Goal: Task Accomplishment & Management: Manage account settings

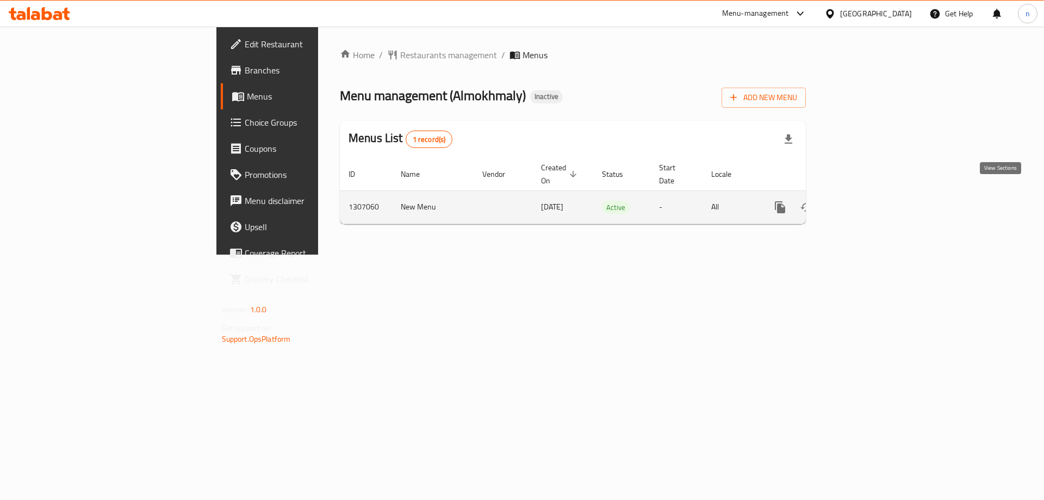
click at [872, 194] on link "enhanced table" at bounding box center [858, 207] width 26 height 26
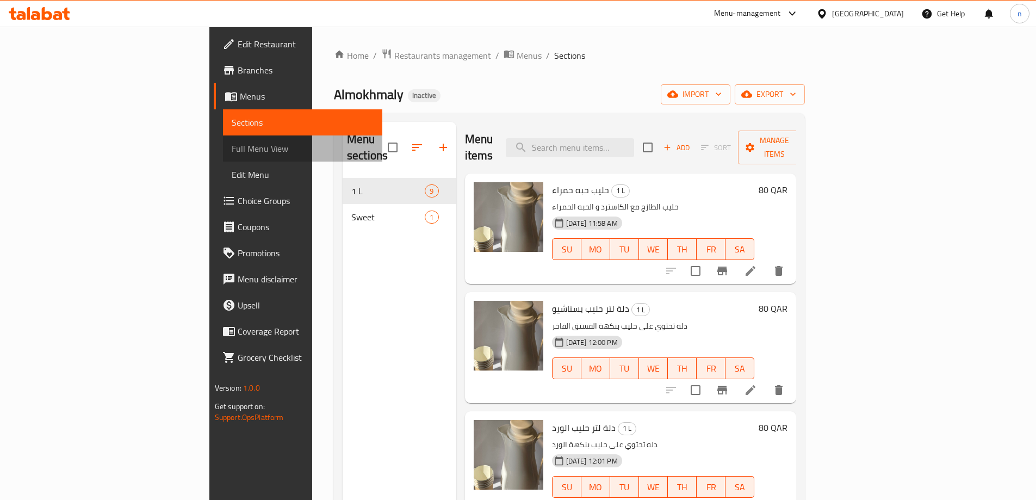
click at [223, 155] on link "Full Menu View" at bounding box center [302, 148] width 159 height 26
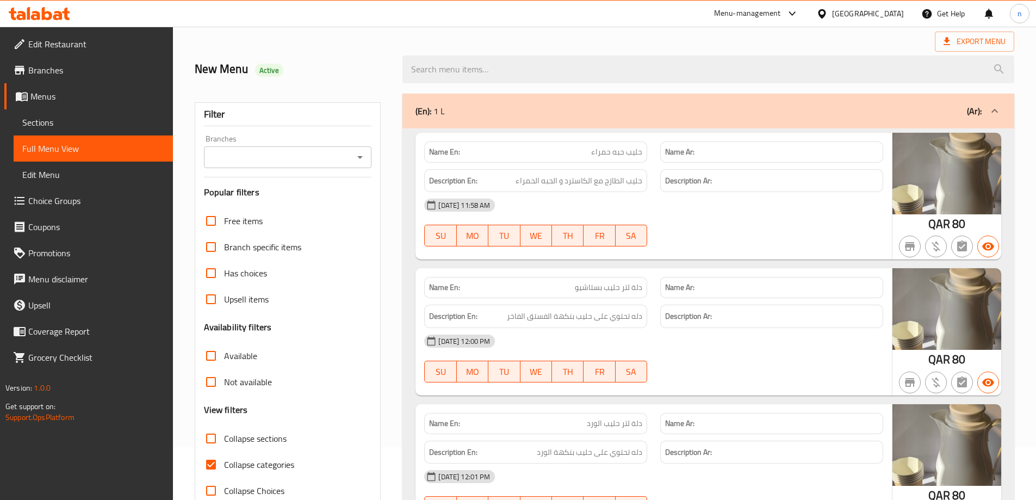
scroll to position [163, 0]
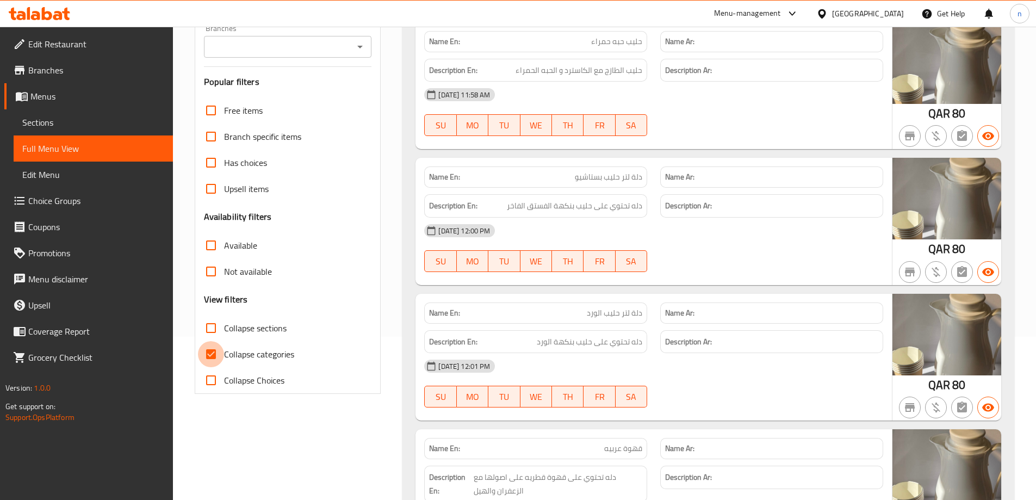
click at [210, 352] on input "Collapse categories" at bounding box center [211, 354] width 26 height 26
checkbox input "false"
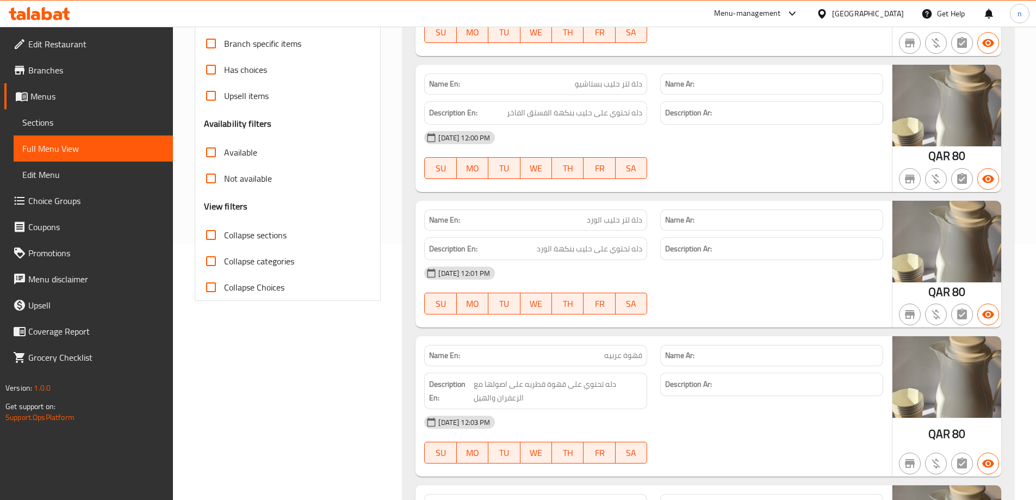
scroll to position [0, 0]
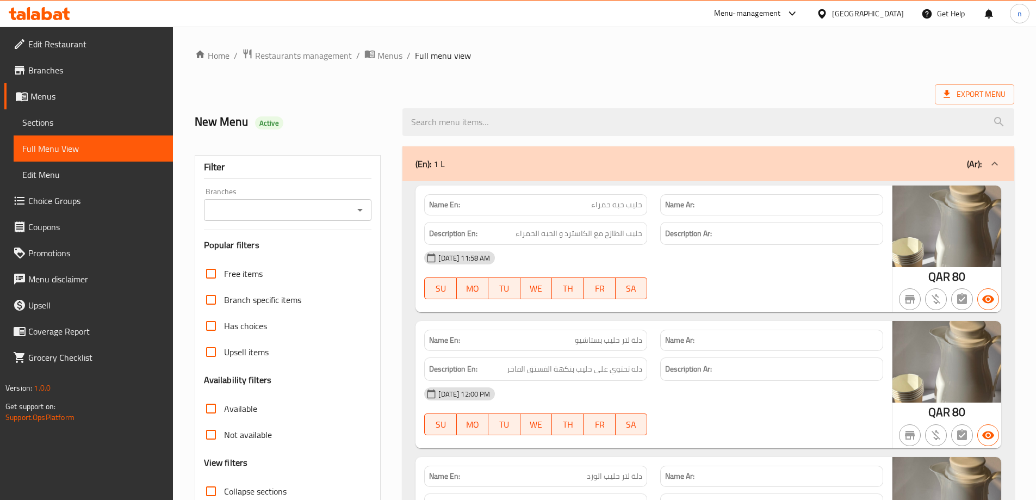
click at [38, 128] on span "Sections" at bounding box center [93, 122] width 142 height 13
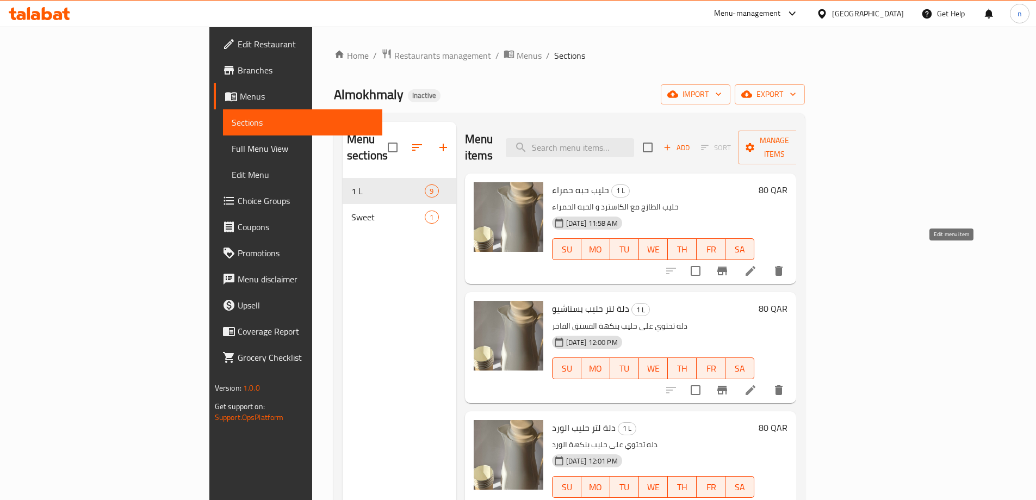
click at [757, 264] on icon at bounding box center [750, 270] width 13 height 13
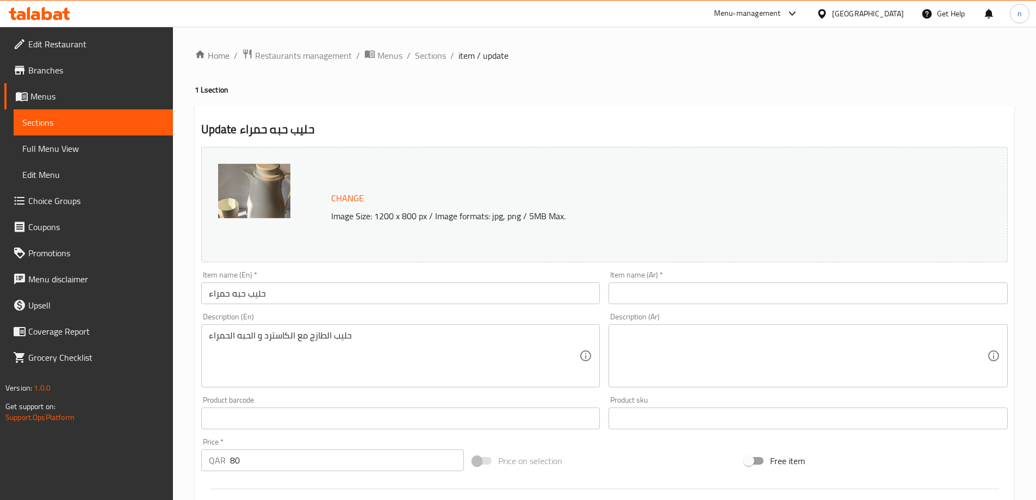
scroll to position [54, 0]
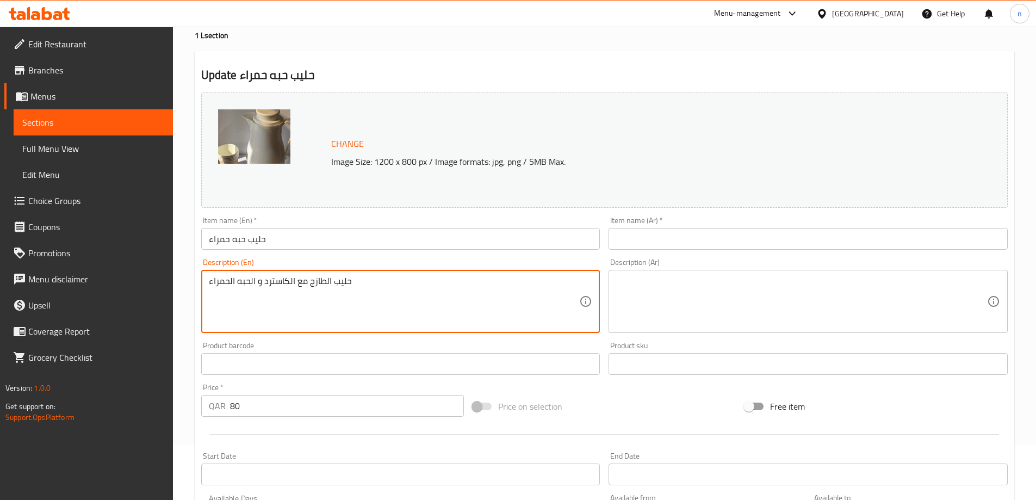
click at [259, 278] on textarea "حليب الطازج مع الكاسترد و الحبه الحمراء" at bounding box center [394, 302] width 371 height 52
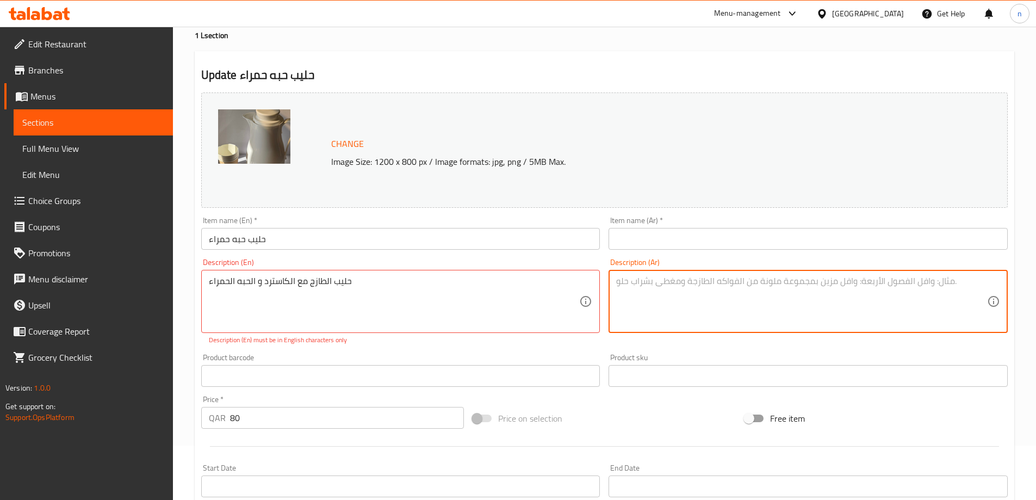
click at [621, 282] on textarea at bounding box center [801, 302] width 371 height 52
paste textarea "حليب الطازج مع الكاسترد و الحبه الحمراء"
click at [621, 282] on textarea "حليب الطازج مع الكاسترد و الحبه الحمراء" at bounding box center [801, 302] width 371 height 52
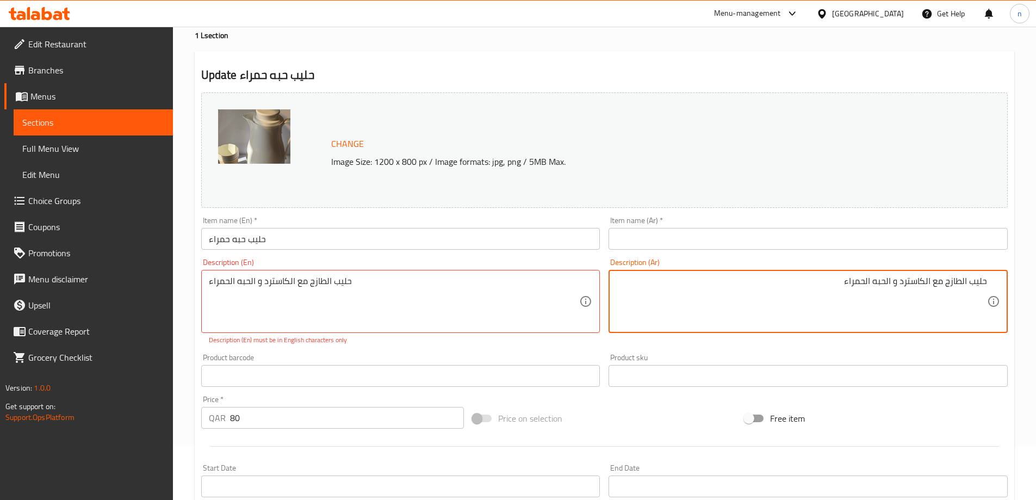
click at [756, 278] on textarea "حليب الطازج مع الكاسترد و الحبه الحمراء" at bounding box center [801, 302] width 371 height 52
type textarea "حليب الطازج مع الكاسترد و الحبه الحمراء"
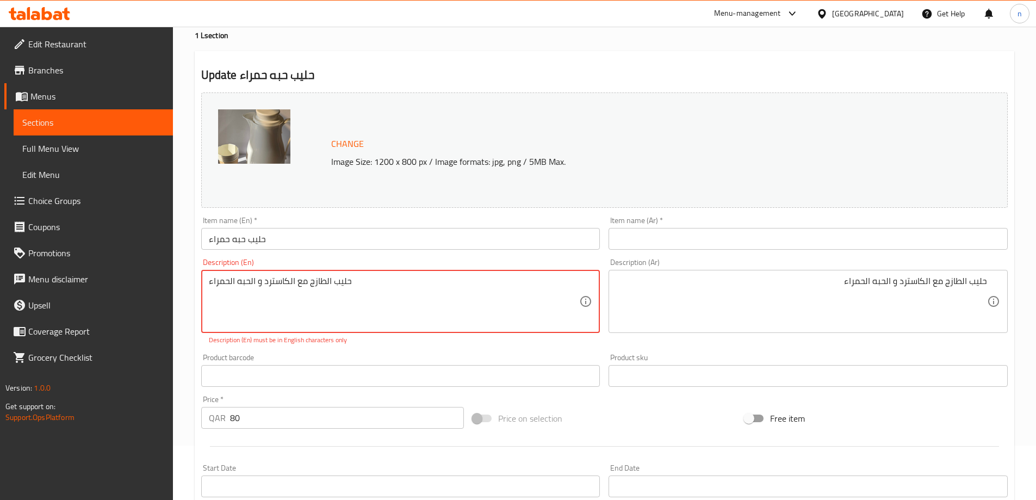
click at [227, 277] on textarea "حليب الطازج مع الكاسترد و الحبه الحمراء" at bounding box center [394, 302] width 371 height 52
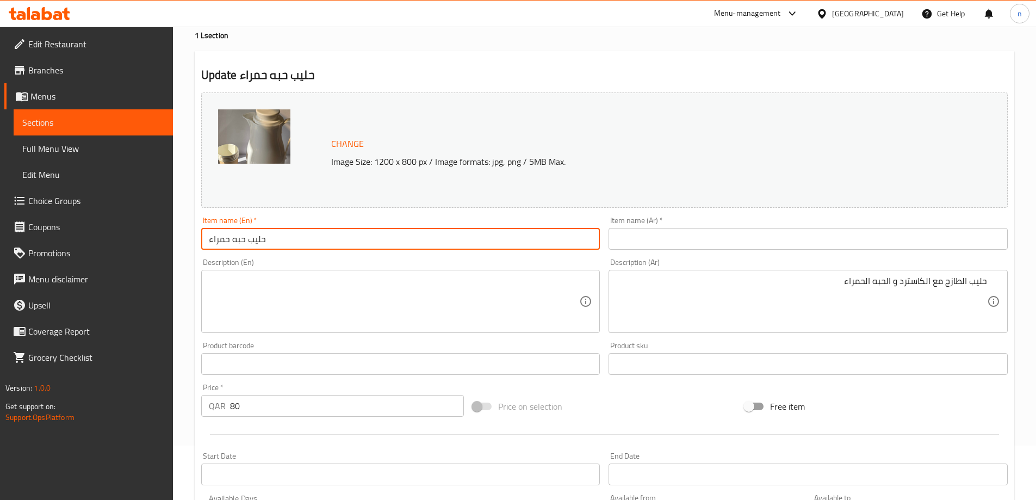
click at [217, 236] on input "حليب حبه حمراء" at bounding box center [400, 239] width 399 height 22
click at [646, 242] on input "text" at bounding box center [807, 239] width 399 height 22
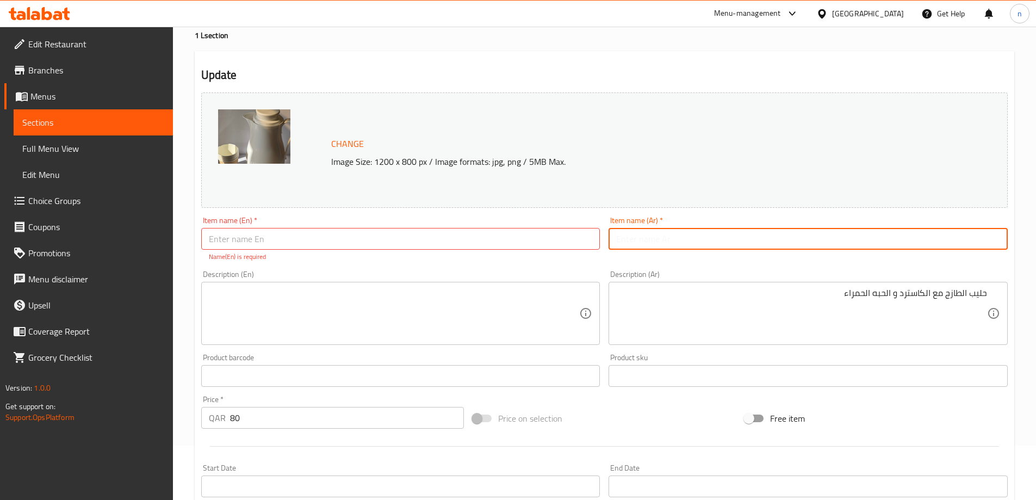
paste input "حليب حبه حمراء"
click at [646, 242] on input "حليب حبه حمراء" at bounding box center [807, 239] width 399 height 22
type input "حليب حبه حمراء"
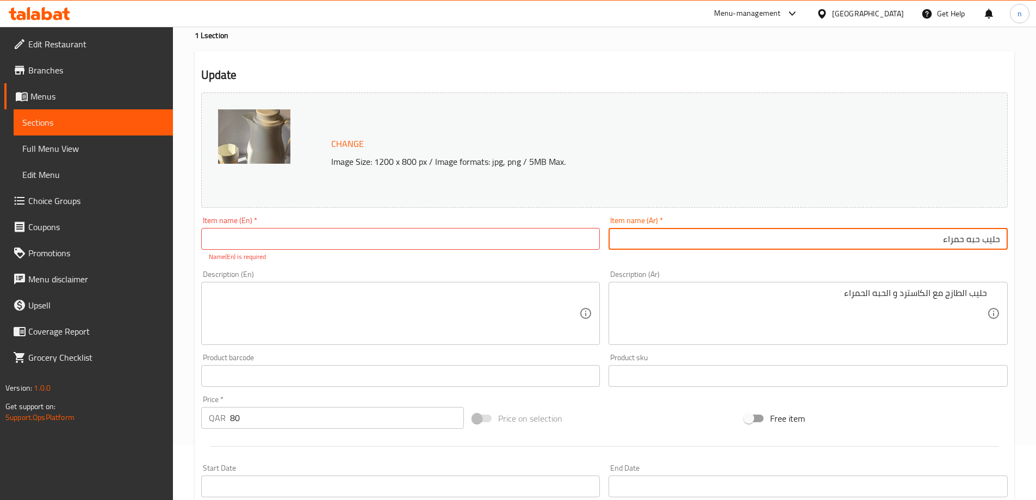
click at [484, 248] on input "text" at bounding box center [400, 239] width 399 height 22
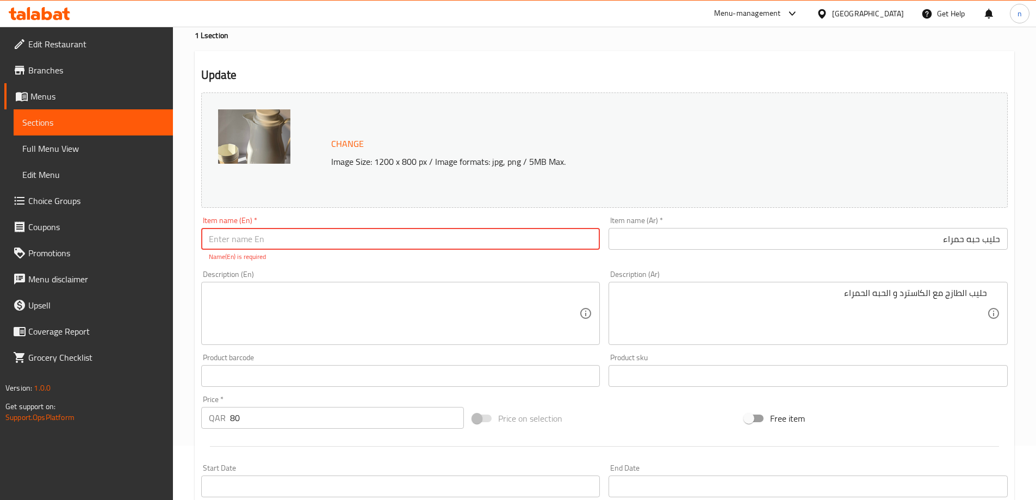
click at [968, 244] on input "حليب حبه حمراء" at bounding box center [807, 239] width 399 height 22
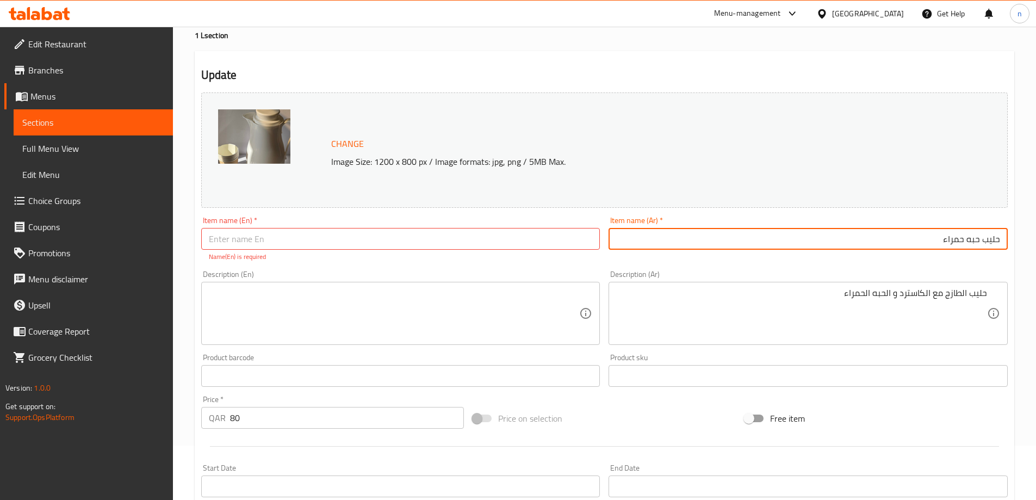
click at [968, 244] on input "حليب حبه حمراء" at bounding box center [807, 239] width 399 height 22
click at [289, 249] on input "text" at bounding box center [400, 239] width 399 height 22
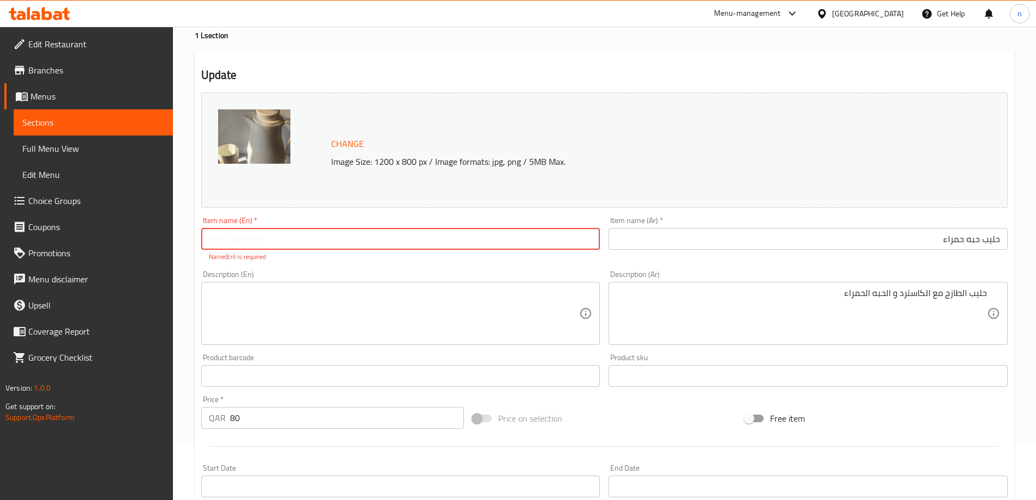
paste input "red seed milk"
click at [213, 239] on input "red seed milk" at bounding box center [400, 239] width 399 height 22
click at [230, 241] on input "Red seed milk" at bounding box center [400, 239] width 399 height 22
click at [252, 242] on input "Red Seed milk" at bounding box center [400, 239] width 399 height 22
type input "Red Seed Milk"
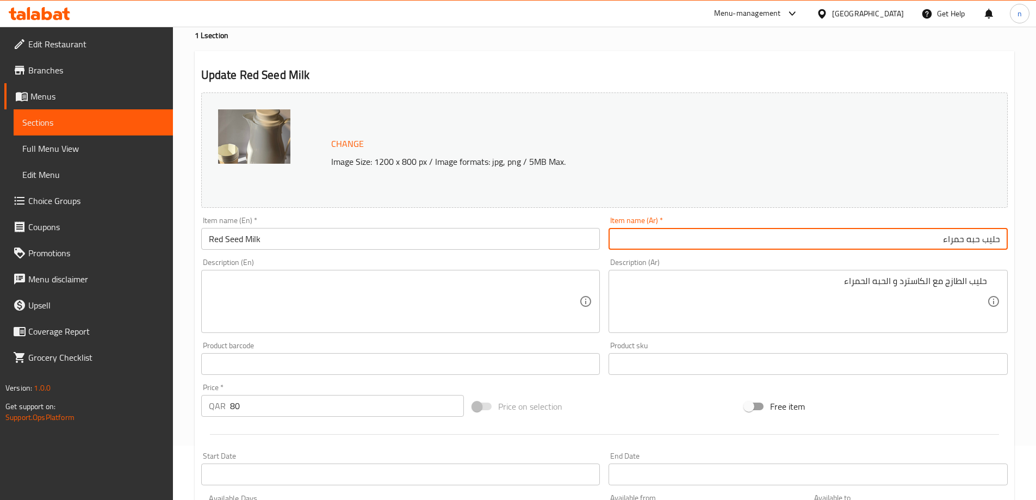
drag, startPoint x: 940, startPoint y: 243, endPoint x: 980, endPoint y: 252, distance: 40.6
click at [980, 252] on div "Item name (Ar)   * حليب حبه حمراء Item name (Ar) *" at bounding box center [808, 233] width 408 height 42
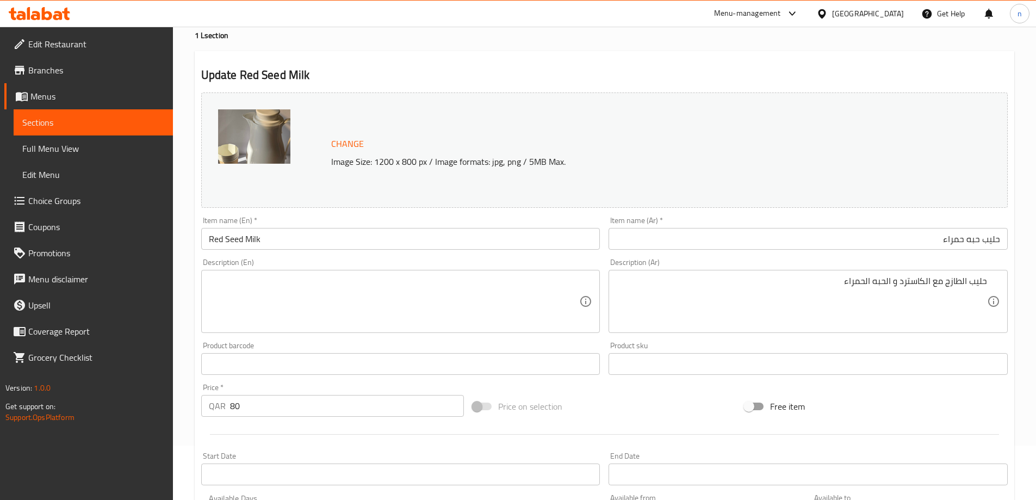
click at [281, 283] on textarea at bounding box center [394, 302] width 371 height 52
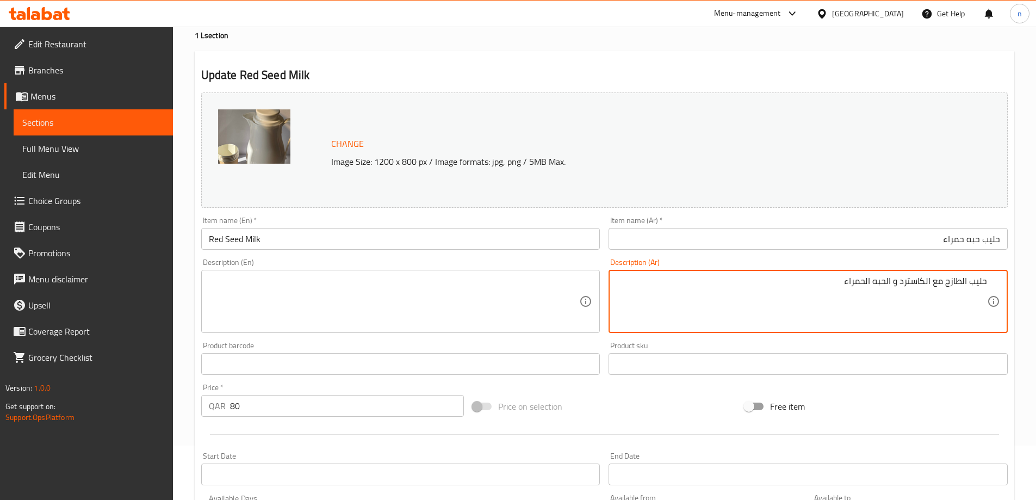
click at [863, 278] on textarea "حليب الطازج مع الكاسترد و الحبه الحمراء" at bounding box center [801, 302] width 371 height 52
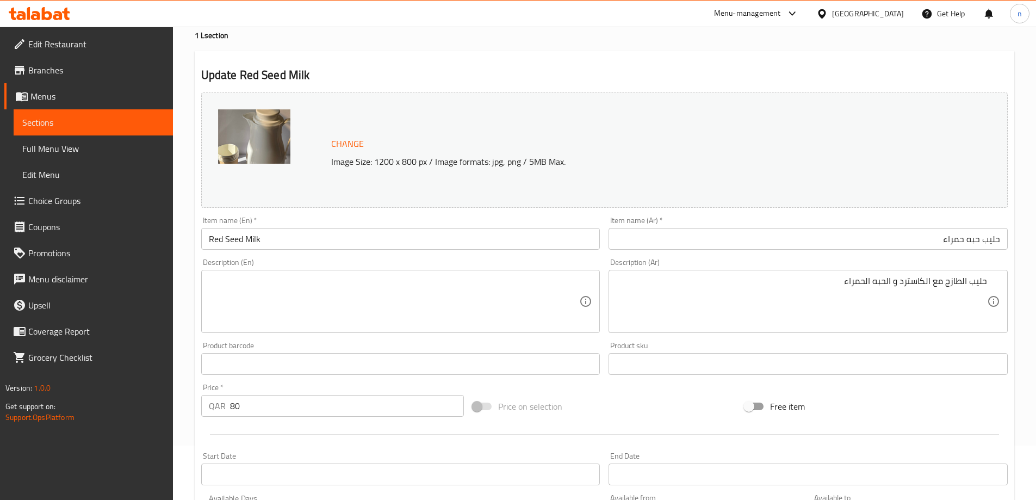
click at [312, 271] on div "Description (En) Description (En)" at bounding box center [400, 295] width 399 height 74
click at [298, 286] on textarea at bounding box center [394, 302] width 371 height 52
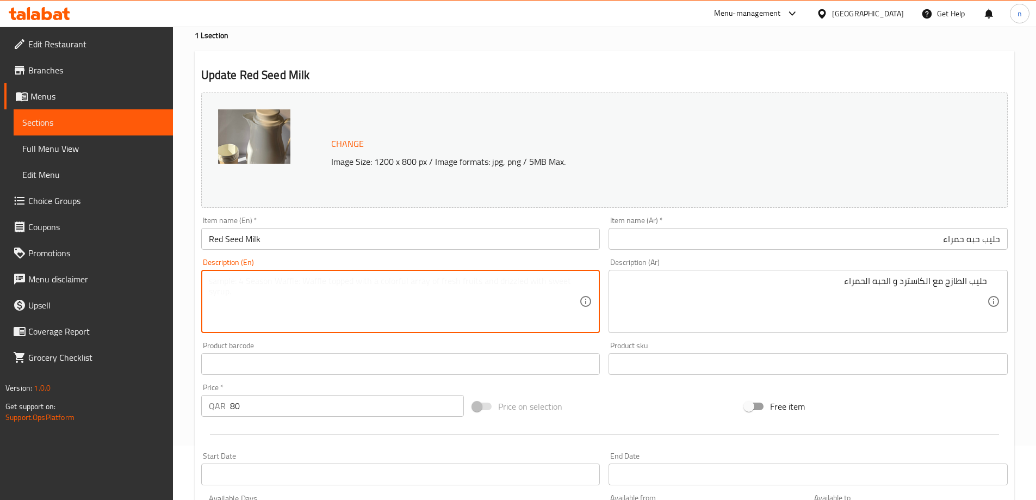
paste textarea "Fresh milk with custard and red seed"
type textarea "Fresh milk with custard and red seed"
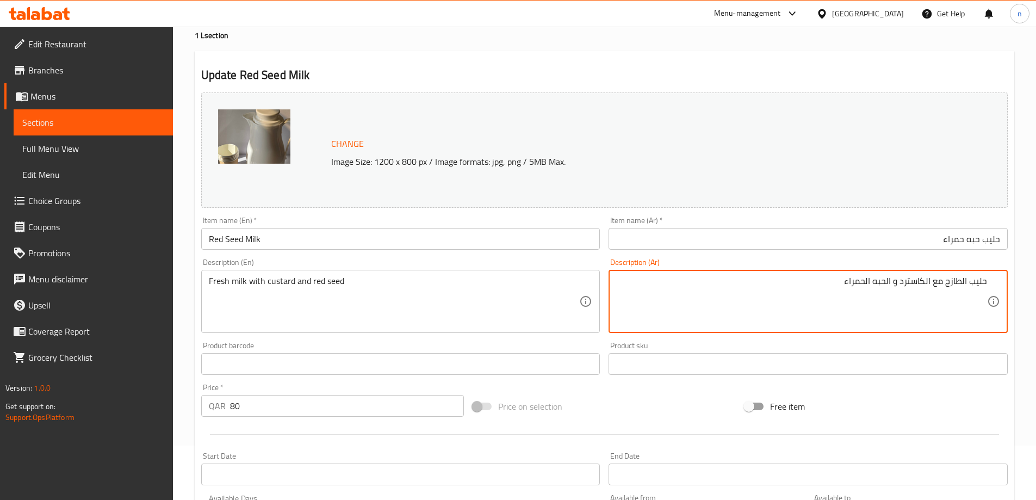
click at [907, 278] on textarea "حليب الطازج مع الكاسترد و الحبه الحمراء" at bounding box center [801, 302] width 371 height 52
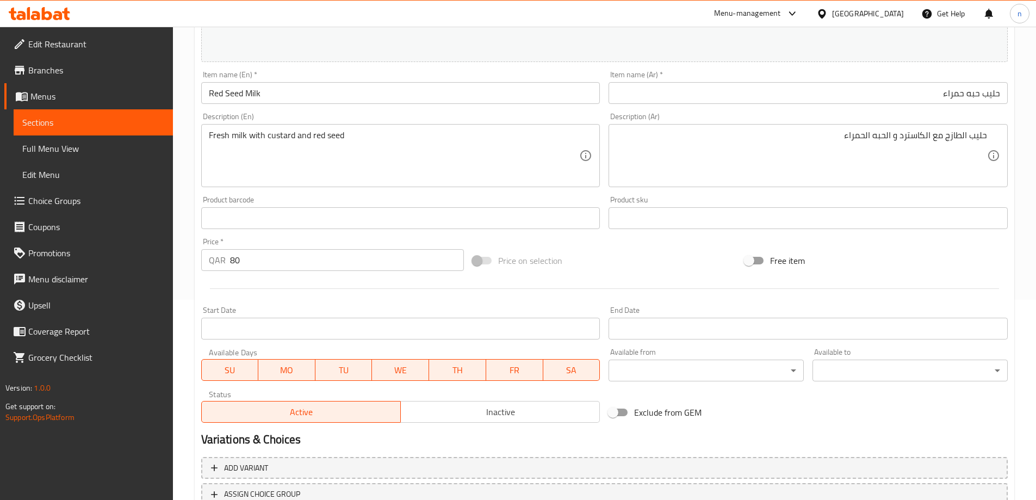
scroll to position [284, 0]
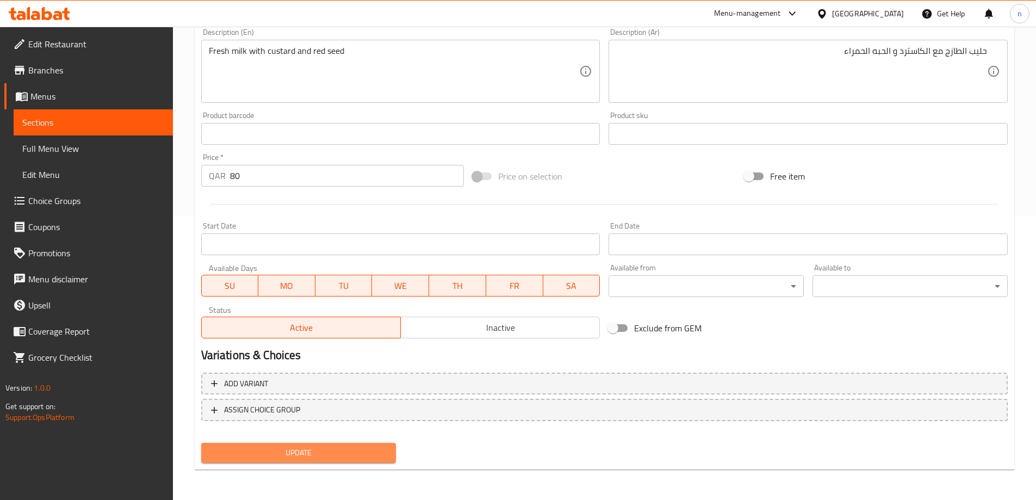
click at [276, 449] on span "Update" at bounding box center [299, 453] width 178 height 14
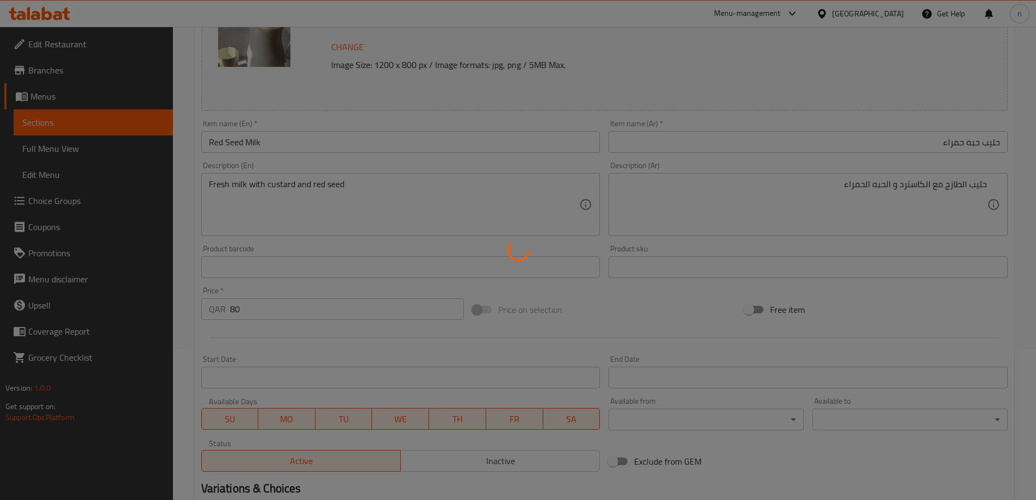
scroll to position [0, 0]
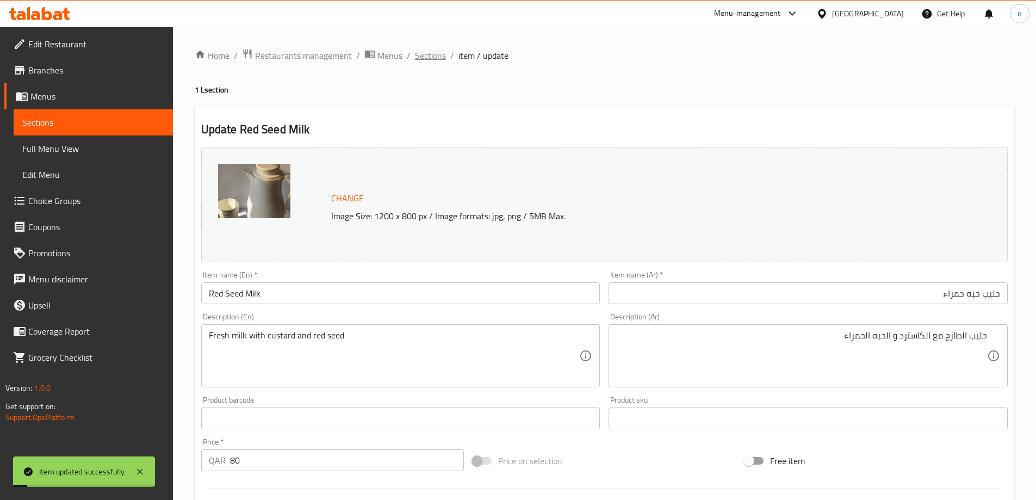
click at [426, 52] on span "Sections" at bounding box center [430, 55] width 31 height 13
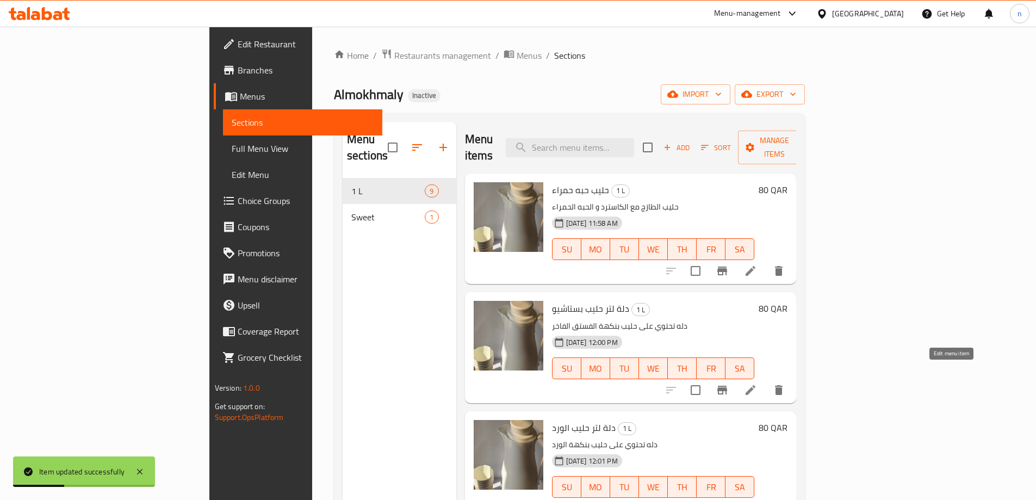
click at [757, 383] on icon at bounding box center [750, 389] width 13 height 13
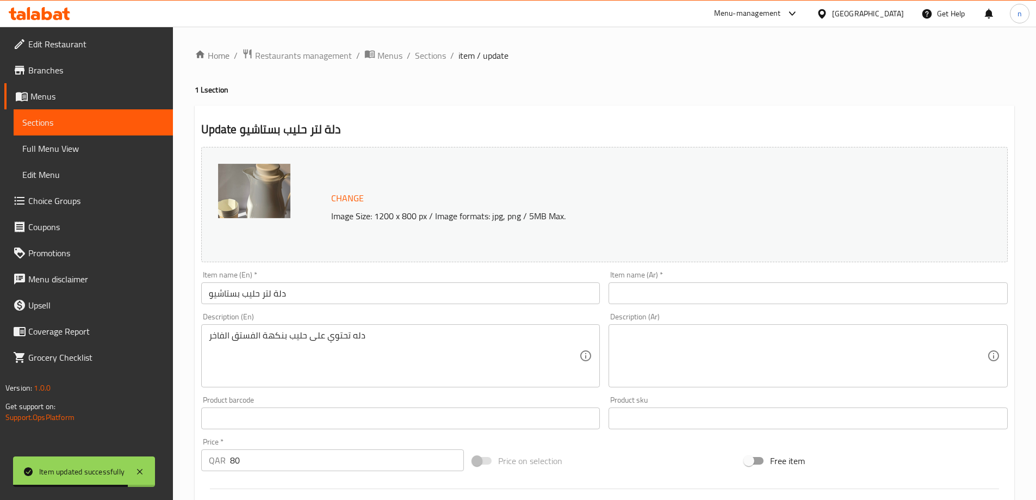
click at [231, 293] on input "دلة لتر حليب بستاشيو" at bounding box center [400, 293] width 399 height 22
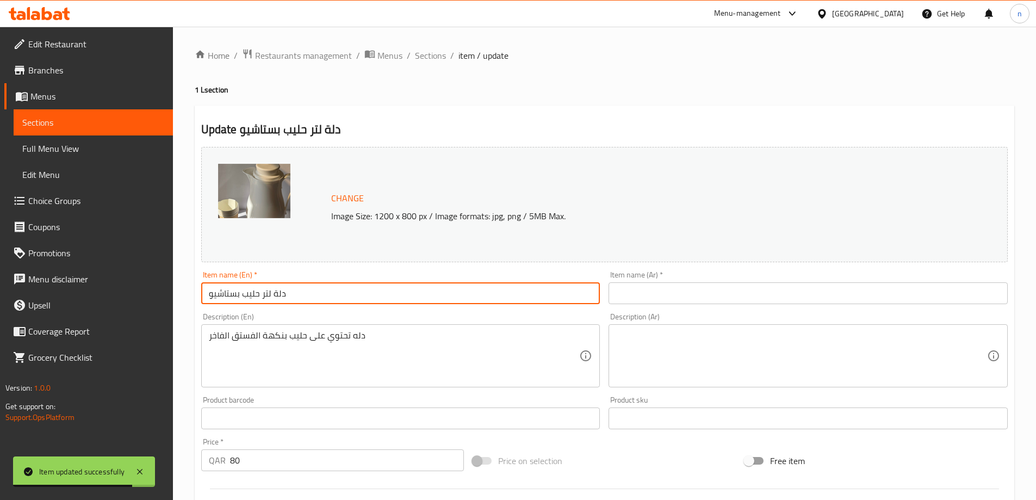
click at [231, 293] on input "دلة لتر حليب بستاشيو" at bounding box center [400, 293] width 399 height 22
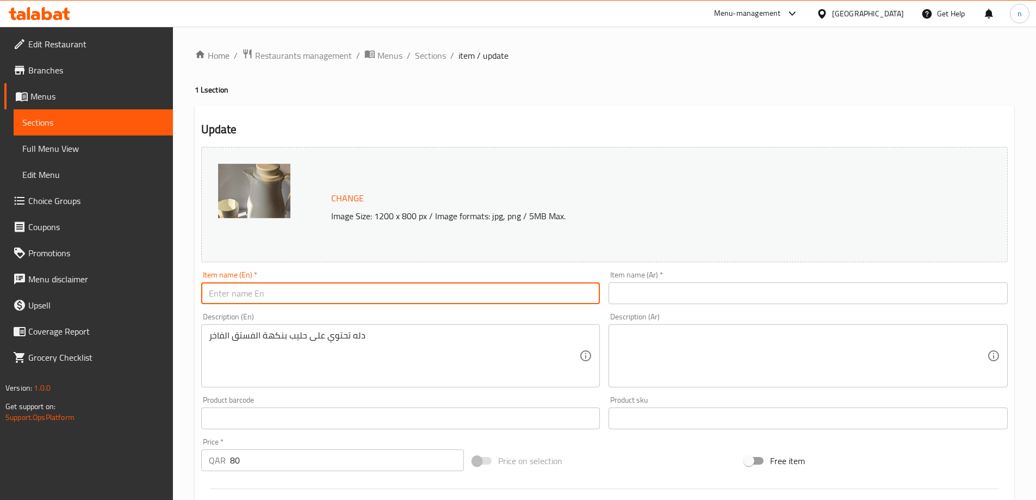
click at [744, 301] on input "text" at bounding box center [807, 293] width 399 height 22
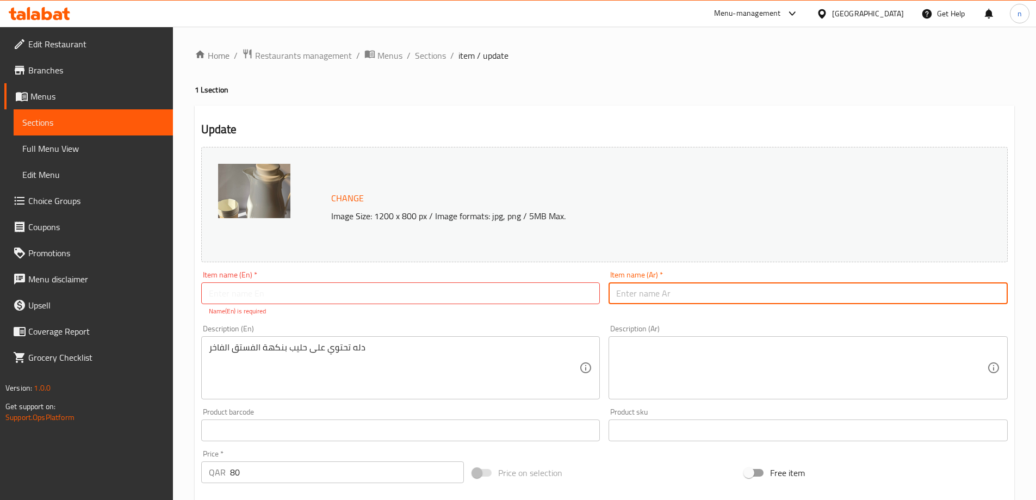
paste input "دلة لتر حليب بستاشيو"
click at [688, 296] on input "دلة لتر حليب بستاشيو" at bounding box center [807, 293] width 399 height 22
type input "دلة لتر حليب بستاشيو"
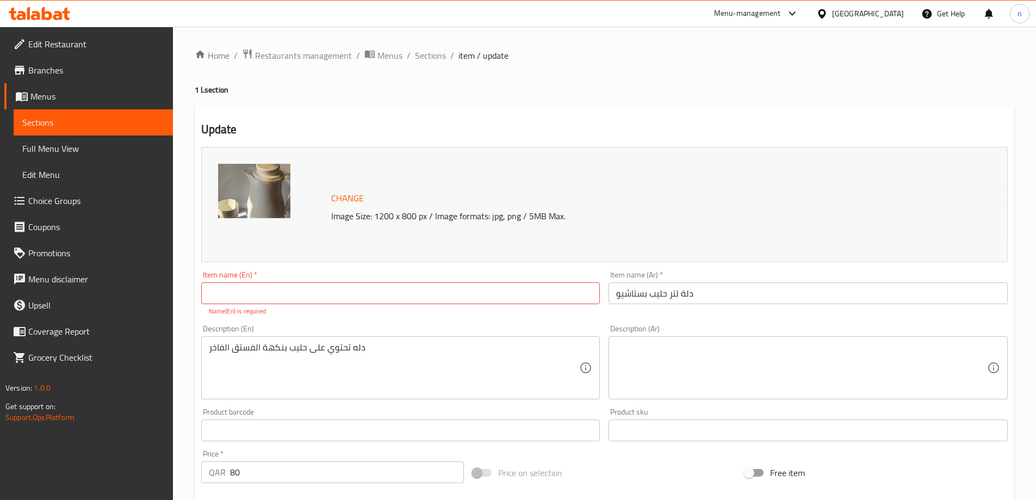
click at [664, 296] on input "دلة لتر حليب بستاشيو" at bounding box center [807, 293] width 399 height 22
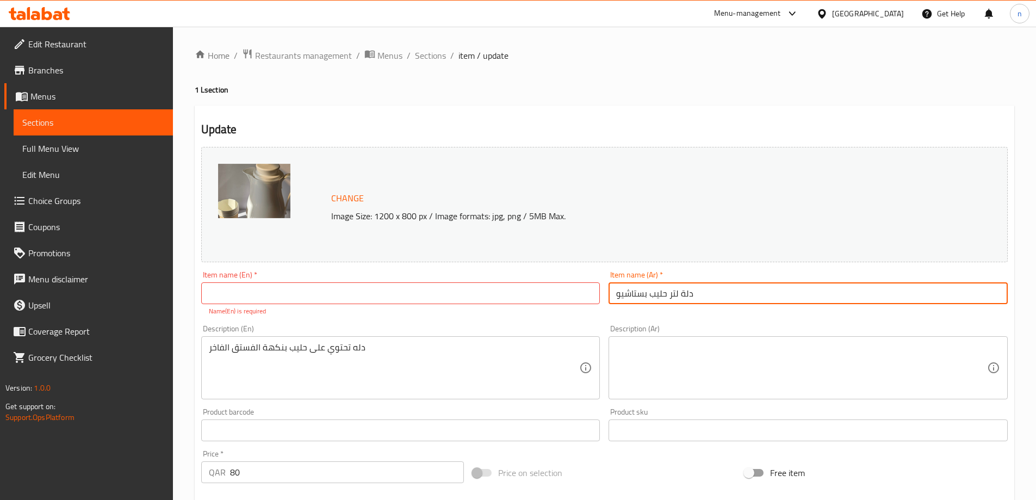
click at [664, 296] on input "دلة لتر حليب بستاشيو" at bounding box center [807, 293] width 399 height 22
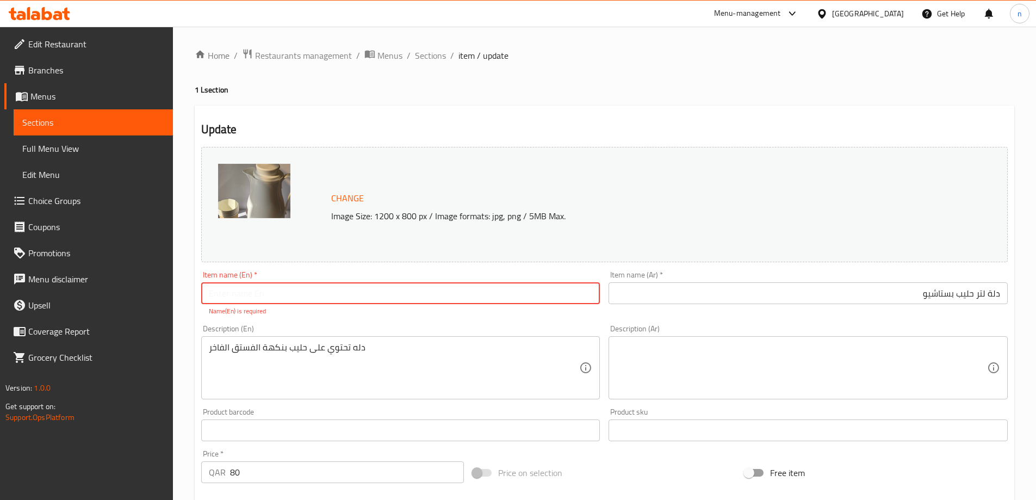
click at [440, 294] on input "text" at bounding box center [400, 293] width 399 height 22
paste input "Dallah"
click at [981, 292] on input "دلة لتر حليب بستاشيو" at bounding box center [807, 293] width 399 height 22
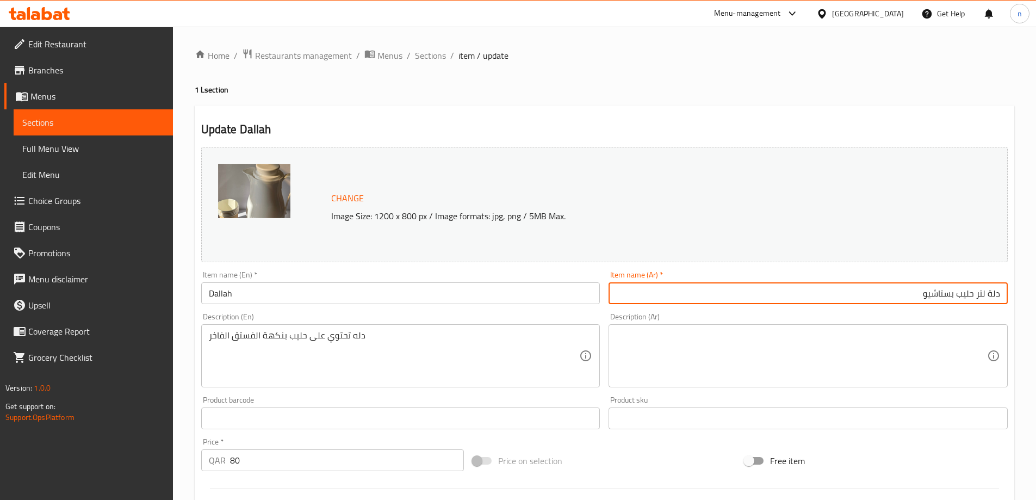
click at [981, 292] on input "دلة لتر حليب بستاشيو" at bounding box center [807, 293] width 399 height 22
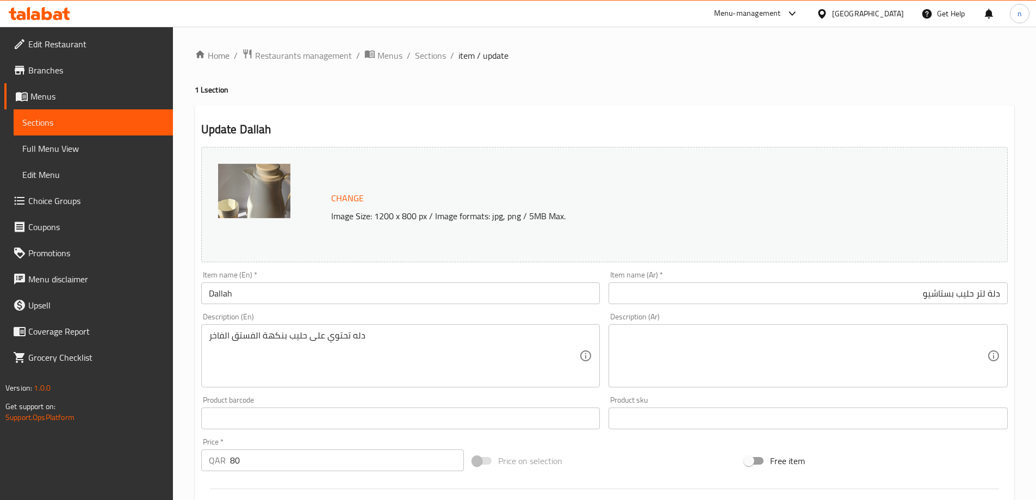
click at [207, 290] on input "Dallah" at bounding box center [400, 293] width 399 height 22
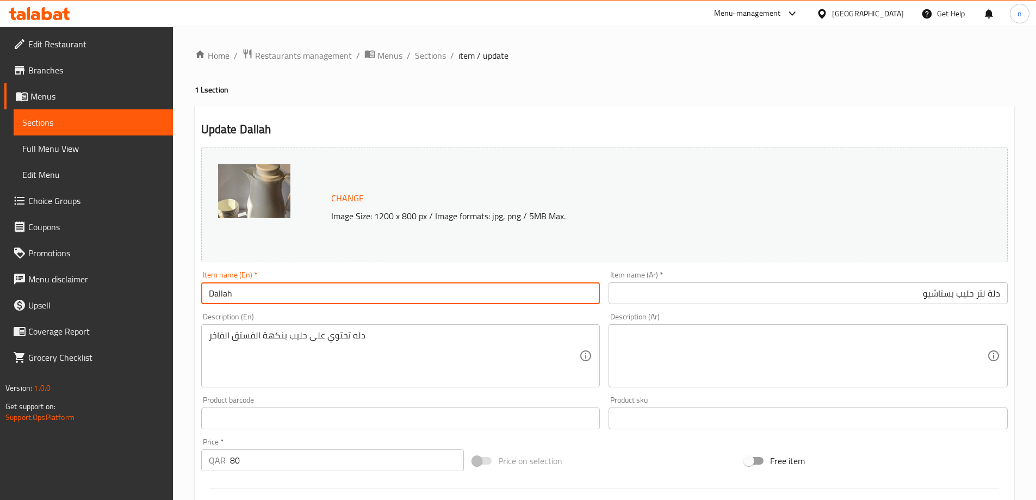
paste input "Liter"
click at [207, 291] on input "Liter Dallah" at bounding box center [400, 293] width 399 height 22
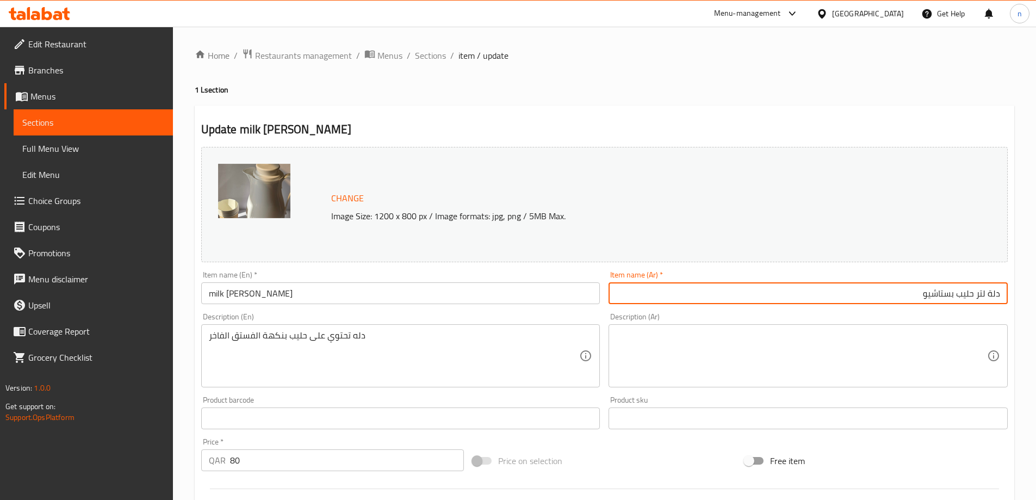
click at [925, 296] on input "دلة لتر حليب بستاشيو" at bounding box center [807, 293] width 399 height 22
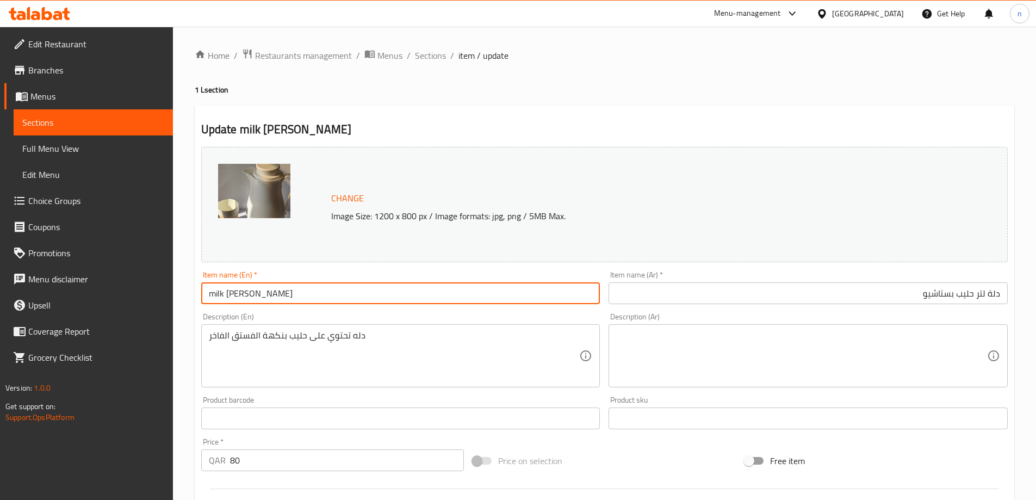
click at [207, 296] on input "milk Liter Dallah" at bounding box center [400, 293] width 399 height 22
paste input "Pistachio"
type input "Pistachio milk [PERSON_NAME]"
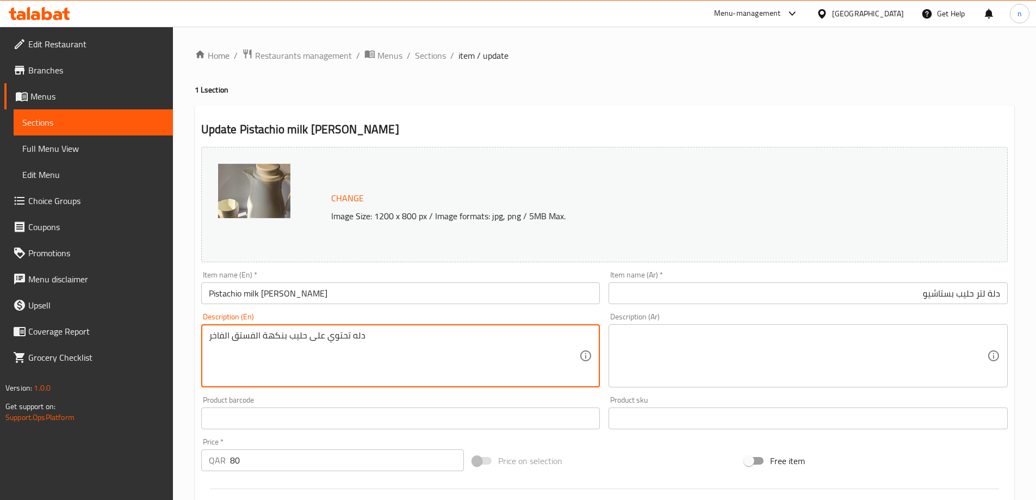
click at [295, 337] on textarea "دله تحتوي على حليب بنكهة الفستق الفاخر" at bounding box center [394, 356] width 371 height 52
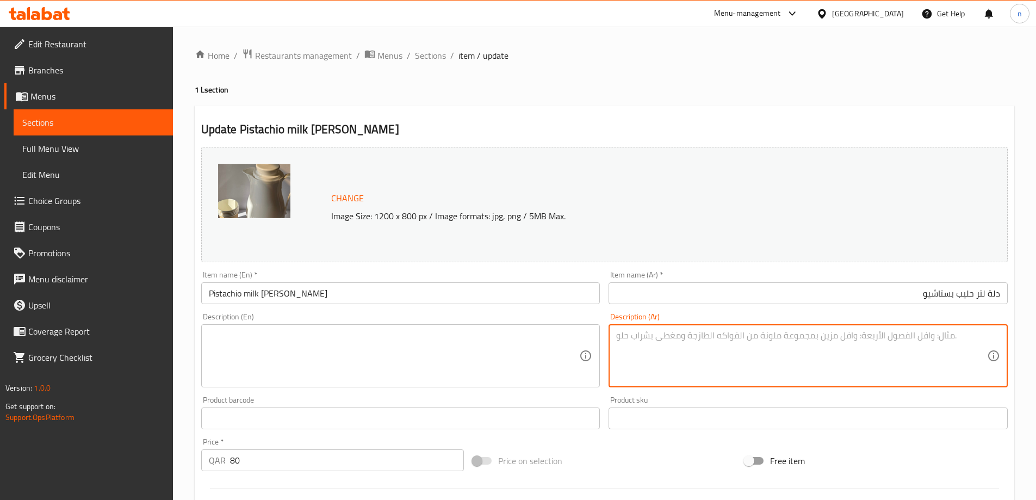
click at [633, 346] on textarea at bounding box center [801, 356] width 371 height 52
paste textarea "دله تحتوي على حليب بنكهة الفستق الفاخر"
click at [636, 332] on textarea "دله تحتوي على حليب بنكهة الفستق الفاخر" at bounding box center [801, 356] width 371 height 52
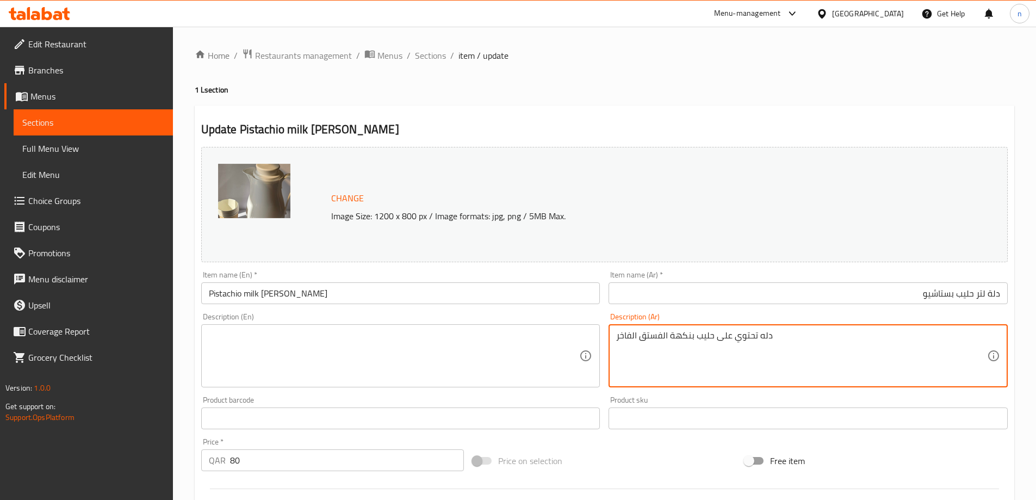
click at [636, 332] on textarea "دله تحتوي على حليب بنكهة الفستق الفاخر" at bounding box center [801, 356] width 371 height 52
type textarea "دله تحتوي على حليب بنكهة الفستق الفاخر"
drag, startPoint x: 642, startPoint y: 329, endPoint x: 656, endPoint y: 334, distance: 15.0
click at [656, 334] on textarea "دله تحتوي على حليب بنكهة الفستق الفاخر" at bounding box center [801, 356] width 371 height 52
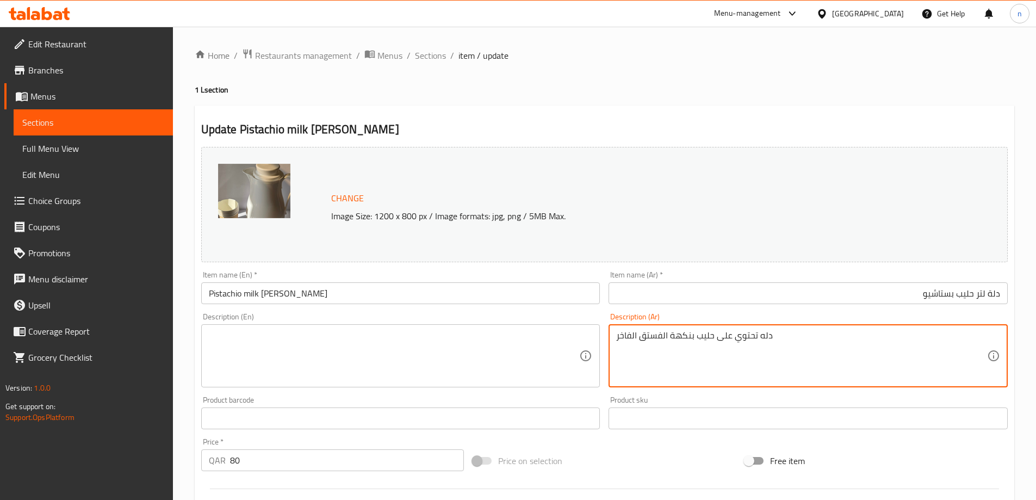
click at [656, 334] on textarea "دله تحتوي على حليب بنكهة الفستق الفاخر" at bounding box center [801, 356] width 371 height 52
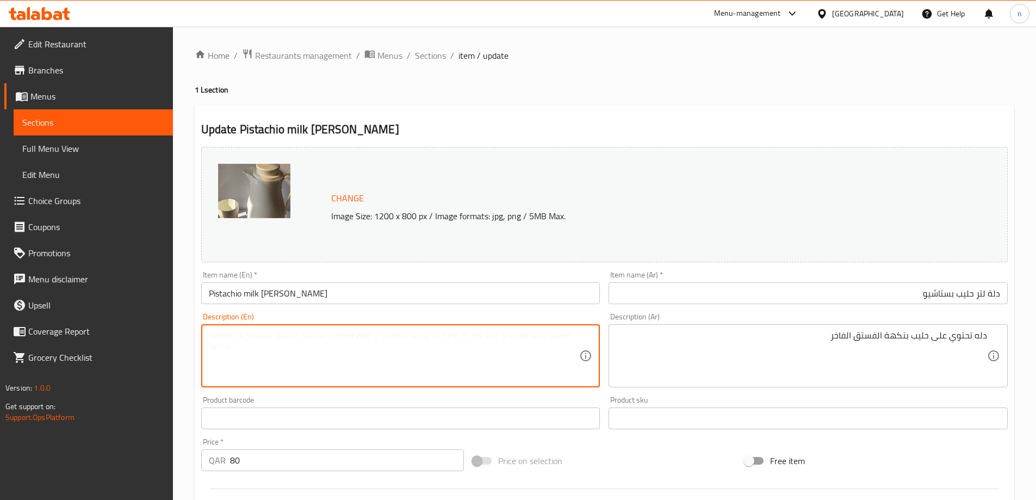
click at [438, 340] on textarea at bounding box center [394, 356] width 371 height 52
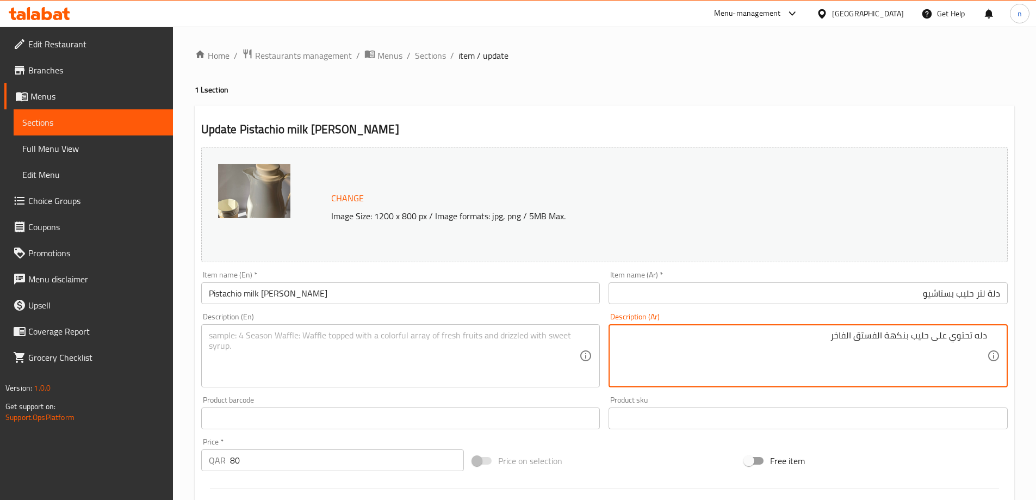
click at [910, 333] on textarea "دله تحتوي على حليب بنكهة الفستق الفاخر" at bounding box center [801, 356] width 371 height 52
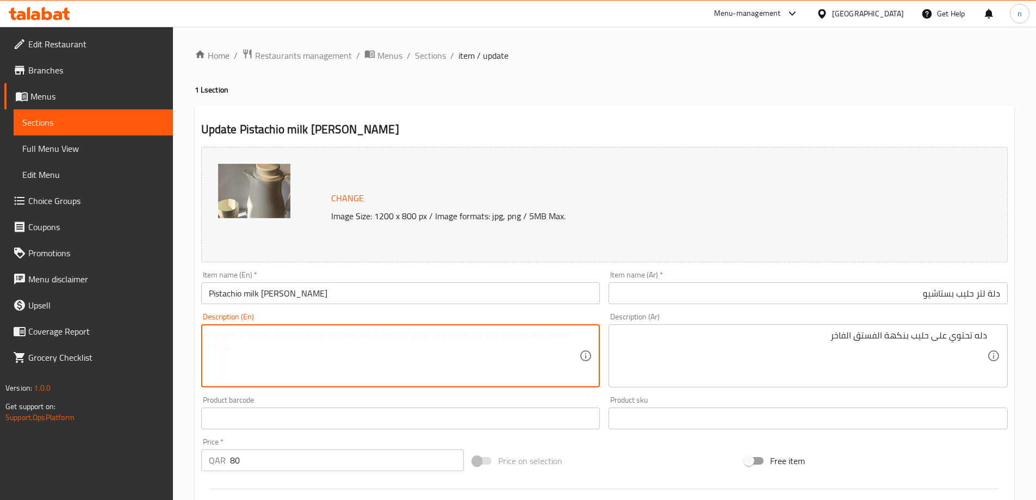
click at [248, 331] on textarea at bounding box center [394, 356] width 371 height 52
paste textarea "Dallah contains premium pistachio flavored milk"
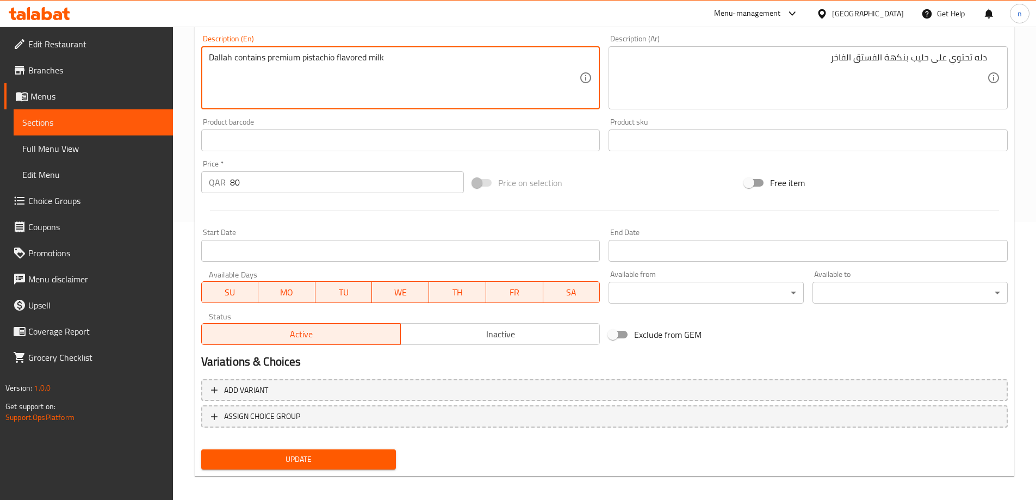
scroll to position [284, 0]
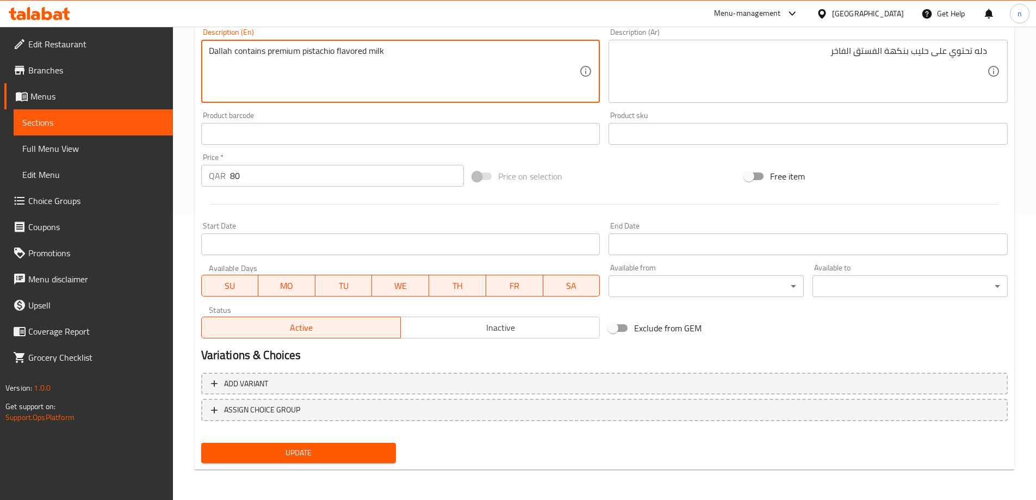
type textarea "Dallah contains premium pistachio flavored milk"
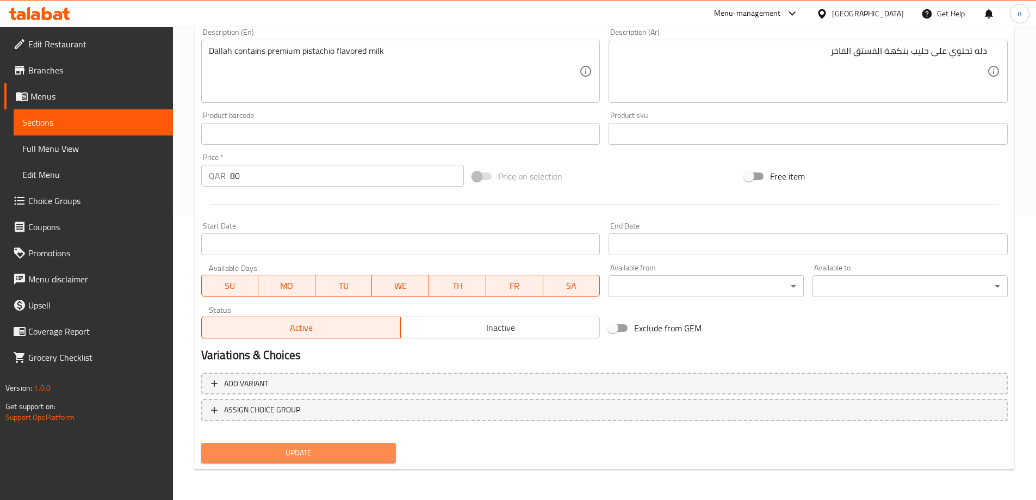
click at [281, 453] on span "Update" at bounding box center [299, 453] width 178 height 14
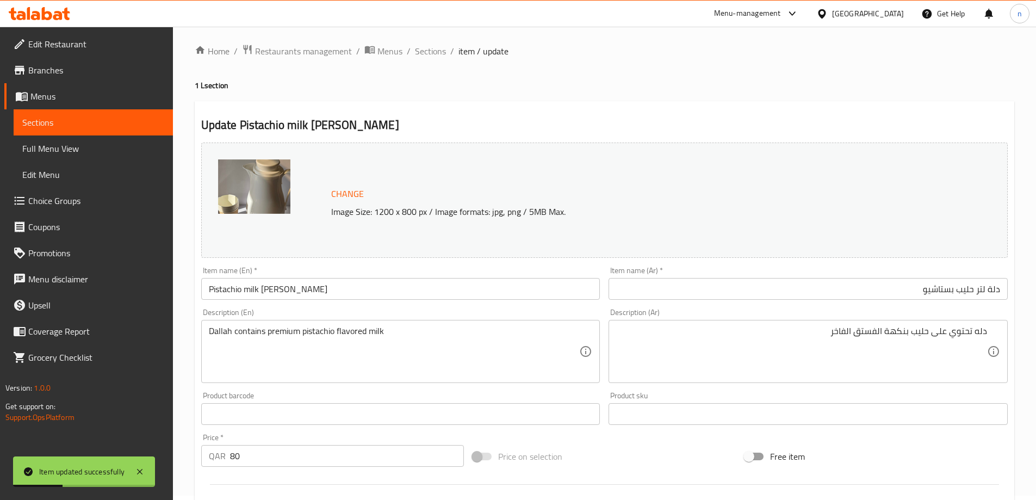
scroll to position [0, 0]
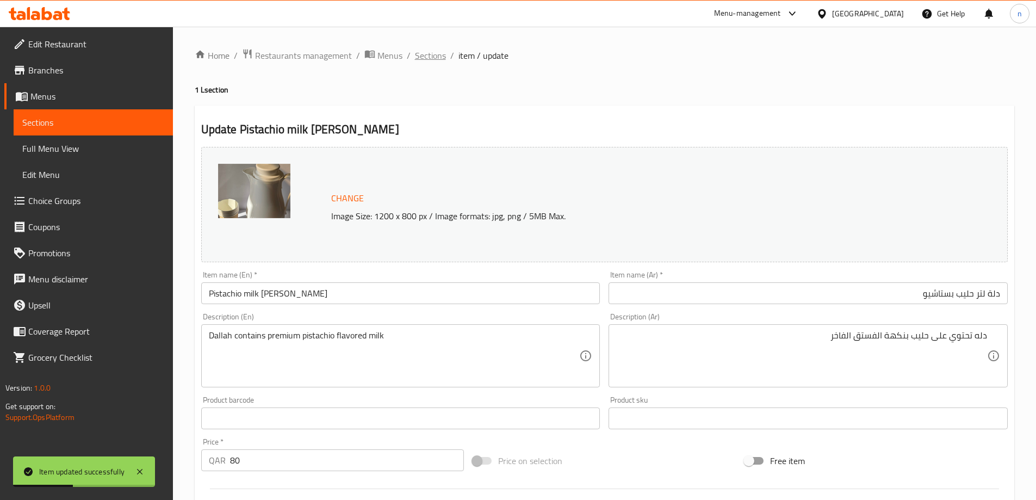
click at [435, 55] on span "Sections" at bounding box center [430, 55] width 31 height 13
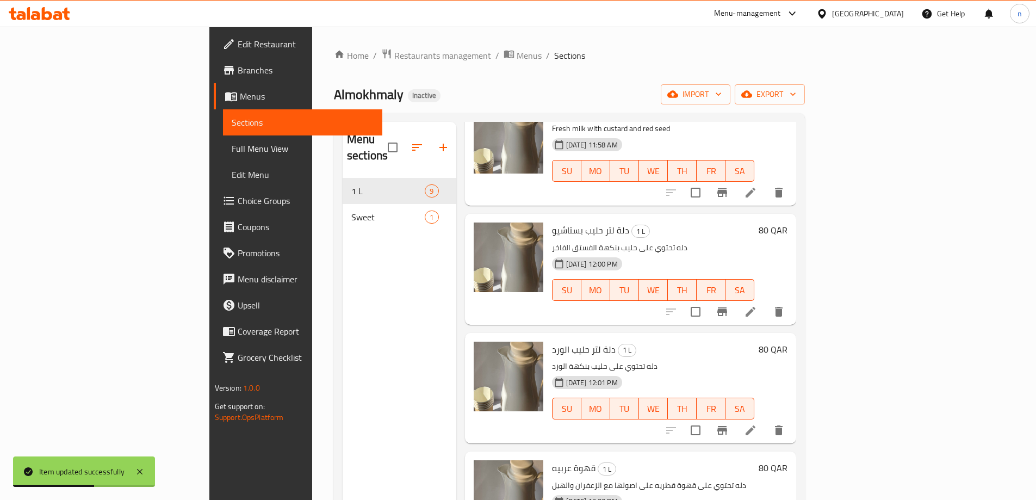
scroll to position [163, 0]
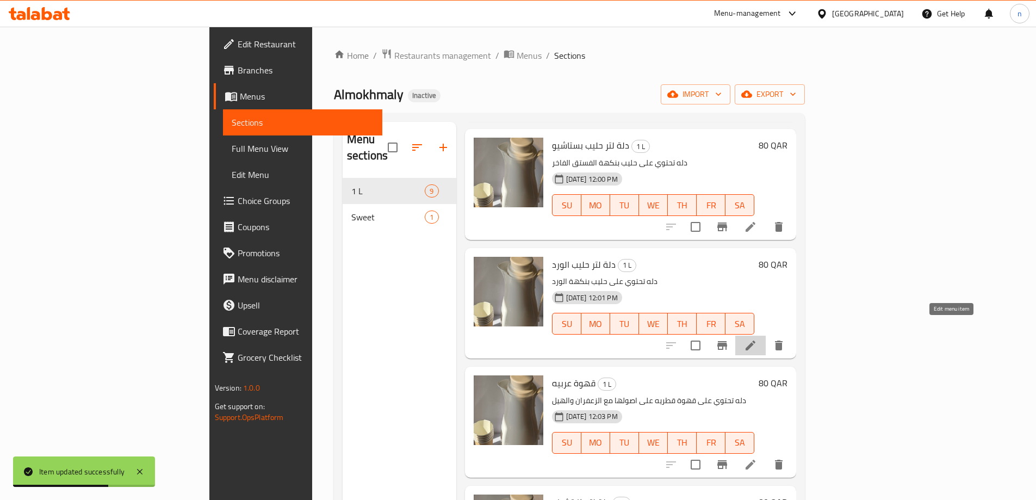
click at [757, 339] on icon at bounding box center [750, 345] width 13 height 13
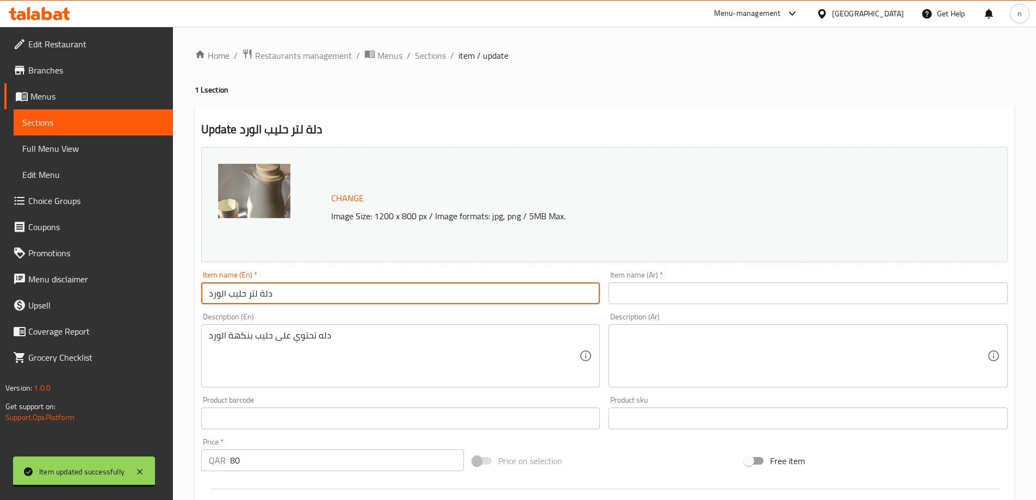
click at [263, 291] on input "دلة لتر حليب الورد" at bounding box center [400, 293] width 399 height 22
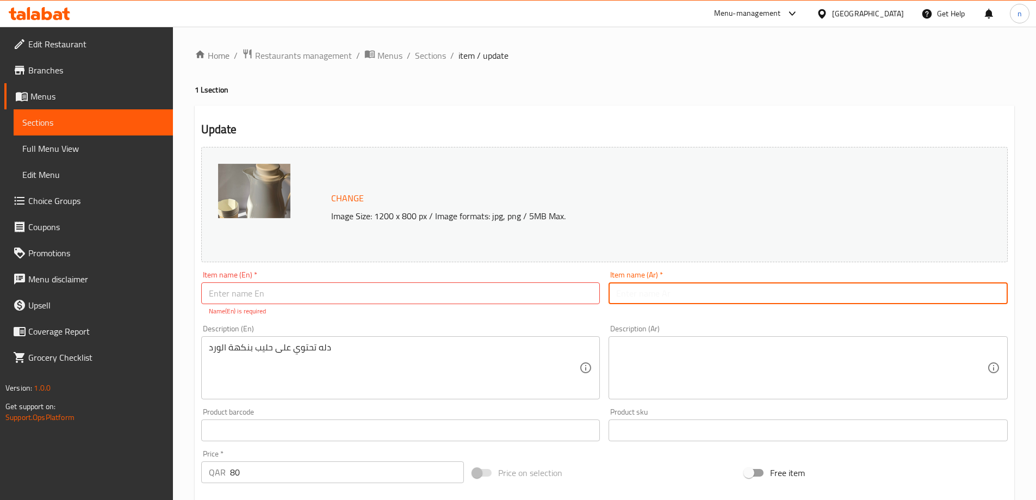
click at [645, 289] on input "text" at bounding box center [807, 293] width 399 height 22
paste input "دلة لتر حليب الورد"
type input "دلة لتر حليب الورد"
click at [313, 289] on input "text" at bounding box center [400, 293] width 399 height 22
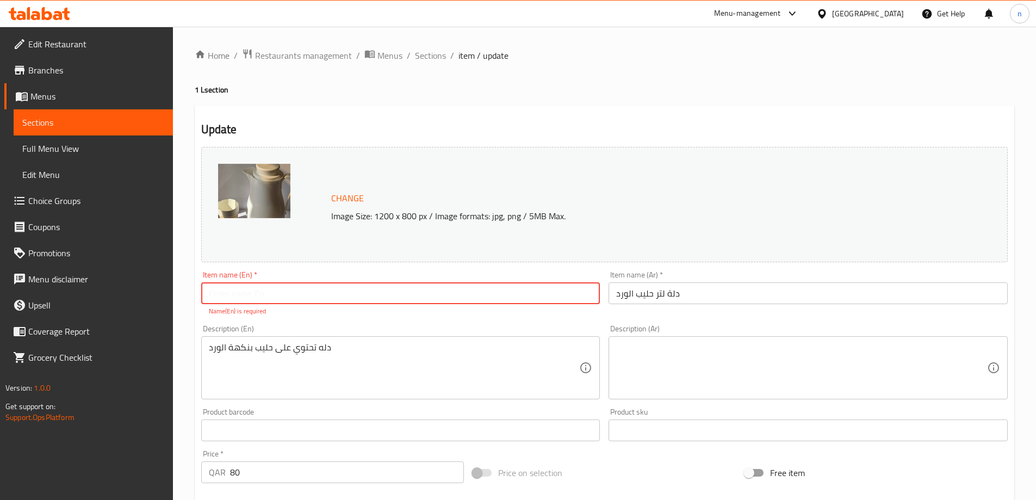
paste input "A liter of rose milk"
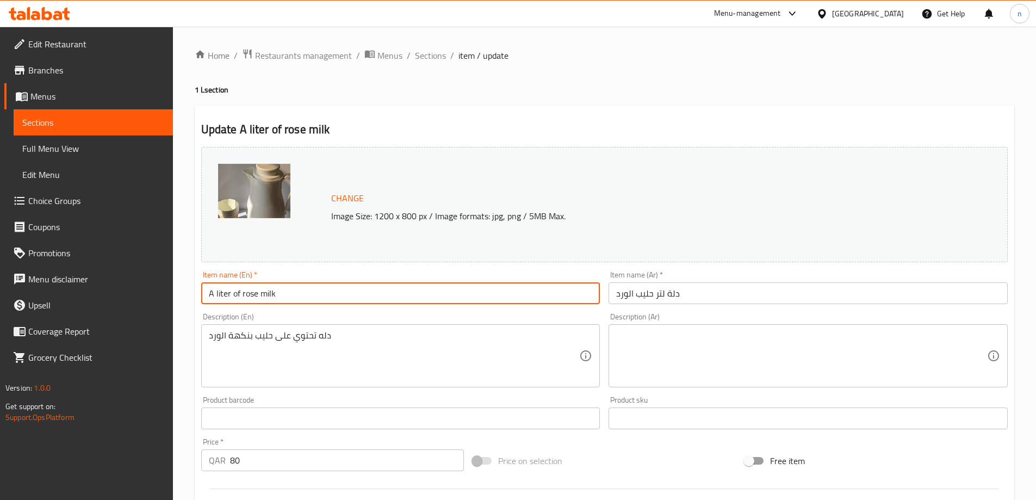
click at [289, 295] on input "A liter of rose milk" at bounding box center [400, 293] width 399 height 22
paste input "Dallah"
click at [272, 291] on input "A liter of rose milkDallah" at bounding box center [400, 293] width 399 height 22
click at [220, 294] on input "A liter of rose milk Dallah" at bounding box center [400, 293] width 399 height 22
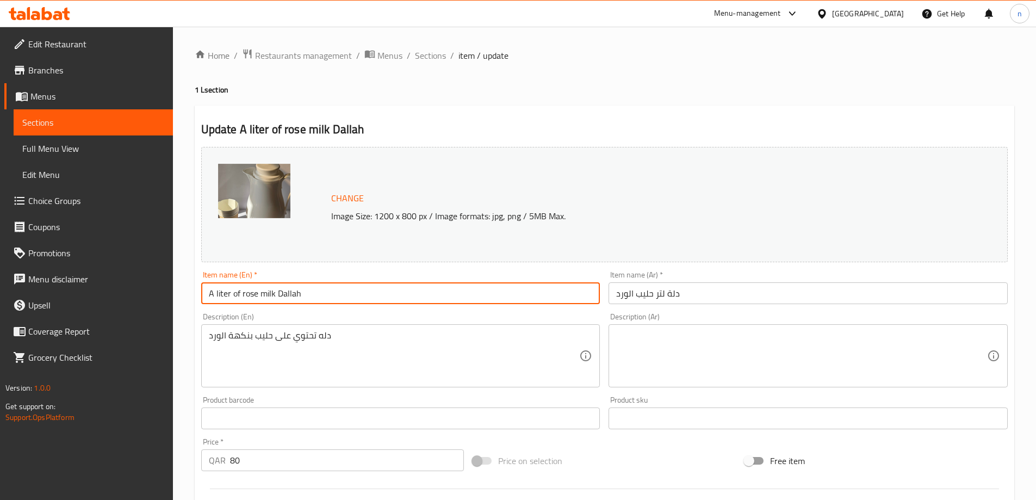
click at [220, 294] on input "A liter of rose milk Dallah" at bounding box center [400, 293] width 399 height 22
click at [259, 292] on input "A of rose milk Dallah" at bounding box center [400, 293] width 399 height 22
paste input "liter"
drag, startPoint x: 222, startPoint y: 293, endPoint x: 196, endPoint y: 300, distance: 27.4
click at [196, 300] on div "Update A of rose milk liter Dallah Change Image Size: 1200 x 800 px / Image for…" at bounding box center [604, 429] width 819 height 649
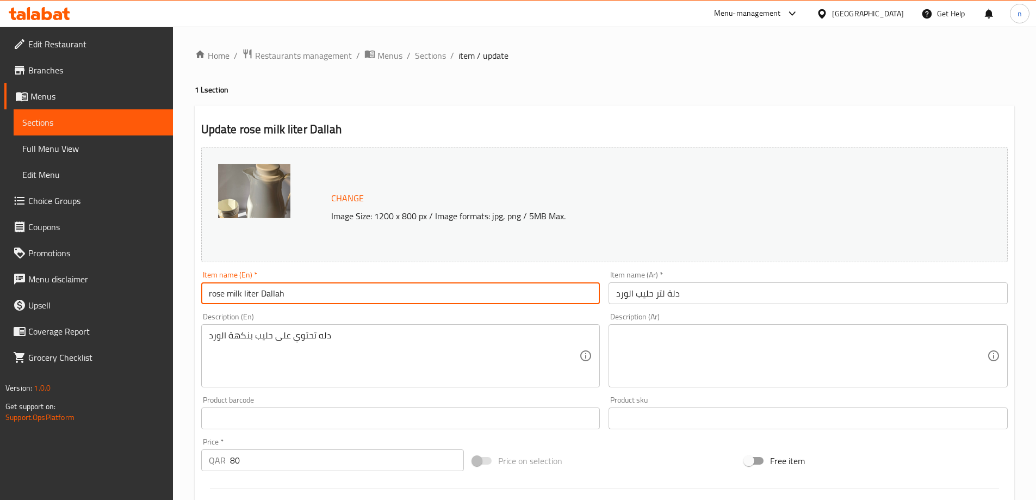
click at [215, 295] on input "rose milk liter Dallah" at bounding box center [400, 293] width 399 height 22
click at [234, 297] on input "Rose milk liter Dallah" at bounding box center [400, 293] width 399 height 22
click at [247, 294] on input "Rose Milk liter Dallah" at bounding box center [400, 293] width 399 height 22
click at [248, 295] on input "Rose Milk Liter Dallah" at bounding box center [400, 293] width 399 height 22
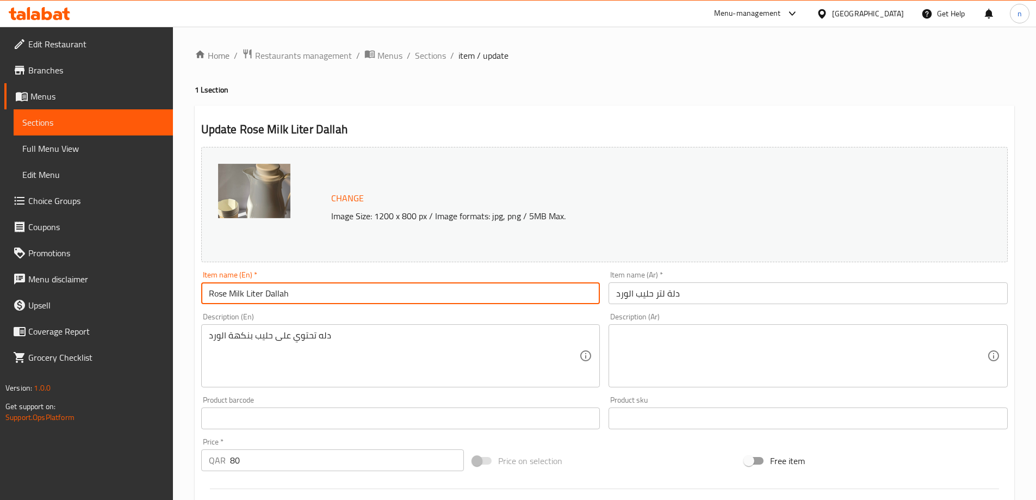
click at [248, 295] on input "Rose Milk Liter Dallah" at bounding box center [400, 293] width 399 height 22
click at [275, 297] on input "Rose Milk Liter Dallah" at bounding box center [400, 293] width 399 height 22
click at [284, 291] on input "Rose Milk Liter Dallah" at bounding box center [400, 293] width 399 height 22
click at [203, 294] on input "Rose Milk Liter" at bounding box center [400, 293] width 399 height 22
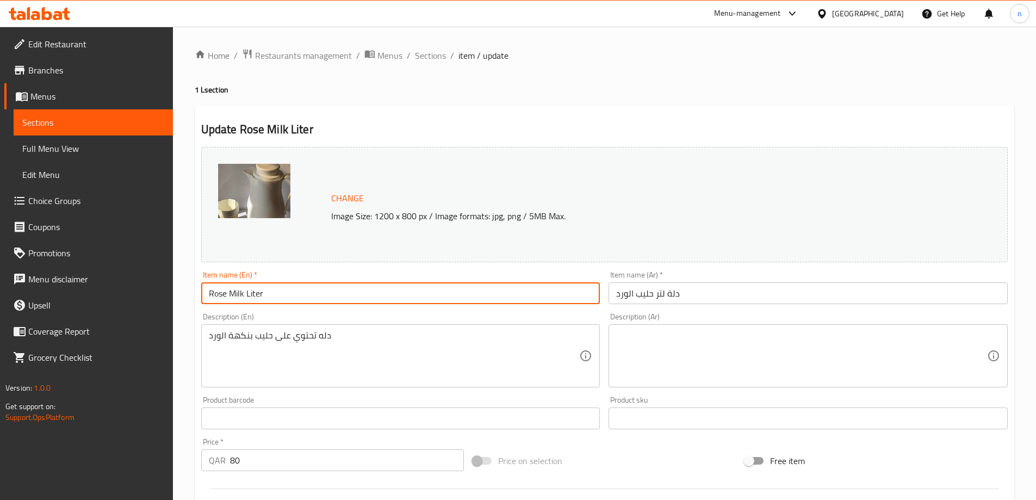
paste input "Dallah"
click at [285, 297] on input "Dallah Rose Milk Liter" at bounding box center [400, 293] width 399 height 22
click at [233, 292] on input "Dallah Rose Milk" at bounding box center [400, 293] width 399 height 22
paste input "Liter"
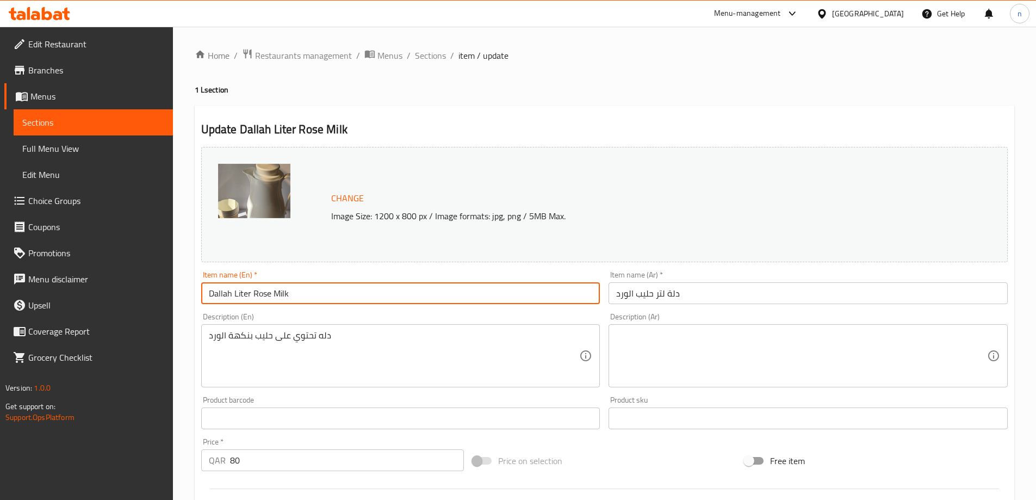
click at [301, 289] on input "Dallah Liter Rose Milk" at bounding box center [400, 293] width 399 height 22
type input "Dallah Liter Rose Milk"
click at [371, 267] on div "Item name (En)   * Dallah Liter Rose Milk Item name (En) *" at bounding box center [401, 287] width 408 height 42
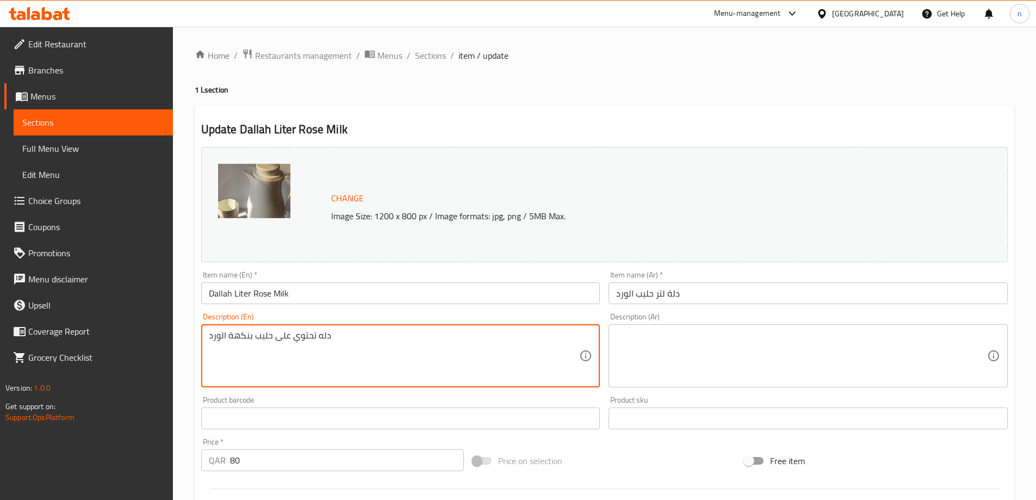
click at [285, 334] on textarea "دله تحتوي على حليب بنكهة الورد" at bounding box center [394, 356] width 371 height 52
click at [639, 331] on textarea at bounding box center [801, 356] width 371 height 52
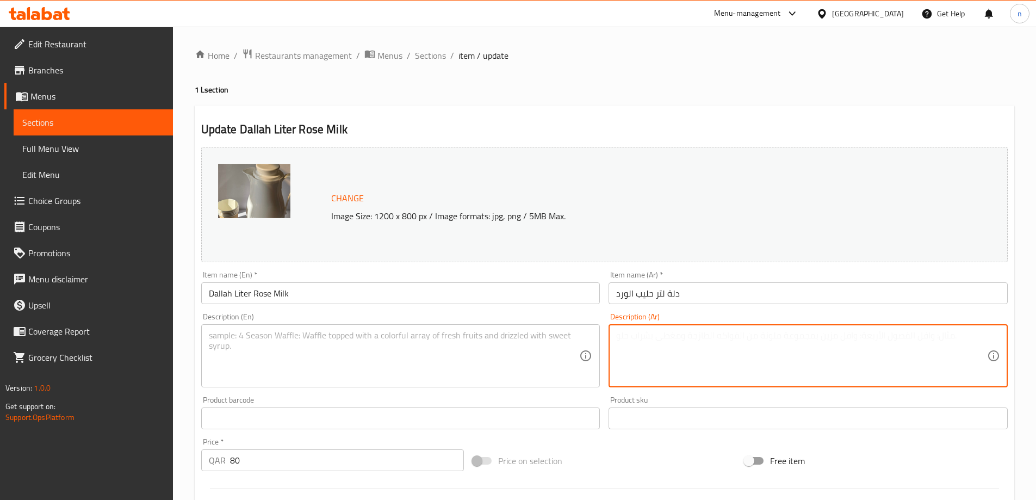
paste textarea "دله تحتوي على حليب بنكهة الورد"
type textarea "دله تحتوي على حليب بنكهة الورد"
click at [253, 343] on textarea at bounding box center [394, 356] width 371 height 52
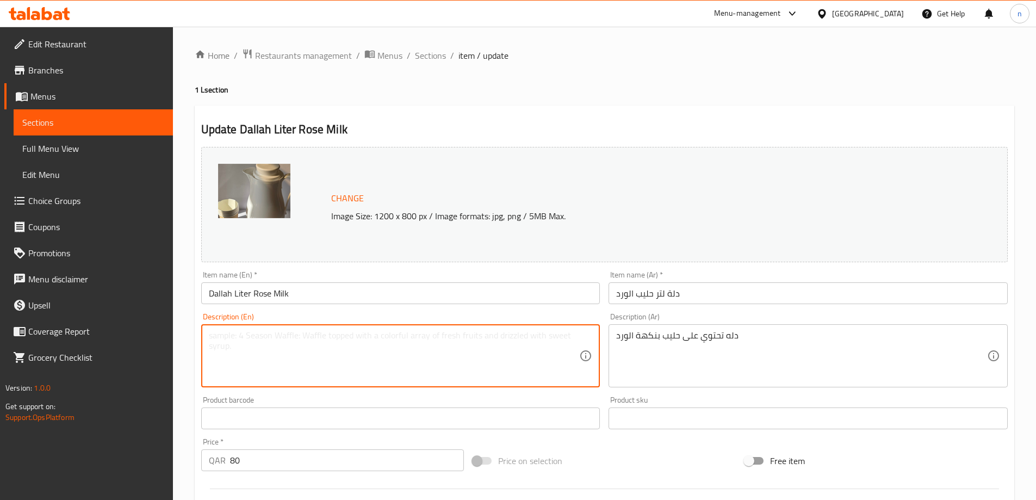
paste textarea "Dallah contains rose flavored milk"
click at [252, 335] on textarea "Dallah contains rose flavored milk" at bounding box center [394, 356] width 371 height 52
type textarea "Dallah contains rose flavored milk"
click at [270, 364] on textarea "Dallah contains rose flavored milk" at bounding box center [394, 356] width 371 height 52
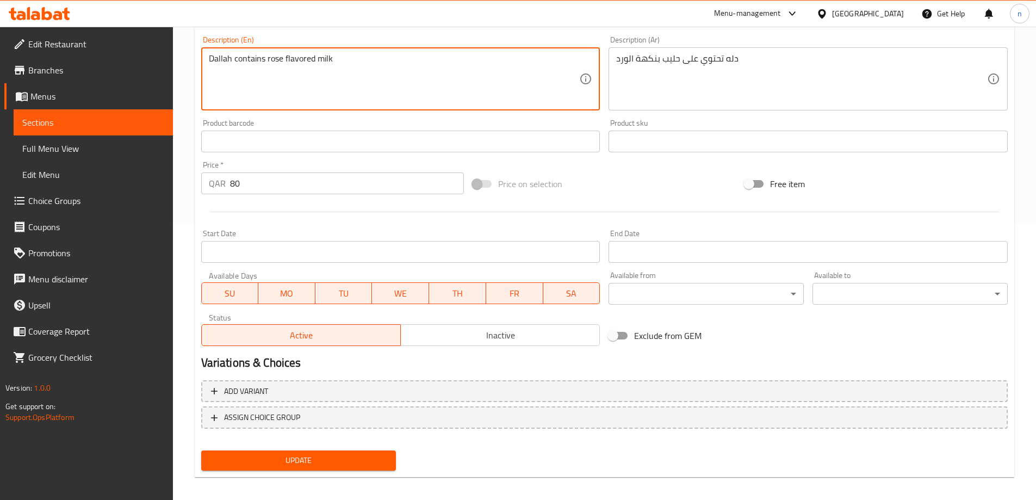
scroll to position [284, 0]
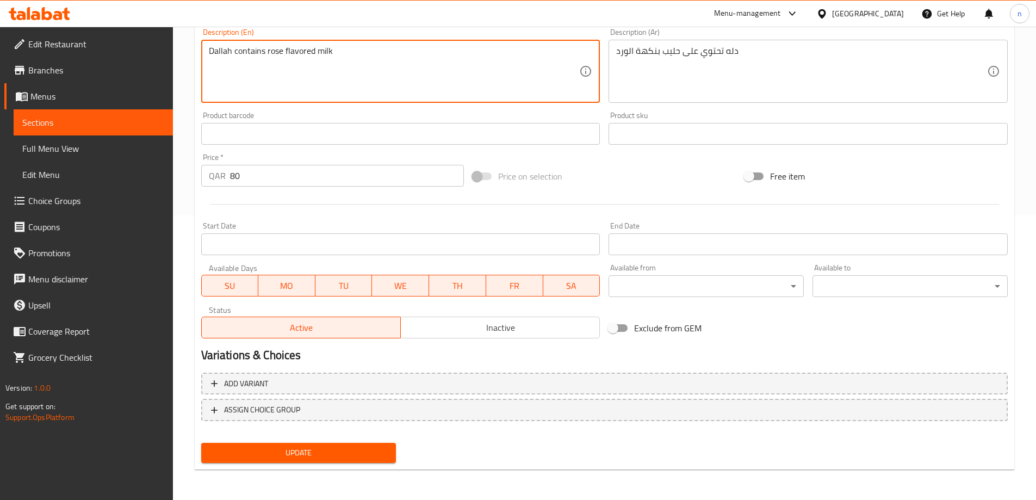
click at [256, 456] on span "Update" at bounding box center [299, 453] width 178 height 14
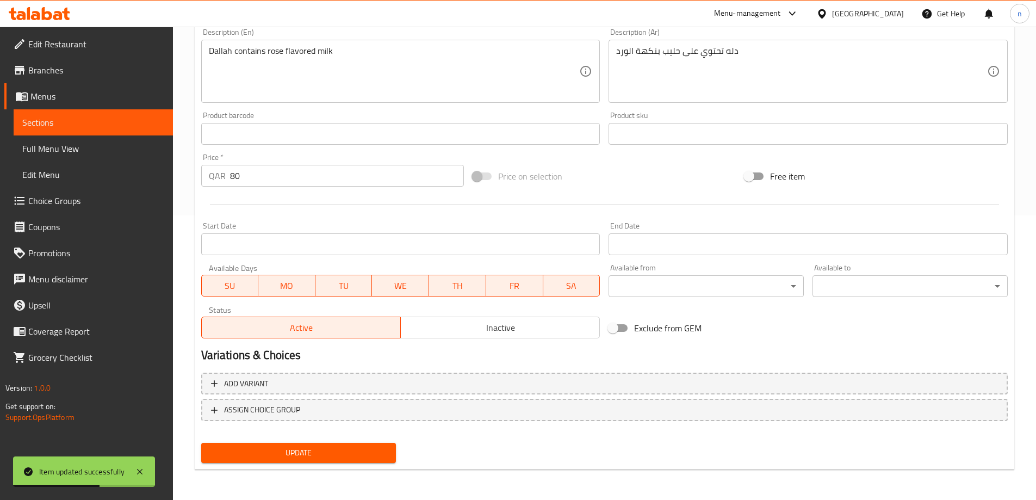
scroll to position [0, 0]
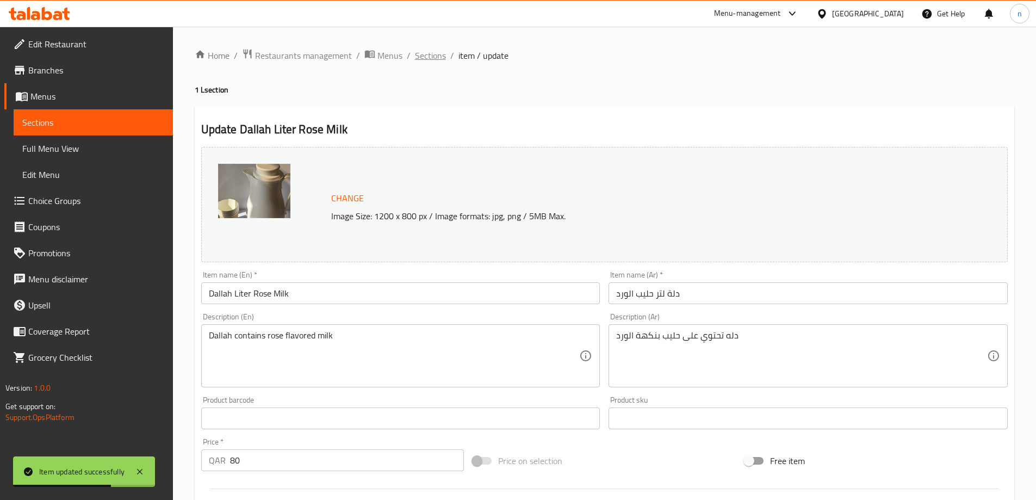
click at [426, 54] on span "Sections" at bounding box center [430, 55] width 31 height 13
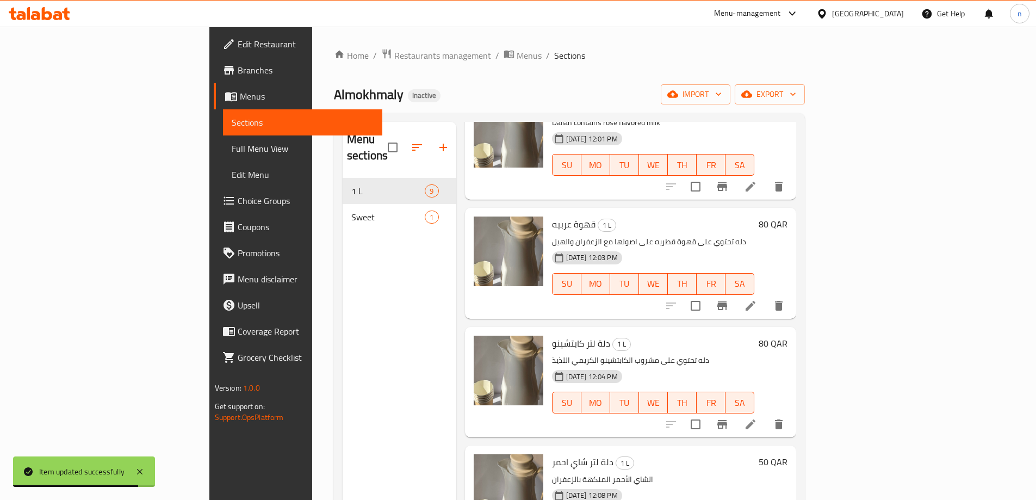
scroll to position [326, 0]
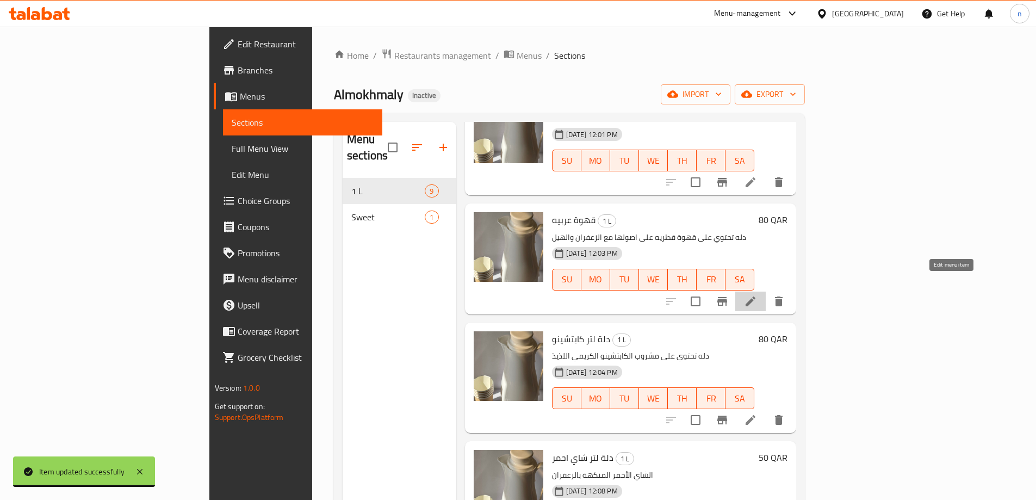
click at [757, 295] on icon at bounding box center [750, 301] width 13 height 13
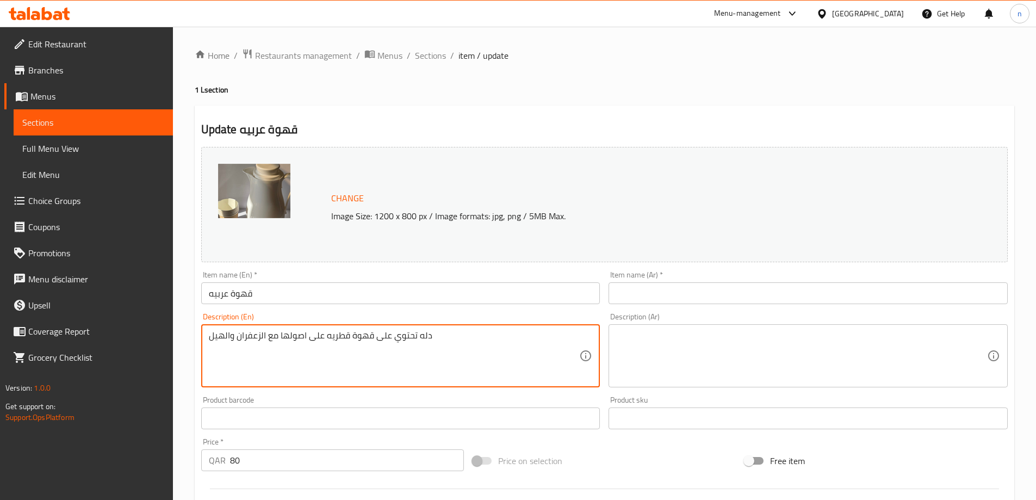
click at [395, 336] on textarea "دله تحتوي على قهوة قطريه على اصولها مع الزعفران والهيل" at bounding box center [394, 356] width 371 height 52
click at [651, 340] on textarea at bounding box center [801, 356] width 371 height 52
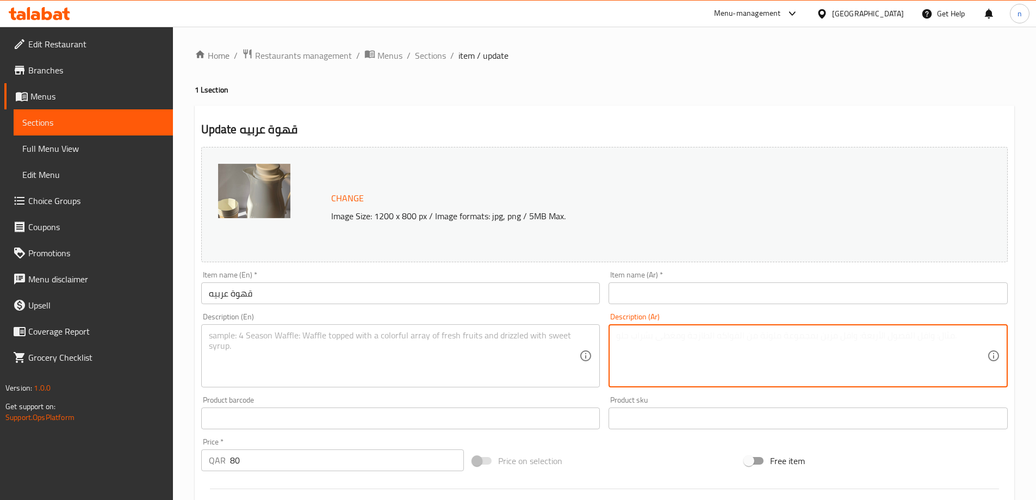
paste textarea "دله تحتوي على قهوة قطريه على اصولها مع الزعفران والهيل"
type textarea "دله تحتوي على قهوة قطريه على اصولها مع الزعفران والهيل"
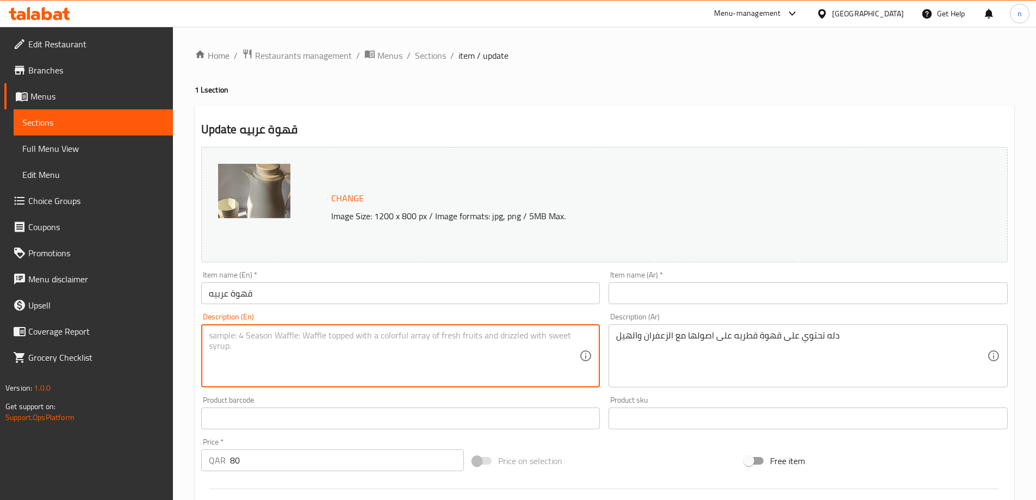
click at [283, 335] on textarea at bounding box center [394, 356] width 371 height 52
paste textarea "Dallah contains Qatari coffee in its original form with saffron and cardamom"
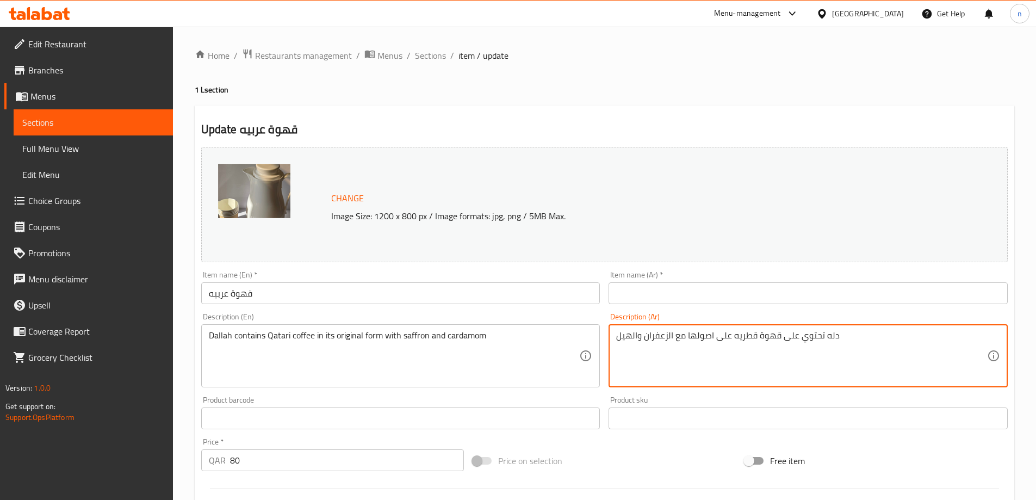
click at [634, 333] on textarea "دله تحتوي على قهوة قطريه على اصولها مع الزعفران والهيل" at bounding box center [801, 356] width 371 height 52
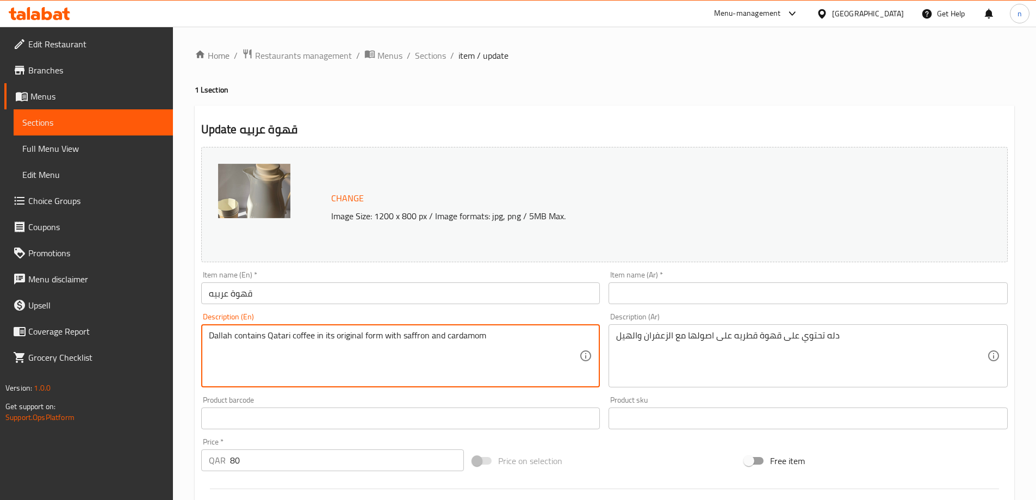
click at [519, 334] on textarea "Dallah contains Qatari coffee in its original form with saffron and cardamom" at bounding box center [394, 356] width 371 height 52
click at [355, 328] on div "Dallah contains Qatari coffee in its original form with saffron and cardamom De…" at bounding box center [400, 355] width 399 height 63
click at [355, 332] on textarea "Dallah contains Qatari coffee in its original form with saffron and cardamom" at bounding box center [394, 356] width 371 height 52
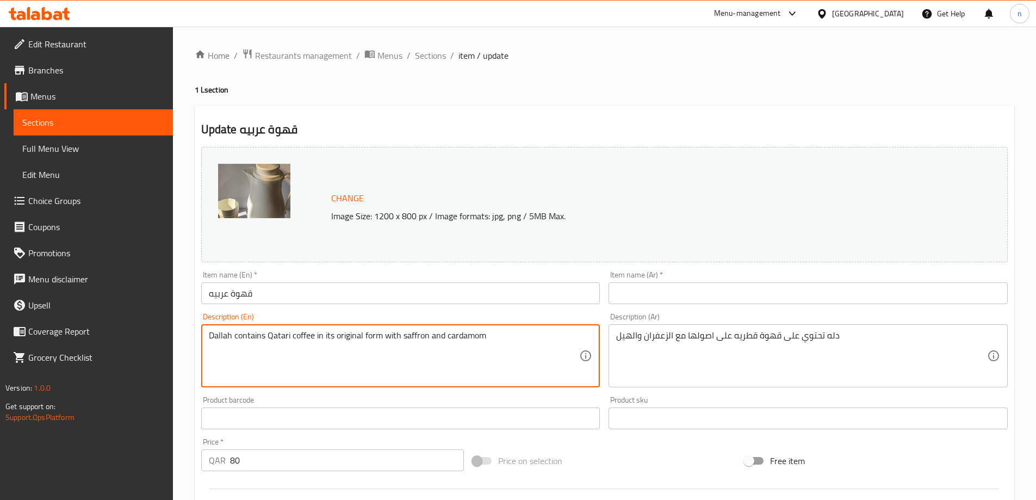
click at [355, 332] on textarea "Dallah contains Qatari coffee in its original form with saffron and cardamom" at bounding box center [394, 356] width 371 height 52
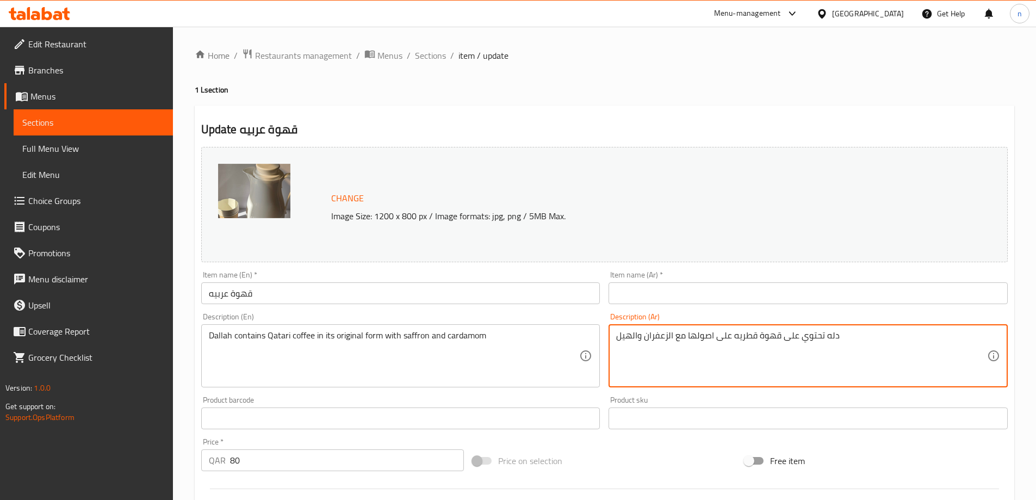
click at [636, 337] on textarea "دله تحتوي على قهوة قطريه على اصولها مع الزعفران والهيل" at bounding box center [801, 356] width 371 height 52
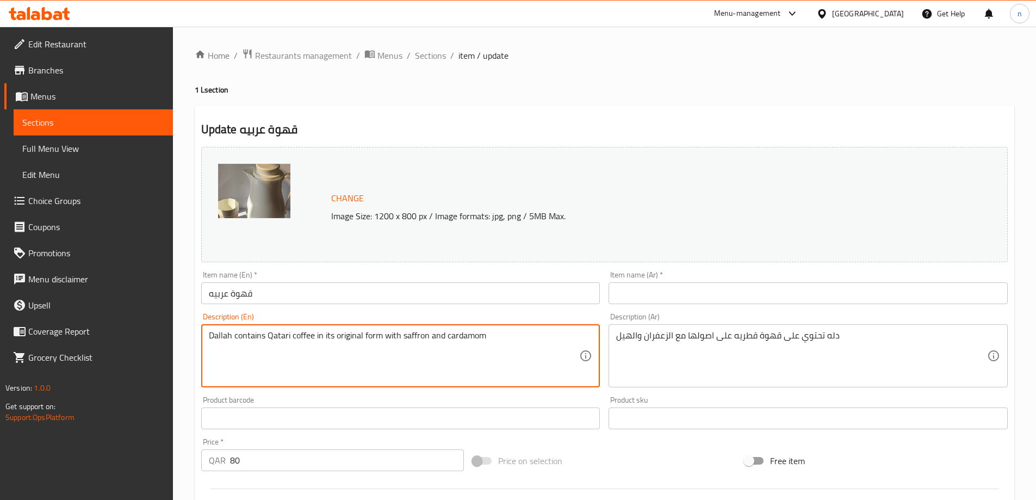
drag, startPoint x: 316, startPoint y: 337, endPoint x: 378, endPoint y: 343, distance: 62.8
click at [378, 343] on textarea "Dallah contains Qatari coffee in its original form with saffron and cardamom" at bounding box center [394, 356] width 371 height 52
click at [318, 351] on textarea "Dallah contains Qatari coffee in its original form with saffron and cardamom" at bounding box center [394, 356] width 371 height 52
drag, startPoint x: 266, startPoint y: 335, endPoint x: 502, endPoint y: 333, distance: 236.0
click at [502, 333] on textarea "Dallah contains Qatari coffee in its original form with saffron and cardamom" at bounding box center [394, 356] width 371 height 52
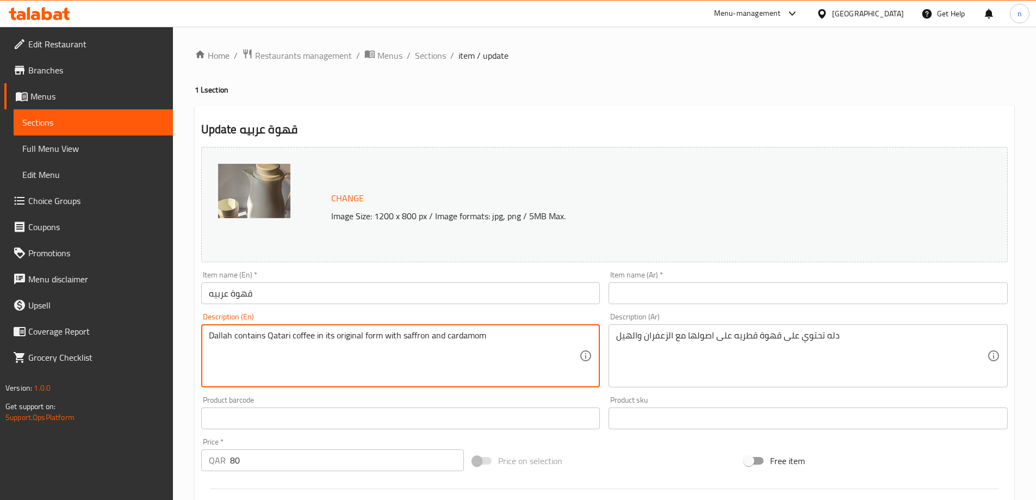
paste textarea "authentic Qatari coffee"
click at [356, 332] on textarea "Dallah contains authentic Qatari coffee with saffron and cardamom" at bounding box center [394, 356] width 371 height 52
type textarea "Dallah contains authentic Qatari coffee with saffron and cardamom"
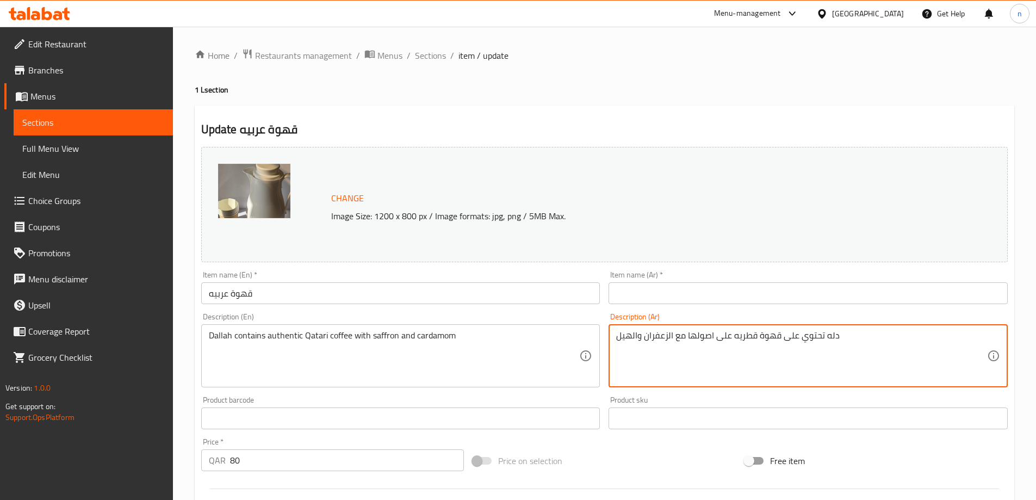
drag, startPoint x: 685, startPoint y: 335, endPoint x: 781, endPoint y: 345, distance: 96.2
click at [781, 345] on textarea "دله تحتوي على قهوة قطريه على اصولها مع الزعفران والهيل" at bounding box center [801, 356] width 371 height 52
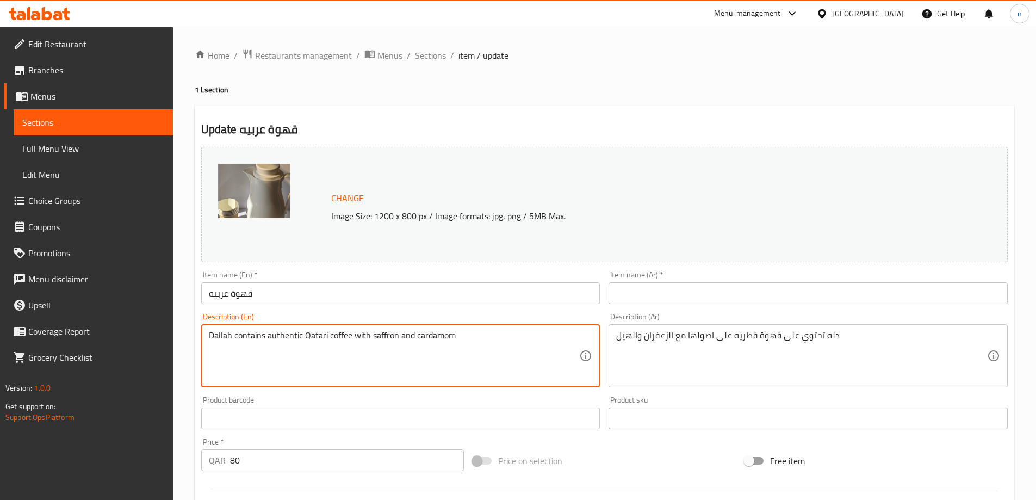
drag, startPoint x: 267, startPoint y: 335, endPoint x: 465, endPoint y: 339, distance: 197.9
click at [465, 339] on textarea "Dallah contains authentic Qatari coffee with saffron and cardamom" at bounding box center [394, 356] width 371 height 52
click at [424, 375] on textarea "Dallah contains authentic Qatari coffee with saffron and cardamom" at bounding box center [394, 356] width 371 height 52
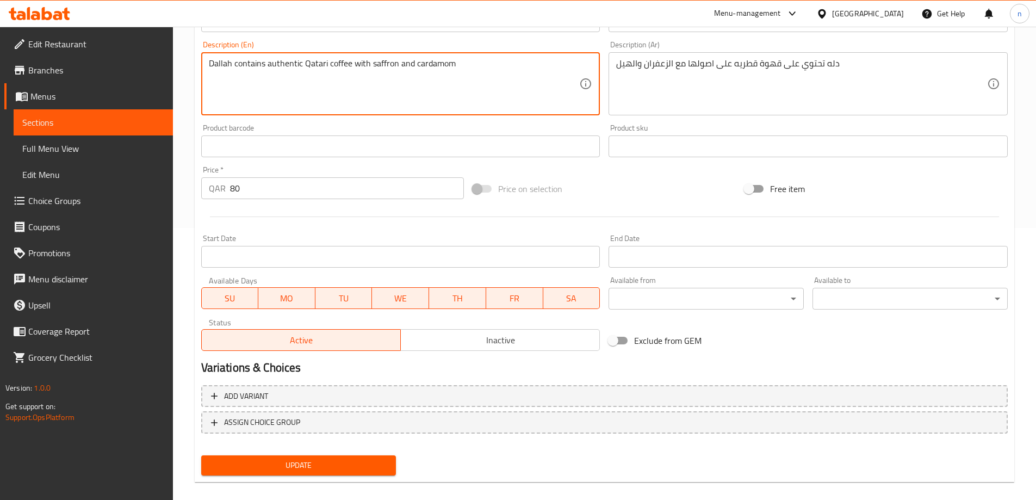
scroll to position [284, 0]
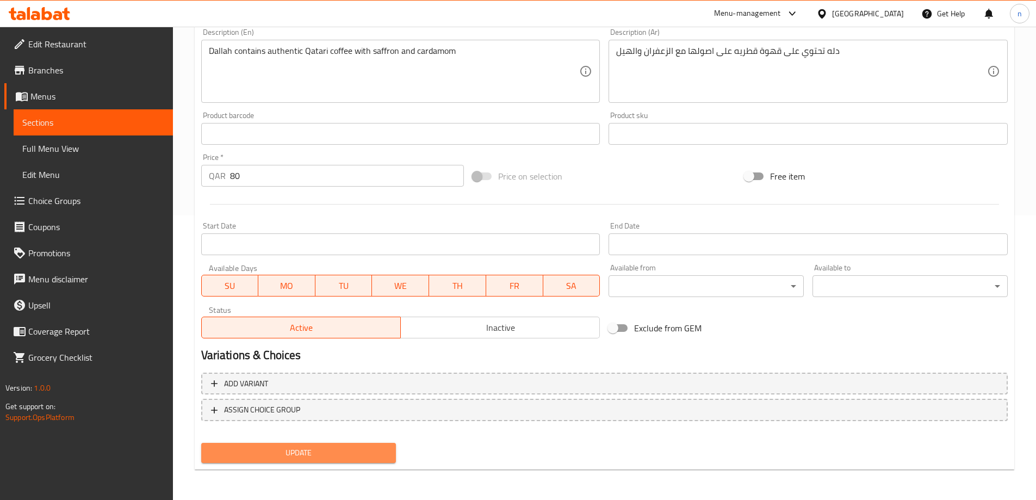
click at [324, 444] on button "Update" at bounding box center [298, 453] width 195 height 20
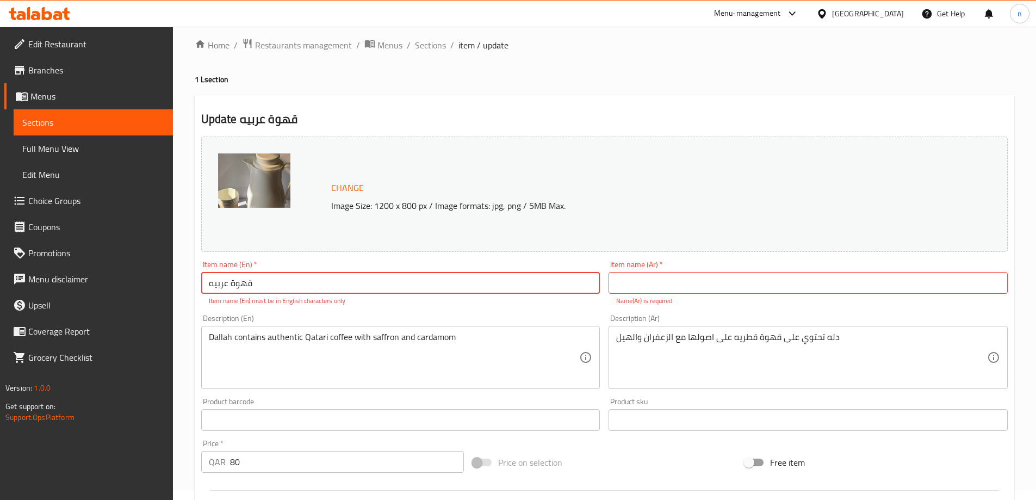
scroll to position [0, 0]
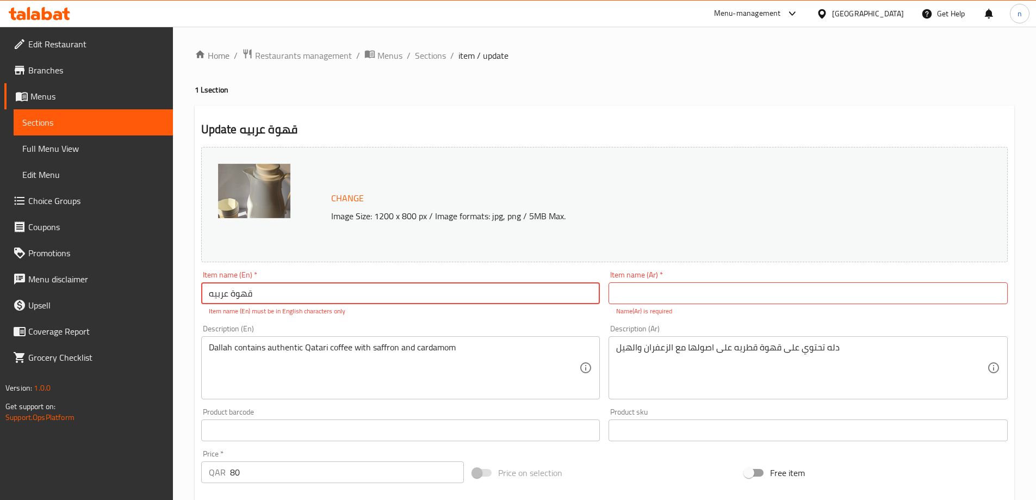
click at [242, 297] on input "قهوة عربيه" at bounding box center [400, 293] width 399 height 22
click at [722, 283] on input "text" at bounding box center [807, 293] width 399 height 22
paste input "قهوة عربيه"
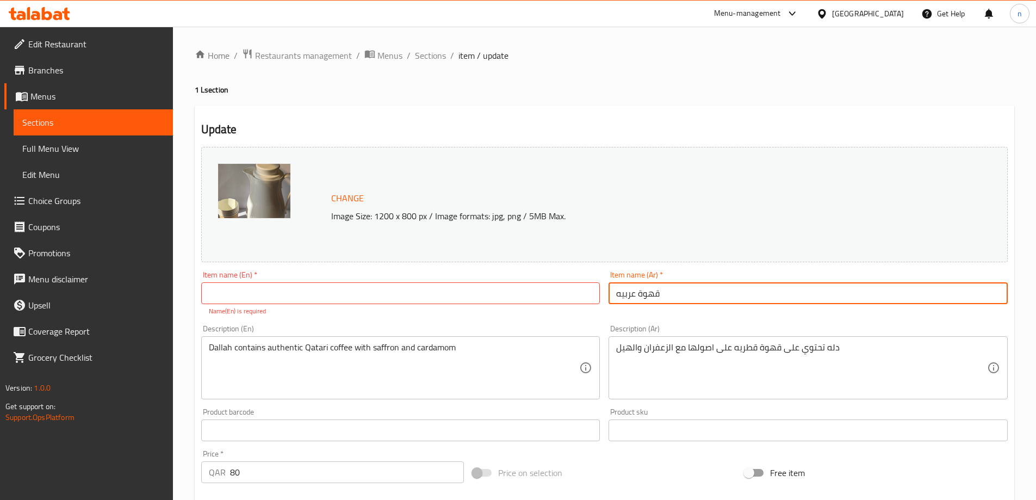
type input "قهوة عربيه"
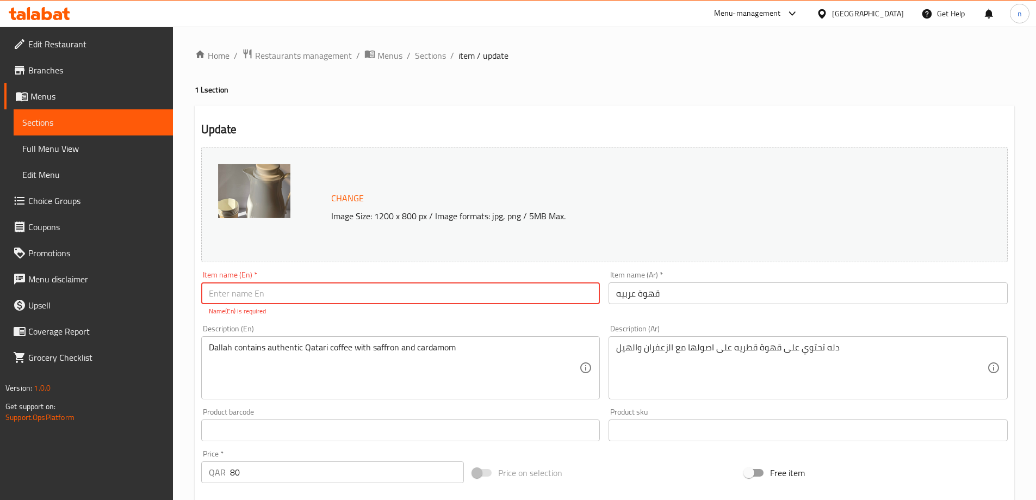
click at [285, 287] on input "text" at bounding box center [400, 293] width 399 height 22
paste input "Arabic coffee"
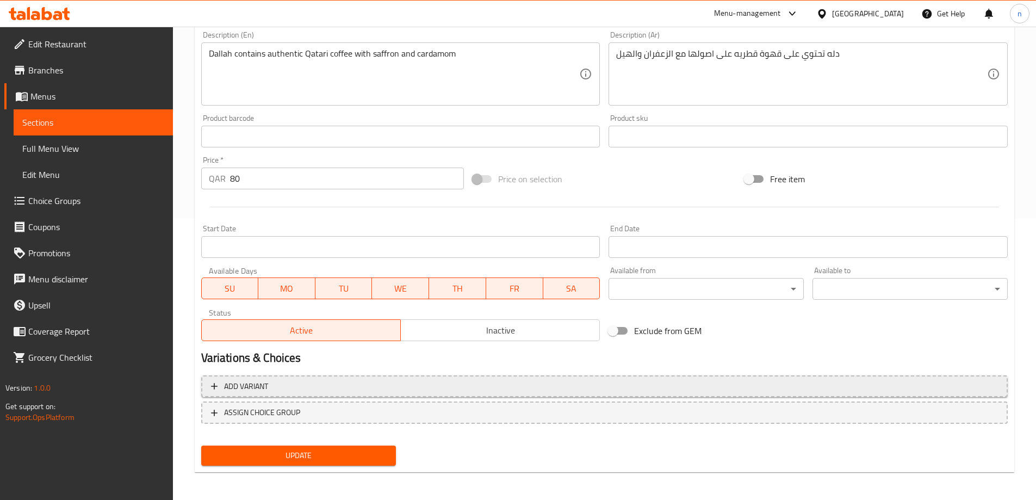
scroll to position [284, 0]
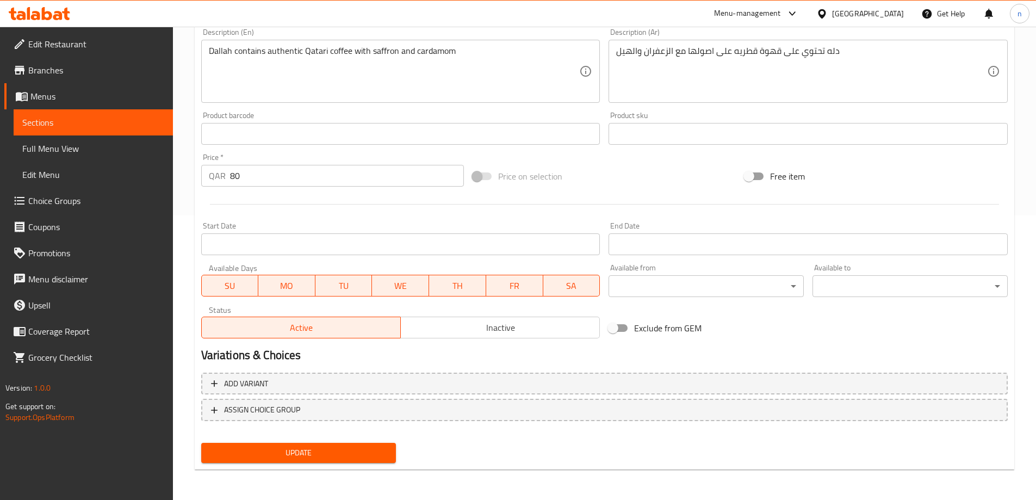
type input "Arabic coffee"
click at [277, 458] on span "Update" at bounding box center [299, 453] width 178 height 14
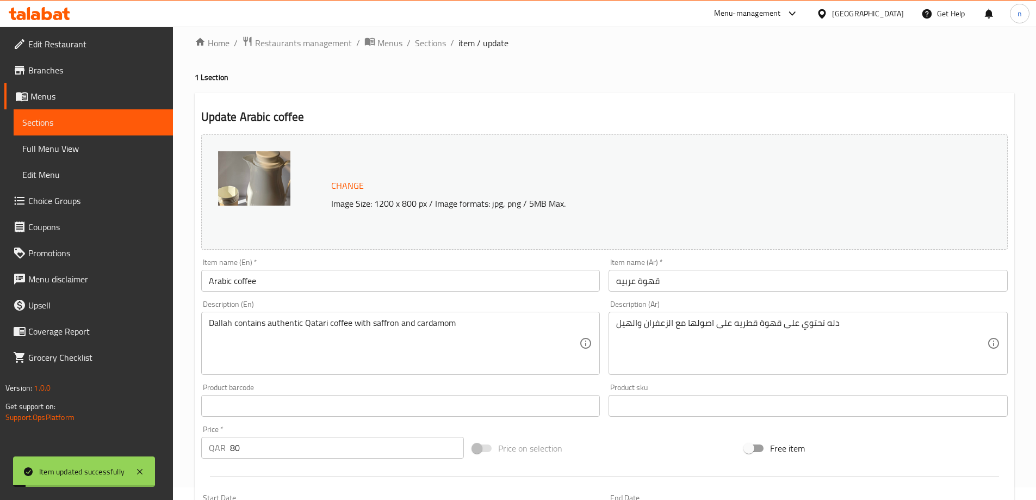
scroll to position [0, 0]
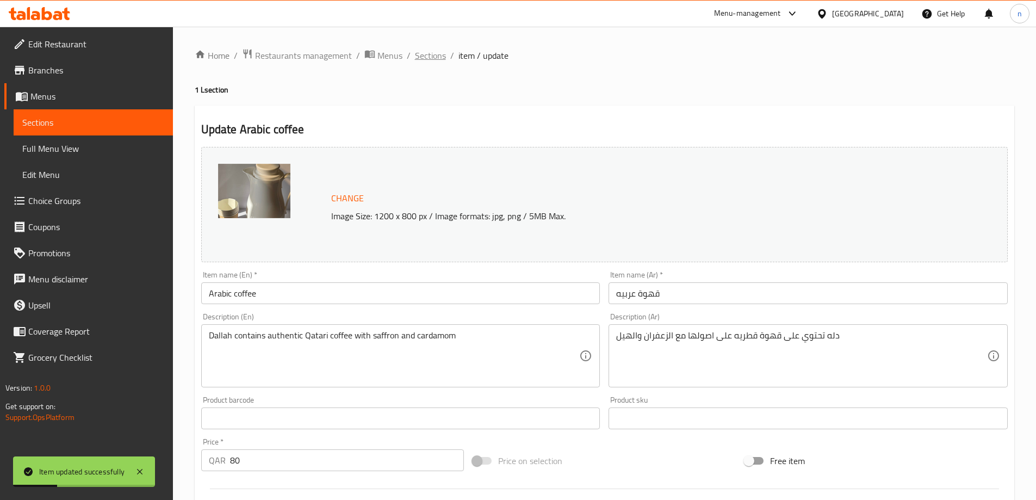
click at [432, 55] on span "Sections" at bounding box center [430, 55] width 31 height 13
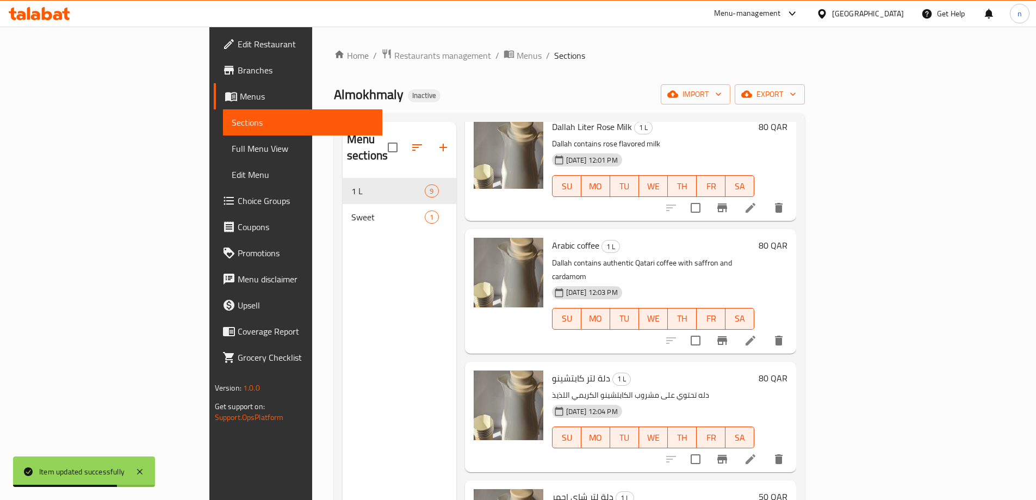
scroll to position [326, 0]
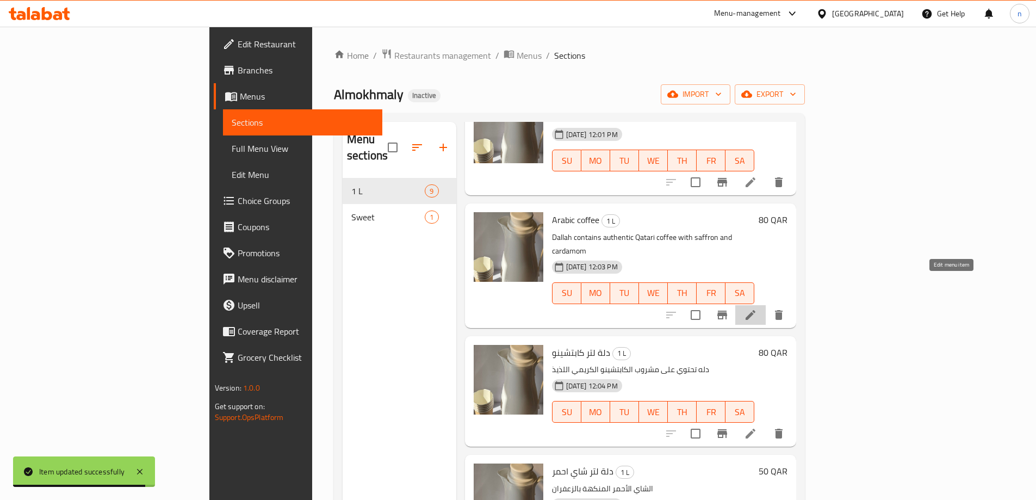
click at [755, 310] on icon at bounding box center [750, 315] width 10 height 10
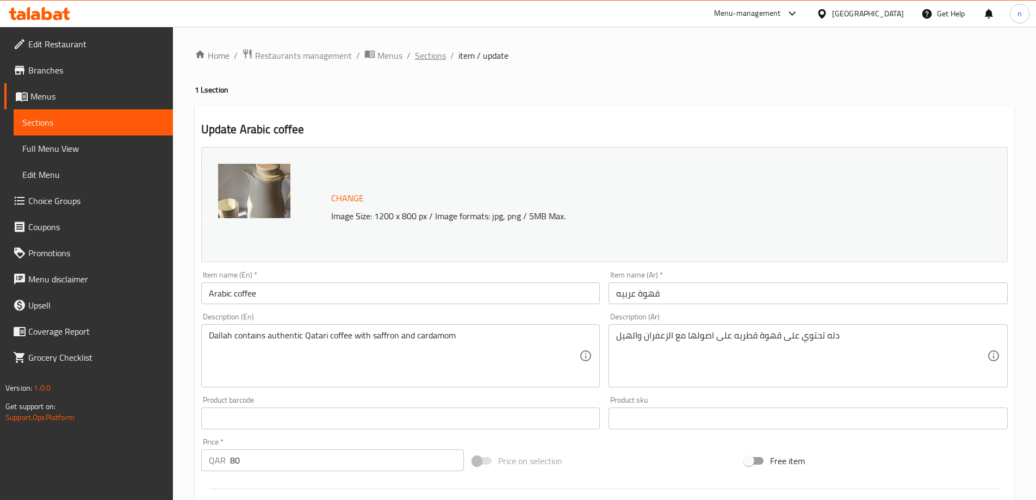
click at [429, 53] on span "Sections" at bounding box center [430, 55] width 31 height 13
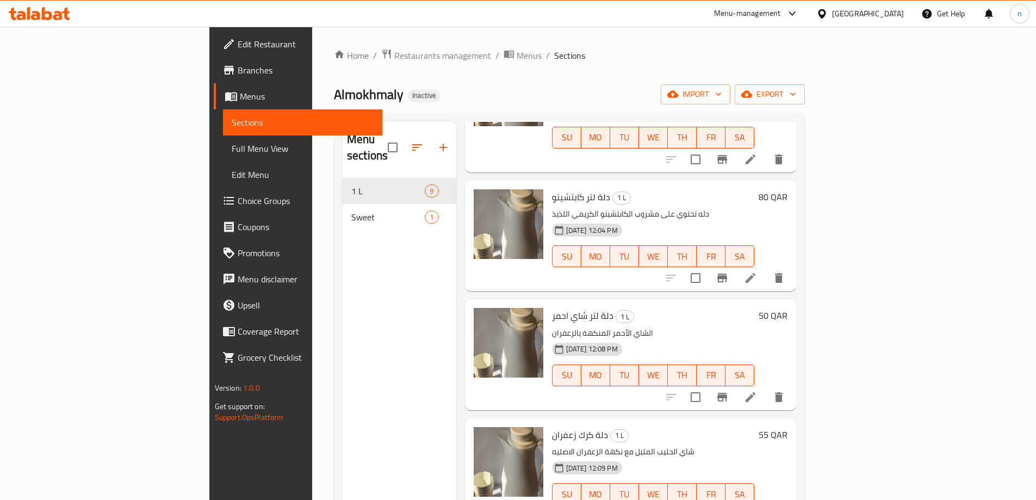
scroll to position [488, 0]
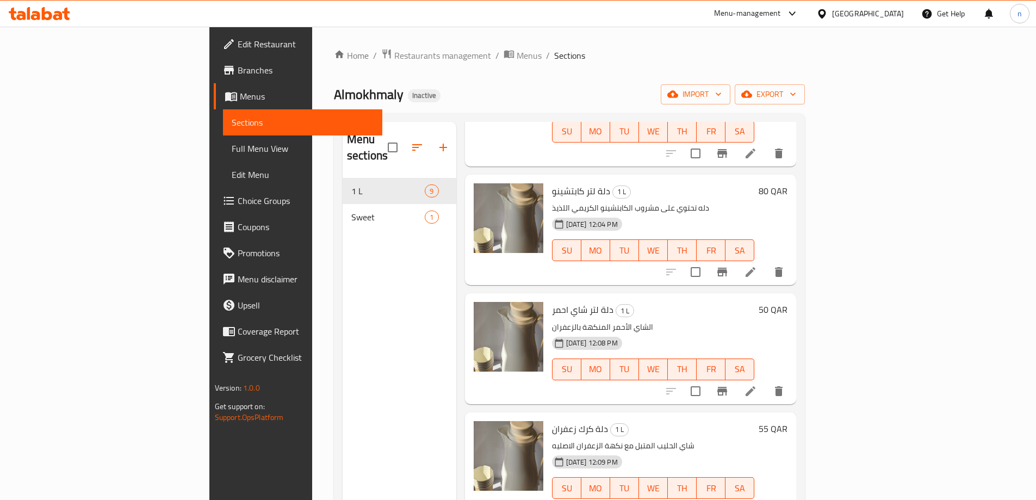
click at [765, 262] on li at bounding box center [750, 272] width 30 height 20
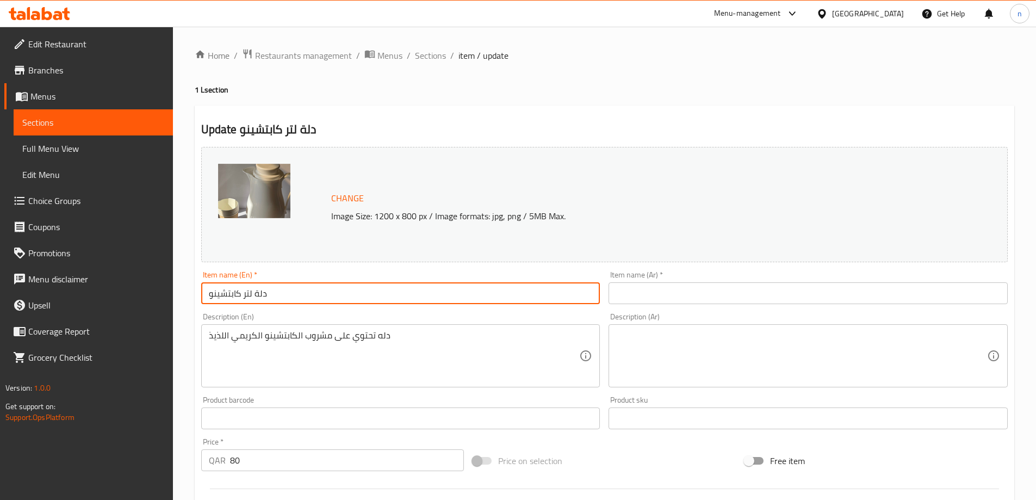
click at [240, 295] on input "دلة لتر كابتشينو" at bounding box center [400, 293] width 399 height 22
click at [670, 299] on input "text" at bounding box center [807, 293] width 399 height 22
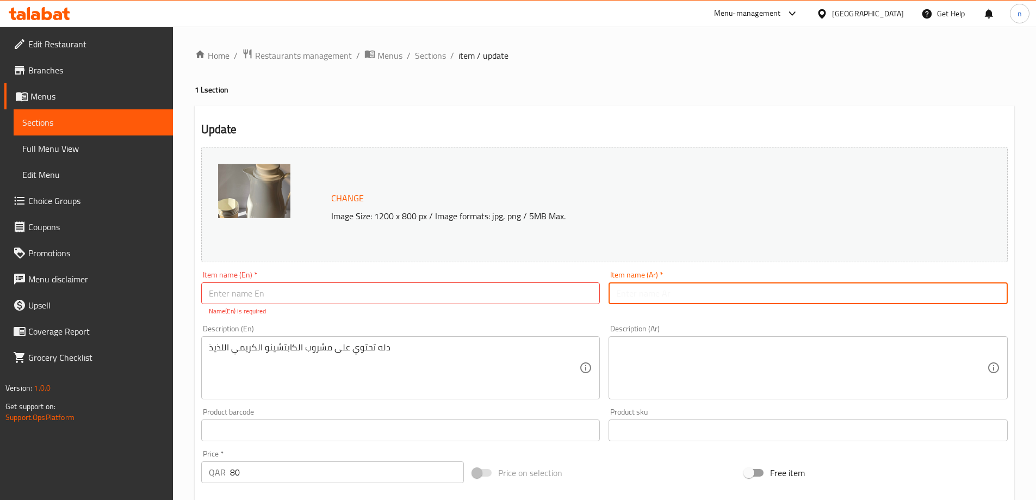
paste input "دلة لتر كابتشينو"
type input "دلة لتر كابتشينو"
click at [221, 293] on input "text" at bounding box center [400, 293] width 399 height 22
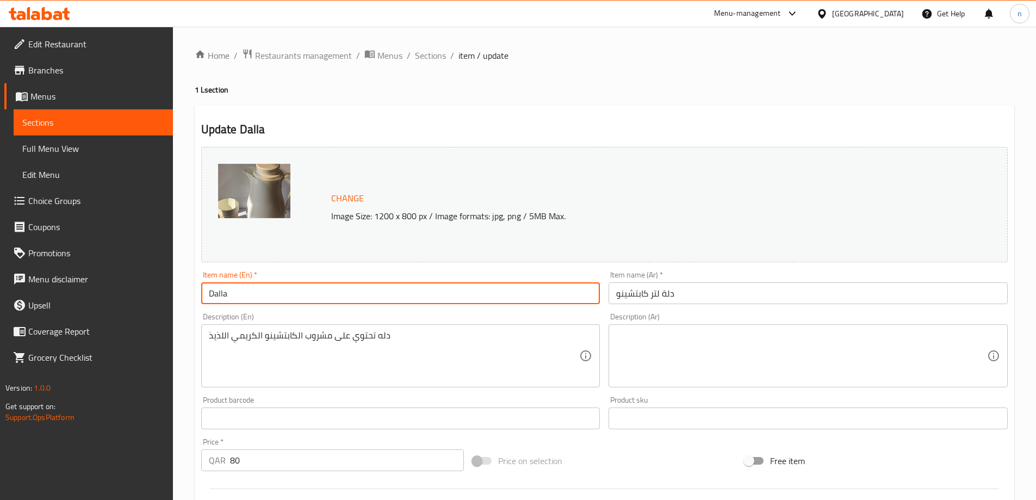
click at [225, 290] on input "Dalla" at bounding box center [400, 293] width 399 height 22
paste input "h"
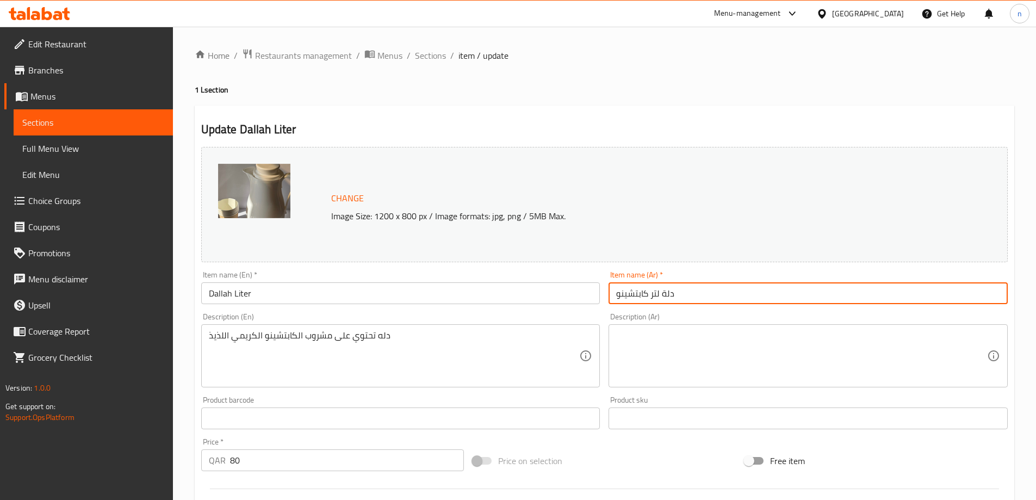
click at [641, 292] on input "دلة لتر كابتشينو" at bounding box center [807, 293] width 399 height 22
click at [618, 296] on input "دلة لتر كابتشينو" at bounding box center [807, 293] width 399 height 22
click at [621, 296] on input "دلة لتر كابتشينو" at bounding box center [807, 293] width 399 height 22
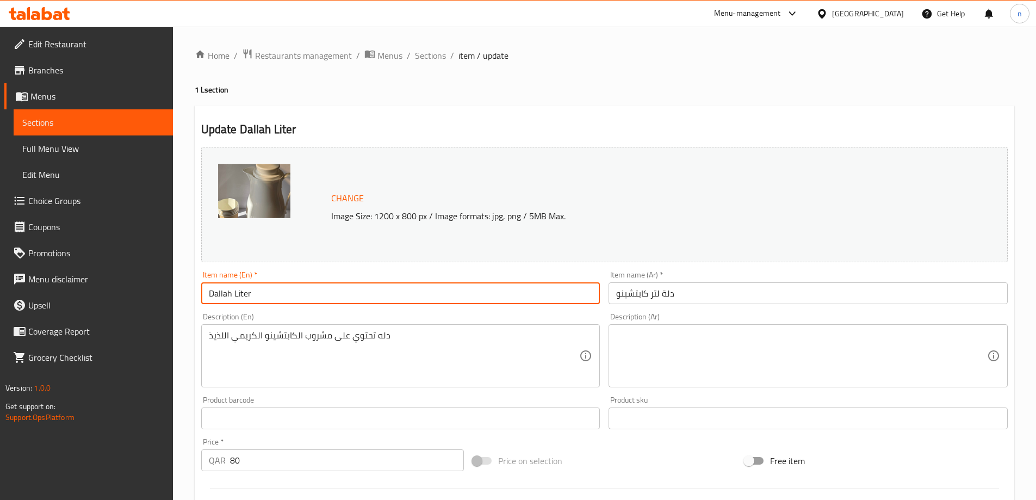
click at [258, 289] on input "Dallah Liter" at bounding box center [400, 293] width 399 height 22
paste input "Cappuccino"
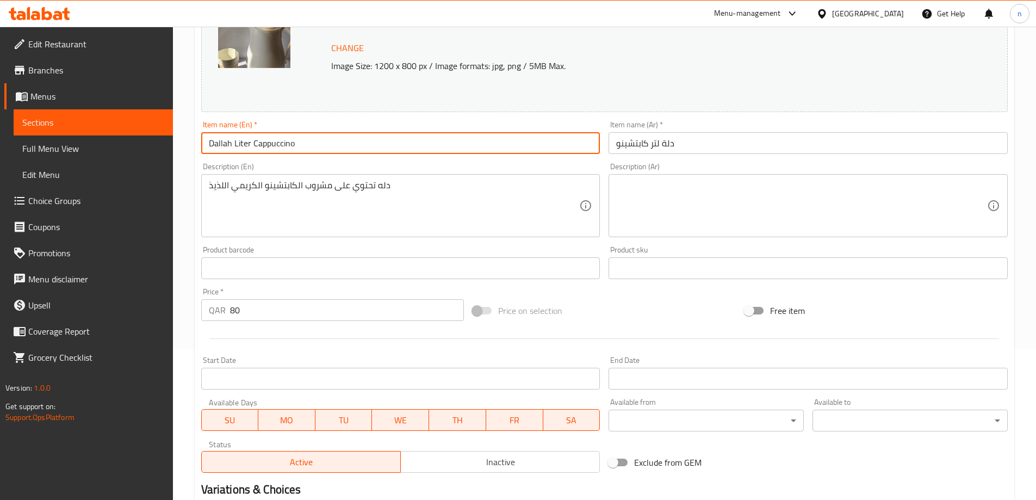
scroll to position [163, 0]
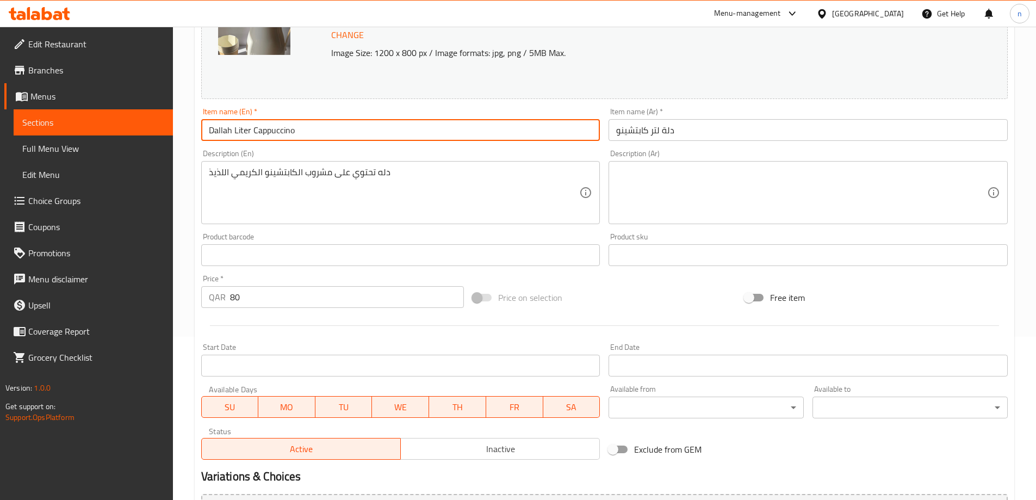
type input "Dallah Liter Cappuccino"
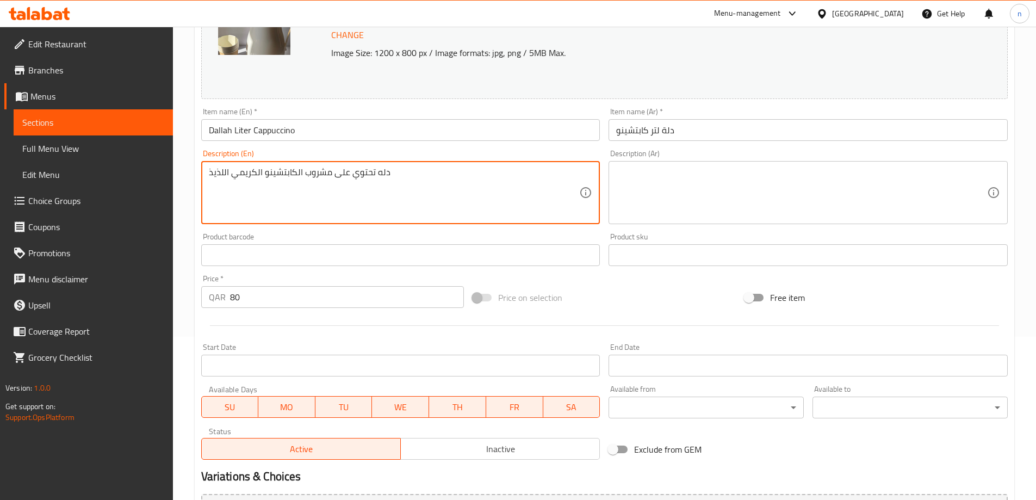
click at [275, 177] on textarea "دله تحتوي على مشروب الكابتشينو الكريمي اللذيذ" at bounding box center [394, 193] width 371 height 52
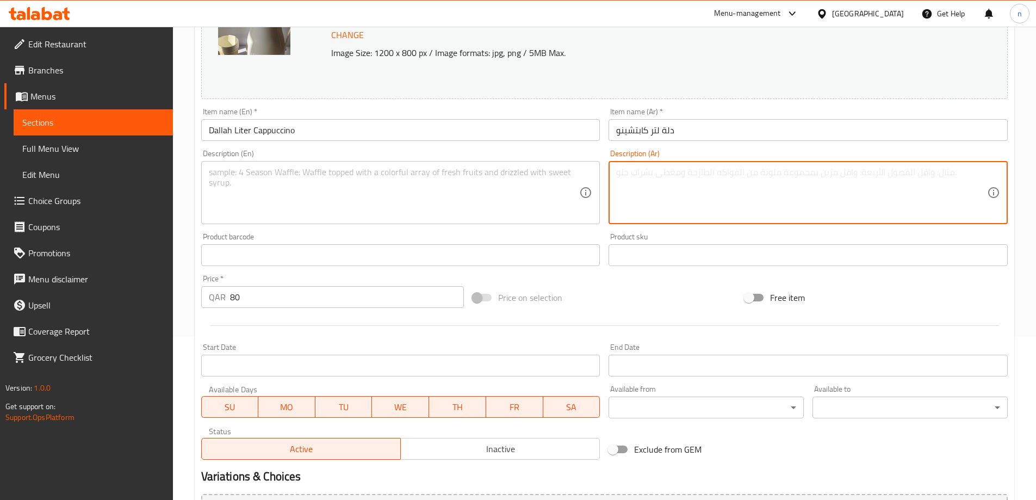
click at [666, 168] on textarea at bounding box center [801, 193] width 371 height 52
paste textarea "دله تحتوي على مشروب الكابتشينو الكريمي اللذيذ"
click at [644, 176] on textarea "دله تحتوي على مشروب الكابتشينو الكريمي اللذيذ" at bounding box center [801, 193] width 371 height 52
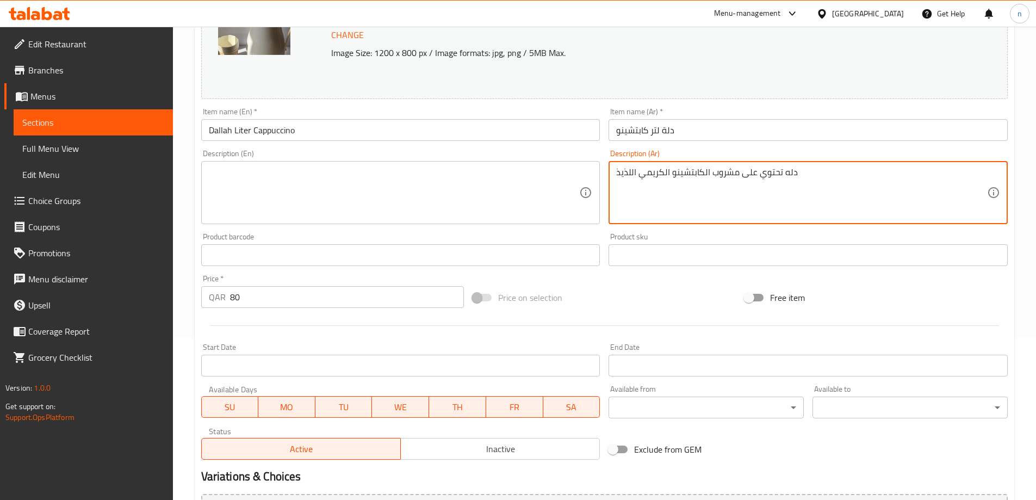
type textarea "دله تحتوي على مشروب الكابتشينو الكريمي اللذيذ"
click at [323, 180] on textarea at bounding box center [394, 193] width 371 height 52
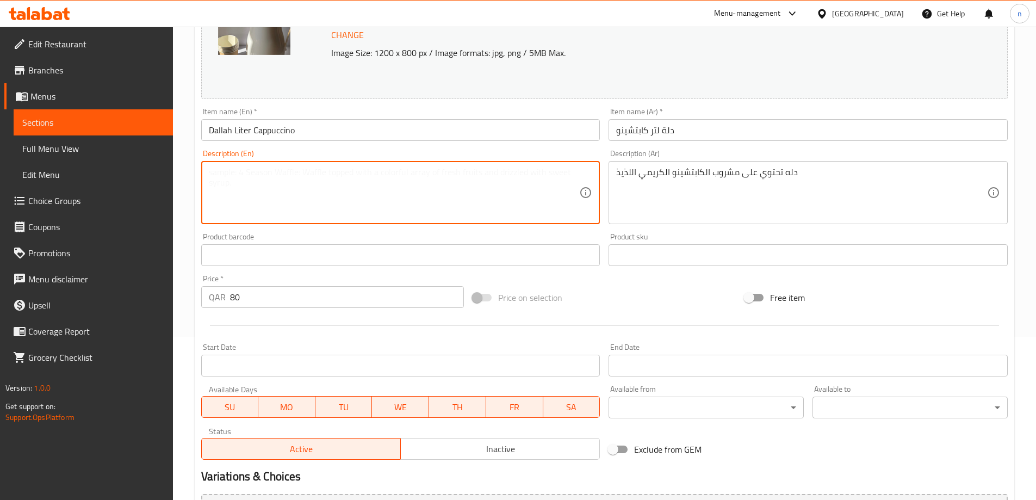
paste textarea "Dallah contains a delicious creamy cappuccino drink"
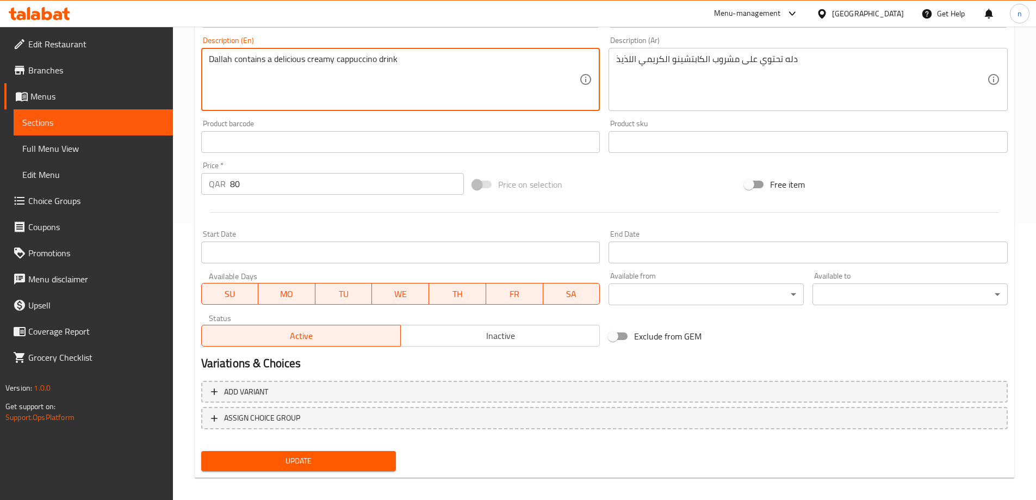
scroll to position [284, 0]
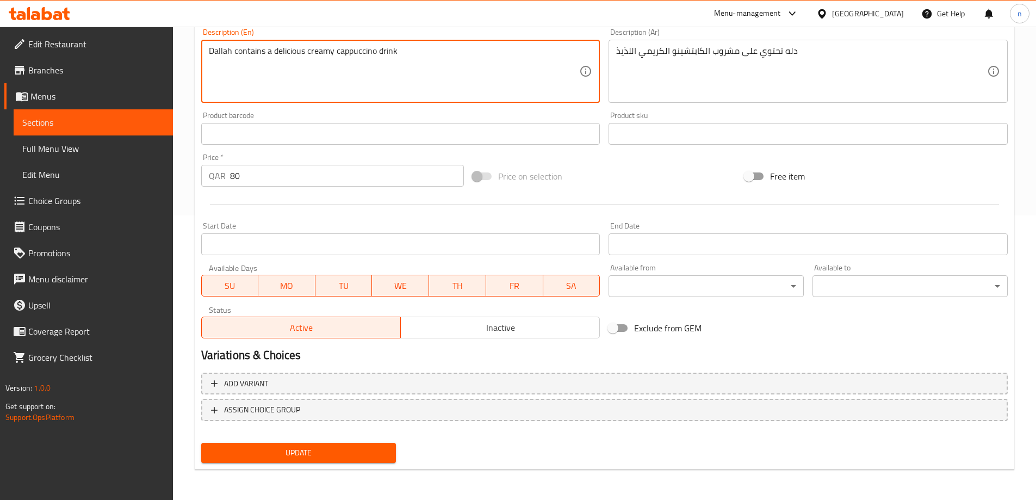
type textarea "Dallah contains a delicious creamy cappuccino drink"
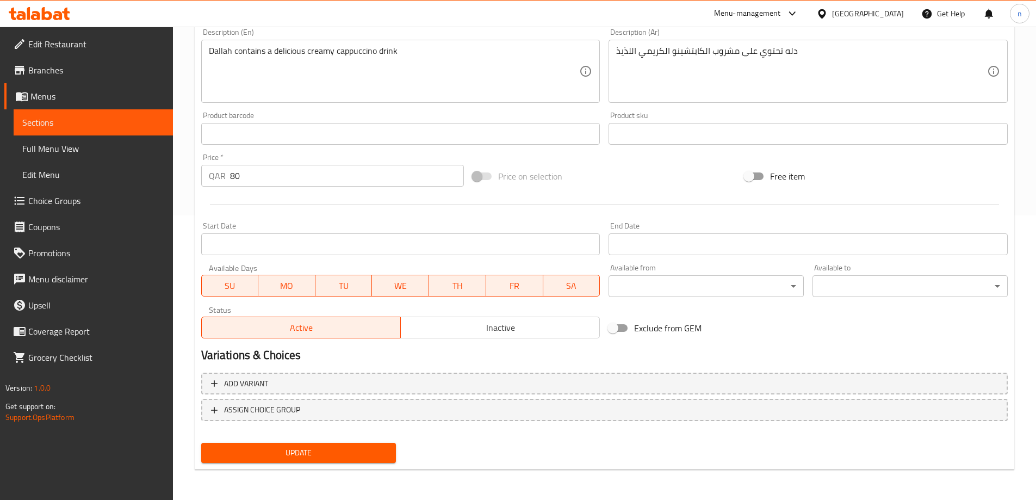
click at [264, 441] on div "Update" at bounding box center [299, 452] width 204 height 29
click at [281, 455] on span "Update" at bounding box center [299, 453] width 178 height 14
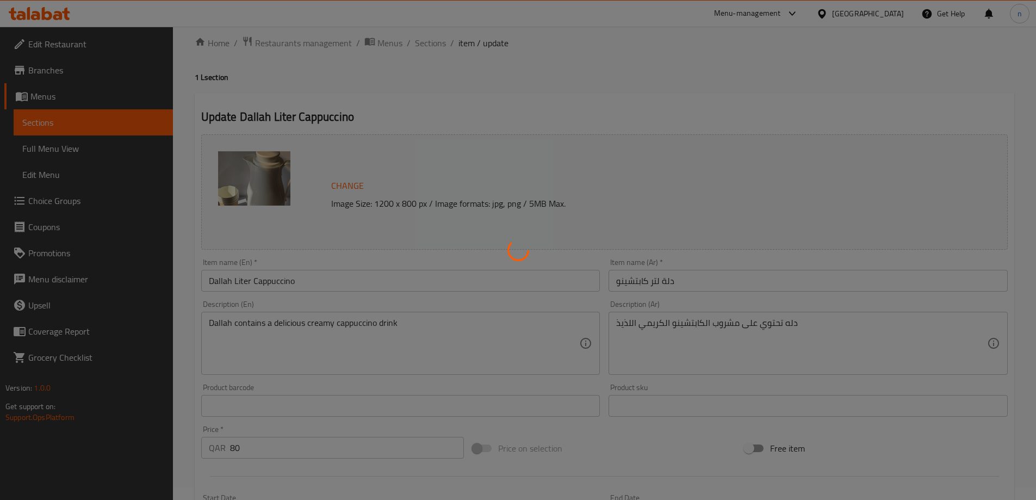
scroll to position [0, 0]
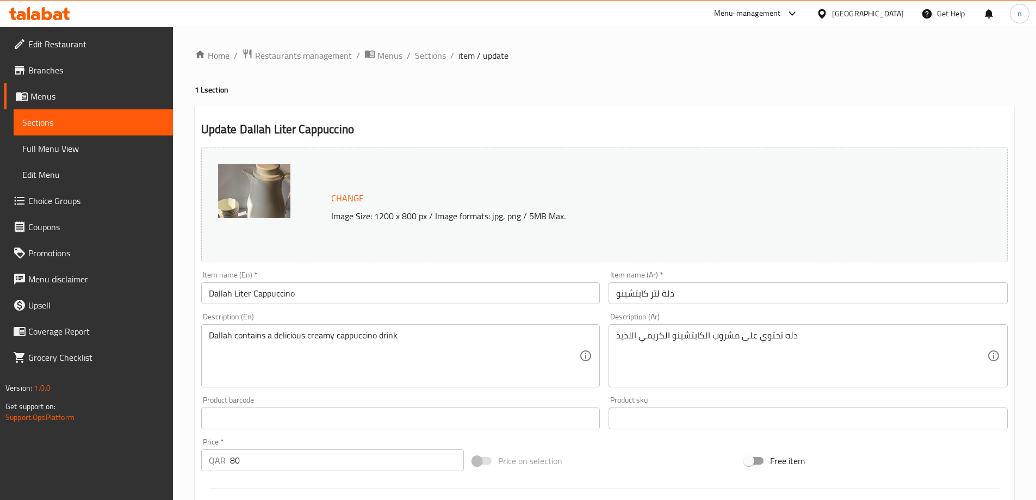
click at [433, 51] on span "Sections" at bounding box center [430, 55] width 31 height 13
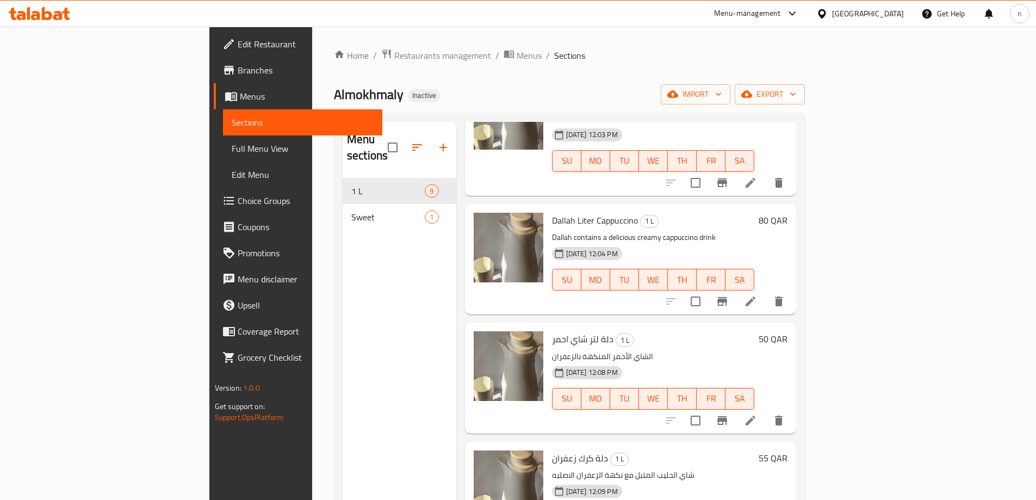
scroll to position [544, 0]
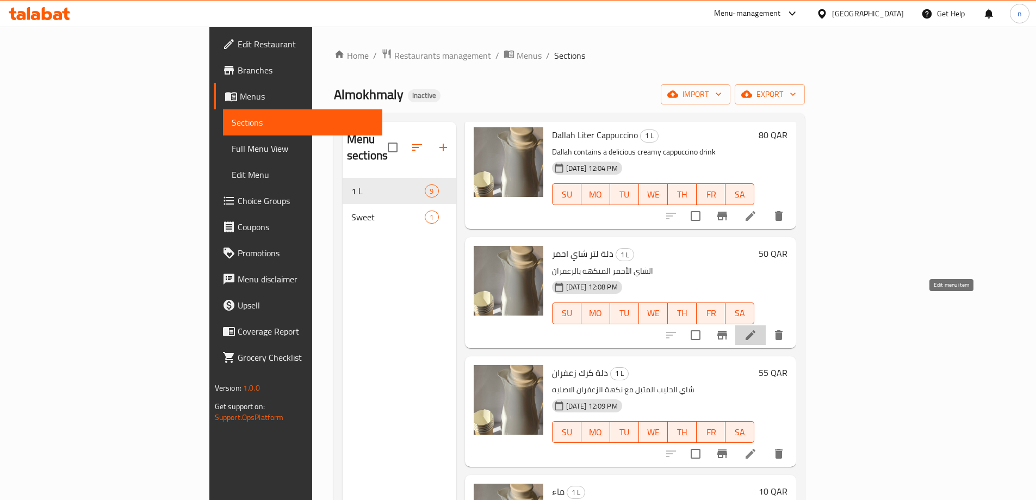
click at [757, 328] on icon at bounding box center [750, 334] width 13 height 13
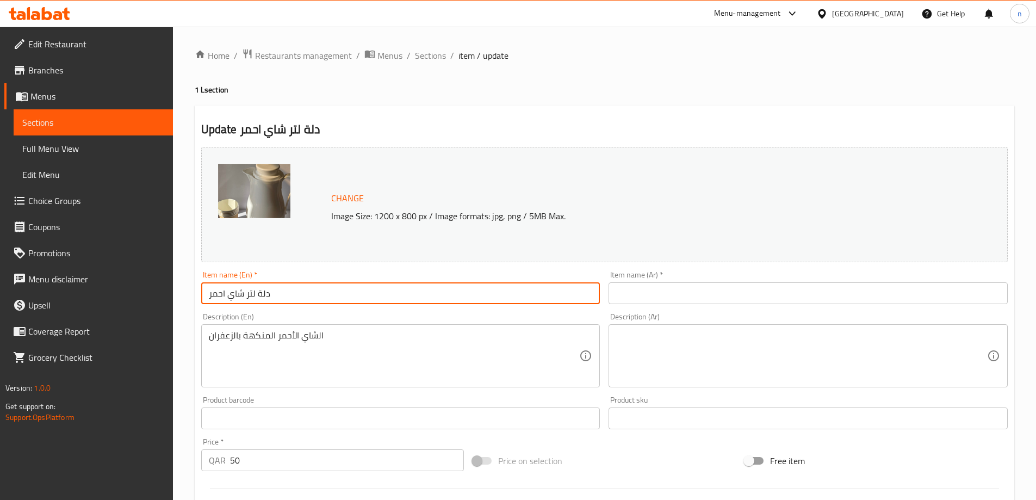
click at [231, 290] on input "دلة لتر شاي احمر" at bounding box center [400, 293] width 399 height 22
click at [674, 293] on input "text" at bounding box center [807, 293] width 399 height 22
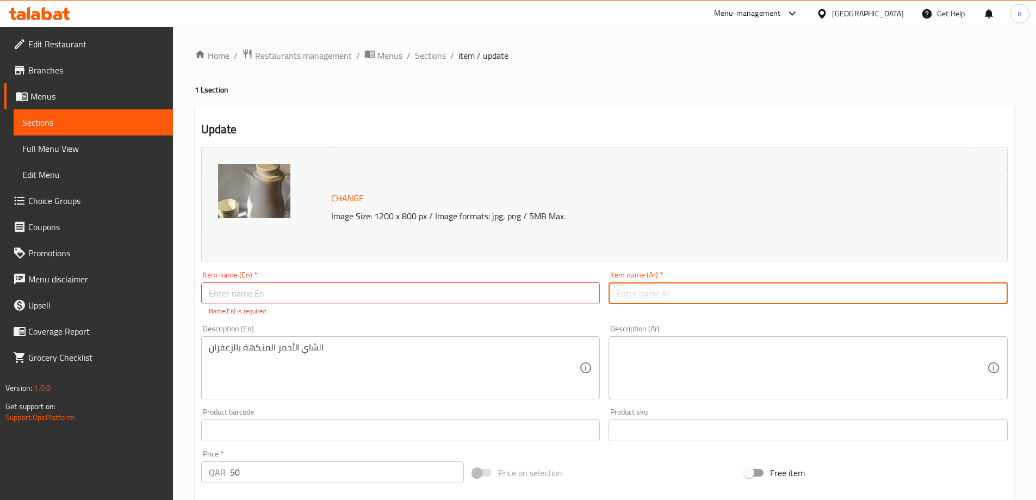
paste input "دلة لتر شاي احمر"
type input "دلة لتر شاي احمر"
click at [367, 297] on input "text" at bounding box center [400, 293] width 399 height 22
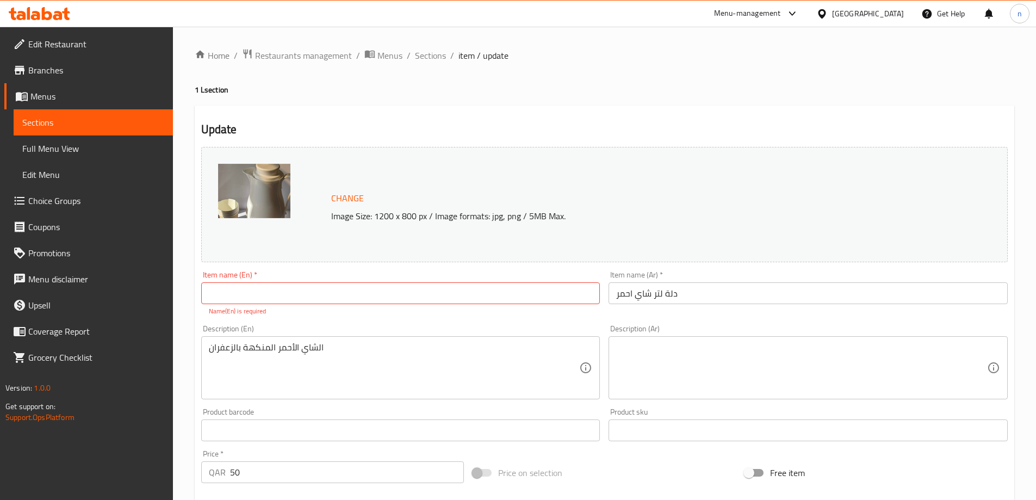
click at [223, 295] on input "text" at bounding box center [400, 293] width 399 height 22
paste input "Dallah"
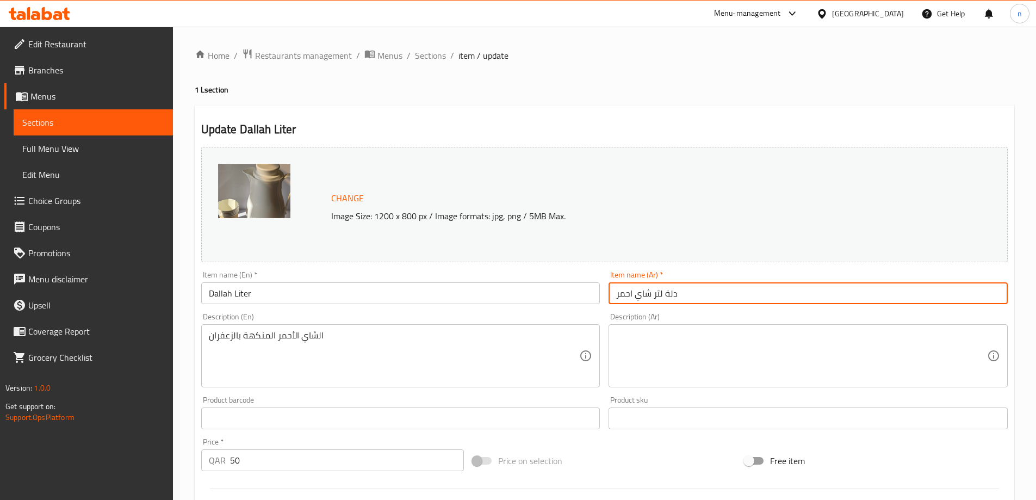
click at [620, 295] on input "دلة لتر شاي احمر" at bounding box center [807, 293] width 399 height 22
click at [614, 295] on input "دلة لتر شاي احمر" at bounding box center [807, 293] width 399 height 22
drag, startPoint x: 612, startPoint y: 295, endPoint x: 649, endPoint y: 297, distance: 37.6
click at [649, 297] on input "دلة لتر شاي احمر" at bounding box center [807, 293] width 399 height 22
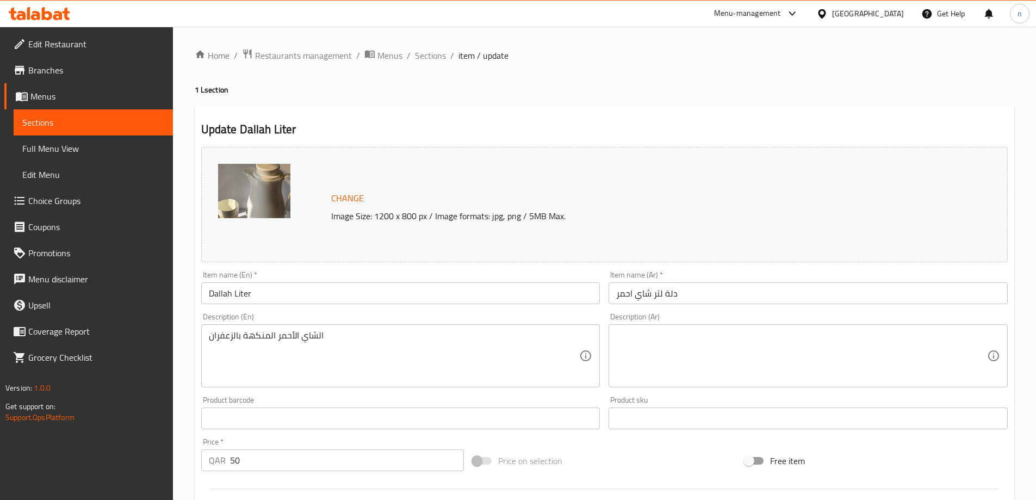
click at [267, 291] on input "Dallah Liter" at bounding box center [400, 293] width 399 height 22
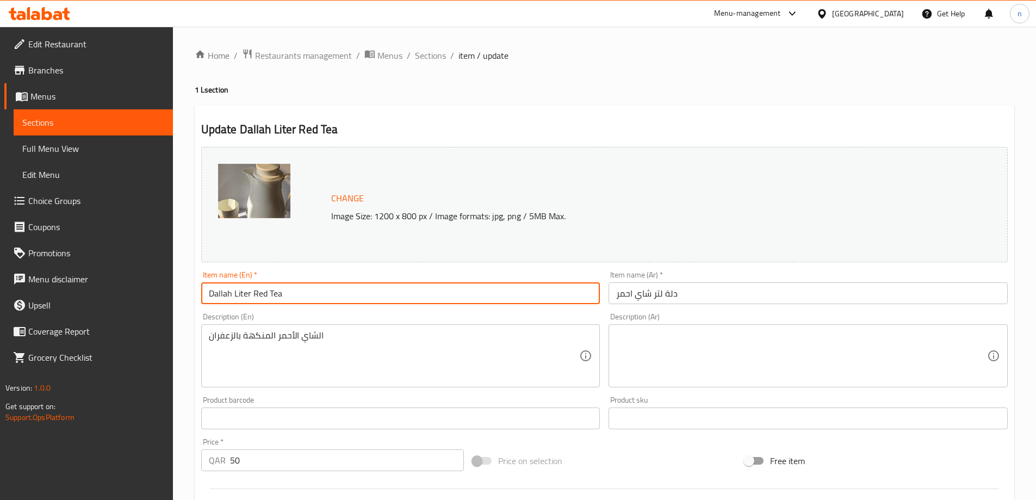
type input "Dallah Liter Red Tea"
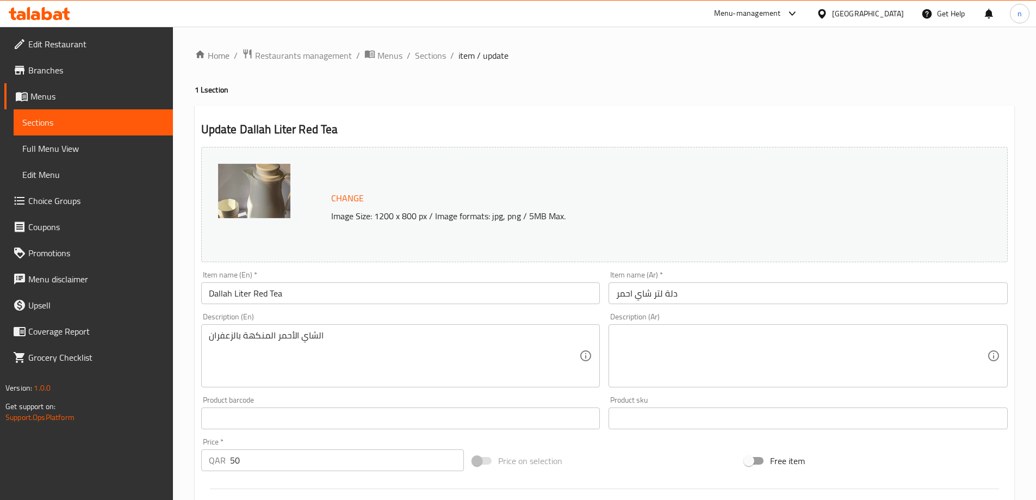
click at [263, 321] on div "Description (En) الشاي الأحمر المنكهة بالزعفران Description (En)" at bounding box center [400, 350] width 399 height 74
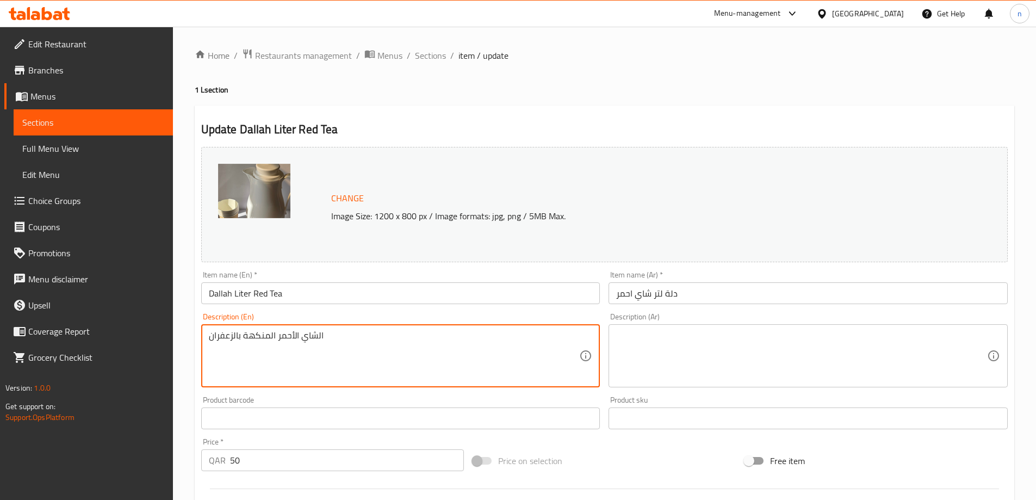
click at [265, 337] on textarea "الشاي الأحمر المنكهة بالزعفران" at bounding box center [394, 356] width 371 height 52
click at [667, 329] on div "Description (Ar)" at bounding box center [807, 355] width 399 height 63
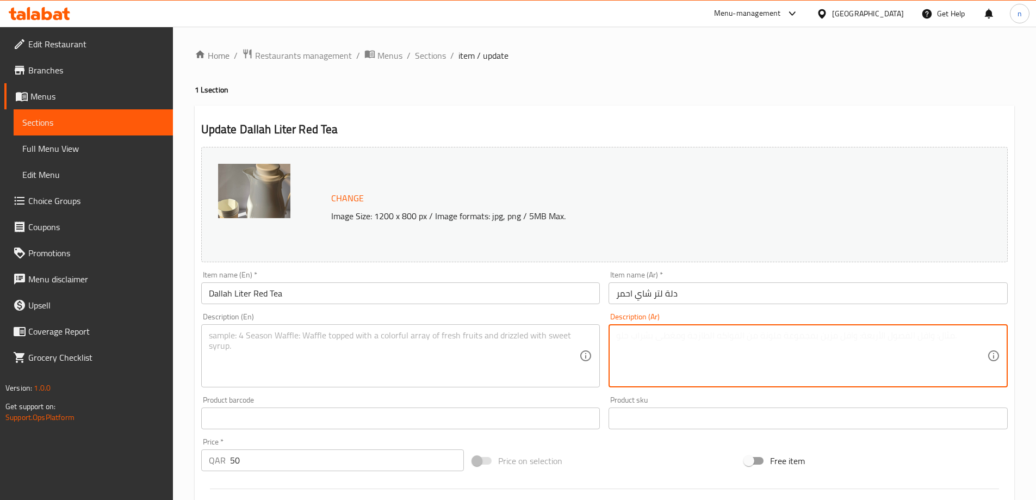
paste textarea "الشاي الأحمر المنكهة بالزعفران"
type textarea "الشاي الأحمر المنكهة بالزعفران"
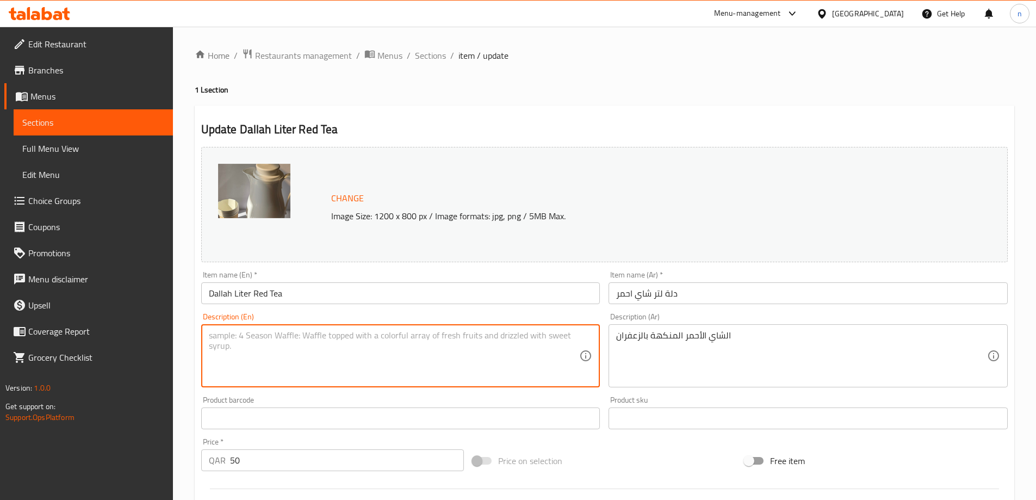
click at [262, 338] on textarea at bounding box center [394, 356] width 371 height 52
paste textarea "Saffron flavored red tea"
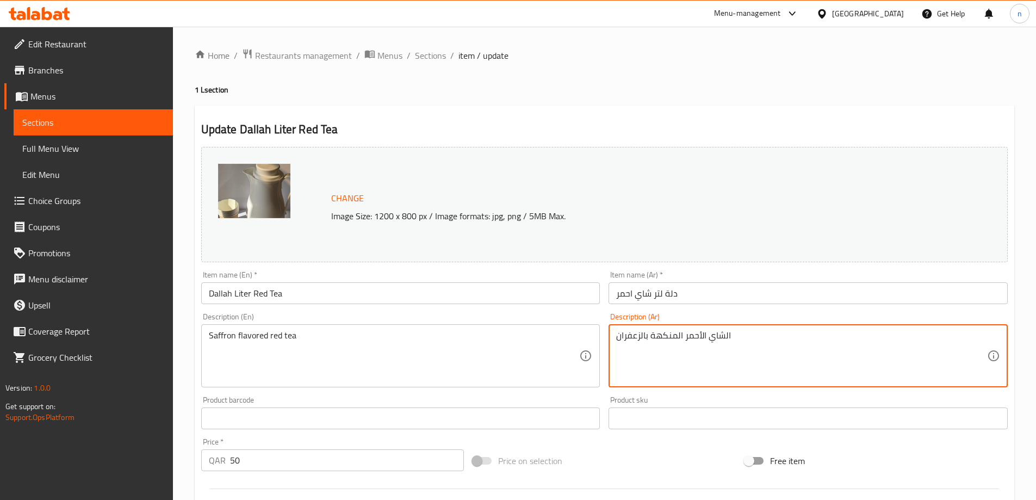
click at [650, 345] on textarea "الشاي الأحمر المنكهة بالزعفران" at bounding box center [801, 356] width 371 height 52
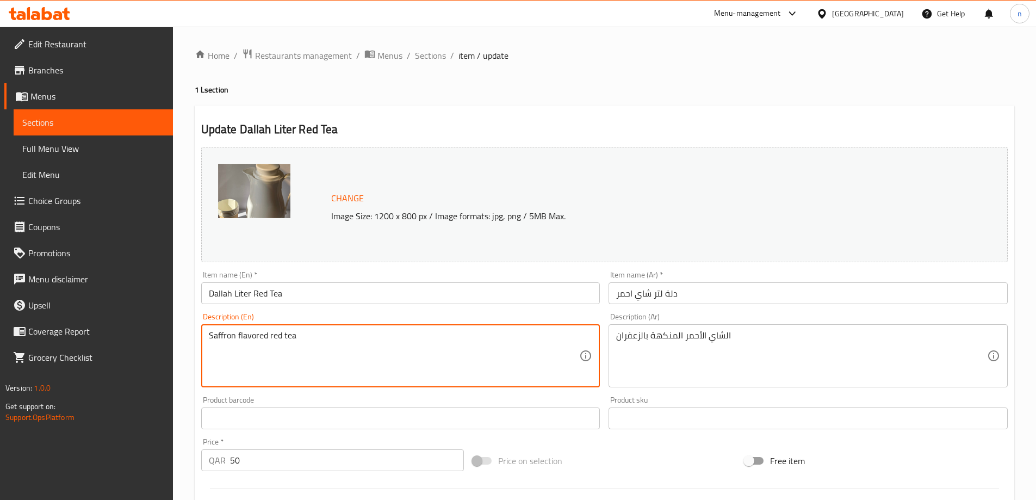
click at [271, 335] on textarea "Saffron flavored red tea" at bounding box center [394, 356] width 371 height 52
paste textarea "Red tea flavored with saffron"
click at [254, 338] on textarea "Red tea flavored with saffron" at bounding box center [394, 356] width 371 height 52
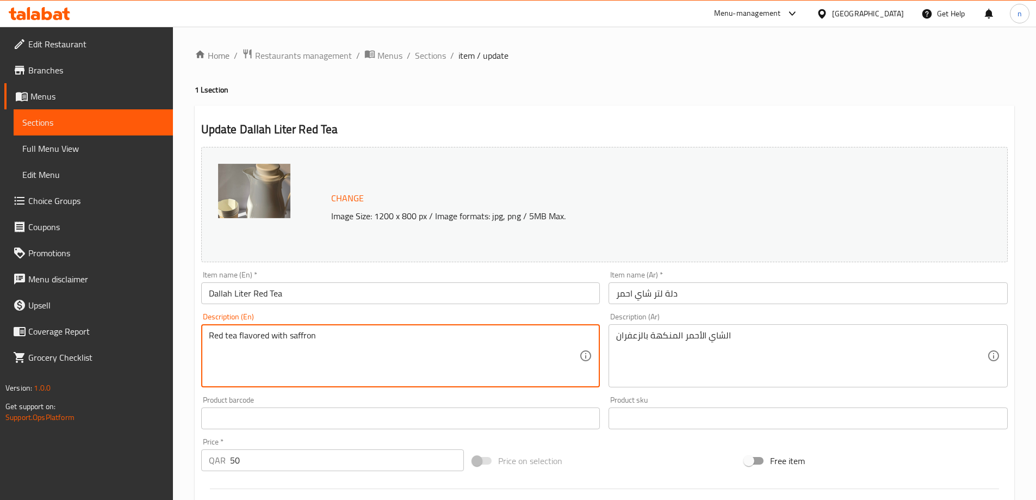
click at [254, 338] on textarea "Red tea flavored with saffron" at bounding box center [394, 356] width 371 height 52
type textarea "Red tea flavored with saffron"
click at [416, 321] on div "Description (En) Red tea flavored with saffron Description (En)" at bounding box center [400, 350] width 399 height 74
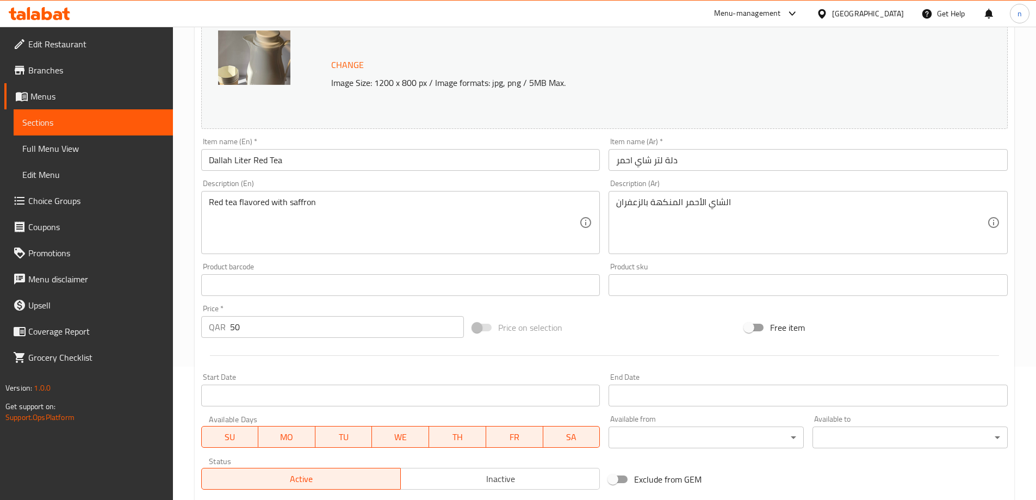
scroll to position [284, 0]
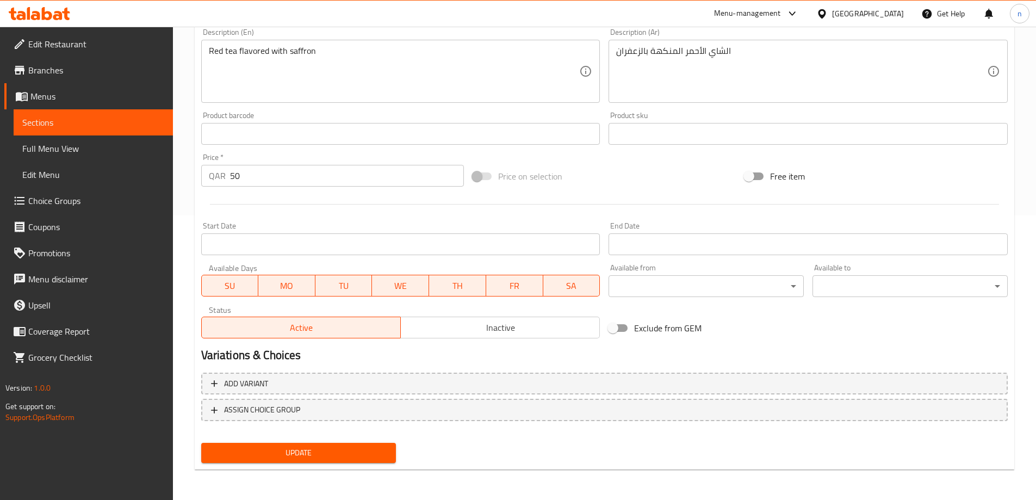
click at [342, 444] on button "Update" at bounding box center [298, 453] width 195 height 20
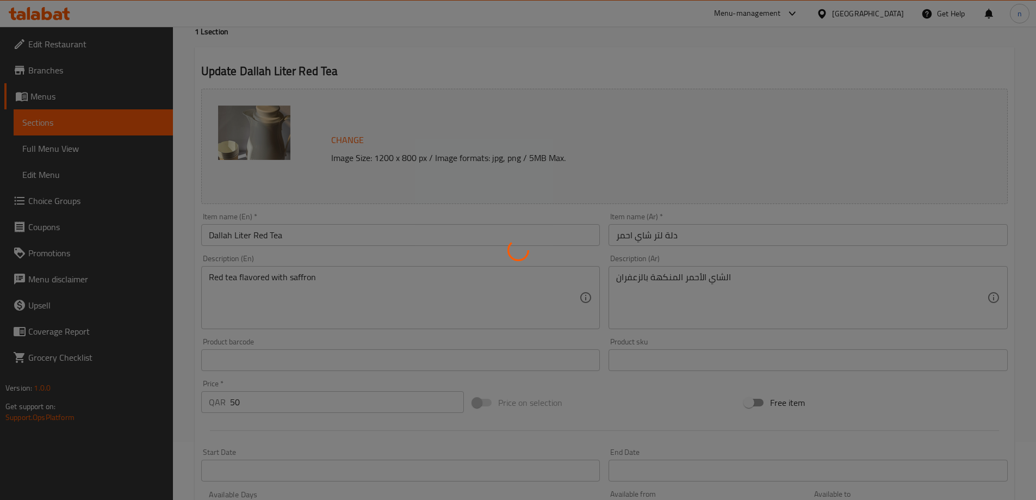
scroll to position [0, 0]
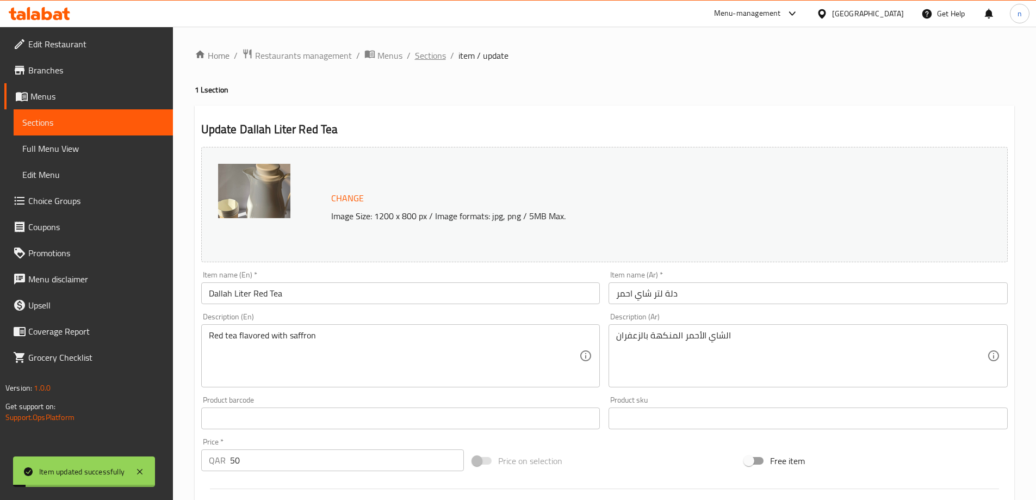
click at [427, 57] on span "Sections" at bounding box center [430, 55] width 31 height 13
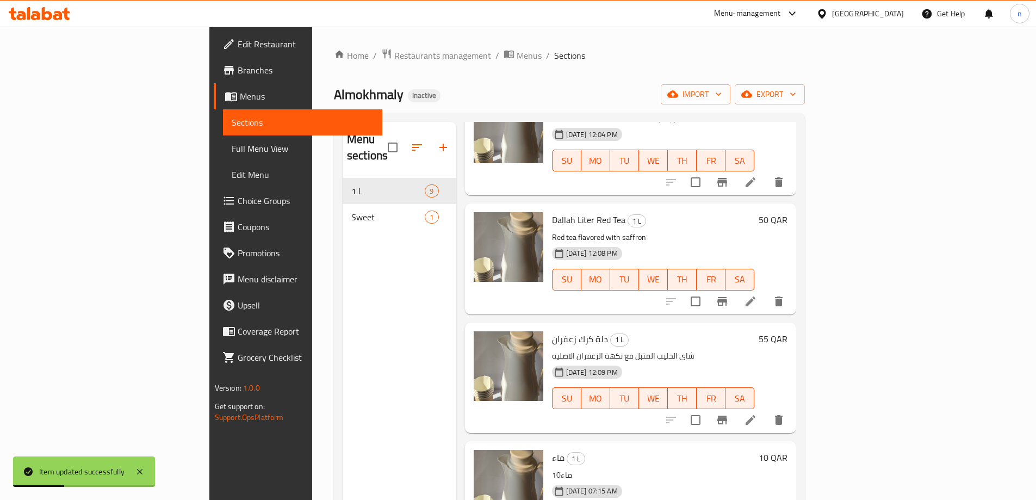
scroll to position [596, 0]
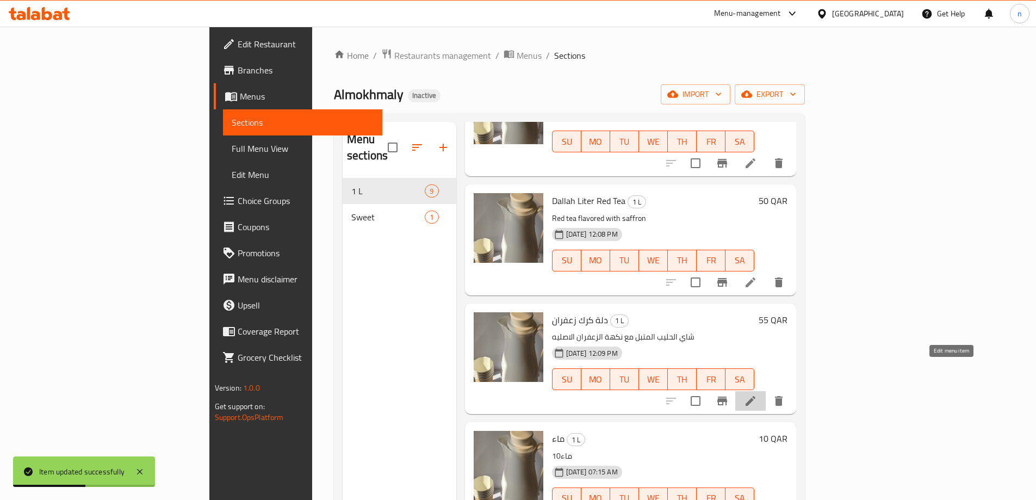
click at [757, 394] on icon at bounding box center [750, 400] width 13 height 13
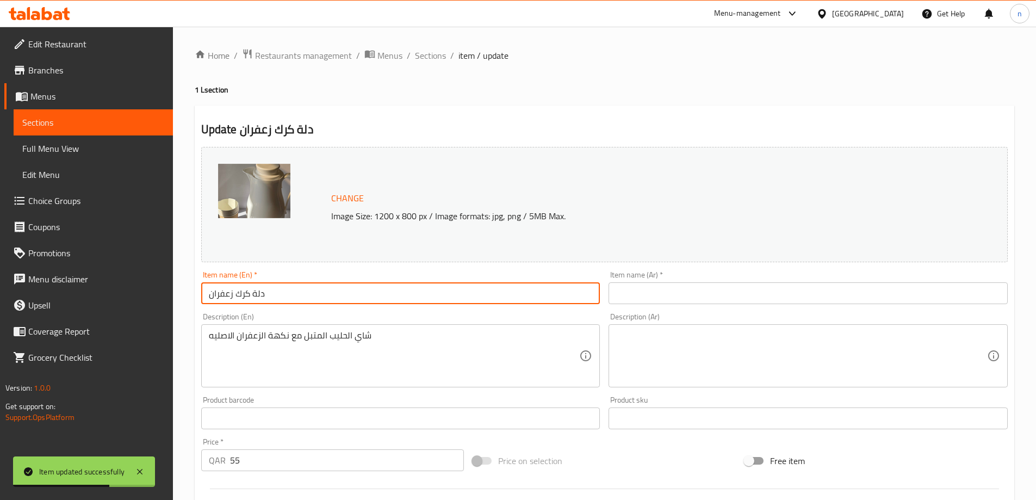
click at [243, 294] on input "دلة كرك زعفران" at bounding box center [400, 293] width 399 height 22
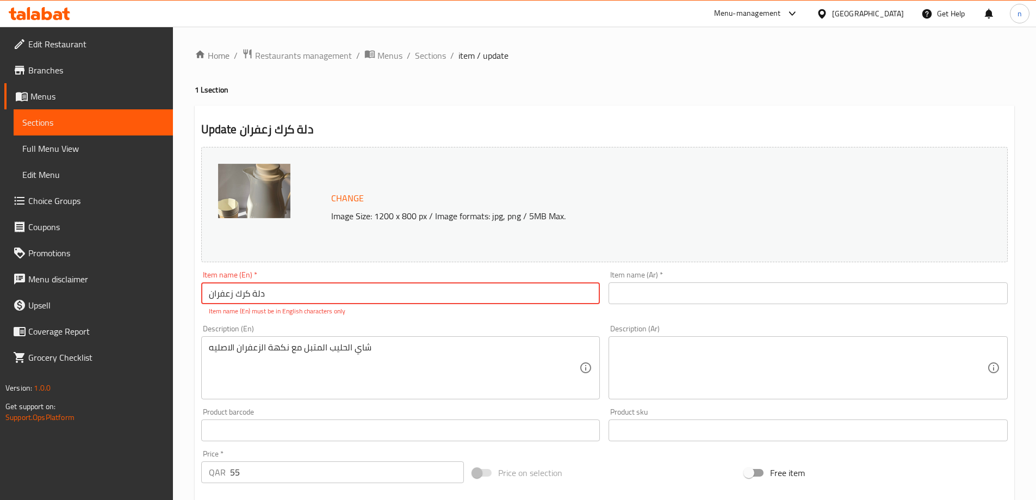
click at [281, 292] on input "دلة كرك زعفران" at bounding box center [400, 293] width 399 height 22
paste input "Dallah Karak Saffron"
type input "Dallah Karak Saffron"
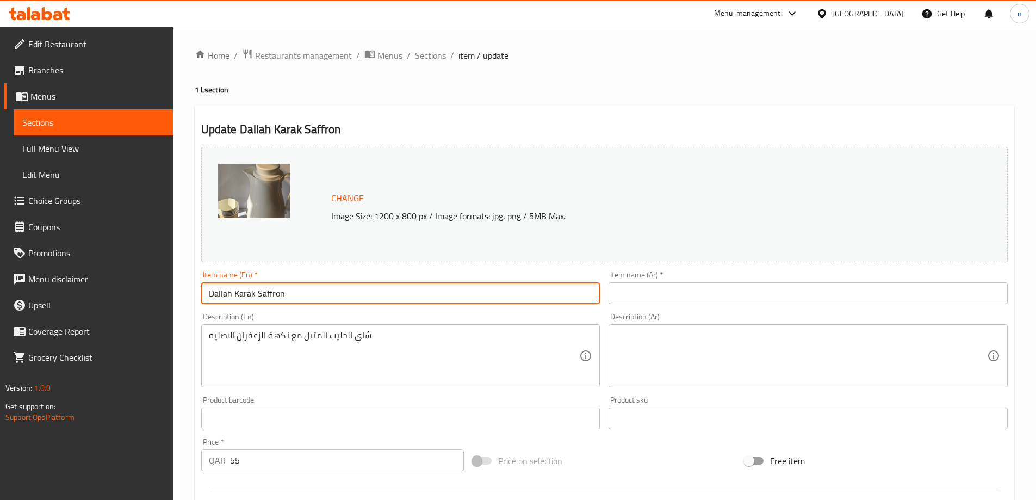
click at [611, 293] on input "text" at bounding box center [807, 293] width 399 height 22
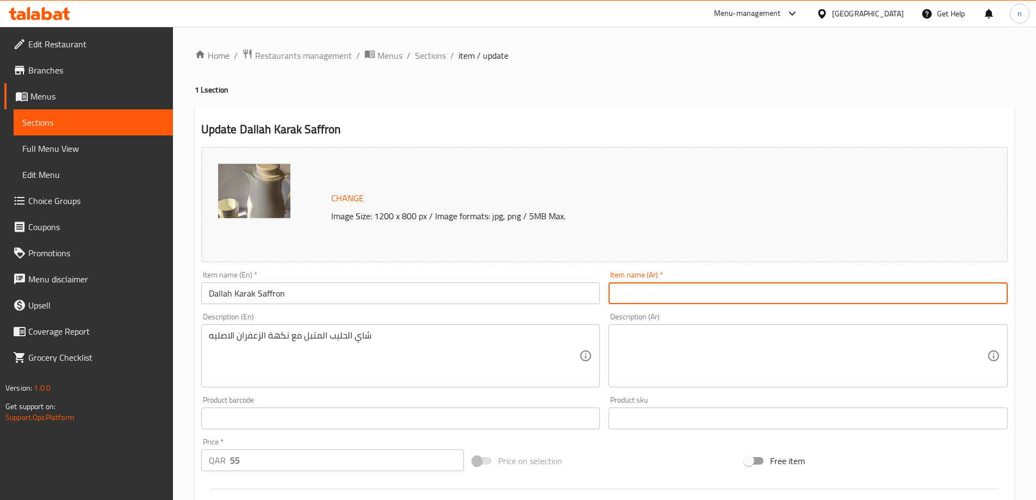
paste input "دلة كرك زعفران"
type input "دلة كرك زعفران"
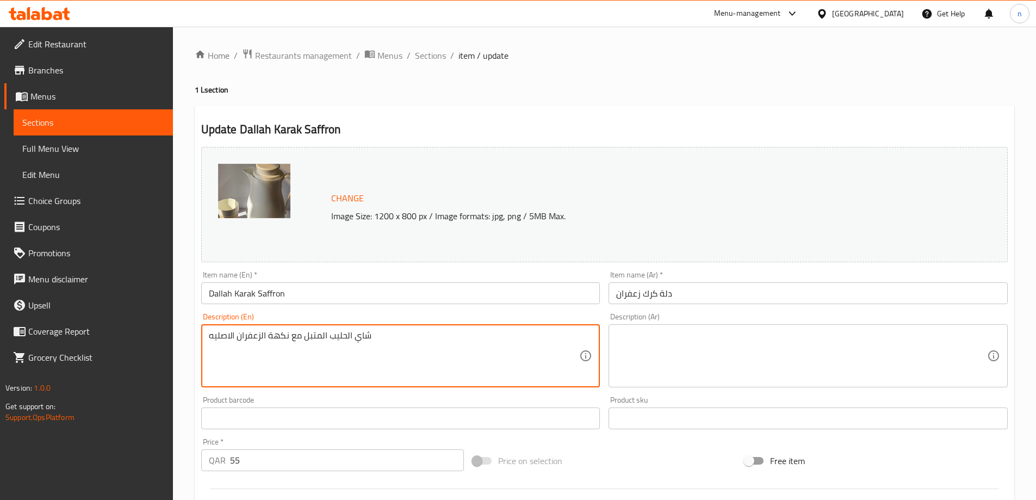
click at [318, 337] on textarea "شاي الحليب المتبل مع نكهة الزعفران الاصليه" at bounding box center [394, 356] width 371 height 52
click at [650, 334] on textarea at bounding box center [801, 356] width 371 height 52
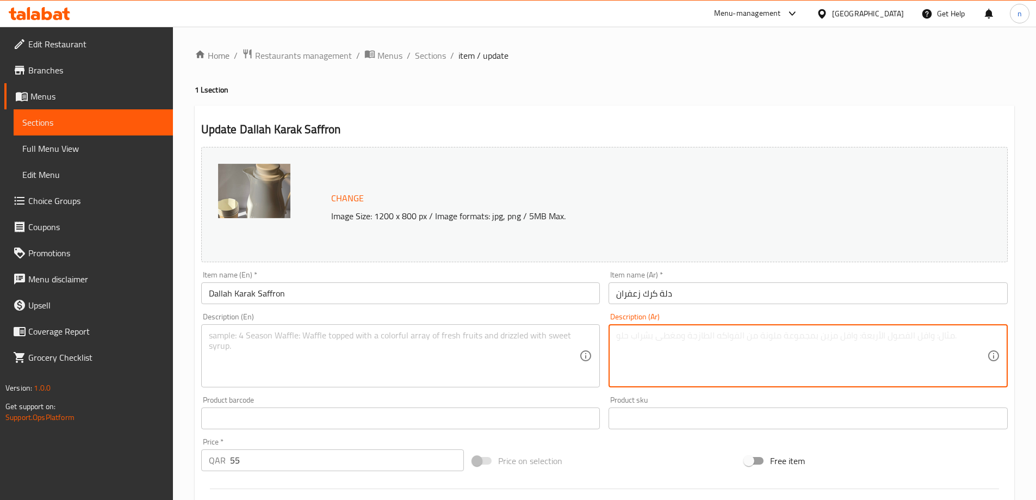
paste textarea "شاي الحليب المتبل مع نكهة الزعفران الاصليه"
type textarea "شاي الحليب المتبل مع نكهة الزعفران الاصليه"
click at [290, 325] on div "Description (En)" at bounding box center [400, 355] width 399 height 63
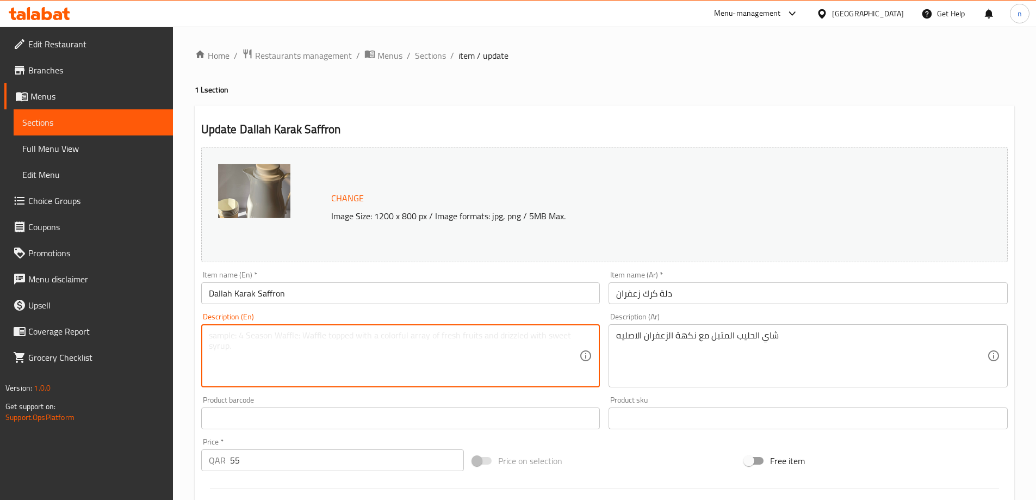
paste textarea "Spiced milk tea with authentic saffron flavor"
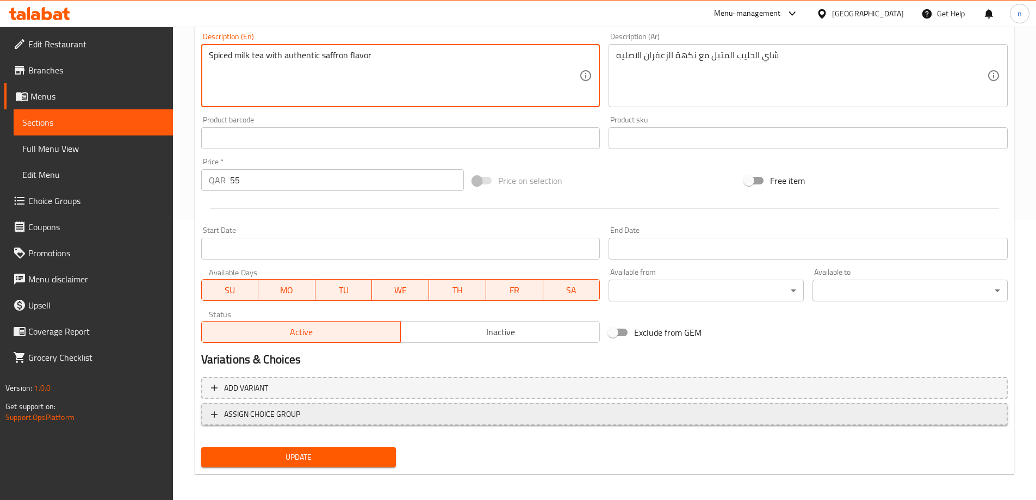
scroll to position [284, 0]
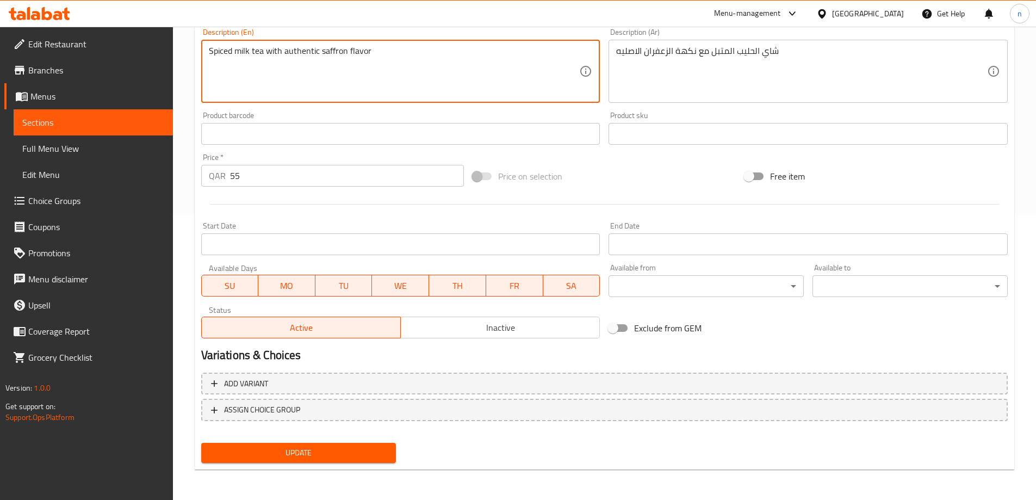
type textarea "Spiced milk tea with authentic saffron flavor"
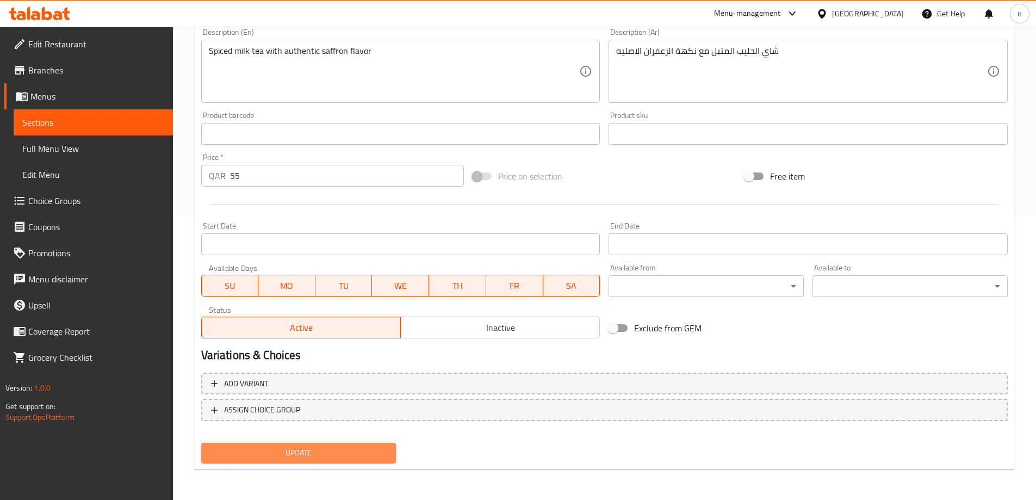
click at [316, 452] on span "Update" at bounding box center [299, 453] width 178 height 14
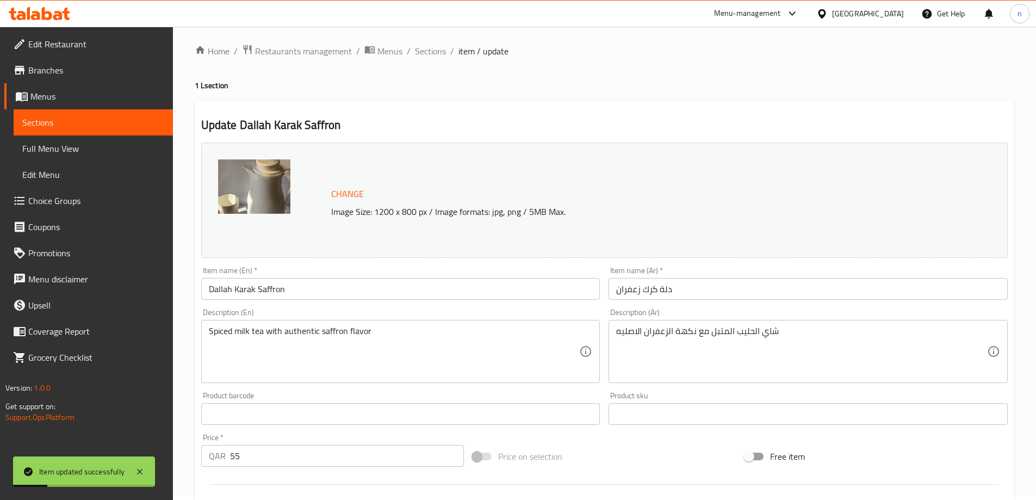
scroll to position [0, 0]
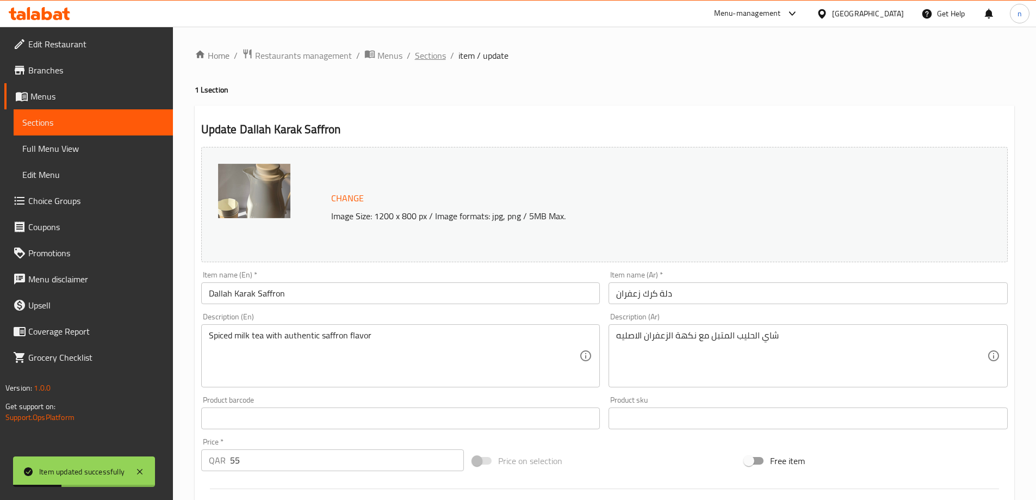
click at [430, 61] on span "Sections" at bounding box center [430, 55] width 31 height 13
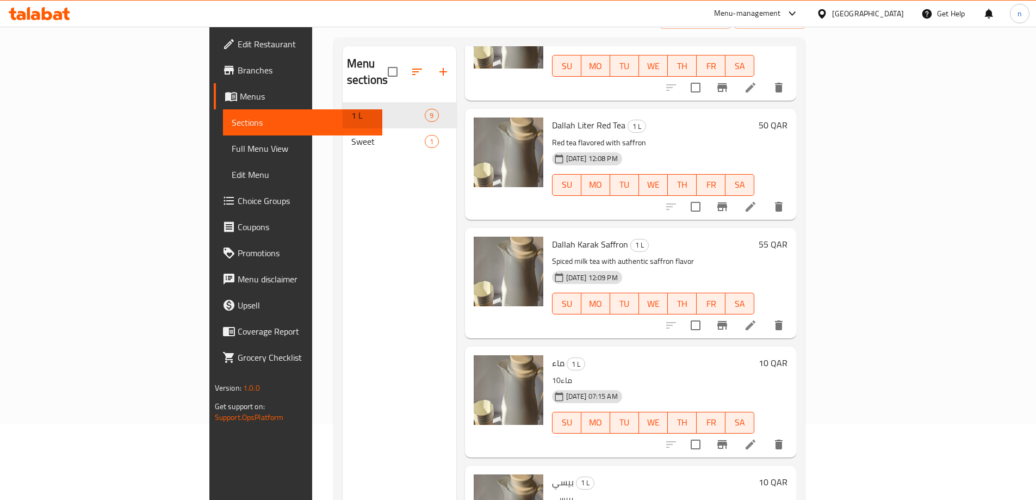
scroll to position [152, 0]
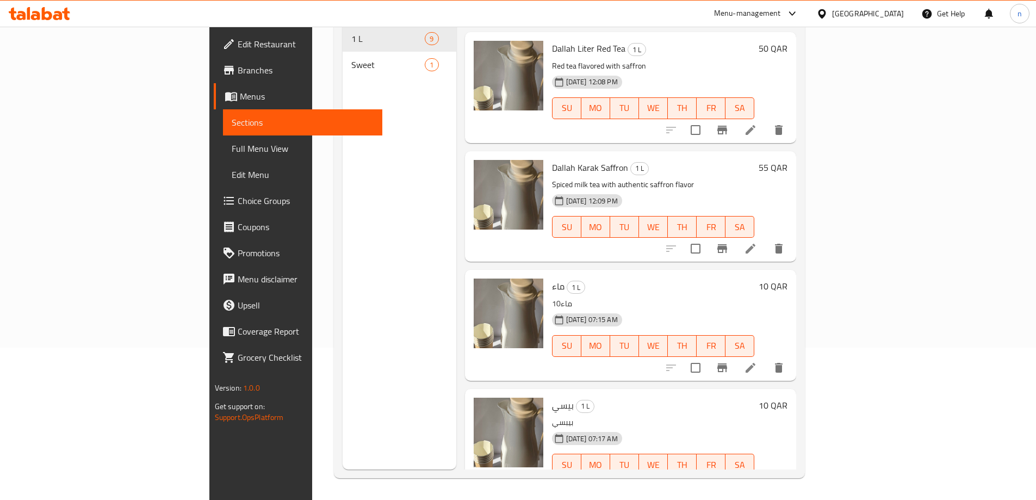
click at [755, 363] on icon at bounding box center [750, 368] width 10 height 10
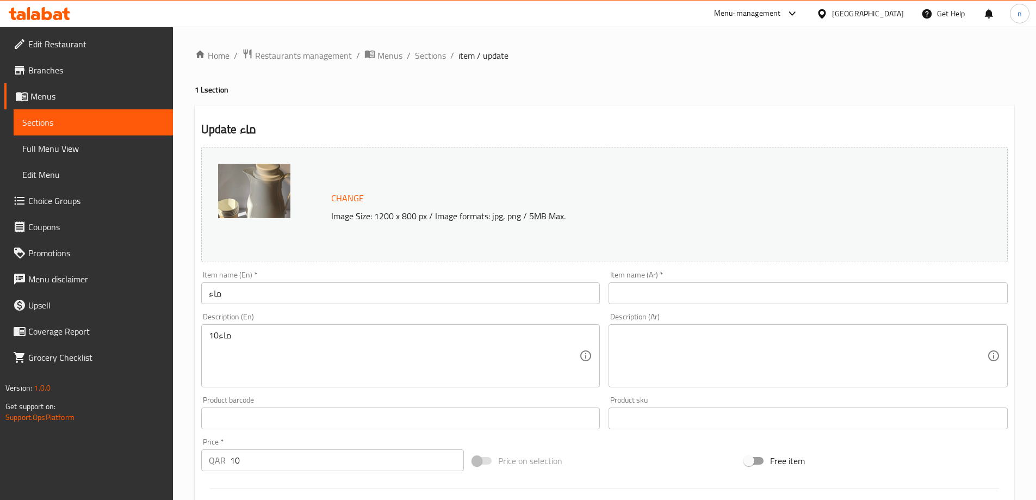
click at [217, 293] on input "ماء" at bounding box center [400, 293] width 399 height 22
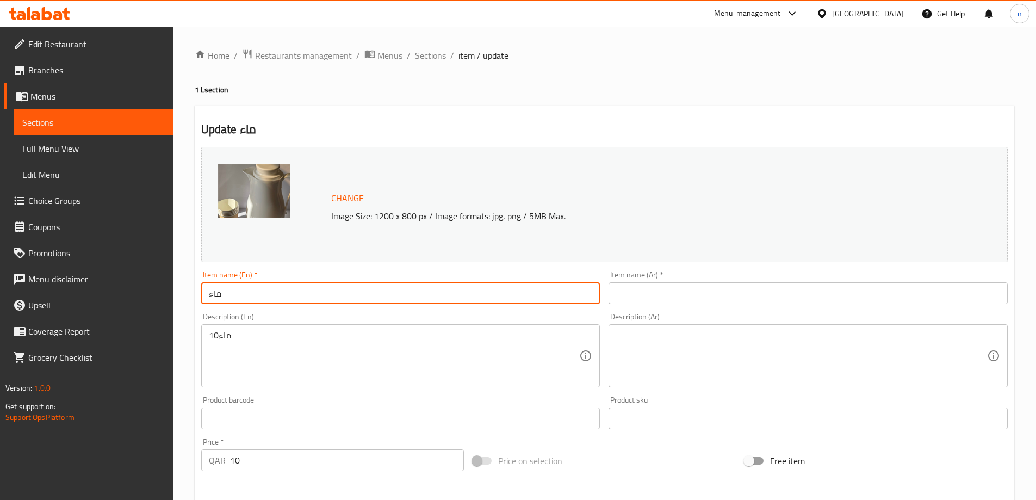
click at [217, 293] on input "ماء" at bounding box center [400, 293] width 399 height 22
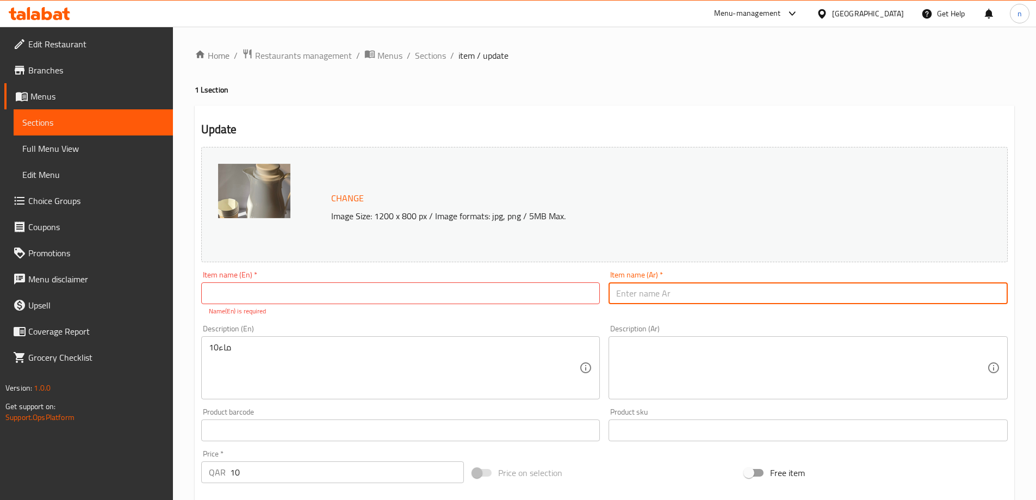
click at [646, 295] on input "text" at bounding box center [807, 293] width 399 height 22
paste input "ماء"
type input "ماء"
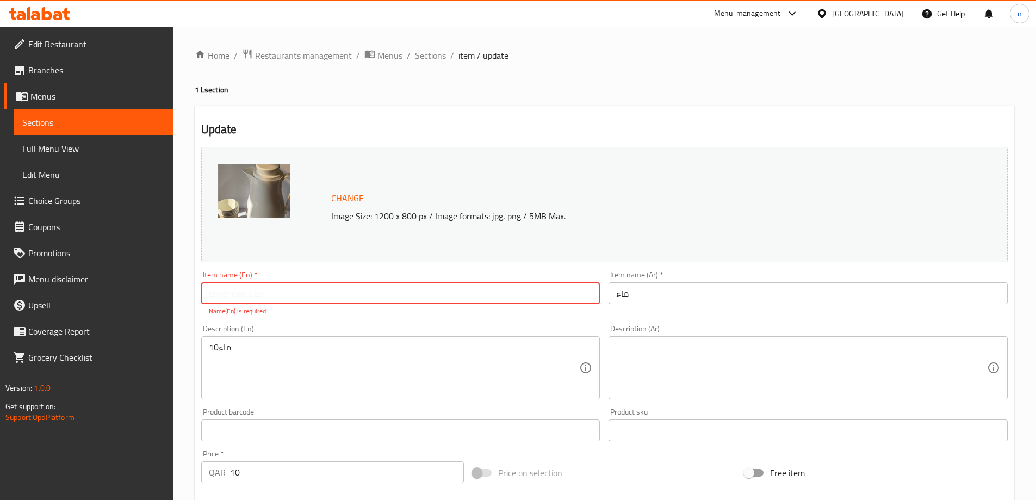
click at [401, 291] on input "text" at bounding box center [400, 293] width 399 height 22
type input "w"
type input "Water"
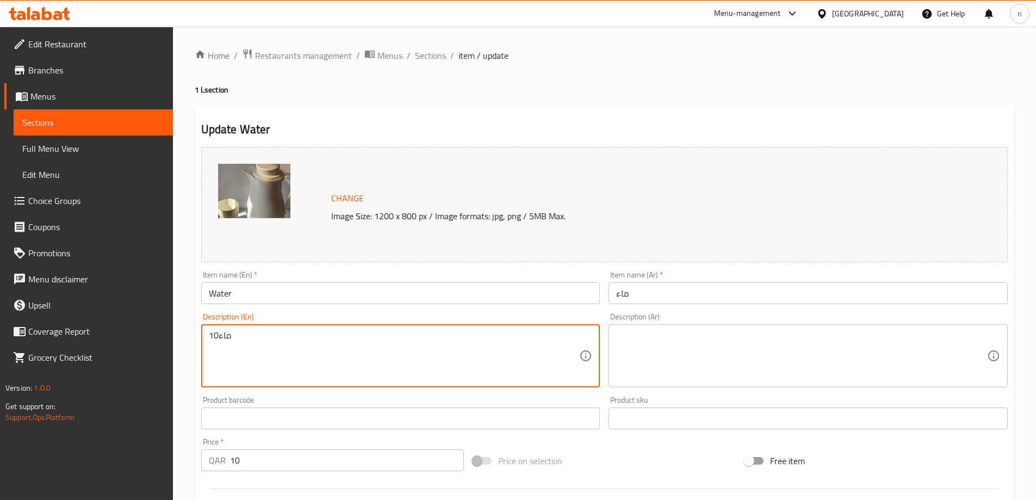
click at [214, 334] on textarea "ماء10" at bounding box center [394, 356] width 371 height 52
click at [441, 51] on span "Sections" at bounding box center [430, 55] width 31 height 13
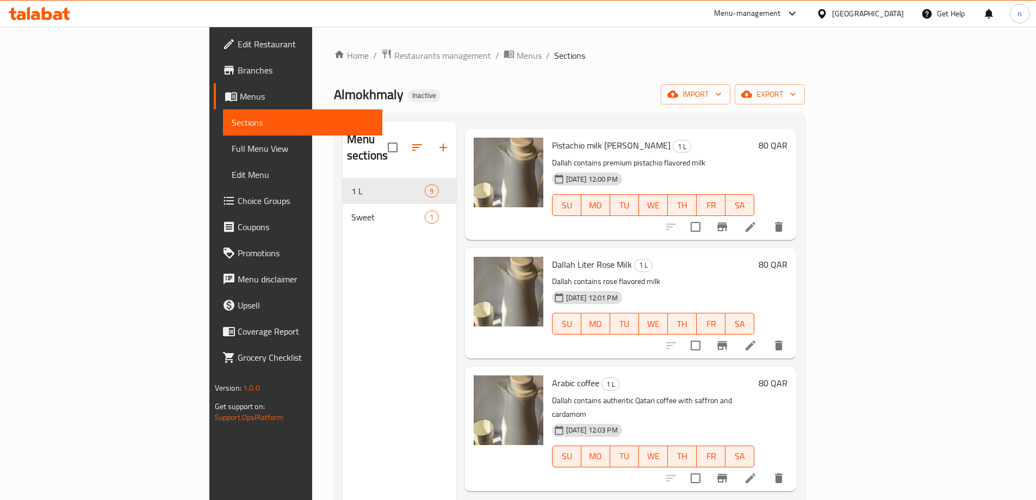
scroll to position [326, 0]
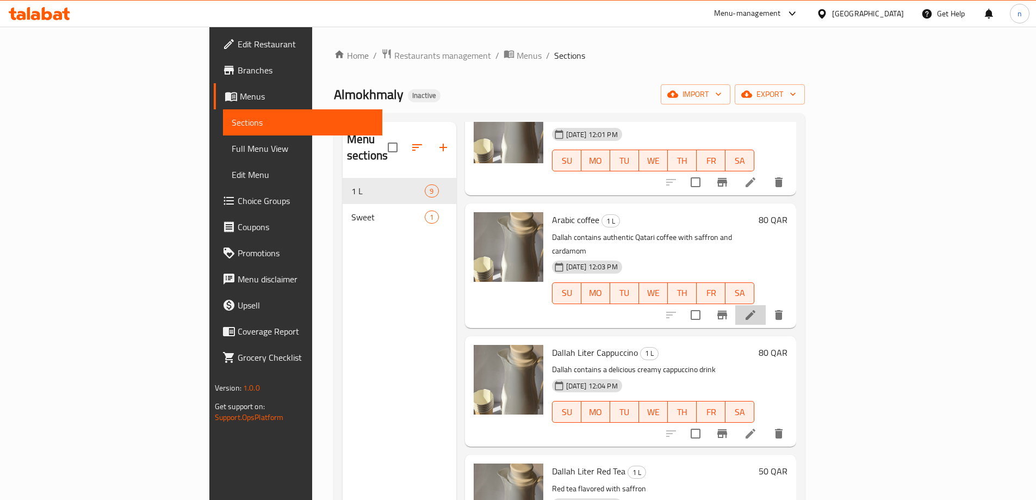
click at [765, 305] on li at bounding box center [750, 315] width 30 height 20
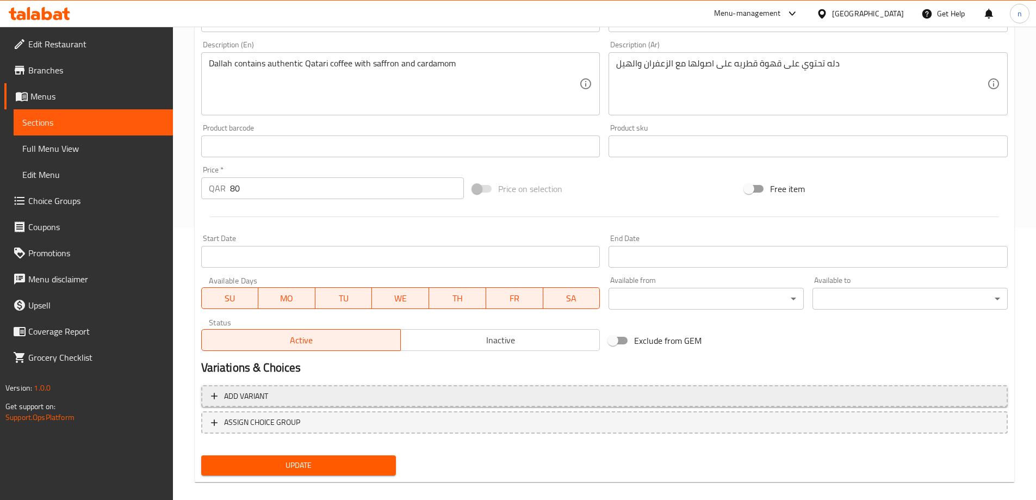
scroll to position [284, 0]
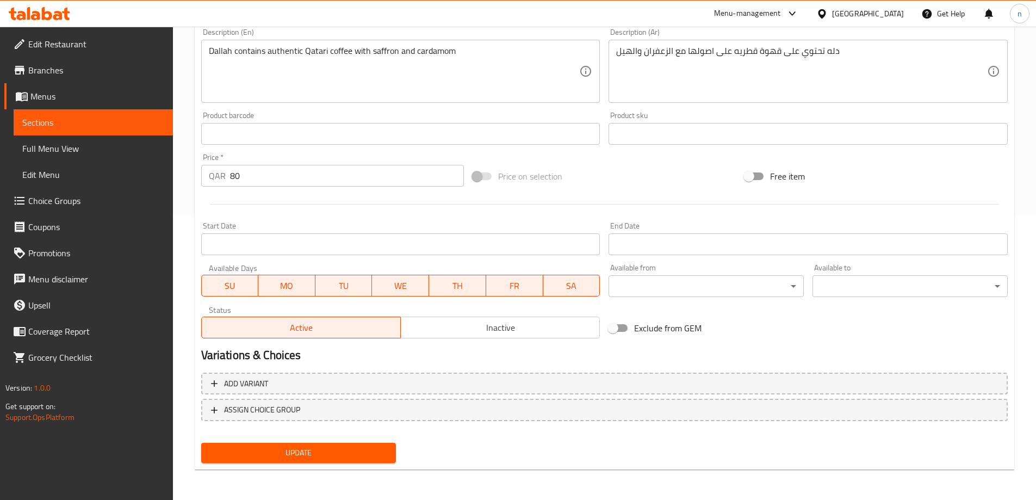
click at [289, 456] on span "Update" at bounding box center [299, 453] width 178 height 14
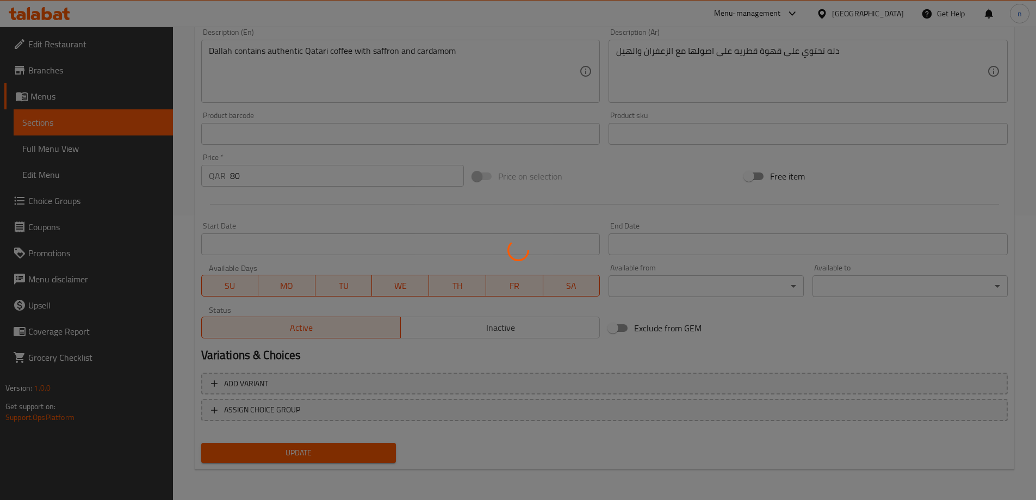
scroll to position [0, 0]
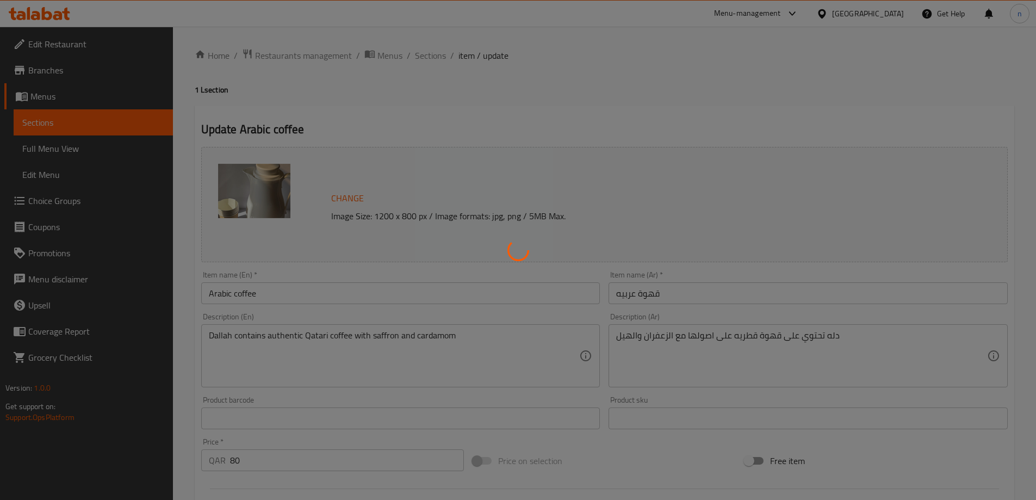
click at [431, 52] on div at bounding box center [518, 250] width 1036 height 500
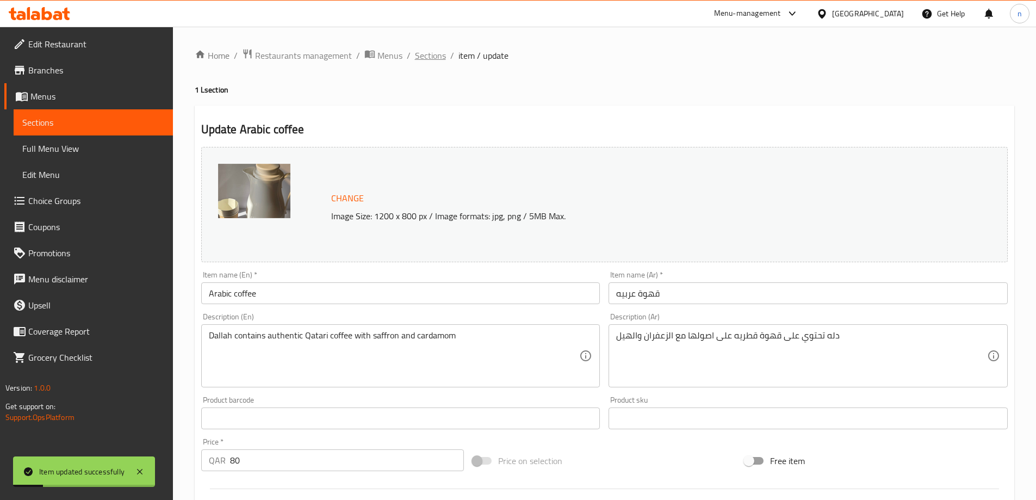
click at [429, 57] on span "Sections" at bounding box center [430, 55] width 31 height 13
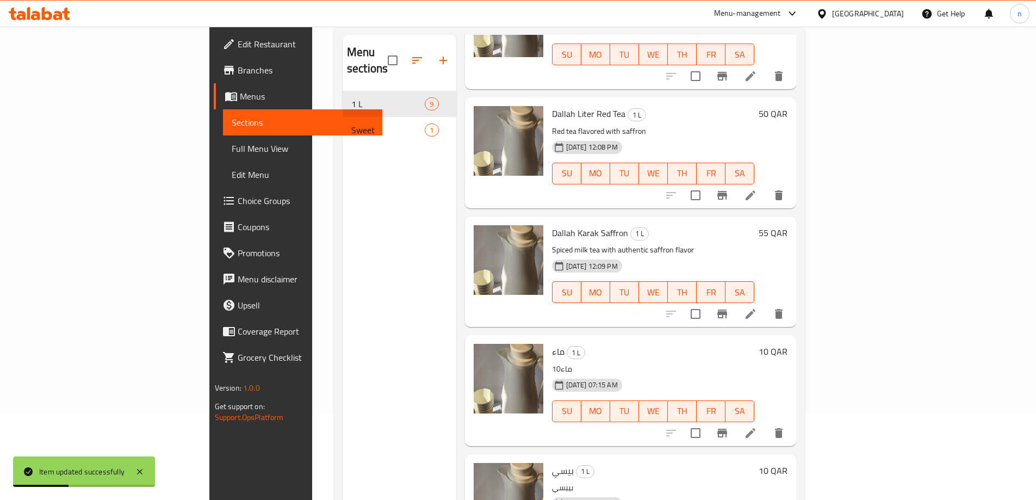
scroll to position [152, 0]
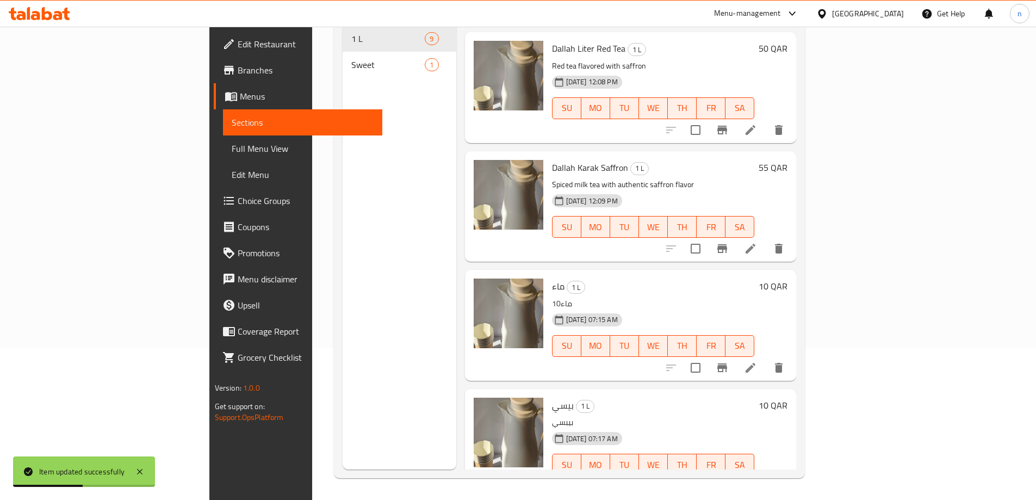
click at [765, 358] on li at bounding box center [750, 368] width 30 height 20
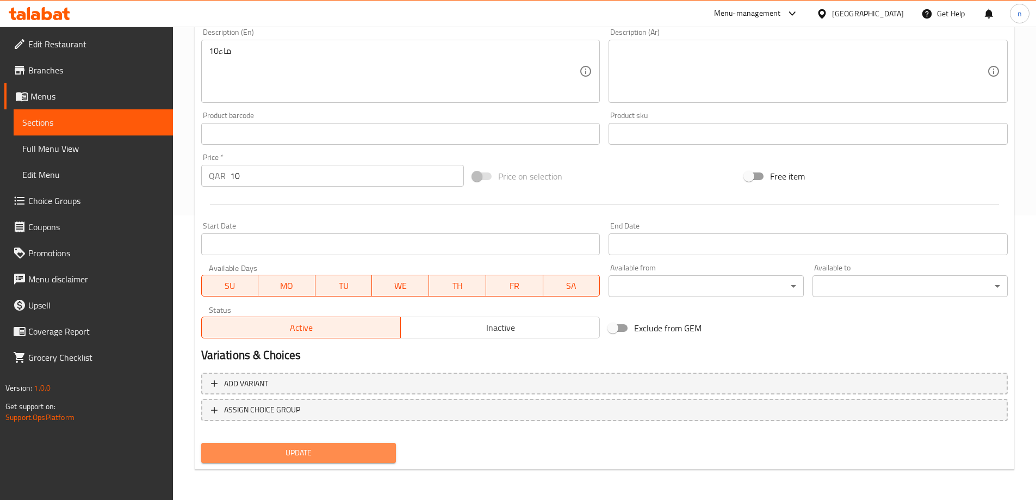
click at [313, 455] on span "Update" at bounding box center [299, 453] width 178 height 14
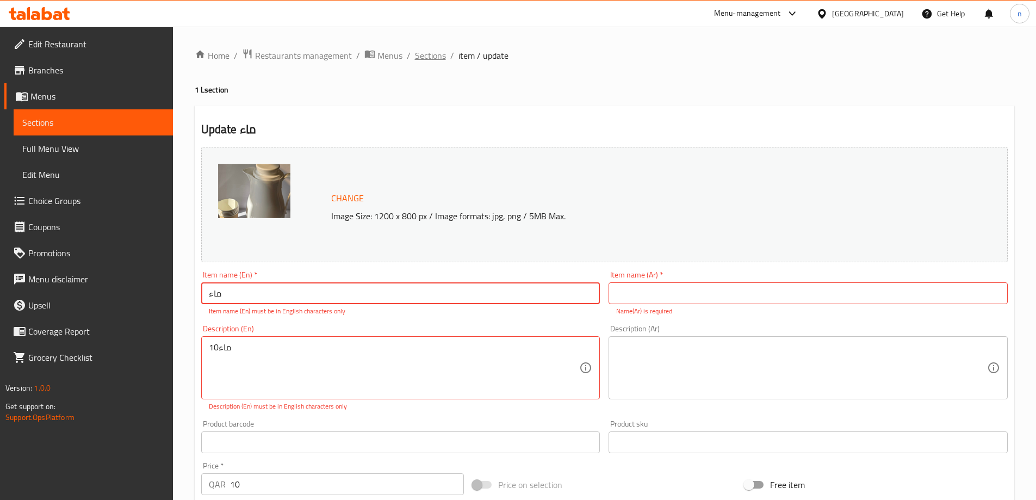
click at [425, 57] on span "Sections" at bounding box center [430, 55] width 31 height 13
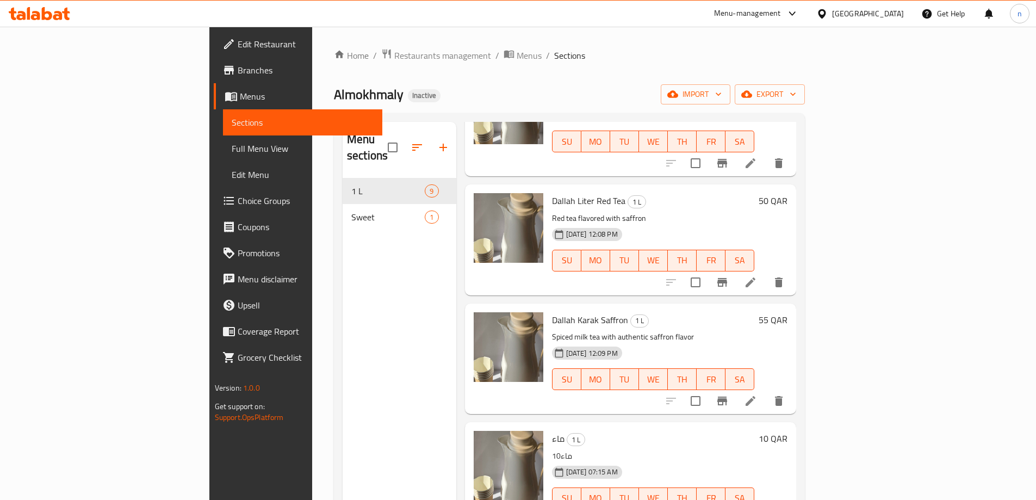
scroll to position [152, 0]
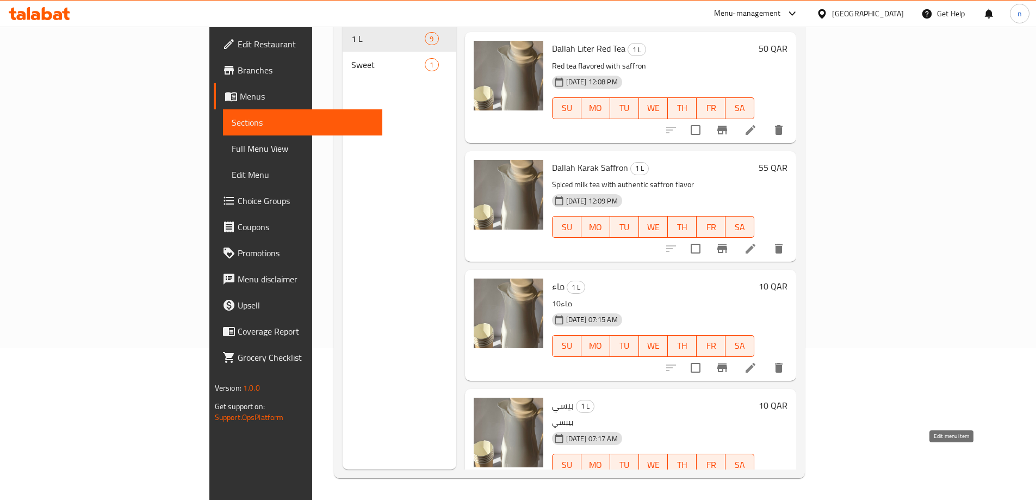
click at [757, 480] on icon at bounding box center [750, 486] width 13 height 13
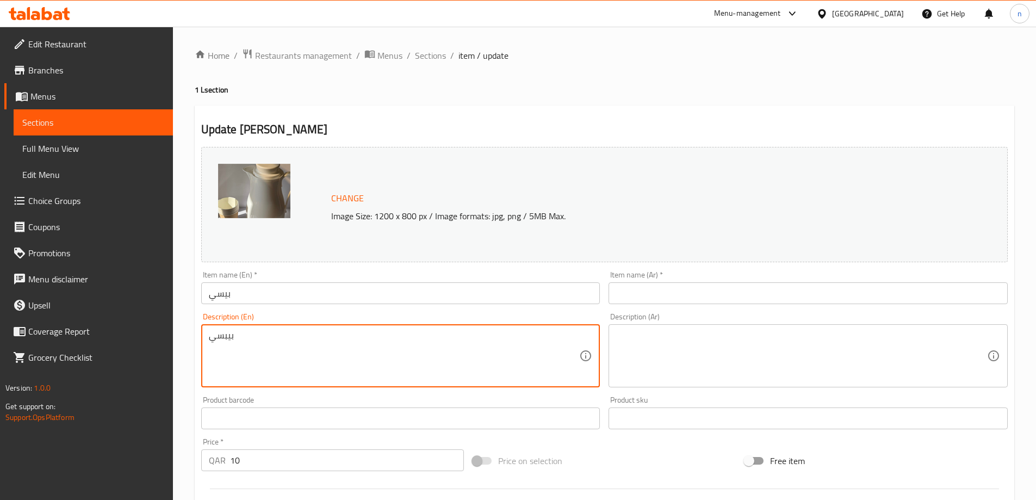
click at [225, 338] on textarea "بيبسي" at bounding box center [394, 356] width 371 height 52
click at [223, 294] on input "بيسي" at bounding box center [400, 293] width 399 height 22
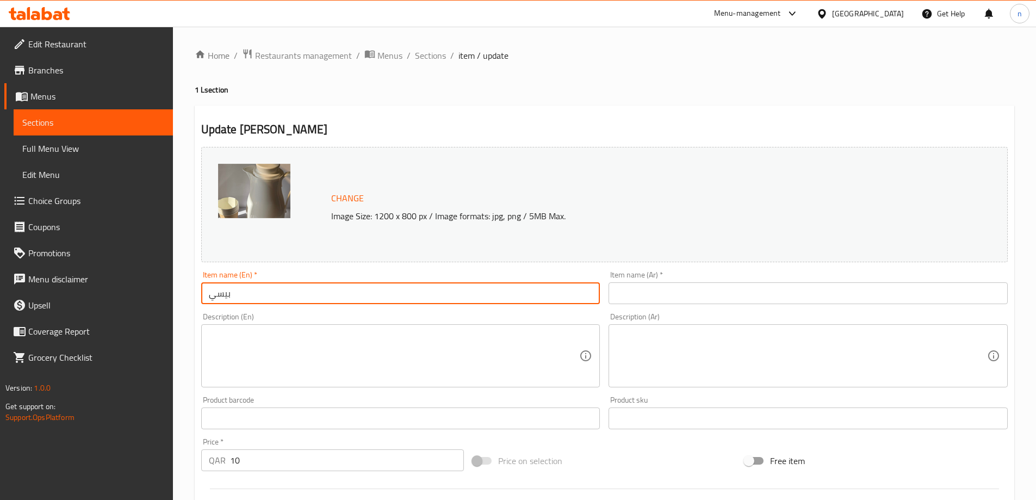
click at [223, 294] on input "بيسي" at bounding box center [400, 293] width 399 height 22
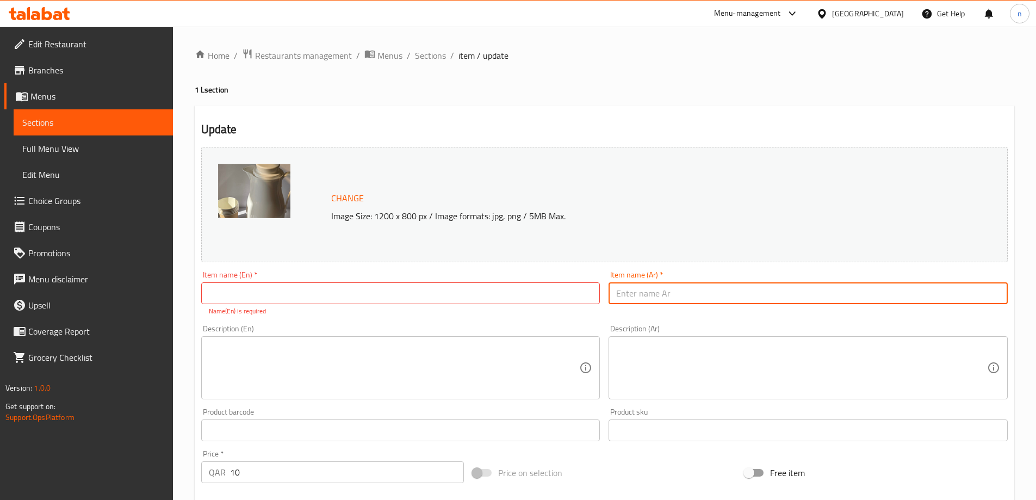
click at [655, 300] on input "text" at bounding box center [807, 293] width 399 height 22
paste input "بيسي"
click at [633, 290] on input "بيسي" at bounding box center [807, 293] width 399 height 22
click at [672, 295] on input "بيسي" at bounding box center [807, 293] width 399 height 22
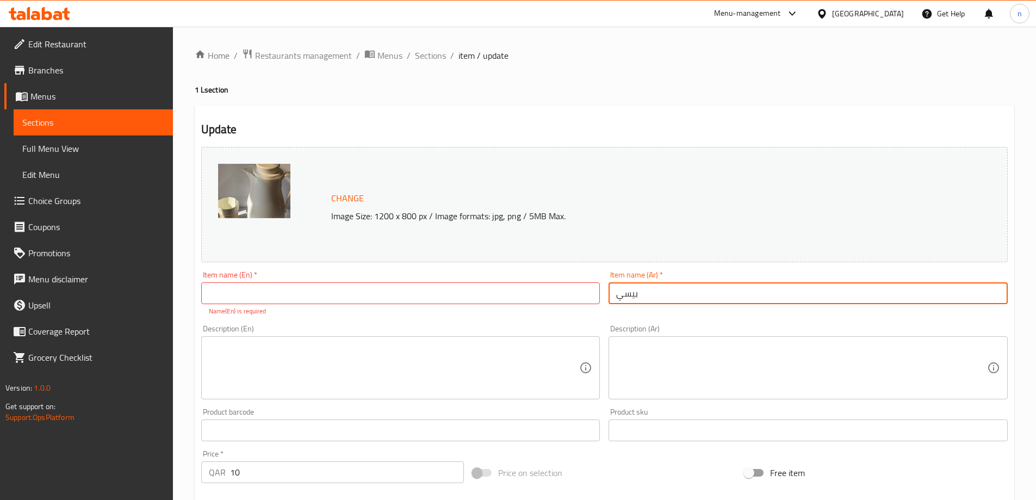
click at [672, 295] on input "بيسي" at bounding box center [807, 293] width 399 height 22
paste input "text"
type input "بيبسي"
click at [301, 294] on input "text" at bounding box center [400, 293] width 399 height 22
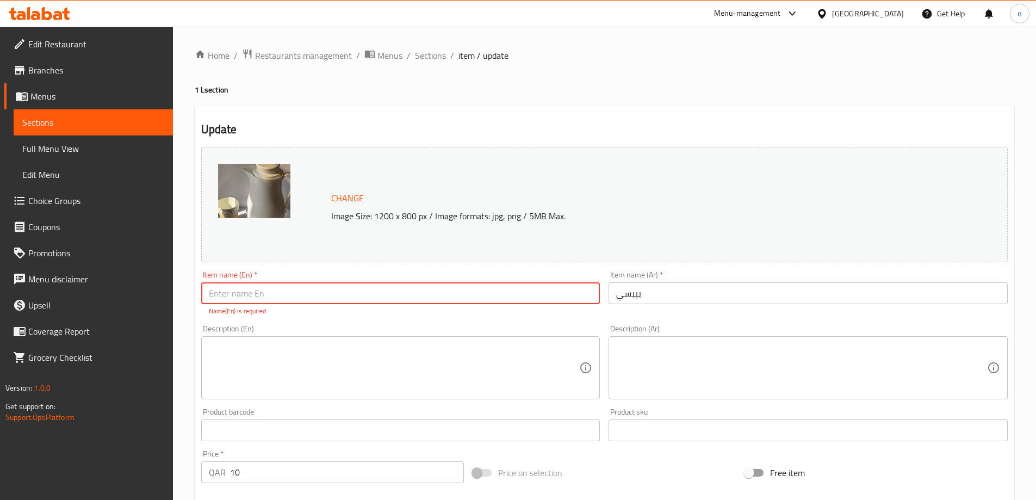
click at [258, 292] on input "text" at bounding box center [400, 293] width 399 height 22
type input "ر"
paste input "Pepsi"
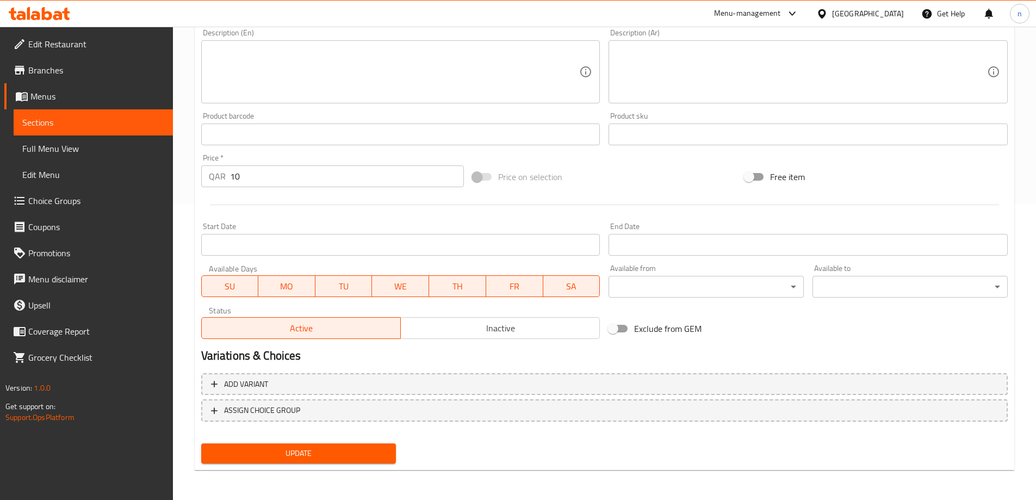
scroll to position [296, 0]
type input "Pepsi"
click at [215, 447] on span "Update" at bounding box center [299, 453] width 178 height 14
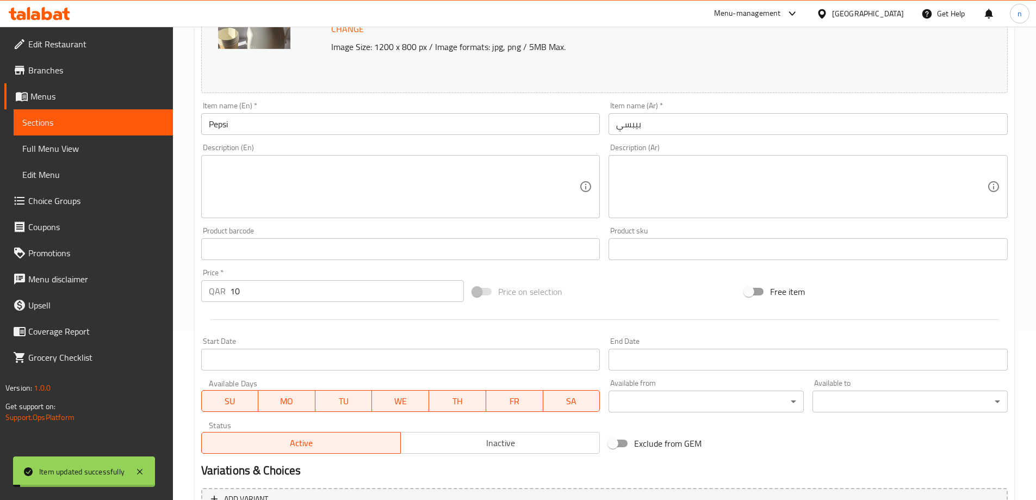
scroll to position [0, 0]
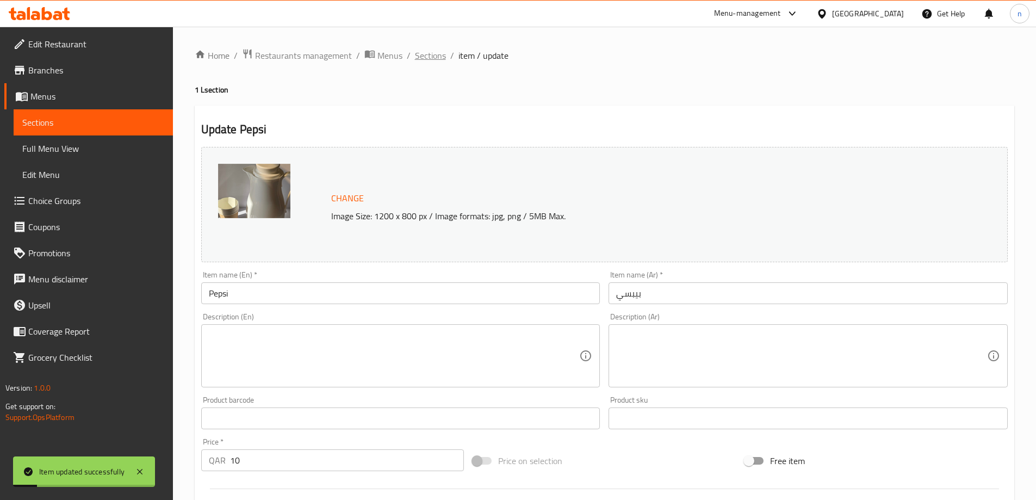
click at [424, 52] on span "Sections" at bounding box center [430, 55] width 31 height 13
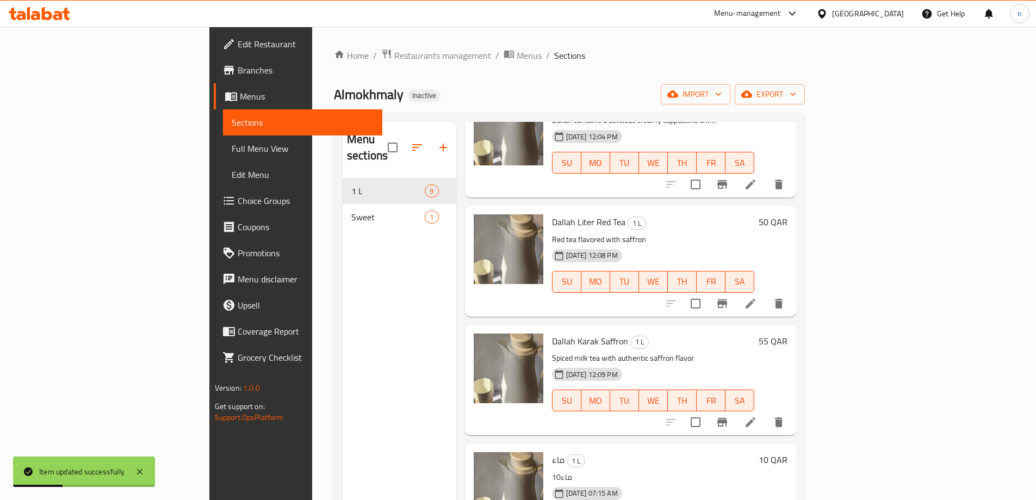
scroll to position [580, 0]
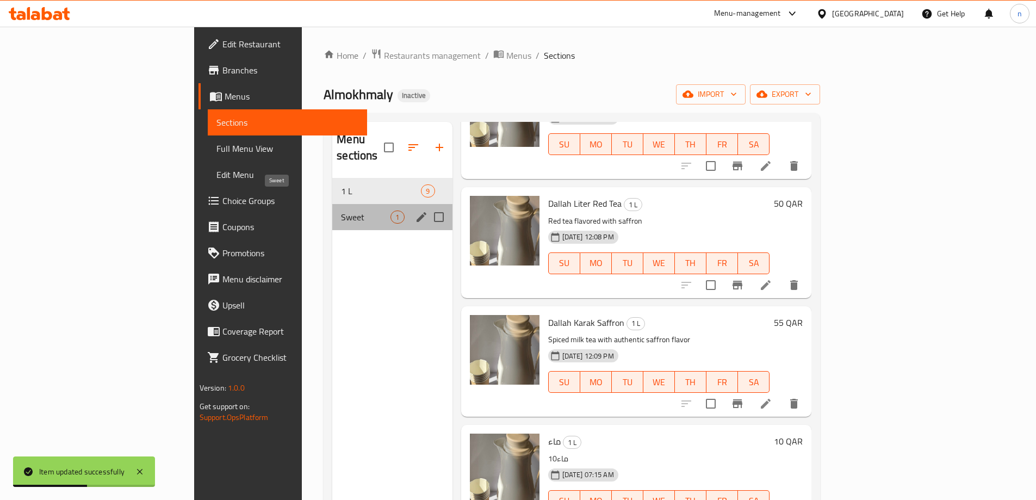
click at [341, 210] on span "Sweet" at bounding box center [365, 216] width 49 height 13
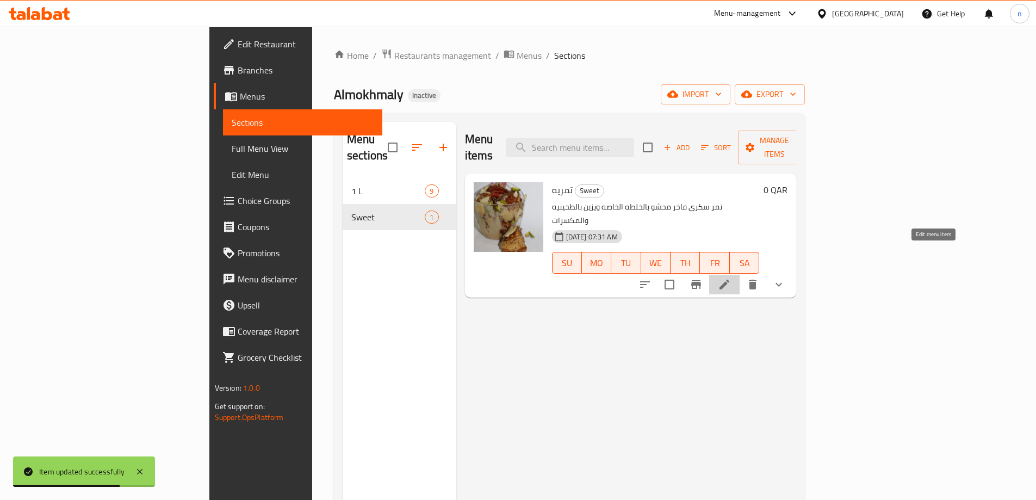
click at [731, 278] on icon at bounding box center [724, 284] width 13 height 13
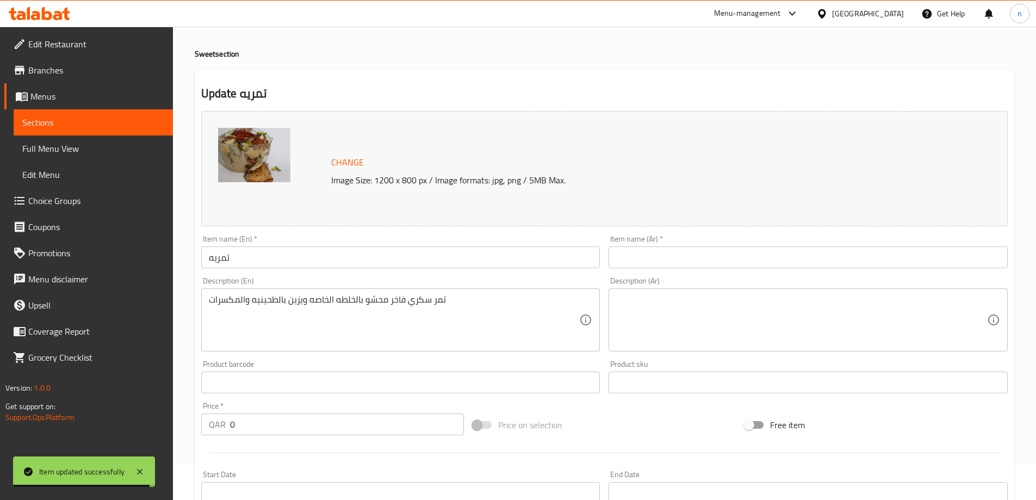
scroll to position [54, 0]
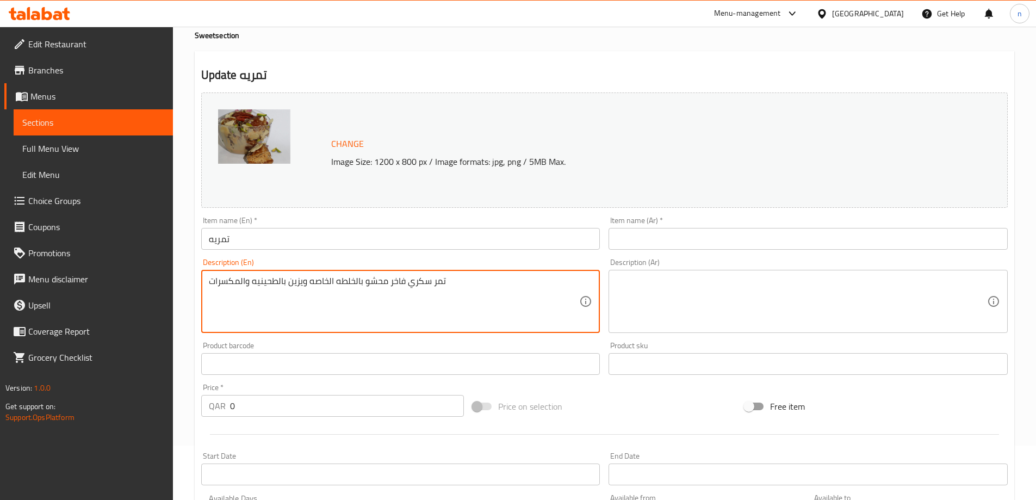
click at [350, 282] on textarea "تمر سكري فاخر محشو بالخلطه الخاصه ويزين بالطحينيه والمكسرات" at bounding box center [394, 302] width 371 height 52
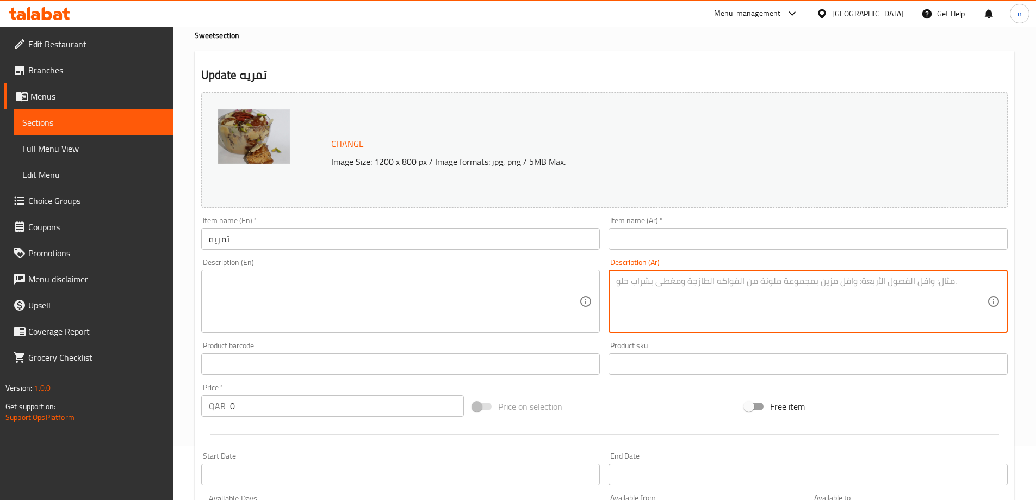
click at [659, 281] on textarea at bounding box center [801, 302] width 371 height 52
paste textarea "تمر سكري فاخر محشو بالخلطه الخاصه ويزين بالطحينيه والمكسرات"
type textarea "تمر سكري فاخر محشو بالخلطه الخاصه ويزين بالطحينيه والمكسرات"
click at [265, 286] on textarea at bounding box center [394, 302] width 371 height 52
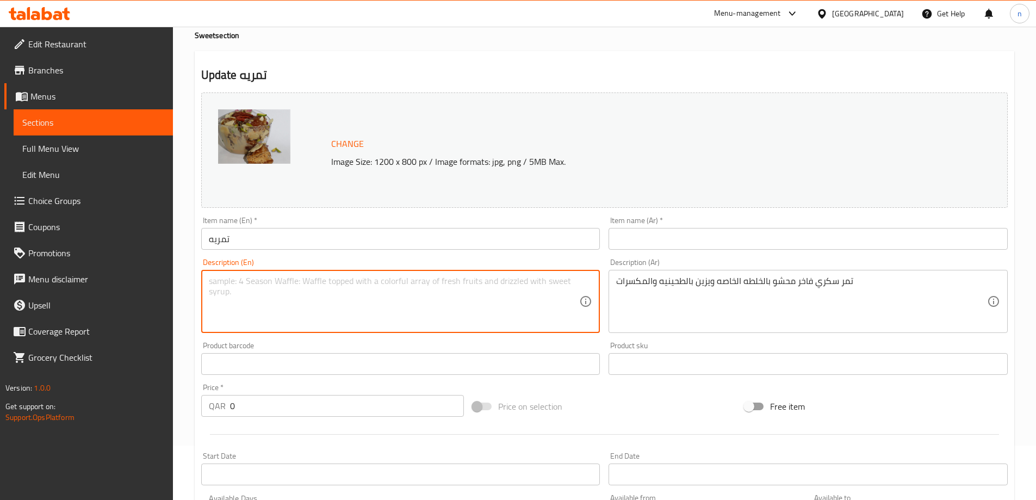
paste textarea "Luxurious sugary dates stuffed with the special mixture and garnished with tahi…"
type textarea "Luxurious sugary dates stuffed with the special mixture and garnished with tahi…"
click at [217, 238] on input "تمريه" at bounding box center [400, 239] width 399 height 22
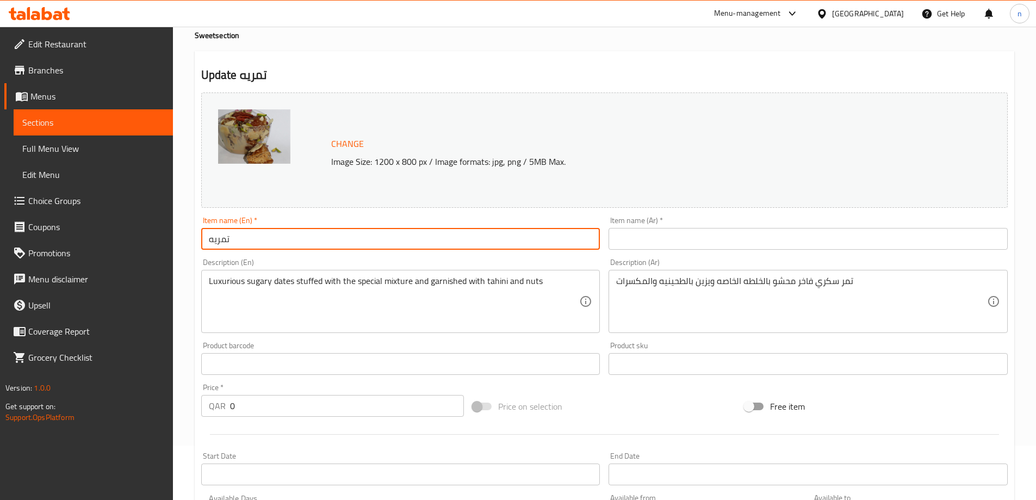
click at [217, 238] on input "تمريه" at bounding box center [400, 239] width 399 height 22
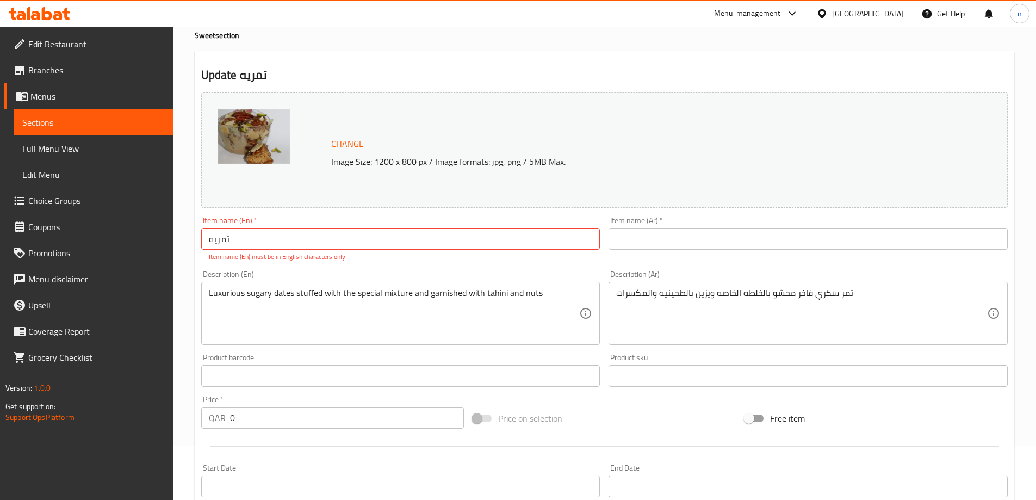
click at [221, 236] on input "تمريه" at bounding box center [400, 239] width 399 height 22
click at [236, 242] on input "text" at bounding box center [400, 239] width 399 height 22
type input "ي"
type input "Da"
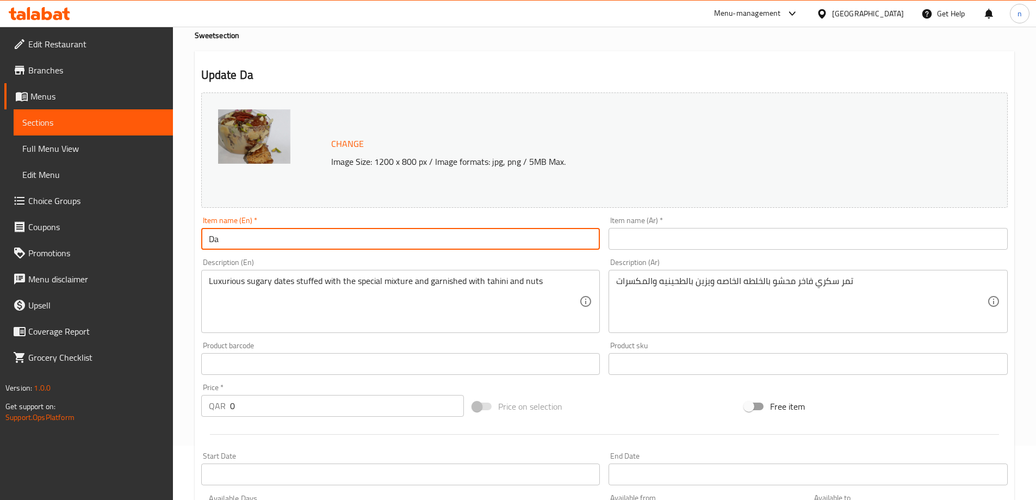
click at [631, 238] on input "text" at bounding box center [807, 239] width 399 height 22
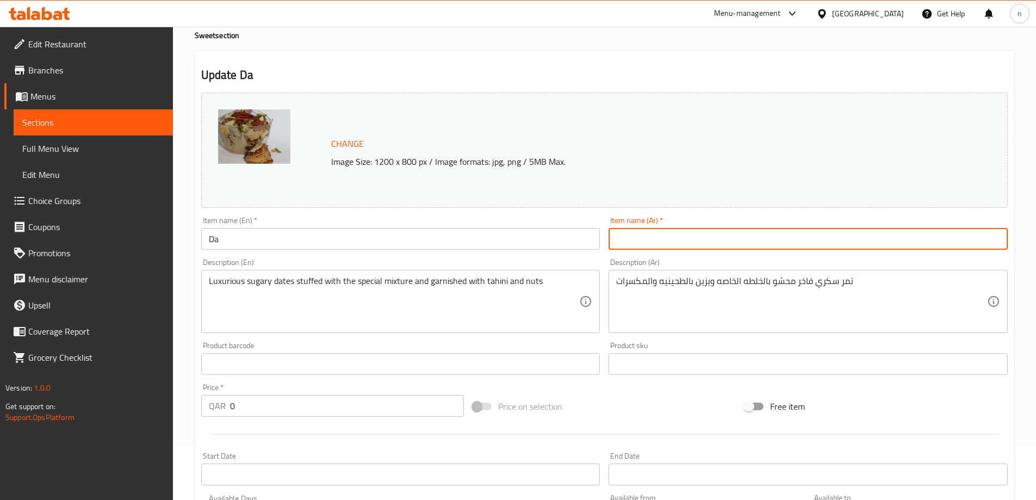
paste input "تمريه"
type input "تمريه"
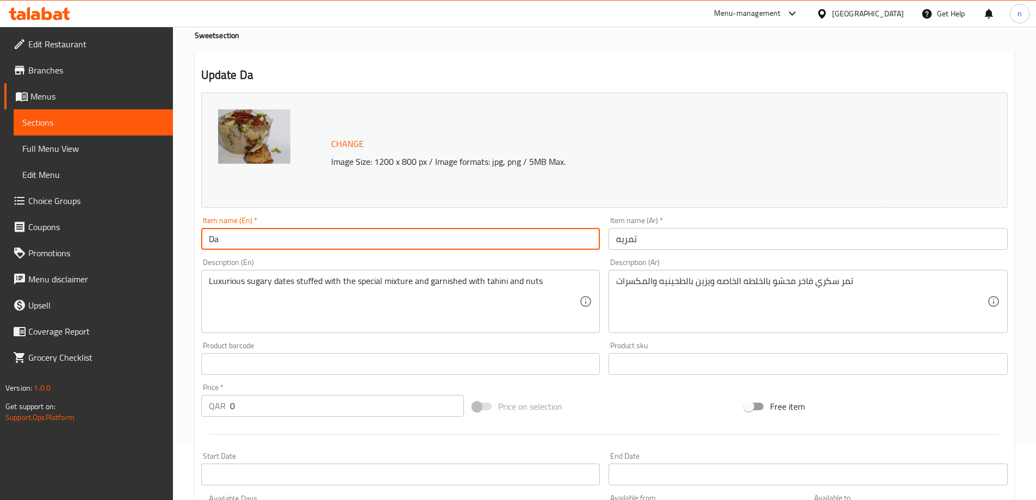
click at [227, 245] on input "Da" at bounding box center [400, 239] width 399 height 22
drag, startPoint x: 209, startPoint y: 235, endPoint x: 214, endPoint y: 236, distance: 5.5
click at [214, 236] on input "Da" at bounding box center [400, 239] width 399 height 22
click at [228, 238] on input "aD" at bounding box center [400, 239] width 399 height 22
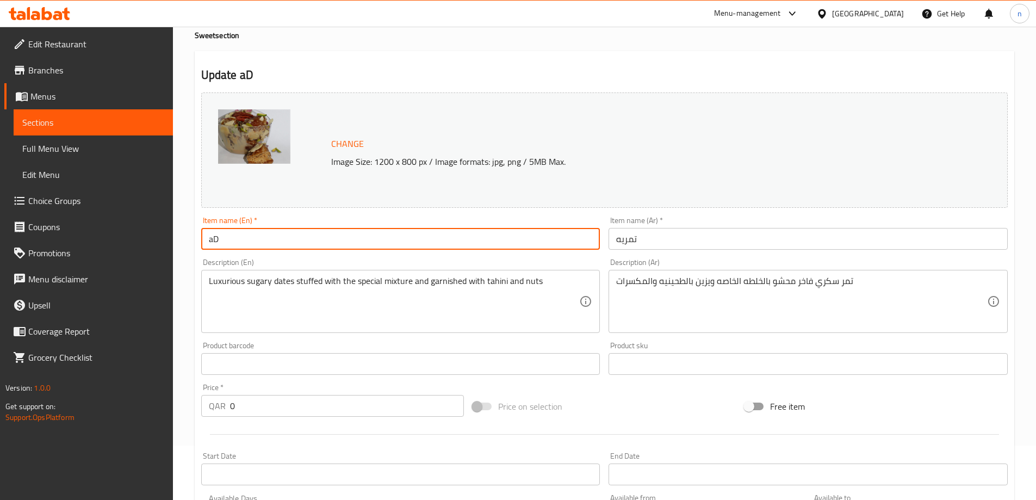
paste input "tamreia"
click at [211, 236] on input "tamreia" at bounding box center [400, 239] width 399 height 22
click at [234, 241] on input "Tamreia" at bounding box center [400, 239] width 399 height 22
click at [232, 240] on input "Tamreia" at bounding box center [400, 239] width 399 height 22
click at [247, 243] on input "Tamria" at bounding box center [400, 239] width 399 height 22
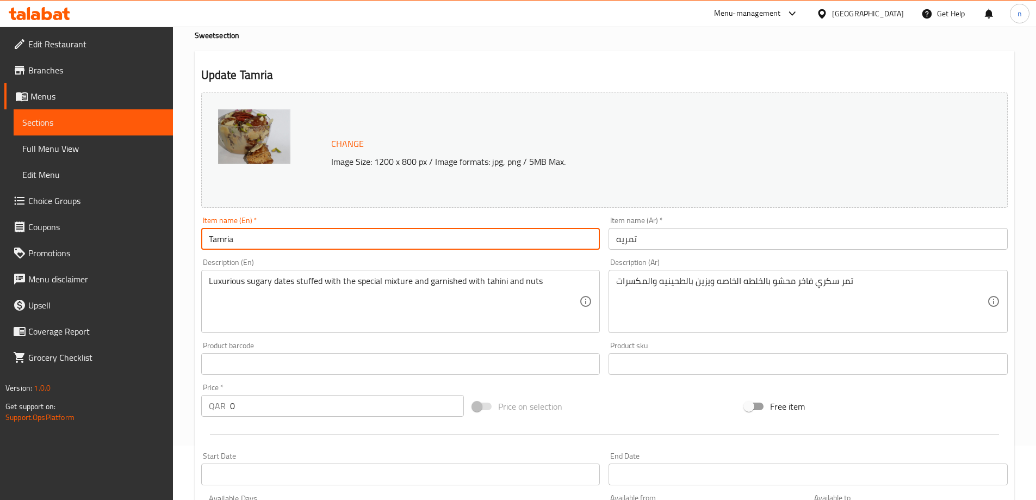
type input "Tamria"
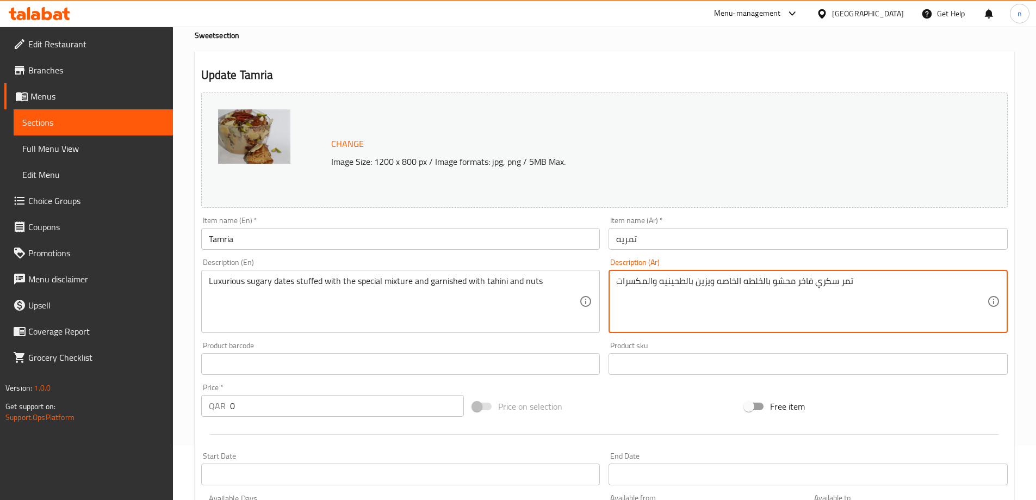
click at [705, 282] on textarea "تمر سكري فاخر محشو بالخلطه الخاصه ويزين بالطحينيه والمكسرات" at bounding box center [801, 302] width 371 height 52
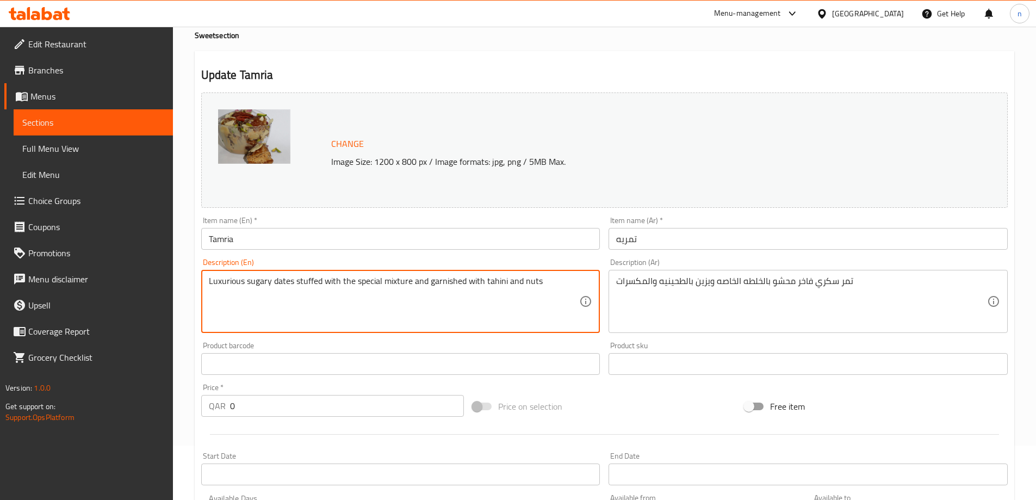
click at [444, 281] on textarea "Luxurious sugary dates stuffed with the special mixture and garnished with tahi…" at bounding box center [394, 302] width 371 height 52
click at [482, 303] on textarea "Luxurious sugary dates stuffed with the special mixture and garnished with tahi…" at bounding box center [394, 302] width 371 height 52
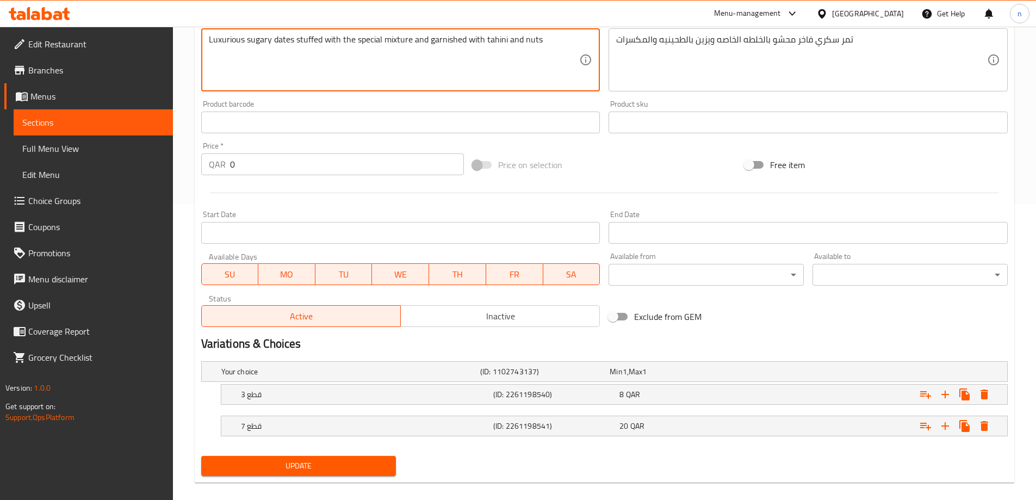
scroll to position [309, 0]
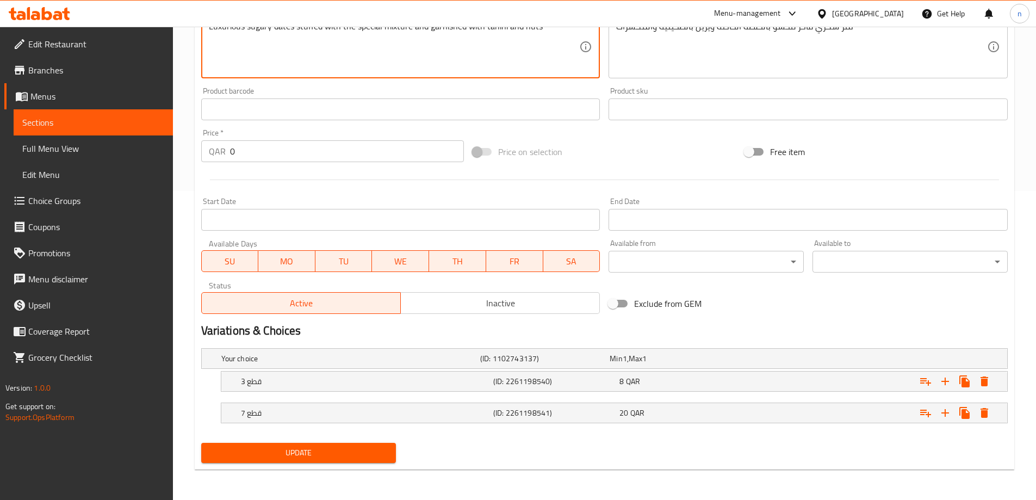
click at [356, 460] on button "Update" at bounding box center [298, 453] width 195 height 20
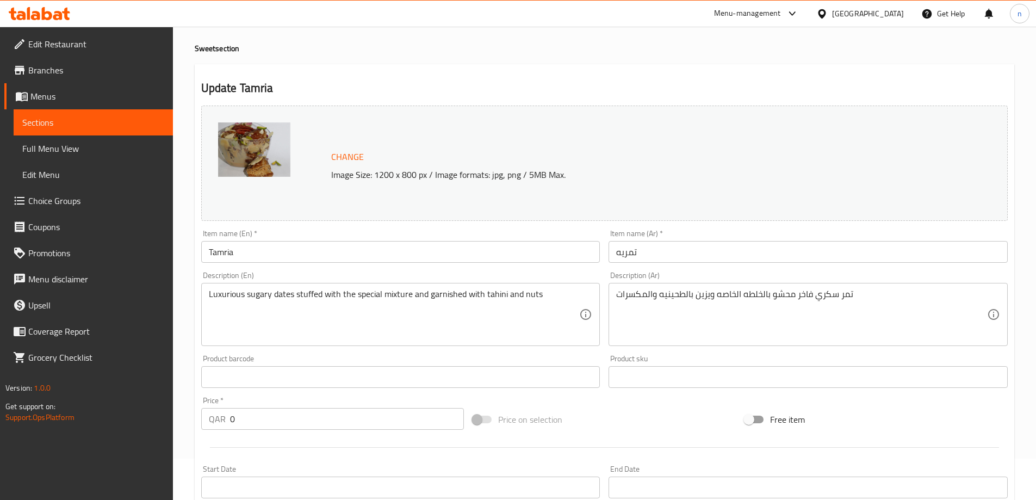
scroll to position [0, 0]
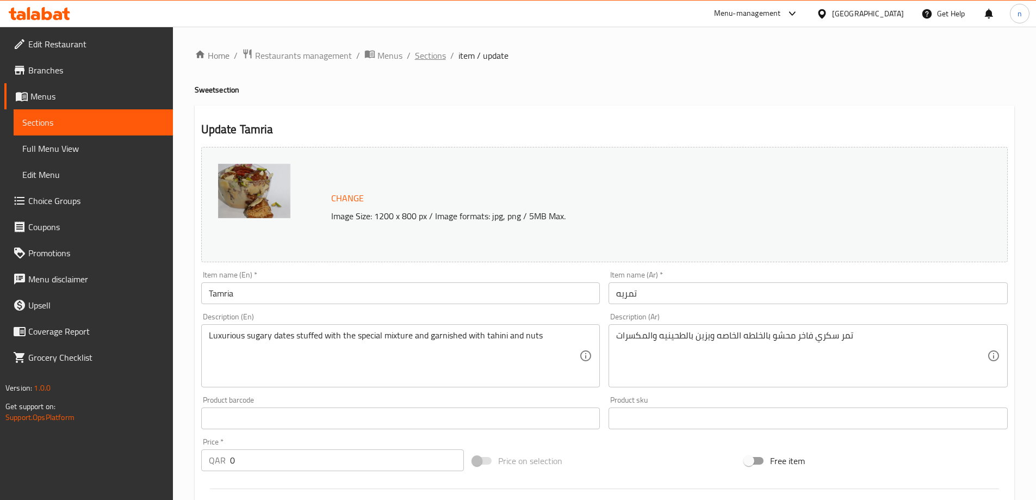
click at [428, 52] on span "Sections" at bounding box center [430, 55] width 31 height 13
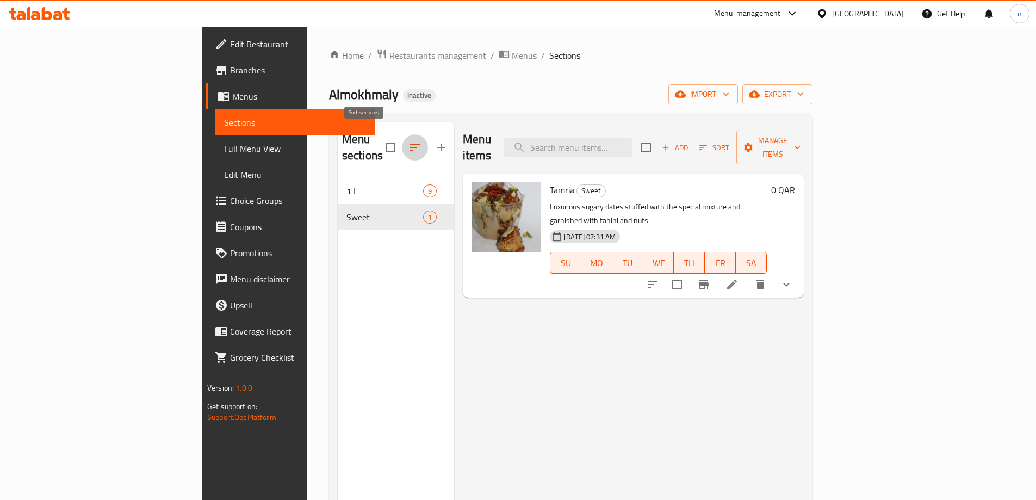
click at [410, 144] on icon "button" at bounding box center [415, 147] width 10 height 7
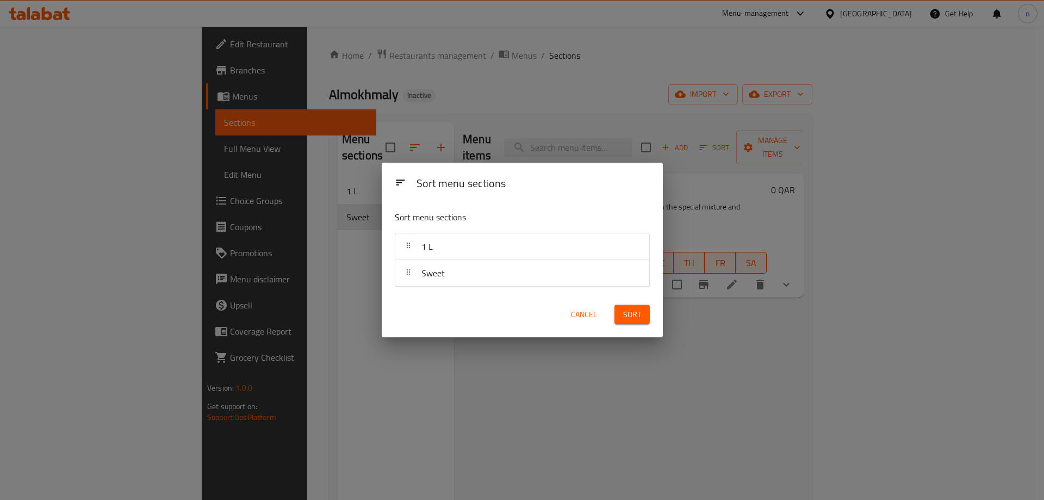
click at [428, 258] on div "1 L" at bounding box center [427, 246] width 20 height 26
click at [344, 282] on div "Sort menu sections Sort menu sections 1 L Sweet Cancel Sort" at bounding box center [522, 250] width 1044 height 500
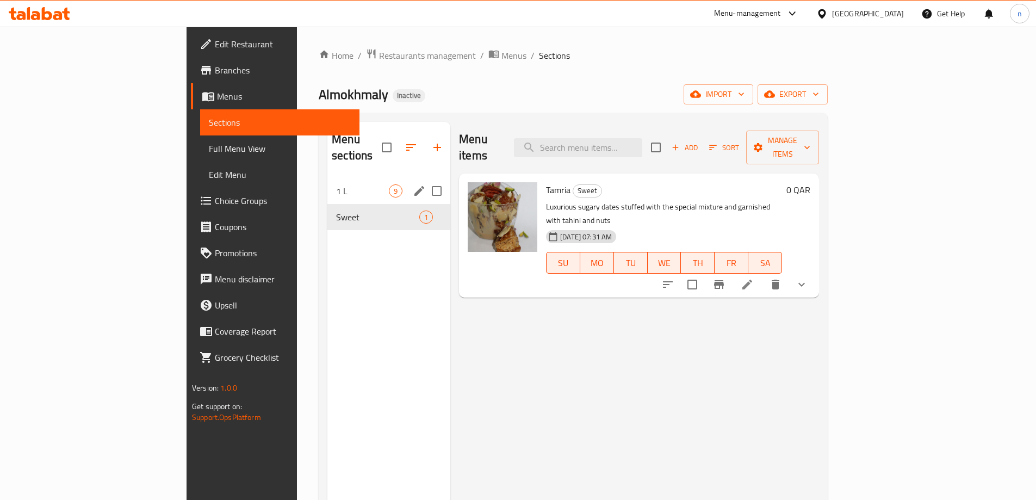
click at [425, 179] on input "Menu sections" at bounding box center [436, 190] width 23 height 23
checkbox input "true"
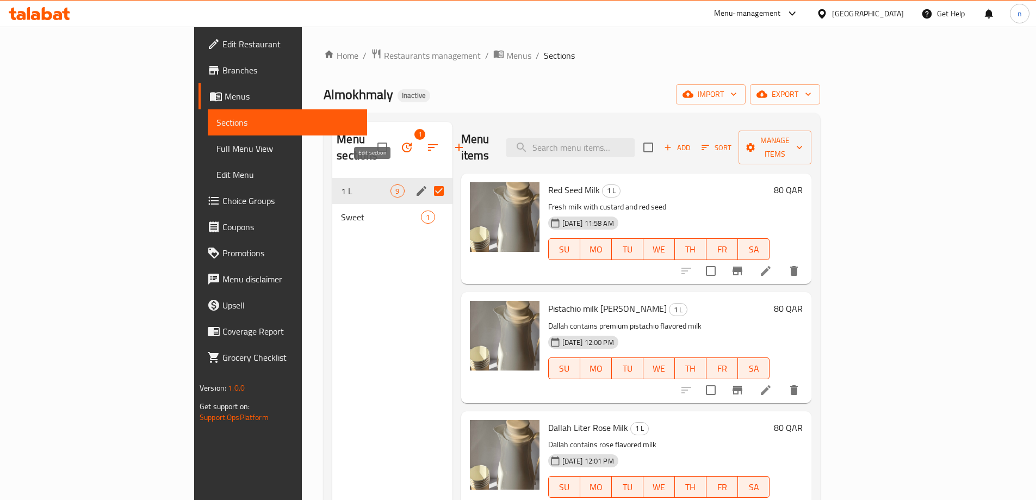
click at [413, 183] on button "edit" at bounding box center [421, 191] width 16 height 16
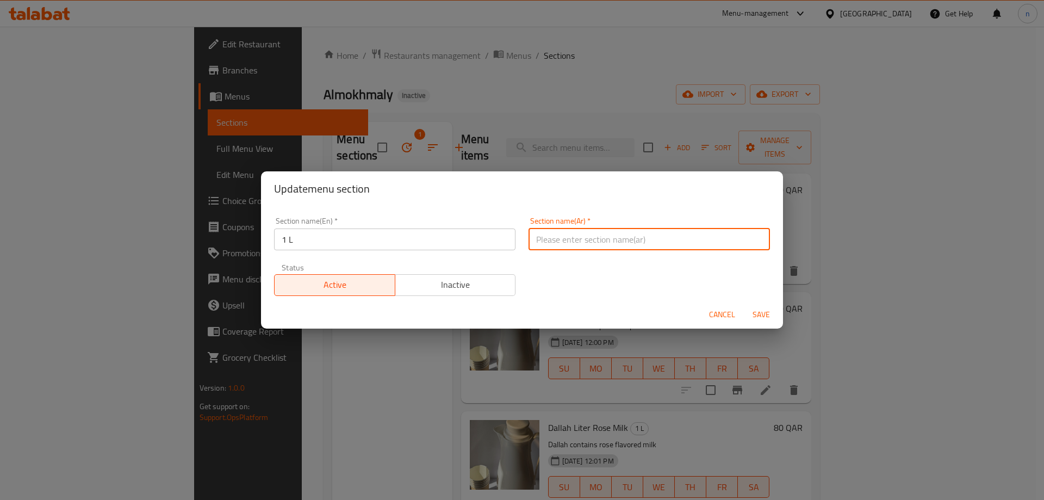
click at [555, 235] on input "text" at bounding box center [648, 239] width 241 height 22
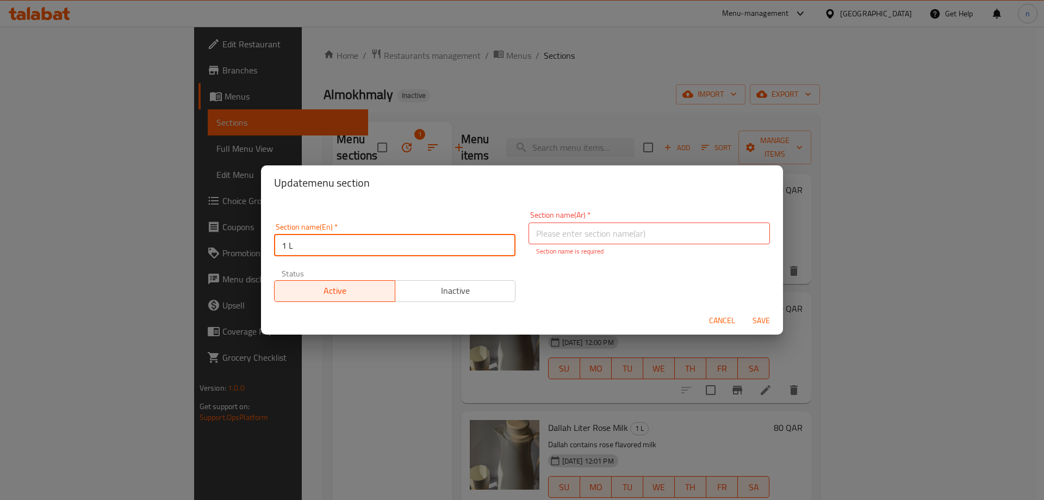
drag, startPoint x: 317, startPoint y: 240, endPoint x: 275, endPoint y: 246, distance: 42.8
click at [275, 246] on input "1 L" at bounding box center [394, 245] width 241 height 22
click at [570, 224] on input "text" at bounding box center [648, 233] width 241 height 22
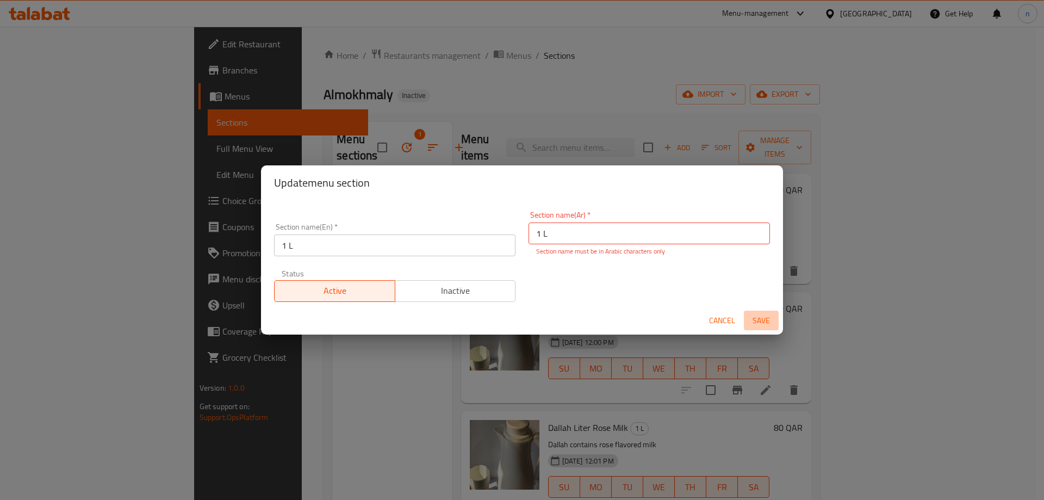
click at [758, 325] on span "Save" at bounding box center [761, 321] width 26 height 14
click at [759, 324] on span "Save" at bounding box center [761, 321] width 26 height 14
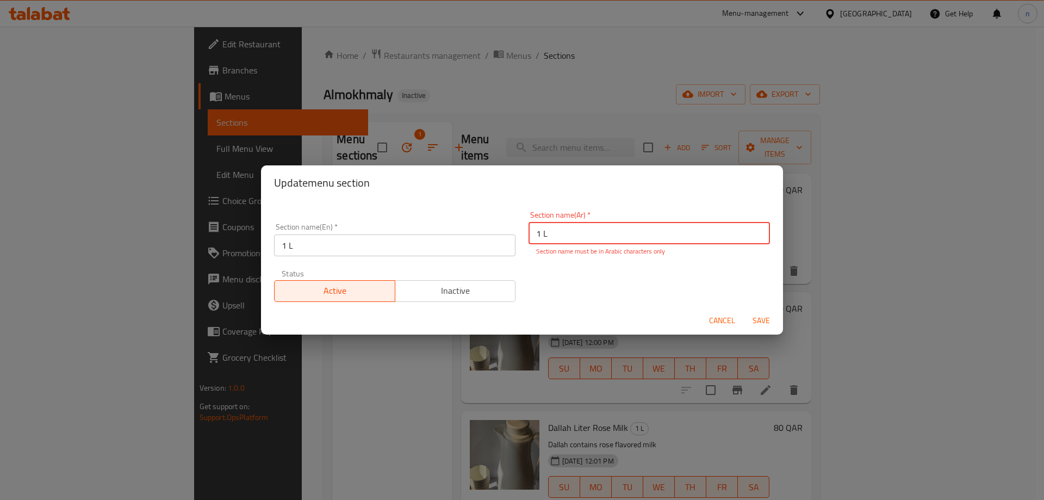
click at [744, 310] on button "Save" at bounding box center [761, 320] width 35 height 20
drag, startPoint x: 546, startPoint y: 236, endPoint x: 538, endPoint y: 236, distance: 8.2
click at [538, 236] on input "1 L" at bounding box center [648, 233] width 241 height 22
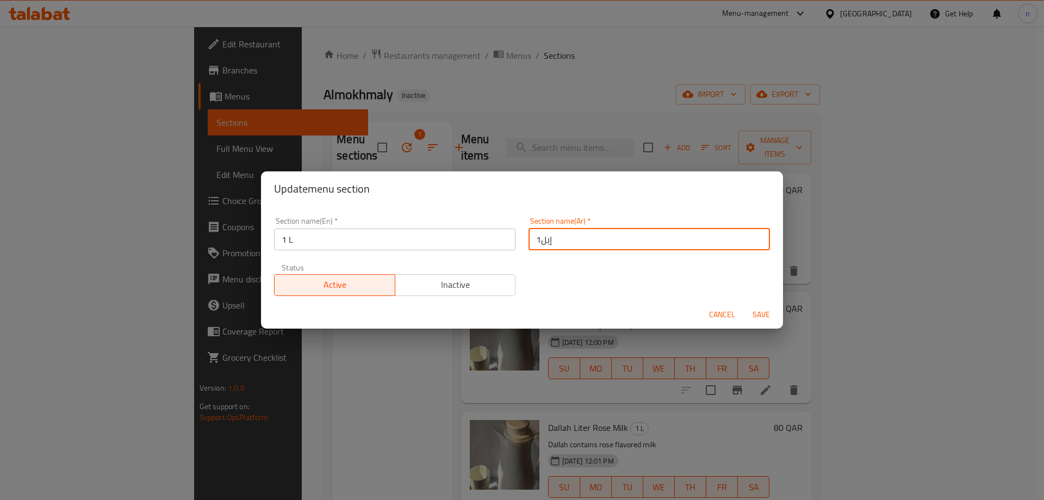
click at [541, 240] on input "1إيل" at bounding box center [648, 239] width 241 height 22
click at [699, 242] on input "1إيل" at bounding box center [648, 239] width 241 height 22
click at [743, 240] on input "1إيل" at bounding box center [648, 239] width 241 height 22
type input "1إيل"
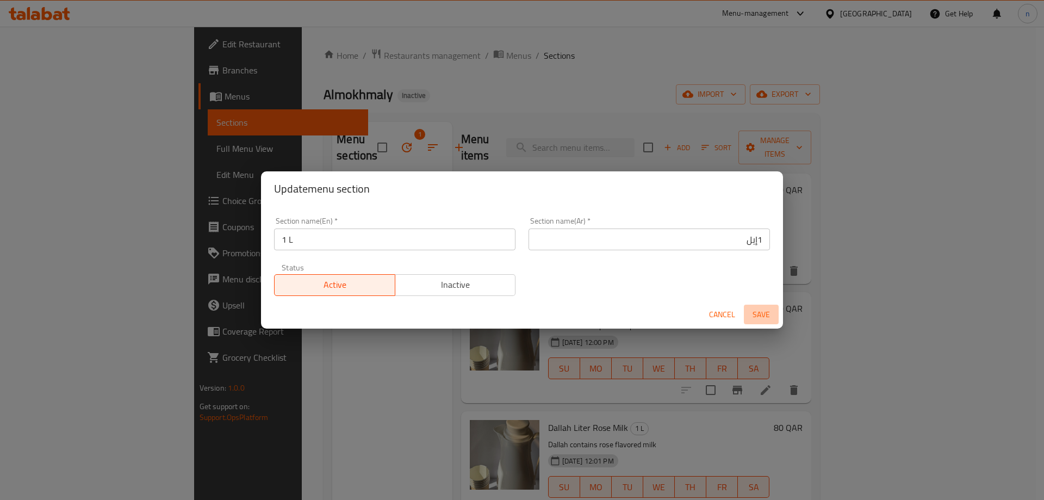
click at [756, 312] on span "Save" at bounding box center [761, 315] width 26 height 14
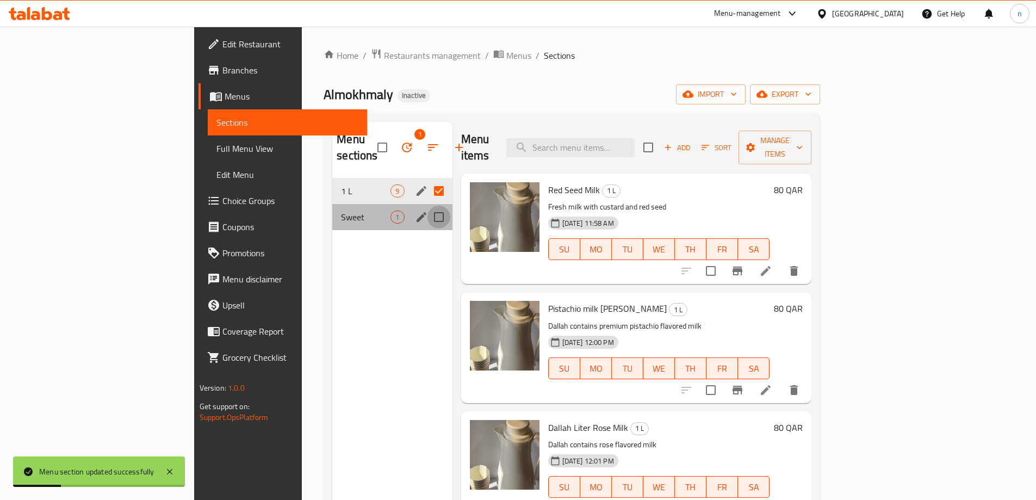
click at [427, 206] on input "Menu sections" at bounding box center [438, 217] width 23 height 23
checkbox input "true"
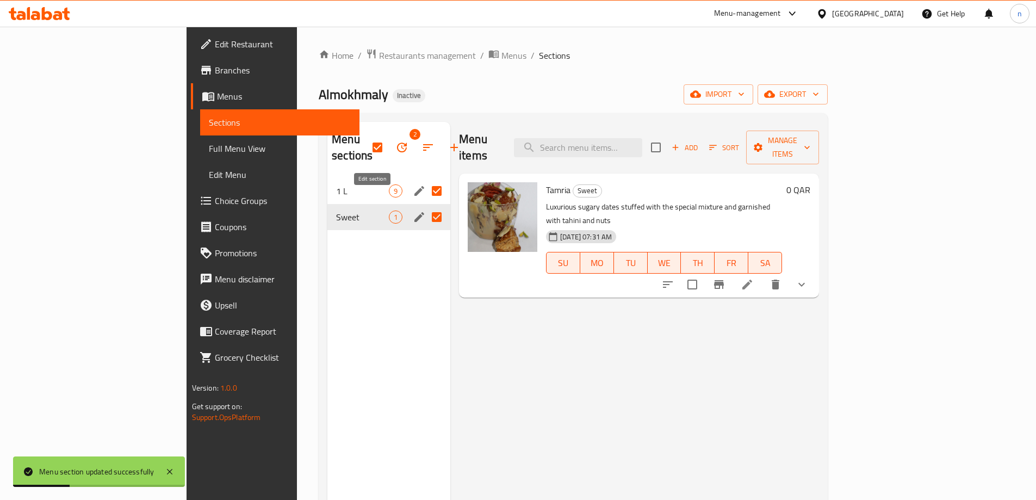
click at [414, 212] on icon "edit" at bounding box center [419, 217] width 10 height 10
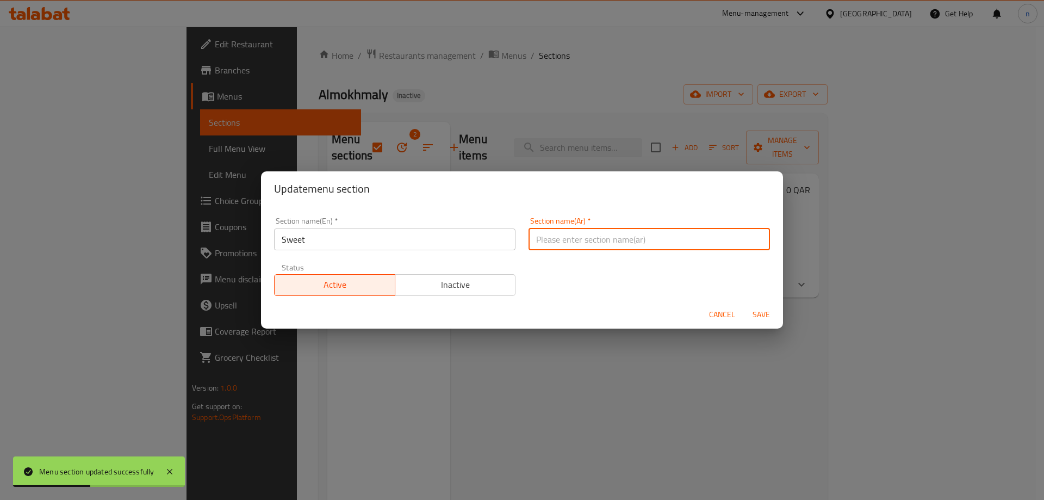
click at [569, 247] on input "text" at bounding box center [648, 239] width 241 height 22
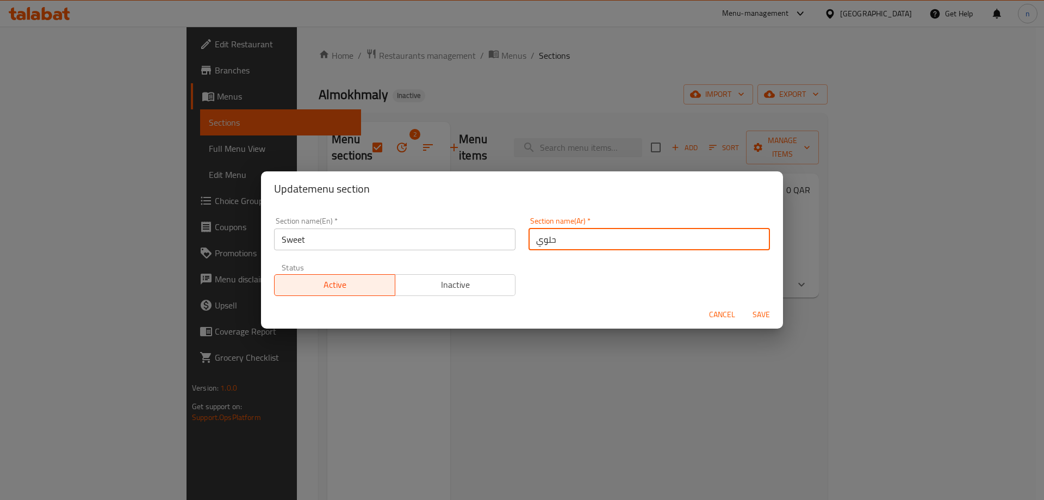
click at [294, 246] on input "Sweet" at bounding box center [394, 239] width 241 height 22
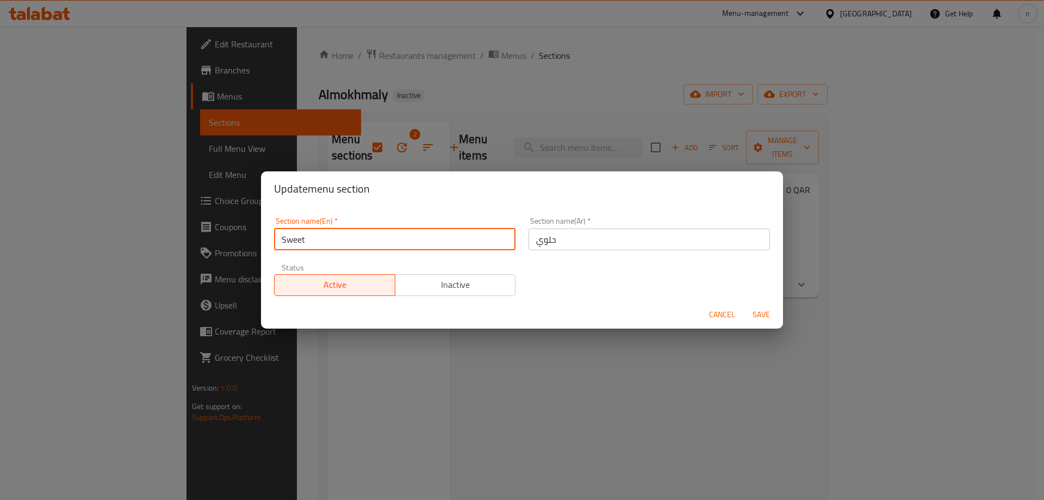
click at [294, 246] on input "Sweet" at bounding box center [394, 239] width 241 height 22
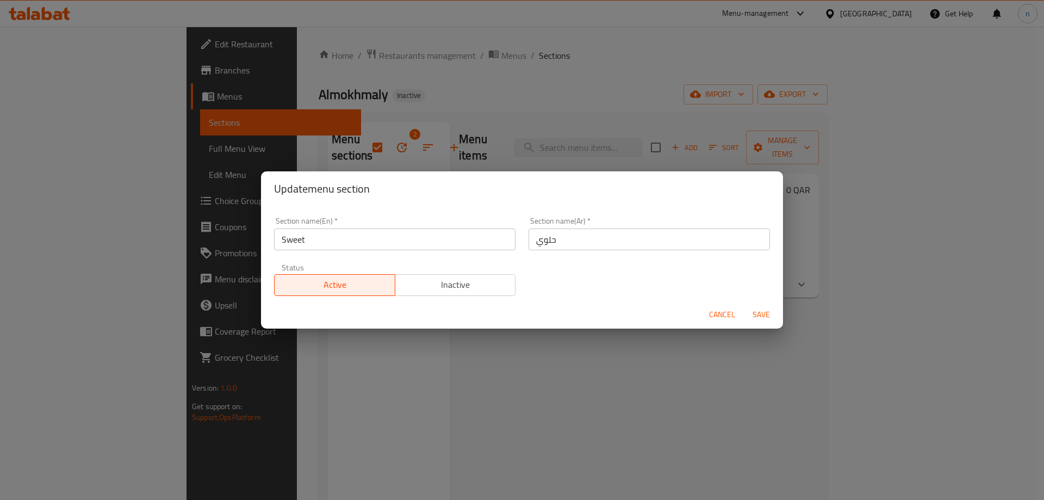
click at [534, 238] on input "حلوي" at bounding box center [648, 239] width 241 height 22
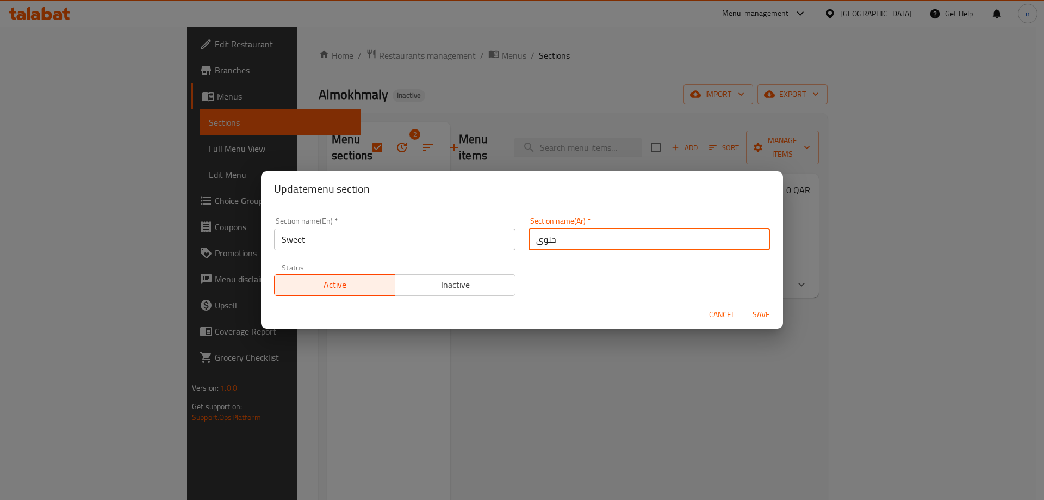
click at [534, 238] on input "حلوي" at bounding box center [648, 239] width 241 height 22
click at [547, 241] on input "حلوي" at bounding box center [648, 239] width 241 height 22
click at [568, 241] on input "حلوي" at bounding box center [648, 239] width 241 height 22
click at [565, 240] on input "حلوي" at bounding box center [648, 239] width 241 height 22
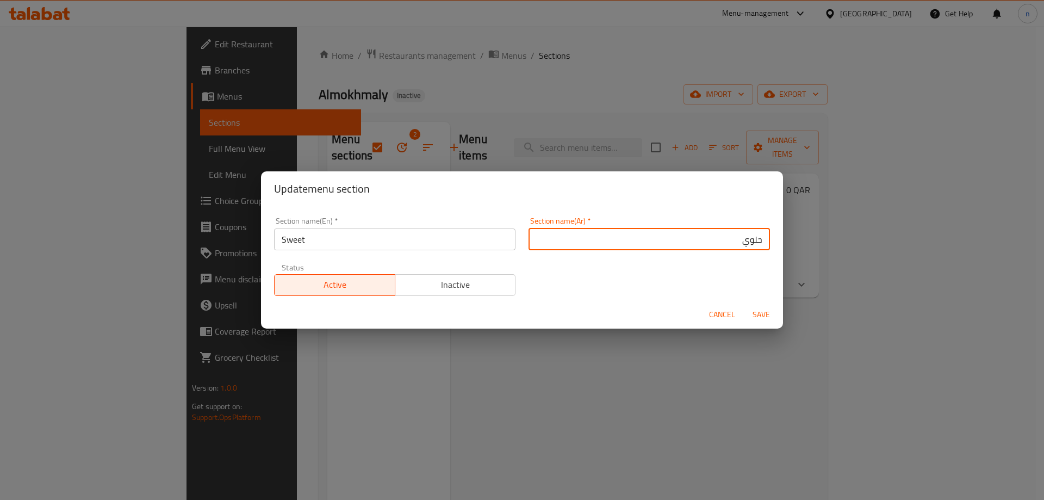
click at [711, 239] on input "حلوي" at bounding box center [648, 239] width 241 height 22
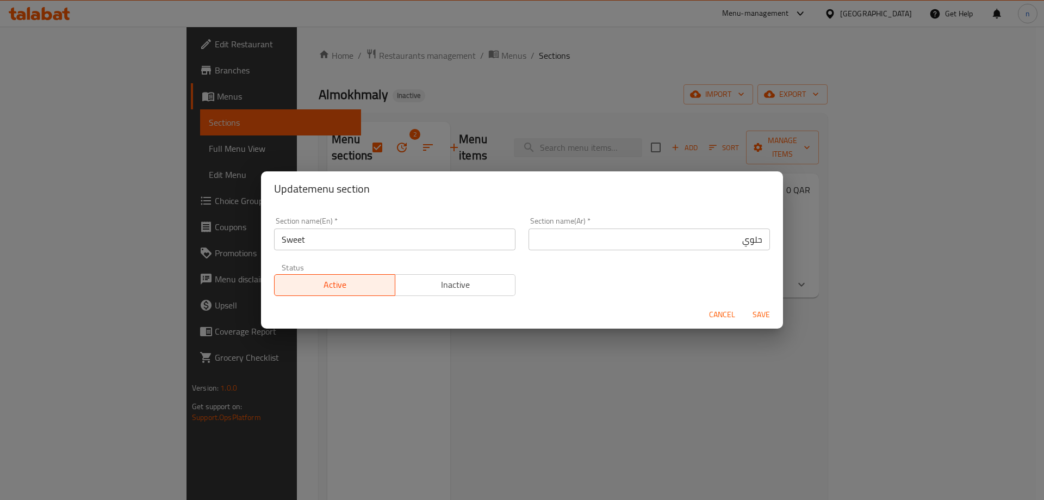
click at [723, 239] on input "حلوي" at bounding box center [648, 239] width 241 height 22
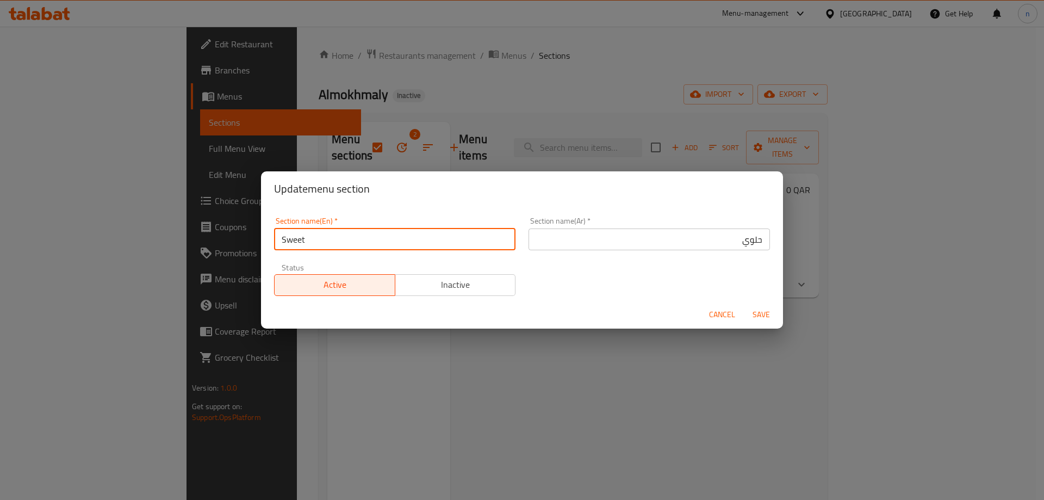
click at [302, 238] on input "Sweet" at bounding box center [394, 239] width 241 height 22
click at [692, 241] on input "حلوي" at bounding box center [648, 239] width 241 height 22
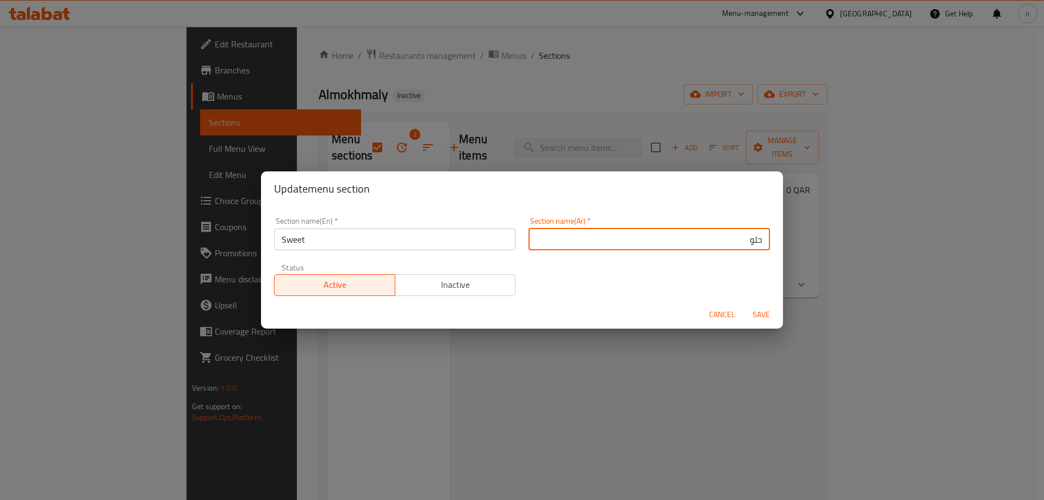
type input "حلو"
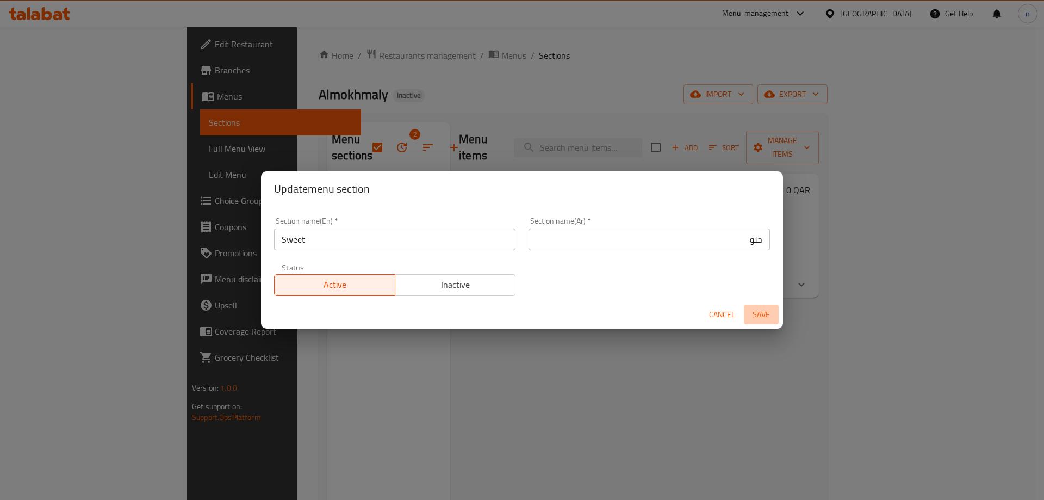
click at [763, 319] on span "Save" at bounding box center [761, 315] width 26 height 14
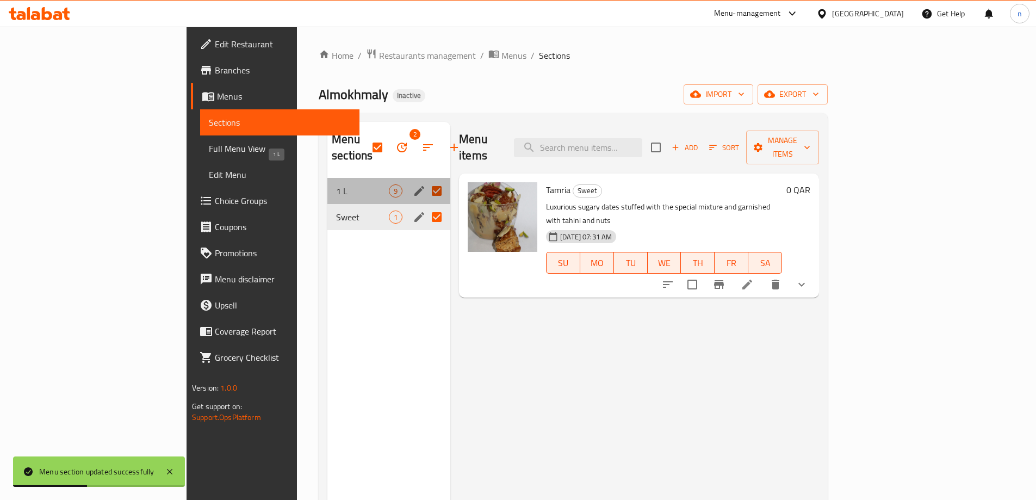
click at [336, 184] on span "1 L" at bounding box center [362, 190] width 53 height 13
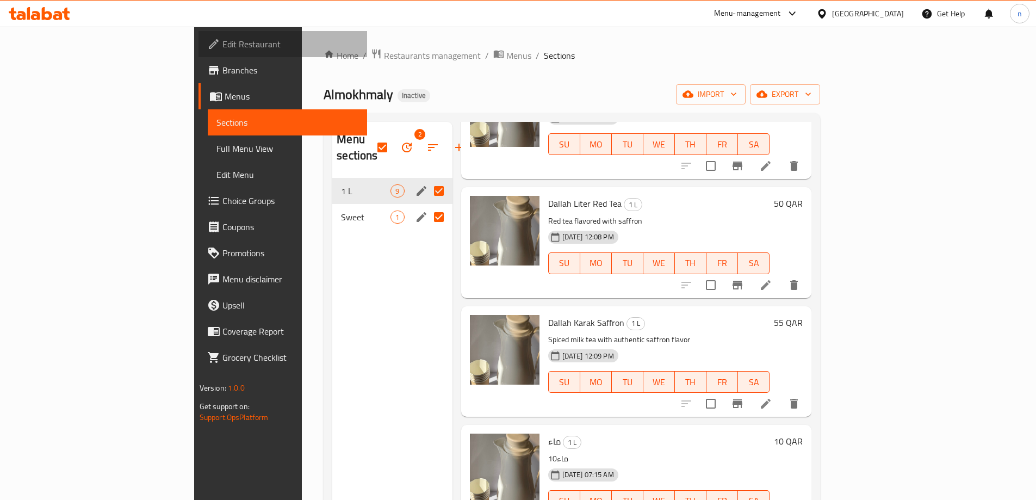
click at [222, 51] on span "Edit Restaurant" at bounding box center [290, 44] width 136 height 13
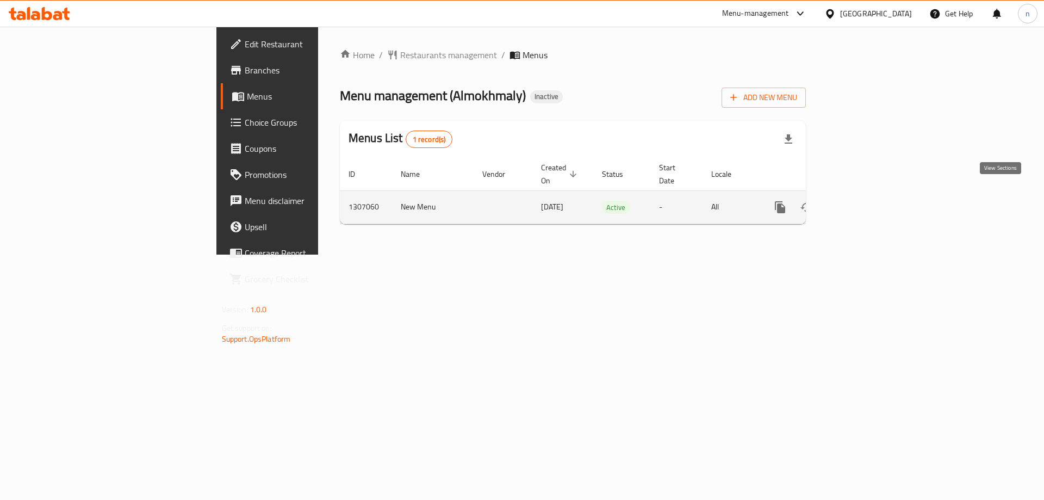
click at [872, 194] on link "enhanced table" at bounding box center [858, 207] width 26 height 26
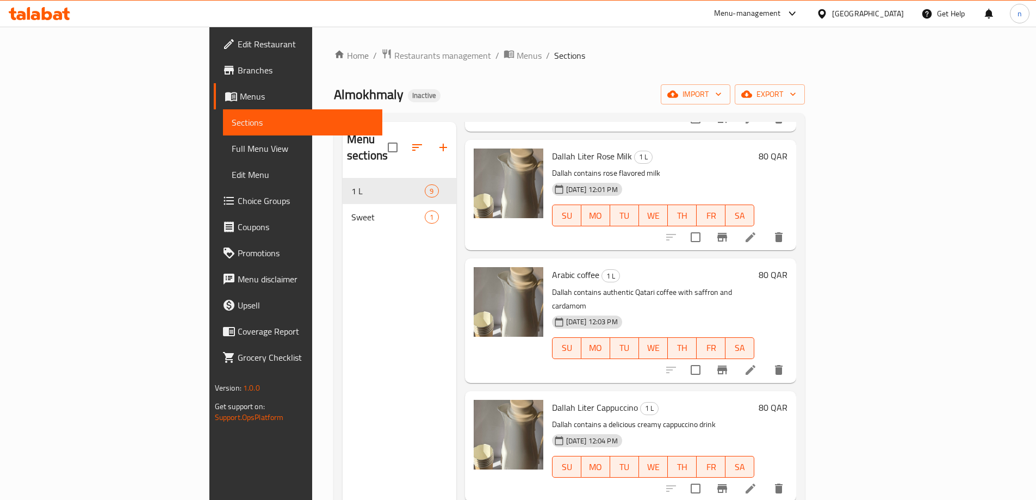
scroll to position [272, 0]
click at [232, 146] on span "Full Menu View" at bounding box center [303, 148] width 142 height 13
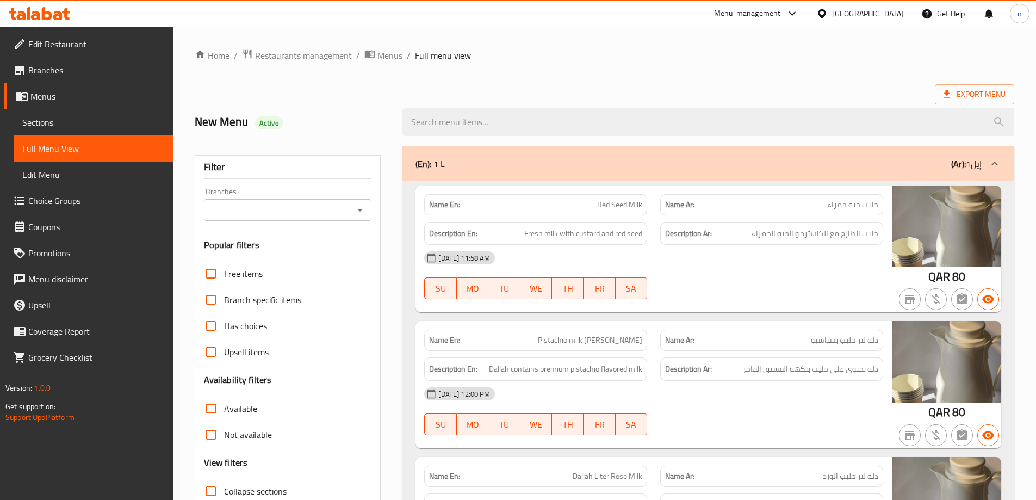
click at [635, 208] on span "Red Seed Milk" at bounding box center [619, 204] width 45 height 11
copy span "Red Seed Milk"
click at [623, 344] on span "Pistachio milk [PERSON_NAME]" at bounding box center [590, 339] width 104 height 11
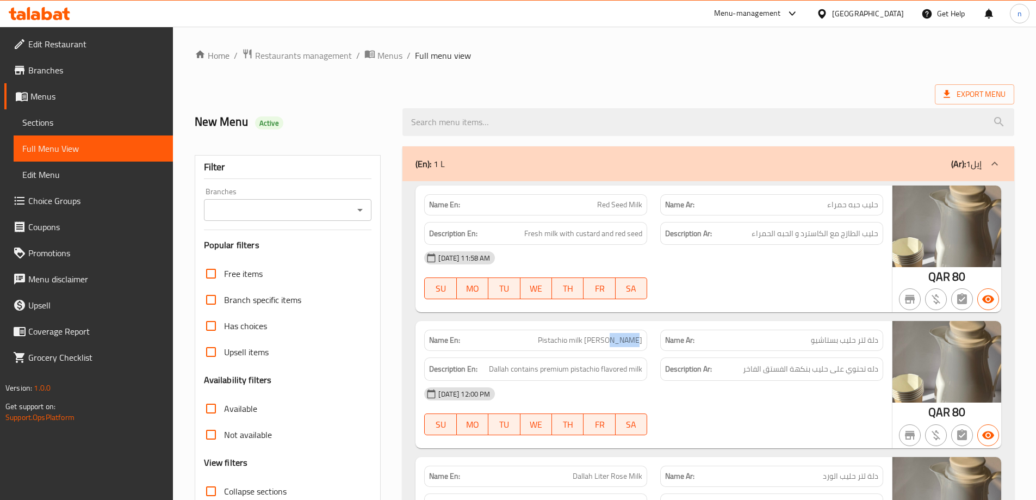
click at [623, 344] on span "Pistachio milk [PERSON_NAME]" at bounding box center [590, 339] width 104 height 11
copy span "Pistachio milk [PERSON_NAME]"
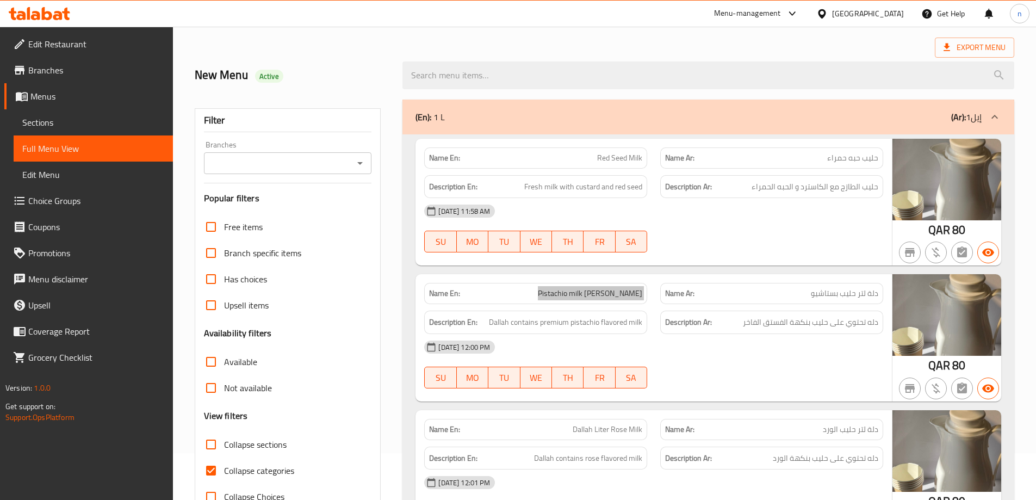
scroll to position [217, 0]
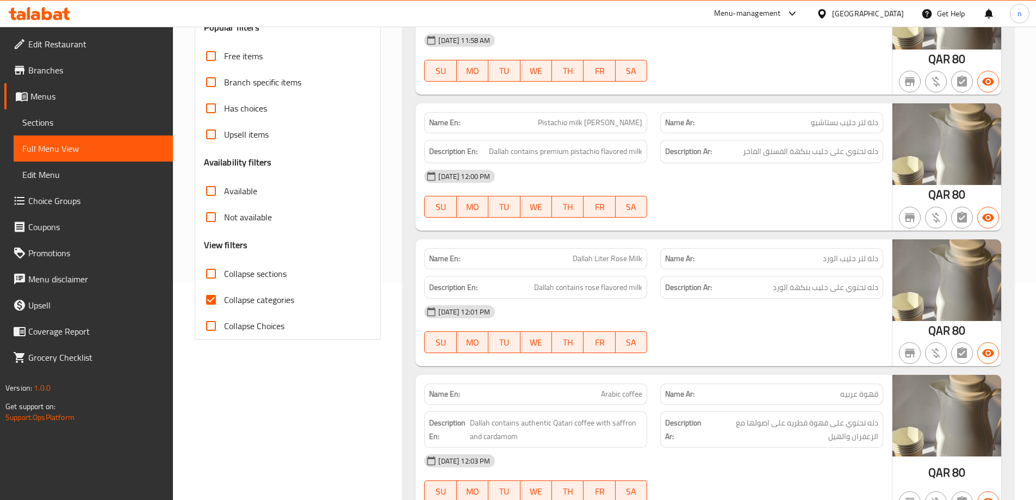
click at [586, 257] on span "Dallah Liter Rose Milk" at bounding box center [607, 258] width 70 height 11
copy span "Dallah Liter Rose Milk"
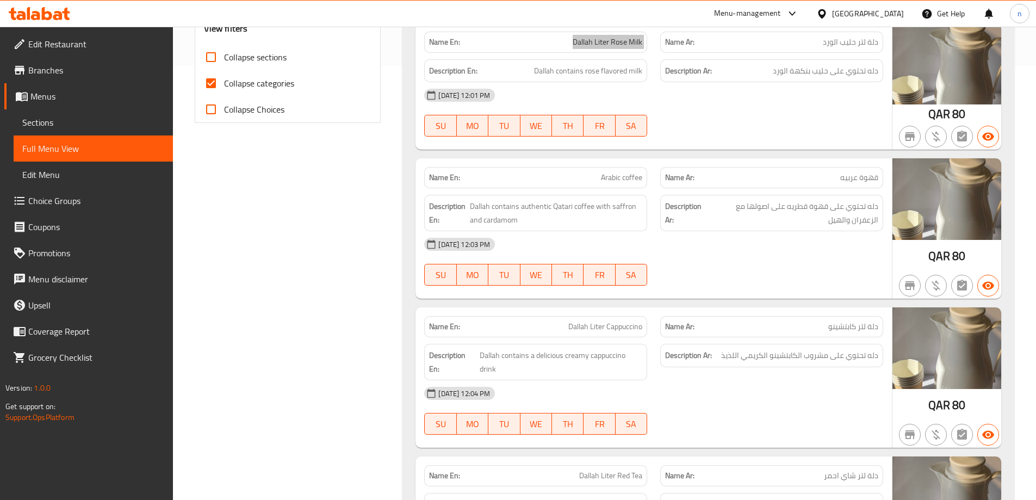
scroll to position [435, 0]
drag, startPoint x: 592, startPoint y: 162, endPoint x: 603, endPoint y: 167, distance: 12.6
click at [592, 162] on div "Name En: Arabic coffee" at bounding box center [536, 176] width 236 height 34
click at [612, 171] on span "Arabic coffee" at bounding box center [621, 176] width 41 height 11
click at [614, 175] on span "Arabic coffee" at bounding box center [621, 176] width 41 height 11
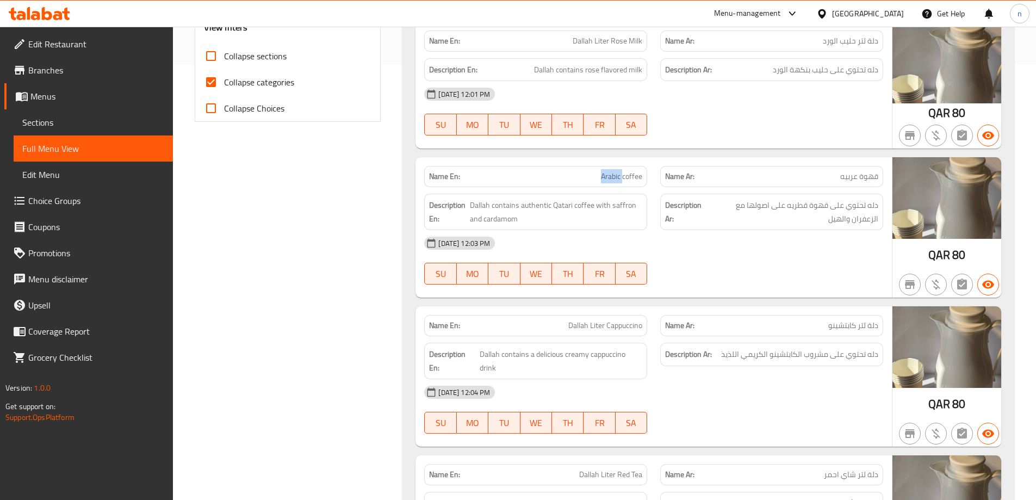
click at [614, 175] on span "Arabic coffee" at bounding box center [621, 176] width 41 height 11
copy span "Arabic coffee"
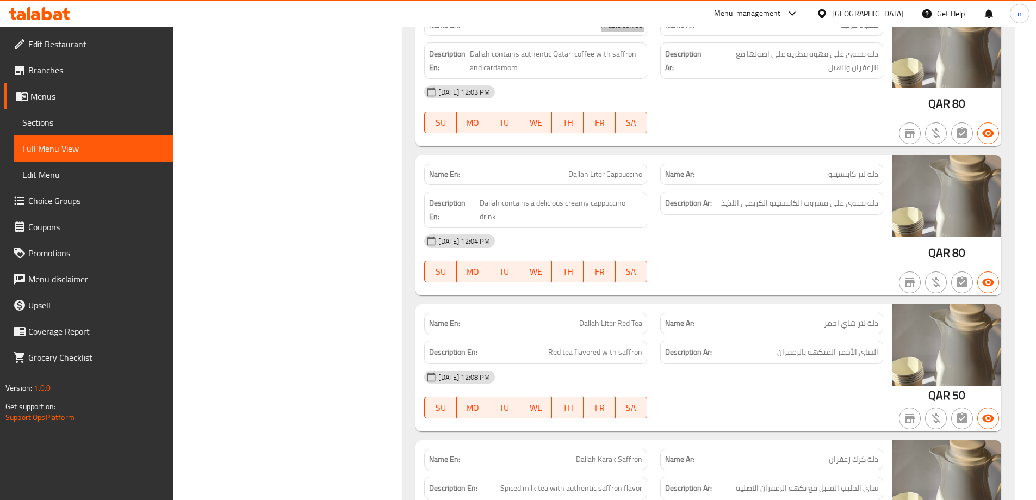
scroll to position [598, 0]
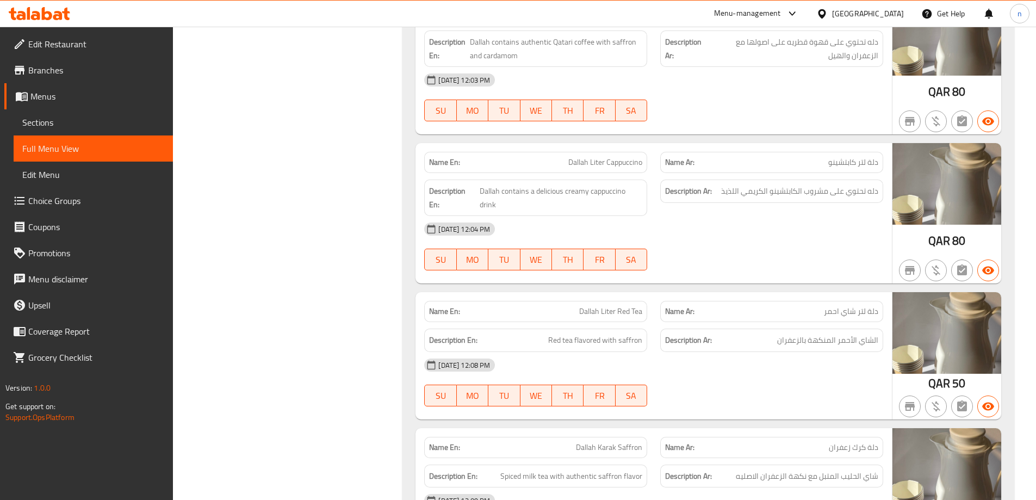
click at [586, 159] on span "Dallah Liter Cappuccino" at bounding box center [605, 162] width 74 height 11
copy span "Dallah Liter Cappuccino"
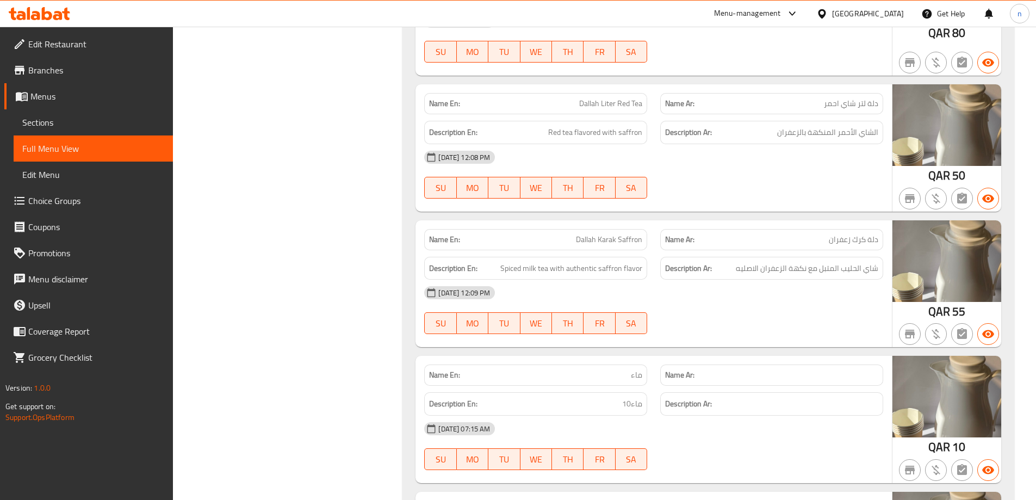
scroll to position [816, 0]
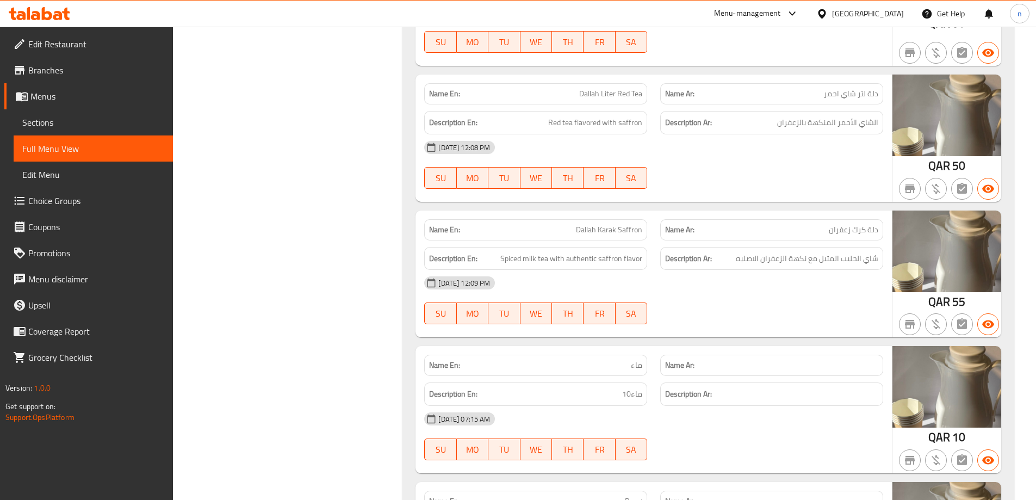
click at [615, 92] on span "Dallah Liter Red Tea" at bounding box center [610, 93] width 63 height 11
copy span "Dallah Liter Red Tea"
click at [594, 230] on span "Dallah Karak Saffron" at bounding box center [609, 229] width 66 height 11
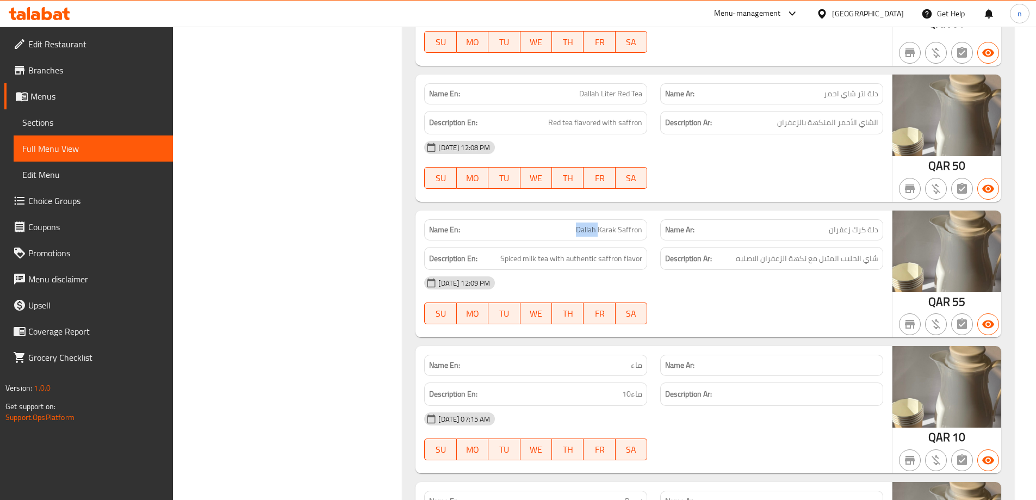
click at [594, 230] on span "Dallah Karak Saffron" at bounding box center [609, 229] width 66 height 11
copy span "Dallah Karak Saffron"
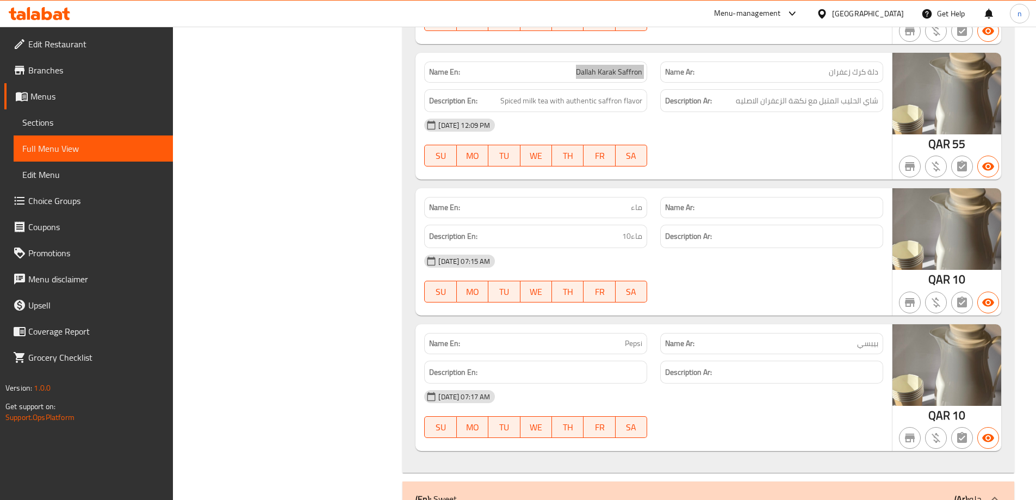
scroll to position [979, 0]
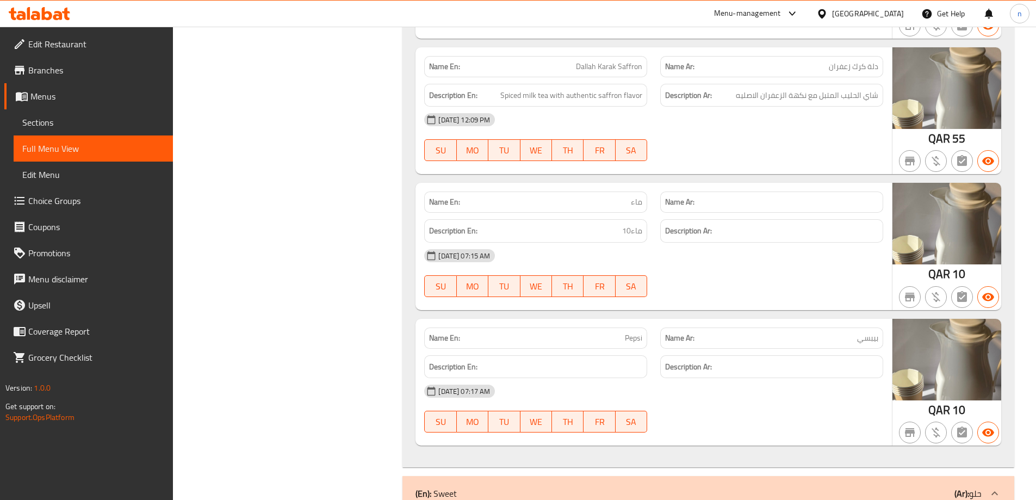
click at [639, 201] on span "ماء" at bounding box center [636, 201] width 11 height 11
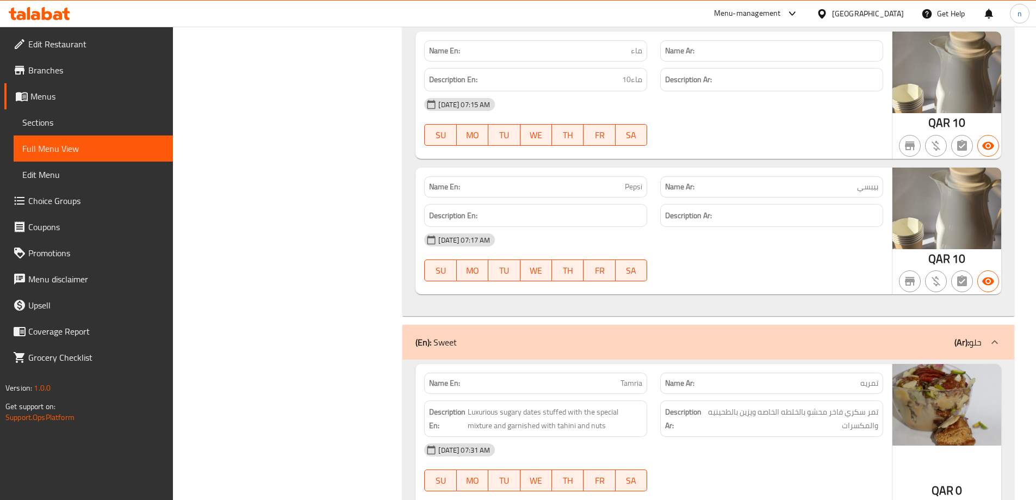
scroll to position [1072, 0]
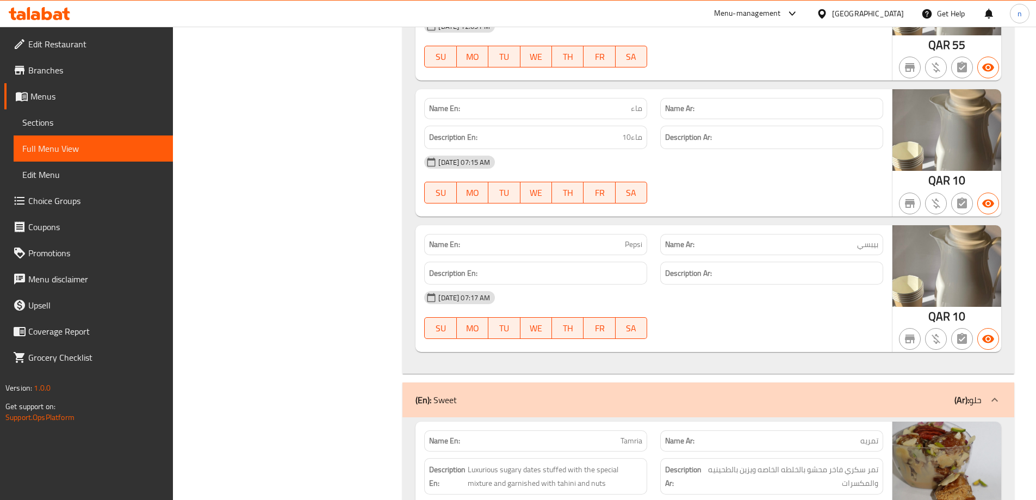
click at [630, 135] on span "ماء10" at bounding box center [632, 137] width 20 height 14
click at [731, 182] on div "09-09-2025 07:15 AM SU MO TU WE TH FR SA" at bounding box center [654, 179] width 472 height 61
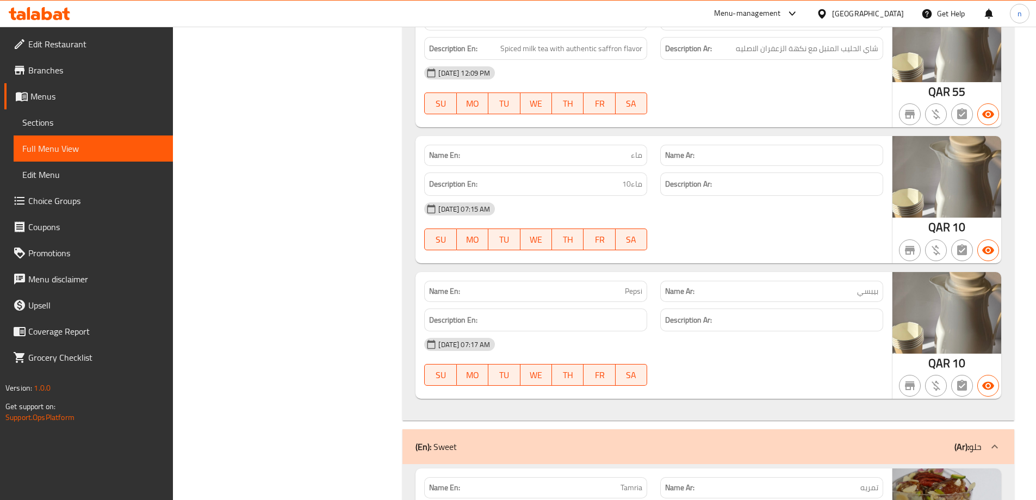
scroll to position [1126, 0]
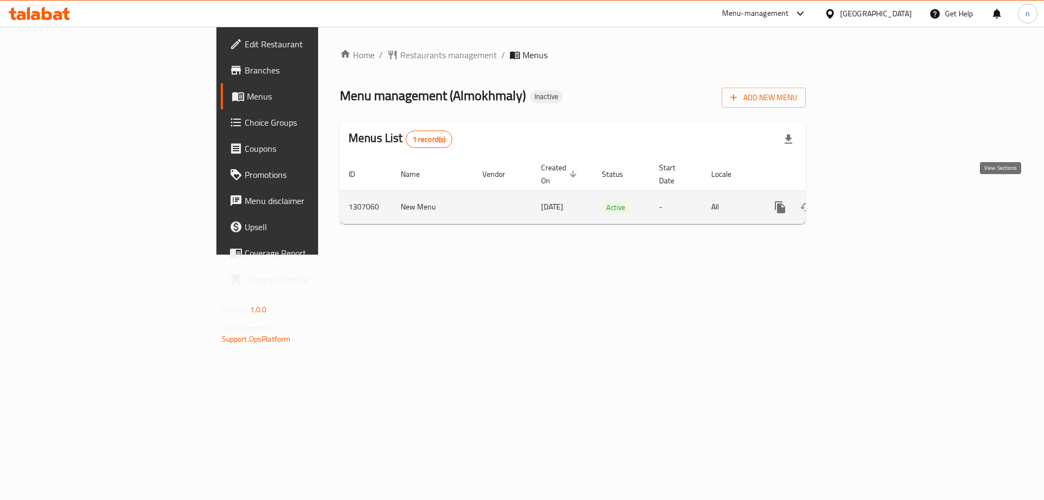
click at [865, 201] on icon "enhanced table" at bounding box center [858, 207] width 13 height 13
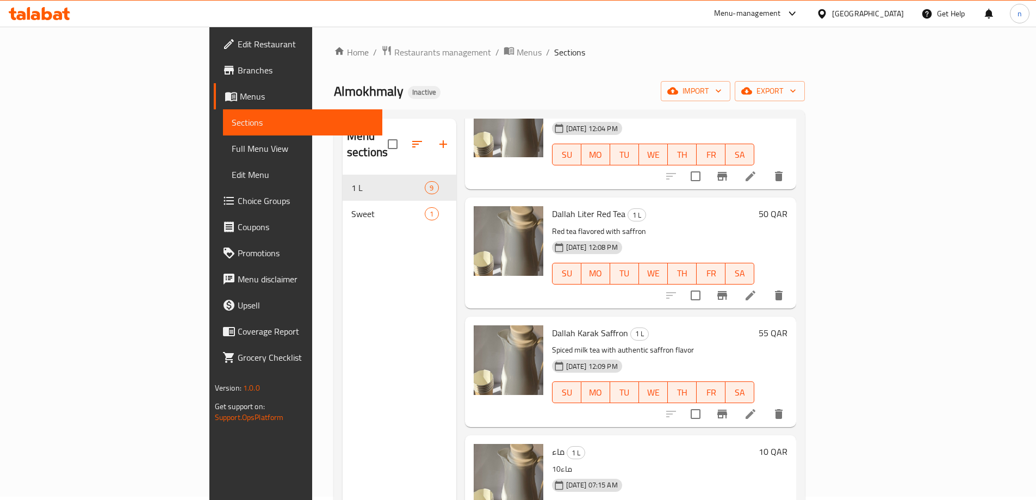
scroll to position [152, 0]
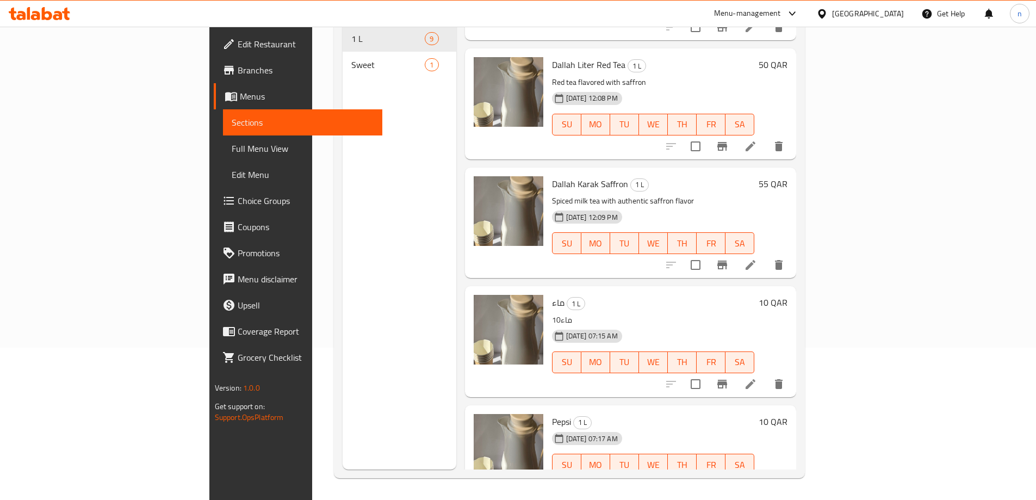
click at [238, 67] on span "Branches" at bounding box center [306, 70] width 136 height 13
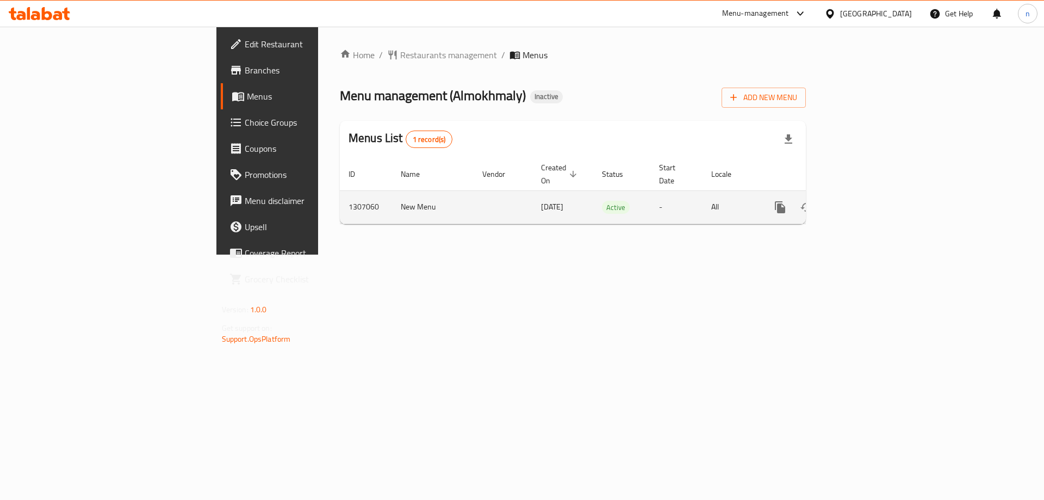
click at [872, 194] on link "enhanced table" at bounding box center [858, 207] width 26 height 26
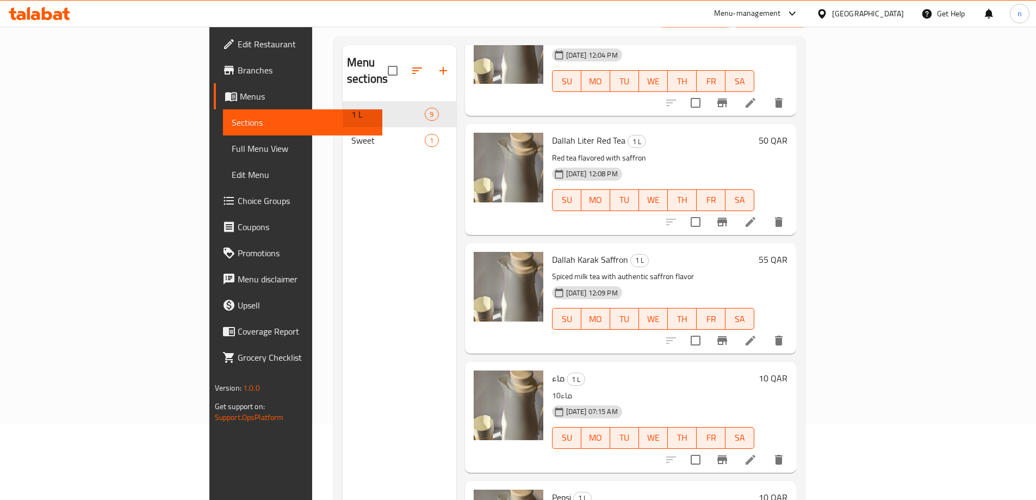
scroll to position [152, 0]
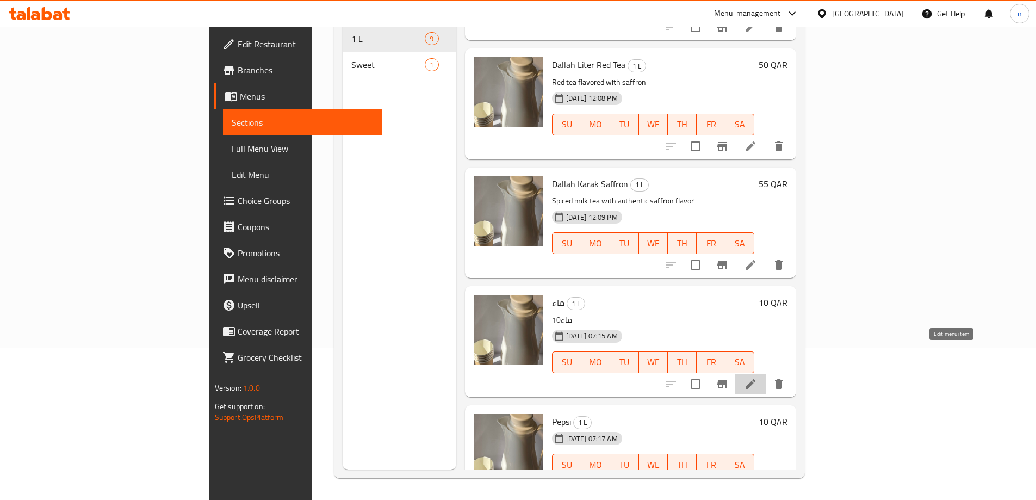
click at [757, 377] on icon at bounding box center [750, 383] width 13 height 13
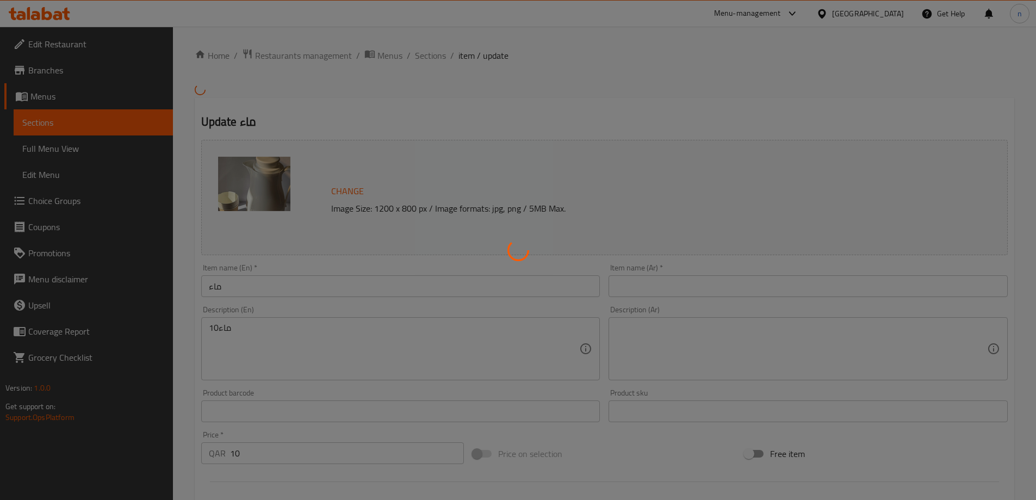
click at [228, 329] on div at bounding box center [518, 250] width 1036 height 500
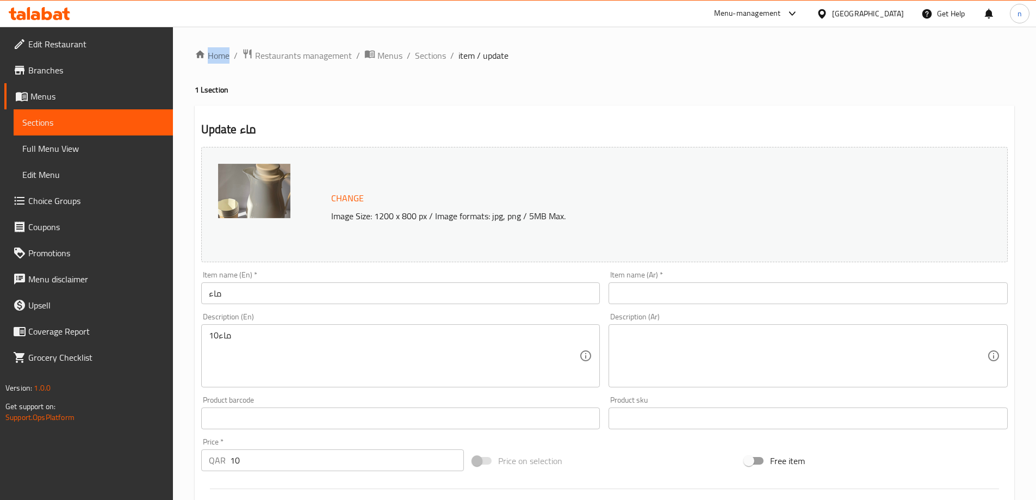
scroll to position [109, 0]
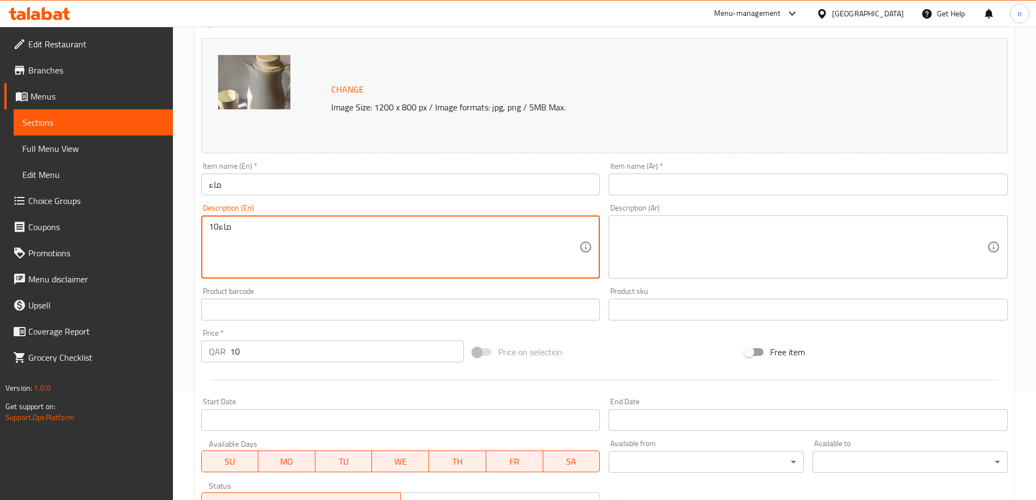
click at [217, 228] on textarea "ماء10" at bounding box center [394, 247] width 371 height 52
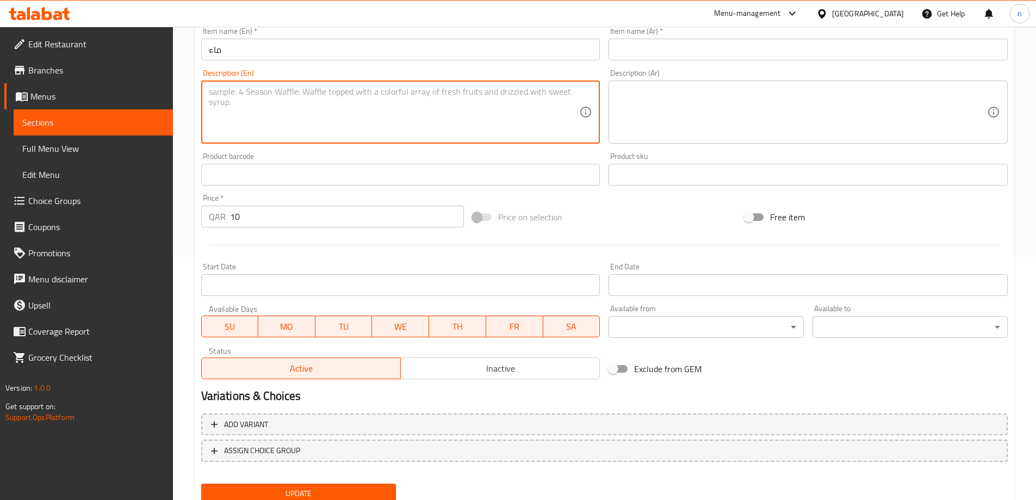
scroll to position [176, 0]
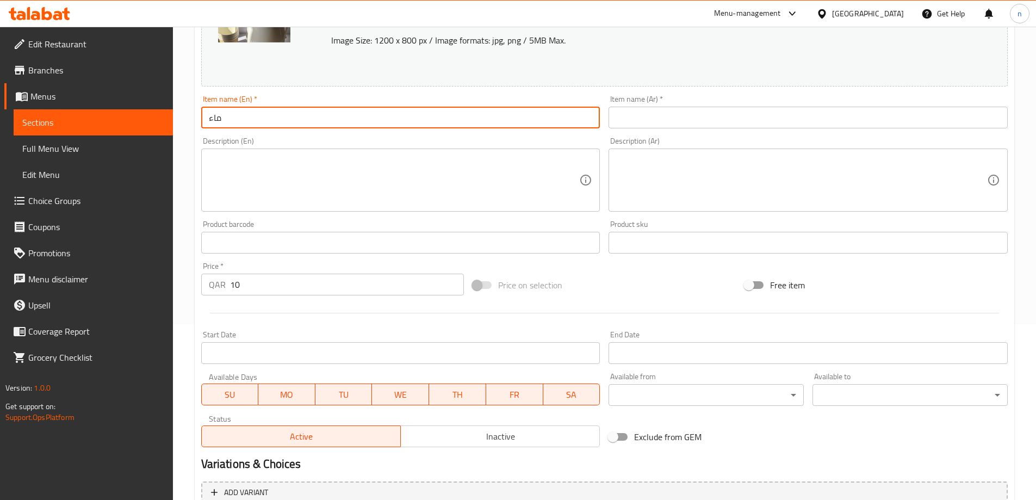
click at [214, 120] on input "ماء" at bounding box center [400, 118] width 399 height 22
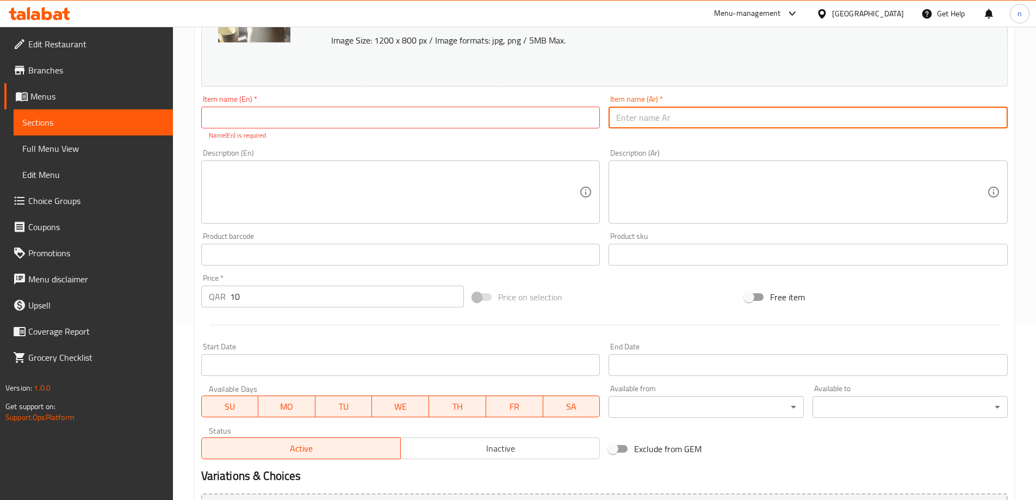
click at [716, 117] on input "text" at bounding box center [807, 118] width 399 height 22
paste input "ماء"
type input "ماء"
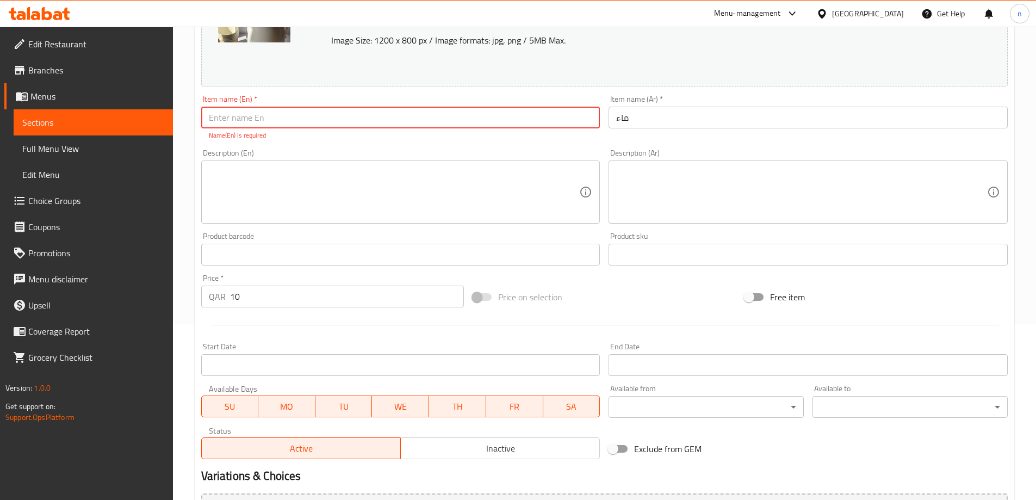
click at [243, 116] on input "text" at bounding box center [400, 118] width 399 height 22
type input "E"
type input "Water"
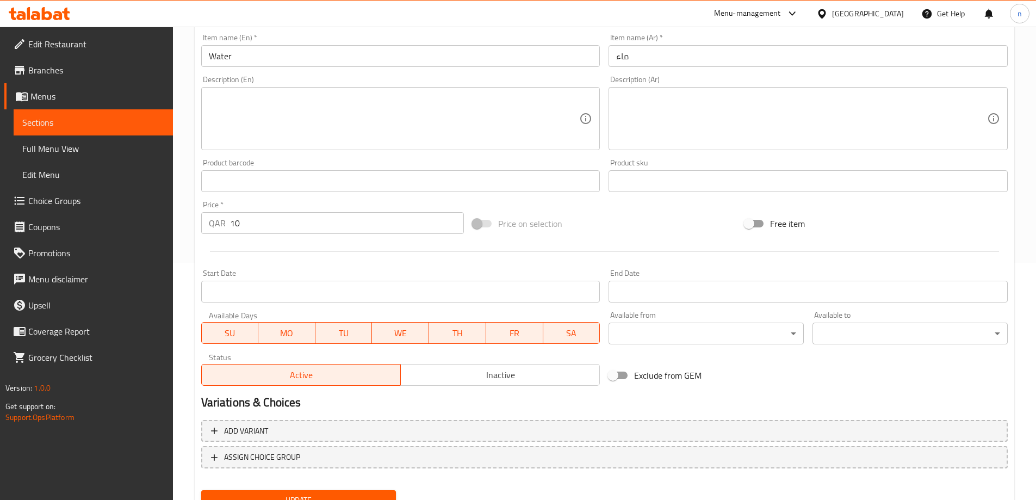
scroll to position [284, 0]
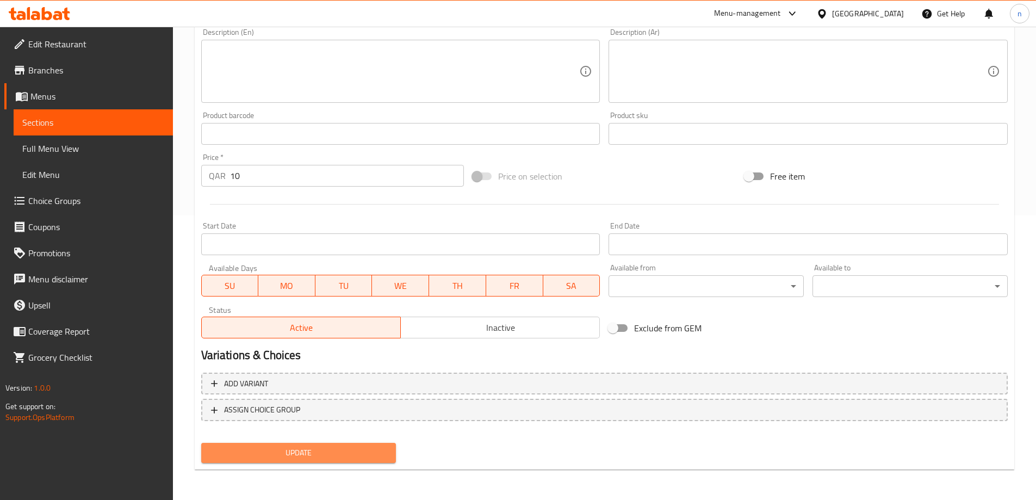
click at [273, 455] on span "Update" at bounding box center [299, 453] width 178 height 14
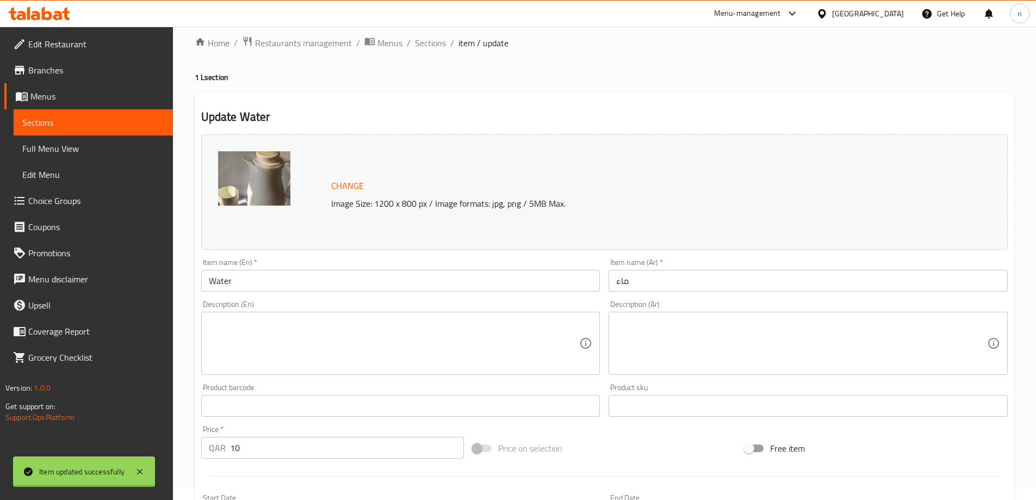
scroll to position [0, 0]
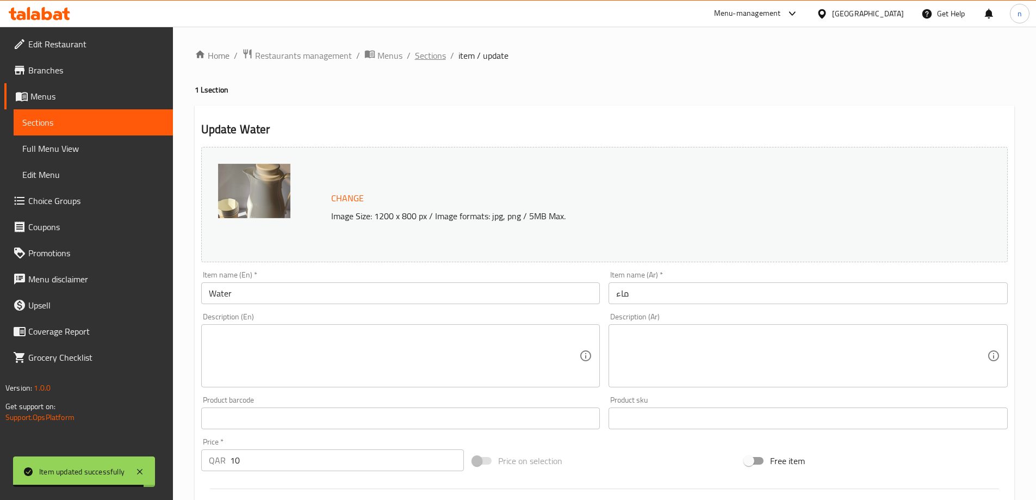
click at [430, 55] on span "Sections" at bounding box center [430, 55] width 31 height 13
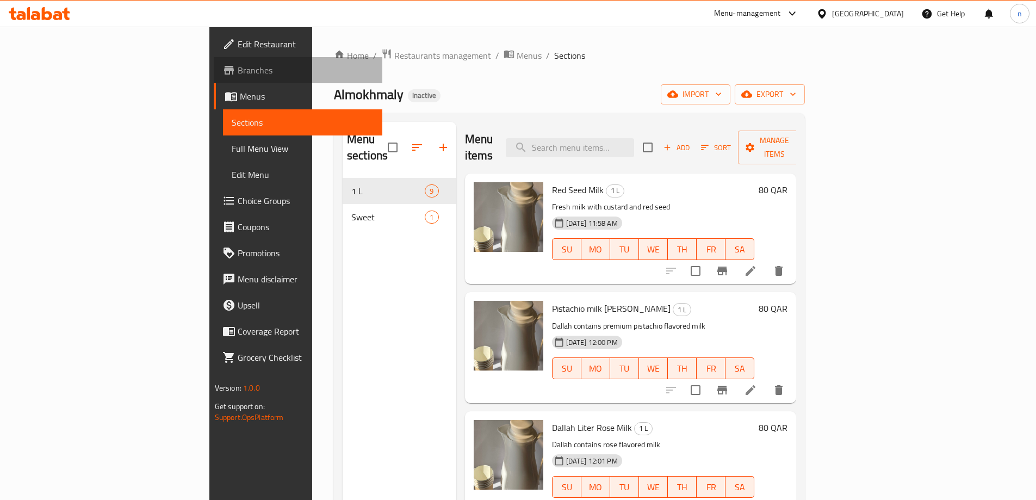
click at [238, 67] on span "Branches" at bounding box center [306, 70] width 136 height 13
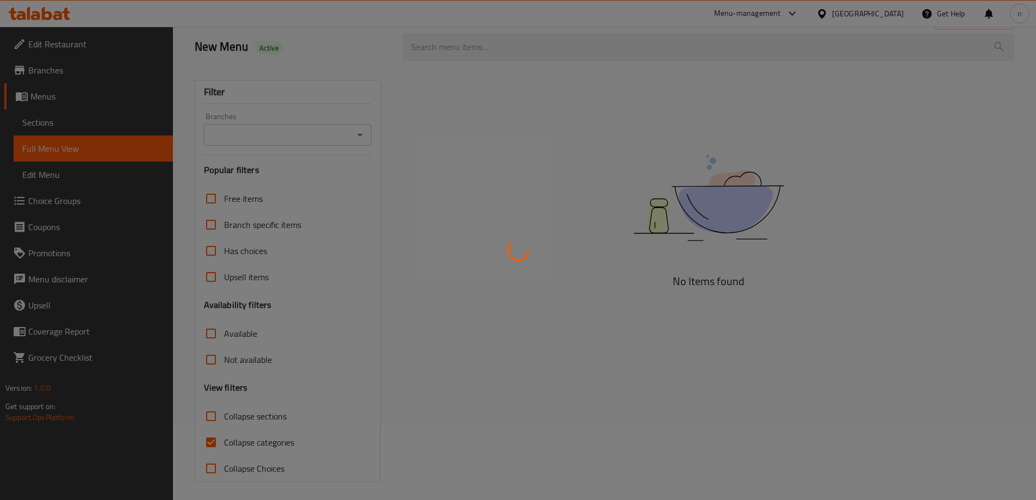
scroll to position [79, 0]
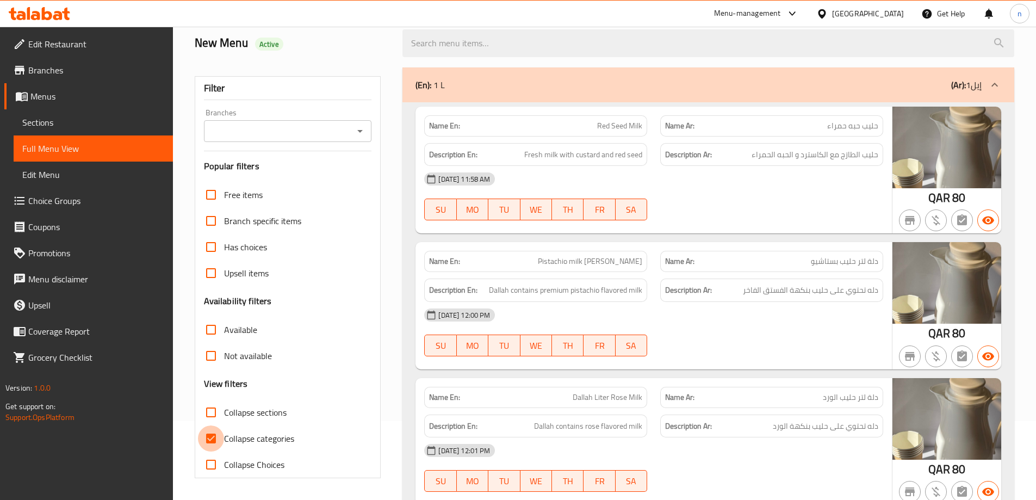
drag, startPoint x: 206, startPoint y: 438, endPoint x: 616, endPoint y: 343, distance: 421.4
click at [220, 435] on input "Collapse categories" at bounding box center [211, 438] width 26 height 26
checkbox input "false"
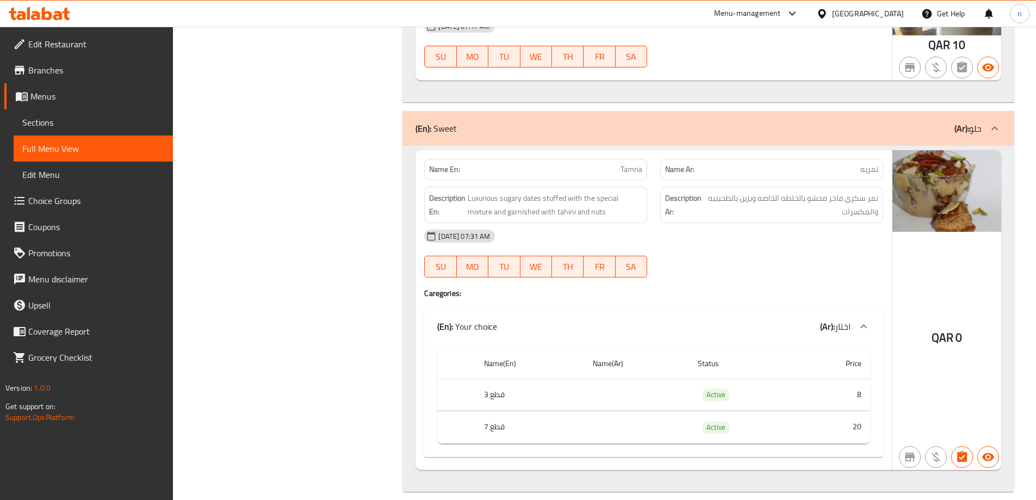
scroll to position [1357, 0]
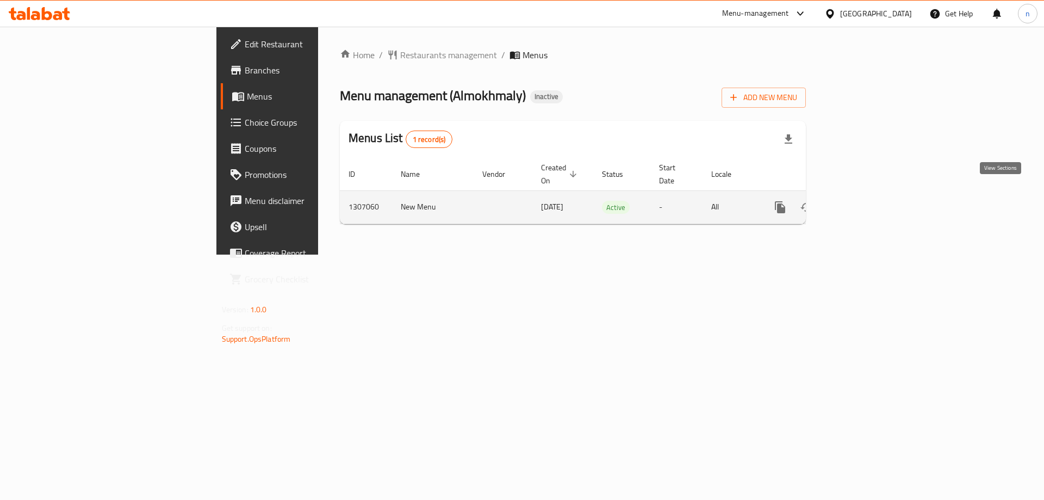
click at [863, 202] on icon "enhanced table" at bounding box center [859, 207] width 10 height 10
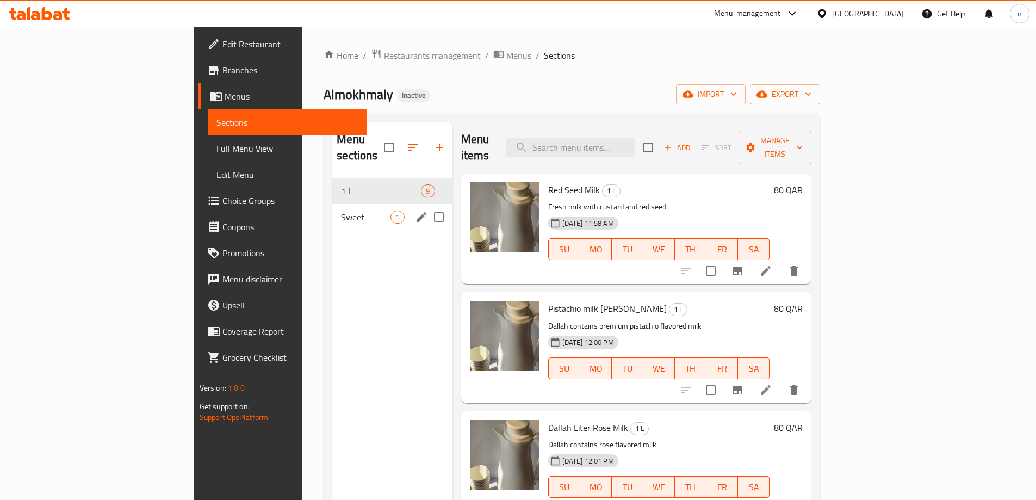
click at [332, 204] on div "Sweet 1" at bounding box center [392, 217] width 120 height 26
